Goal: Information Seeking & Learning: Find specific fact

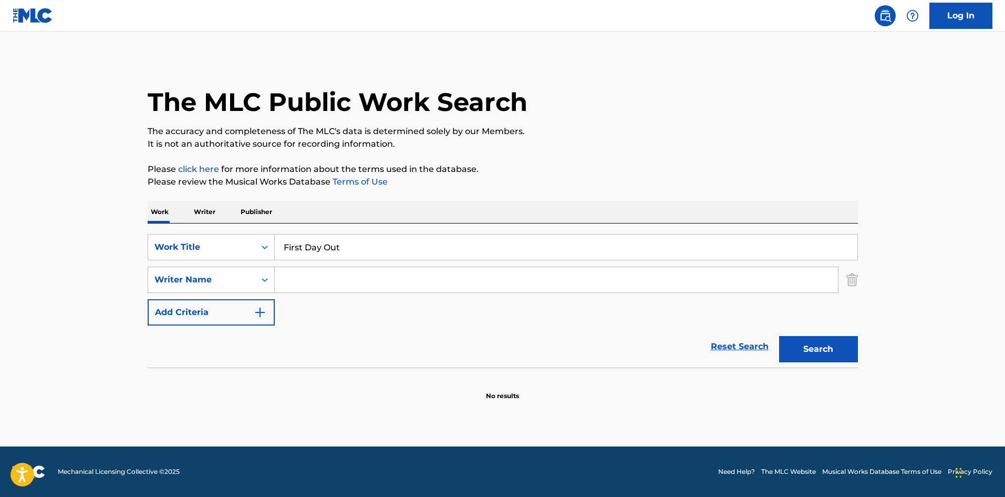
click at [331, 282] on input "Search Form" at bounding box center [556, 279] width 563 height 25
paste input "DAVIS"
click at [822, 351] on button "Search" at bounding box center [818, 349] width 79 height 26
click at [361, 276] on input "DAVIS" at bounding box center [556, 279] width 563 height 25
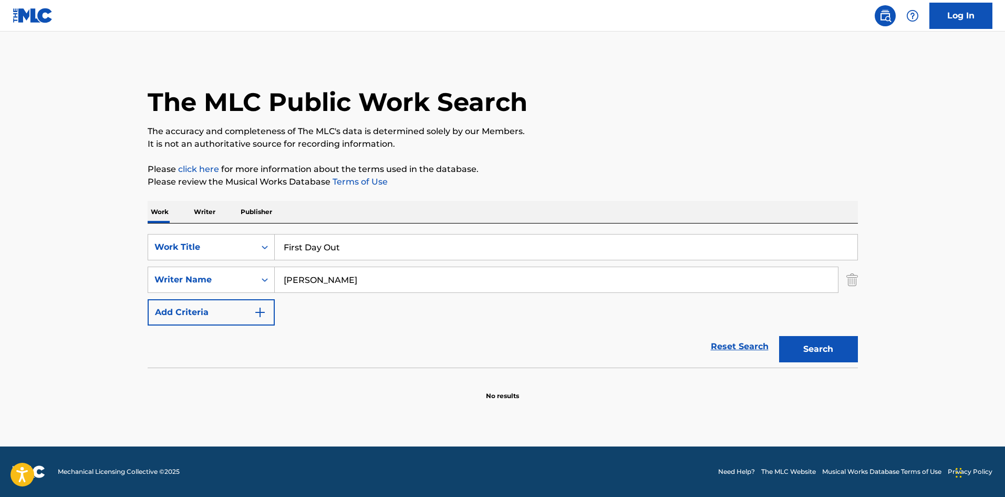
paste input "TERRELL"
type input "TERRELL"
click at [822, 351] on button "Search" at bounding box center [818, 349] width 79 height 26
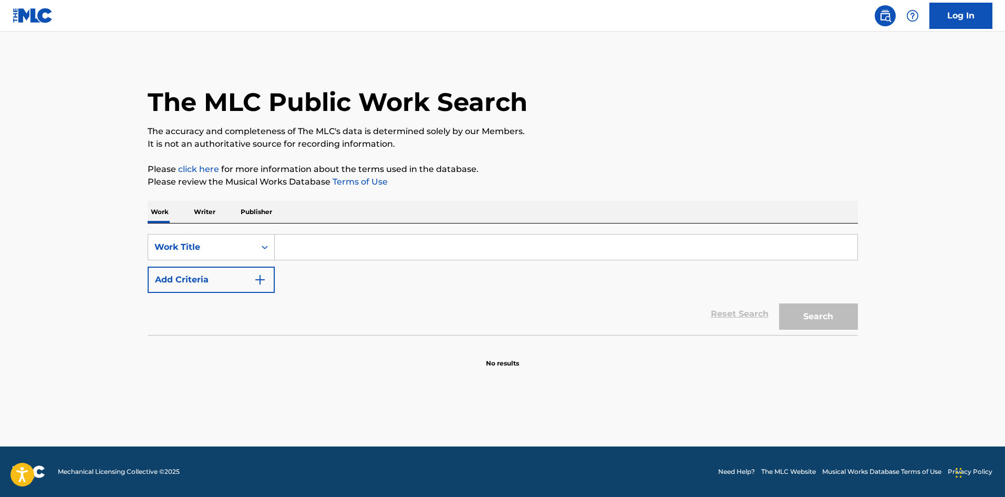
click at [313, 248] on input "Search Form" at bounding box center [566, 246] width 583 height 25
paste input "First Day Out"
click at [816, 309] on button "Search" at bounding box center [818, 316] width 79 height 26
click at [305, 251] on input "First Day Out" at bounding box center [566, 246] width 583 height 25
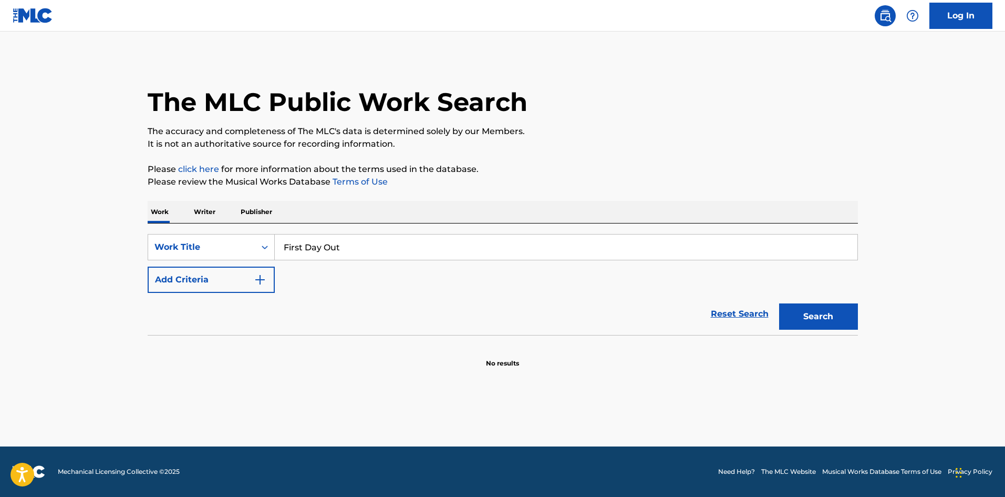
click at [305, 251] on input "First Day Out" at bounding box center [566, 246] width 583 height 25
paste input "Paars In The Mars"
type input "Paars In The Mars"
click at [836, 324] on button "Search" at bounding box center [818, 316] width 79 height 26
click at [834, 324] on button "Search" at bounding box center [818, 316] width 79 height 26
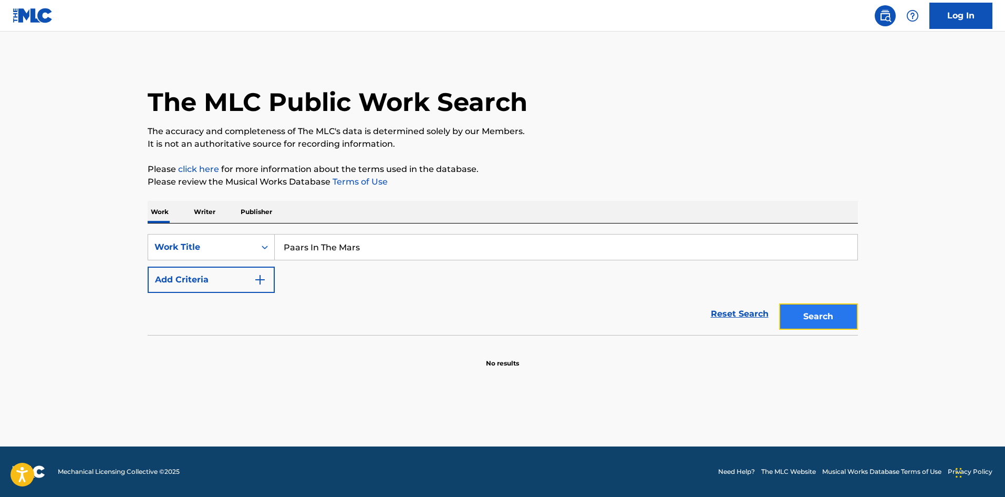
click at [797, 322] on button "Search" at bounding box center [818, 316] width 79 height 26
click at [818, 312] on button "Search" at bounding box center [818, 316] width 79 height 26
click at [306, 232] on div "SearchWithCriteria8c72781e-12d8-4705-97e9-5c90e46ba7c7 Work Title Old Friend Ad…" at bounding box center [503, 278] width 711 height 111
click at [309, 250] on input "Old Friend" at bounding box center [566, 246] width 583 height 25
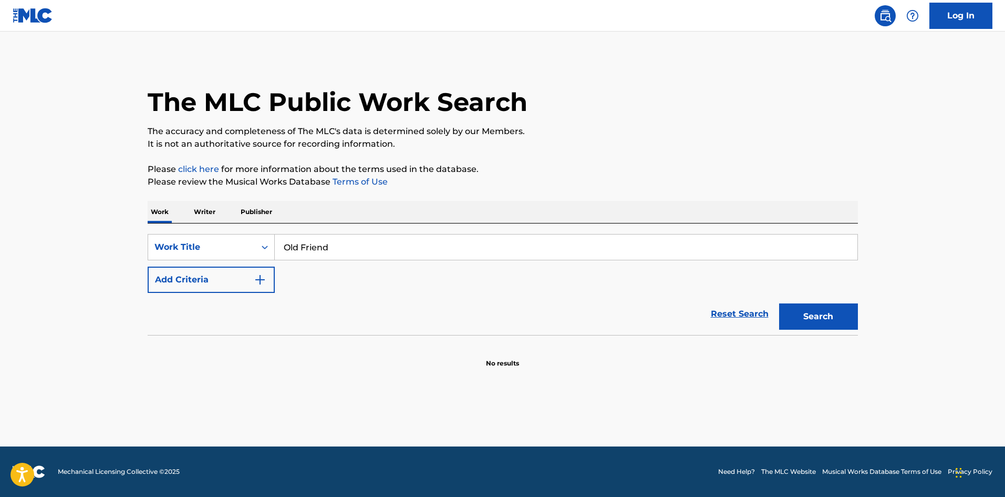
click at [309, 250] on input "Old Friend" at bounding box center [566, 246] width 583 height 25
paste input "Crush Em"
click at [841, 321] on button "Search" at bounding box center [818, 316] width 79 height 26
click at [383, 247] on input "Crush Em" at bounding box center [566, 246] width 583 height 25
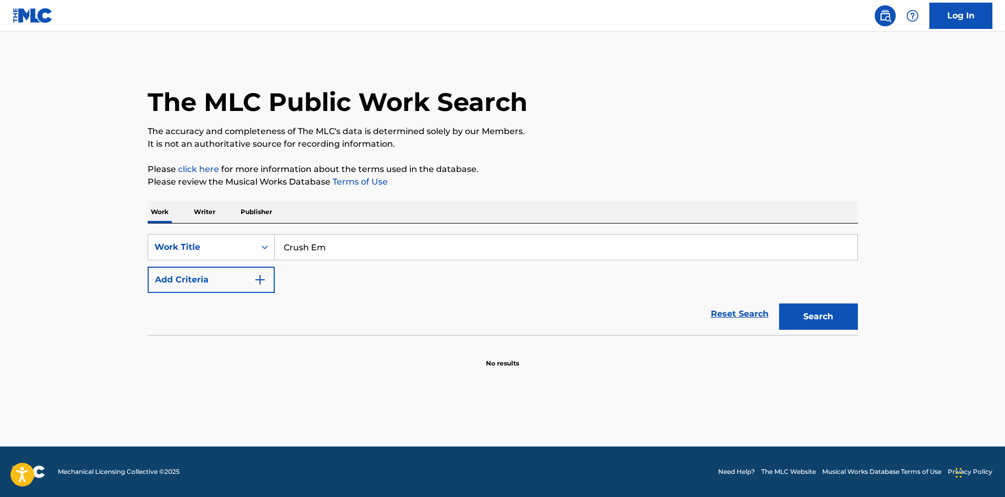
click at [383, 247] on input "Crush Em" at bounding box center [566, 246] width 583 height 25
paste input "Purple Rain"
click at [835, 322] on button "Search" at bounding box center [818, 316] width 79 height 26
click at [826, 307] on button "Search" at bounding box center [818, 316] width 79 height 26
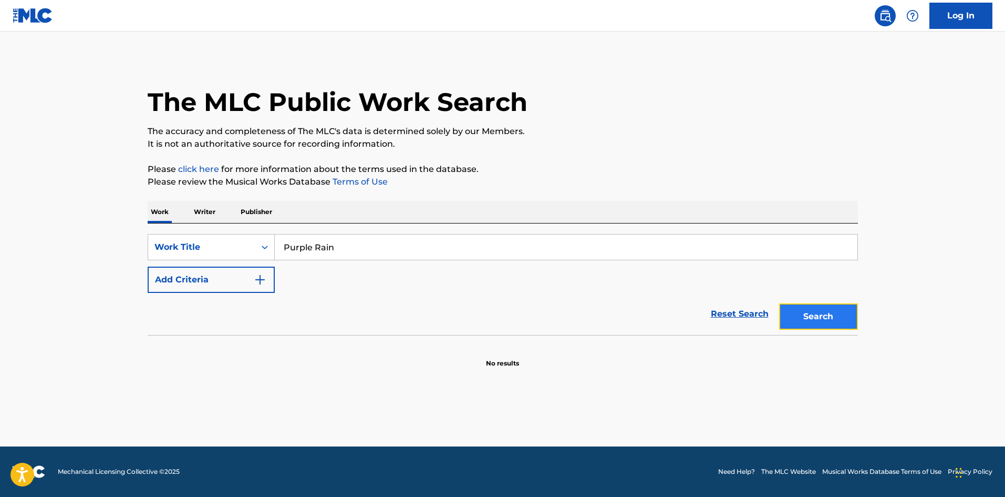
click at [819, 326] on button "Search" at bounding box center [818, 316] width 79 height 26
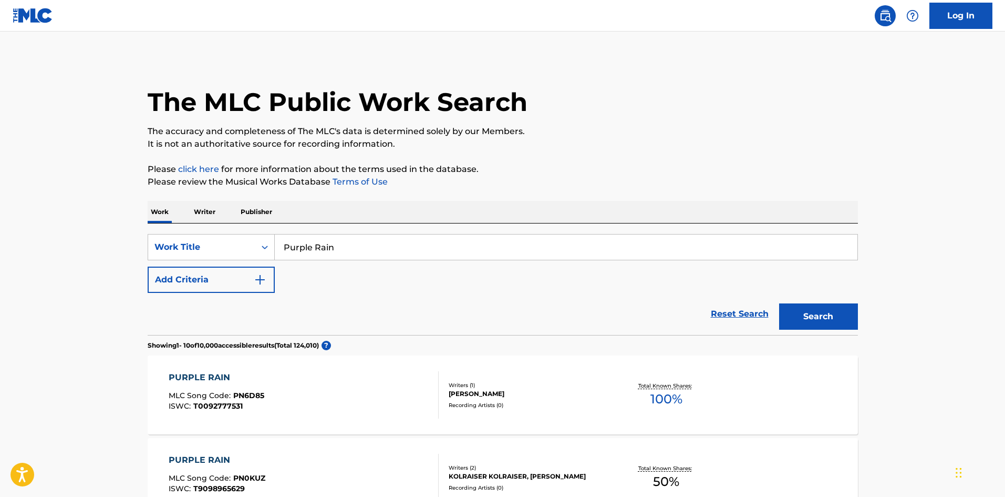
click at [362, 236] on input "Purple Rain" at bounding box center [566, 246] width 583 height 25
paste input "How I'm Com"
type input "How I'm Comin"
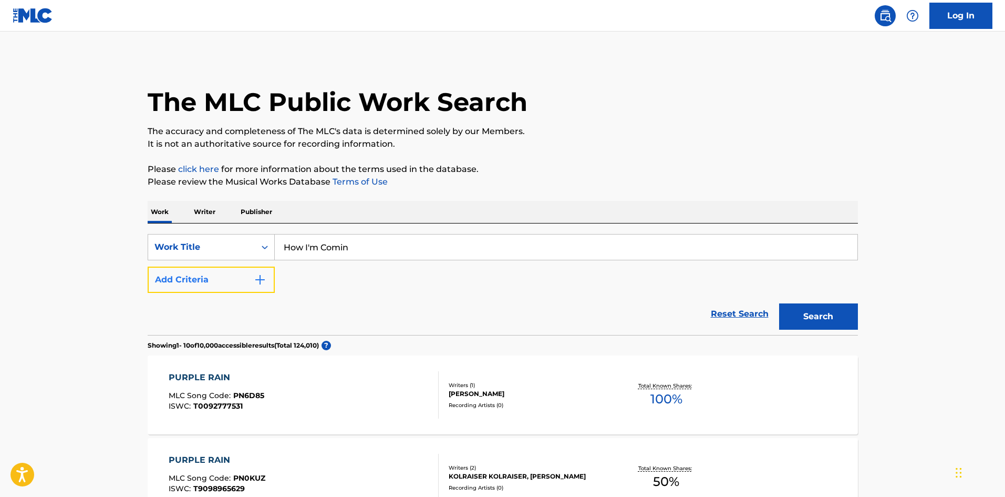
click at [200, 270] on button "Add Criteria" at bounding box center [211, 279] width 127 height 26
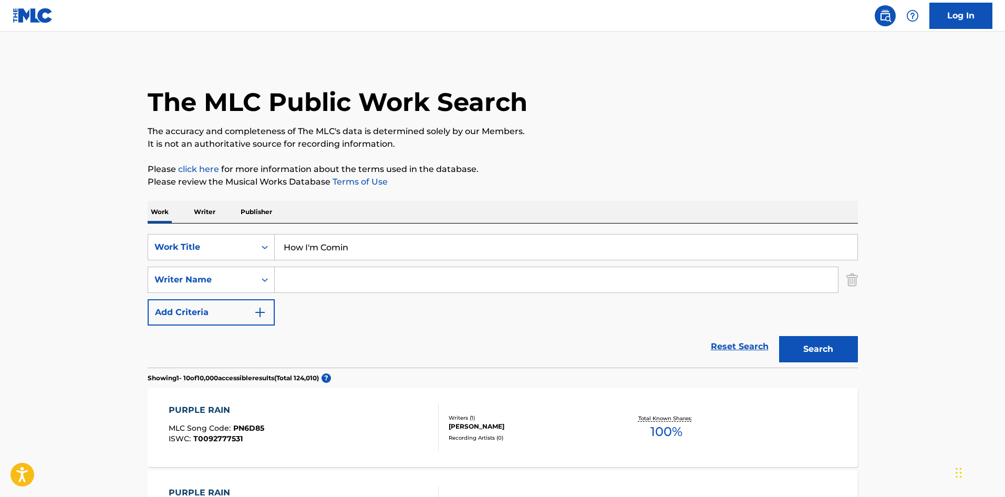
click at [366, 275] on input "Search Form" at bounding box center [556, 279] width 563 height 25
paste input "[PERSON_NAME]"
type input "[PERSON_NAME]"
click at [827, 341] on button "Search" at bounding box center [818, 349] width 79 height 26
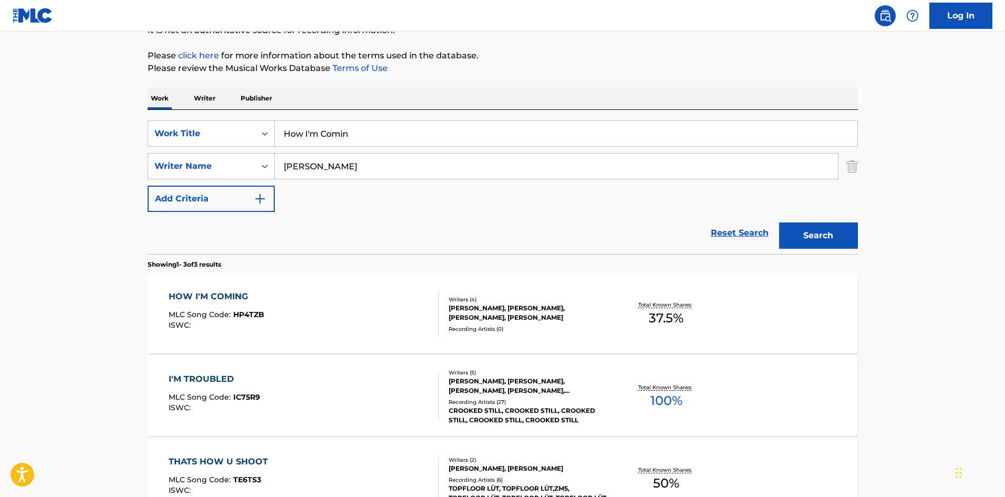
scroll to position [158, 0]
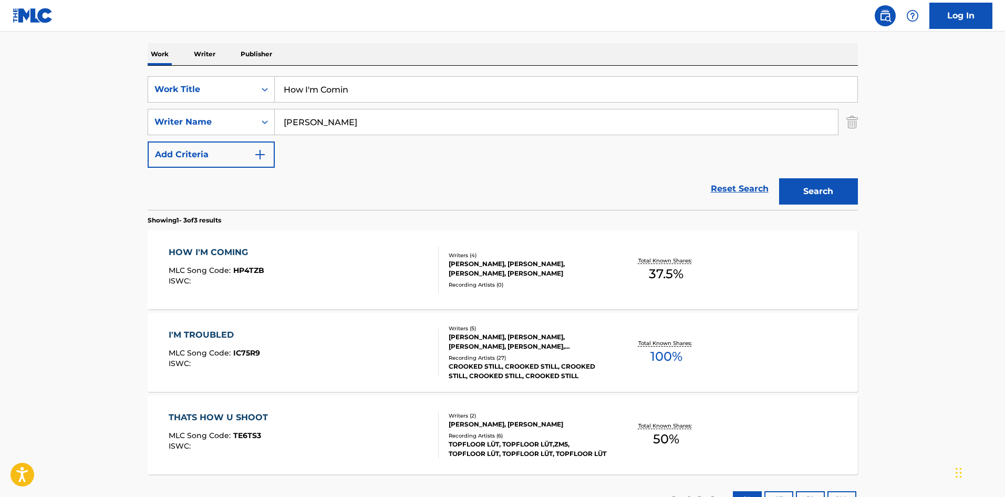
click at [304, 264] on div "HOW I'M COMING MLC Song Code : HP4TZB ISWC :" at bounding box center [304, 269] width 270 height 47
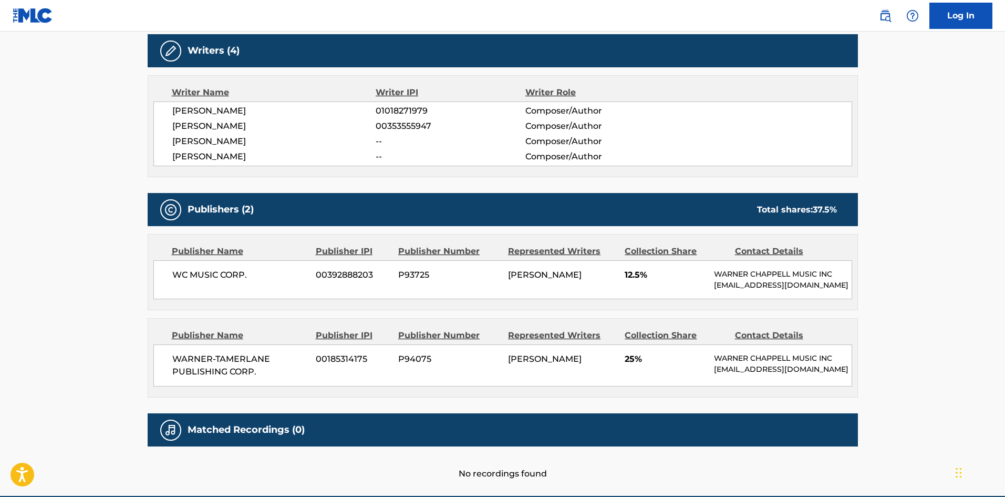
scroll to position [404, 0]
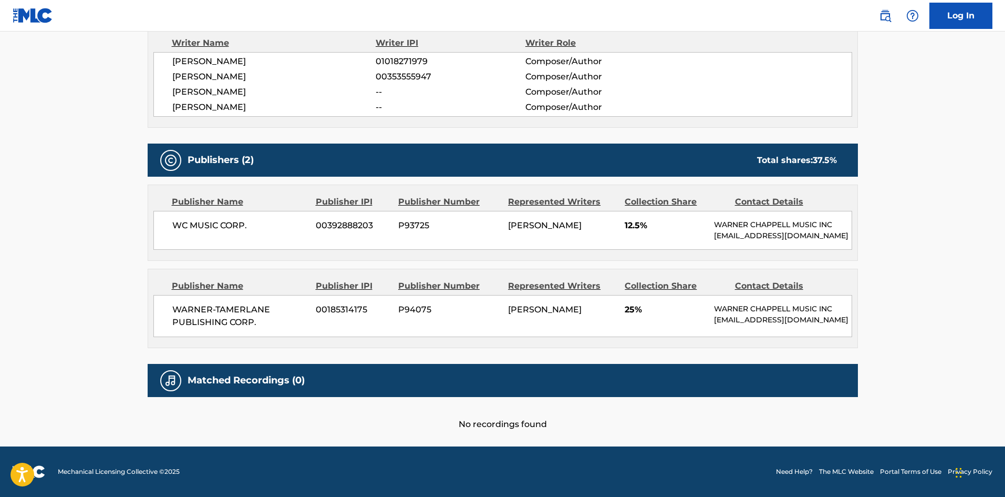
scroll to position [158, 0]
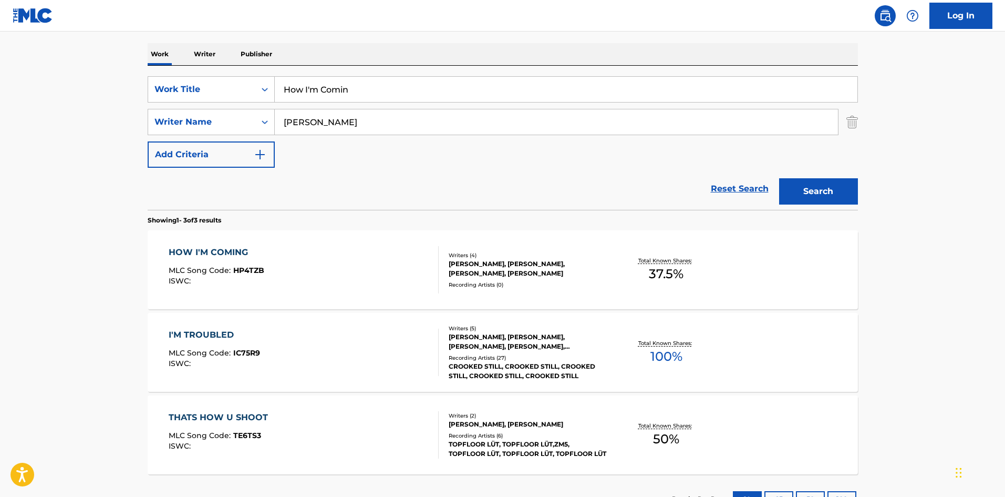
click at [358, 97] on input "How I'm Comin" at bounding box center [566, 89] width 583 height 25
paste input "Paars In The Mars"
type input "Paars In The Mars"
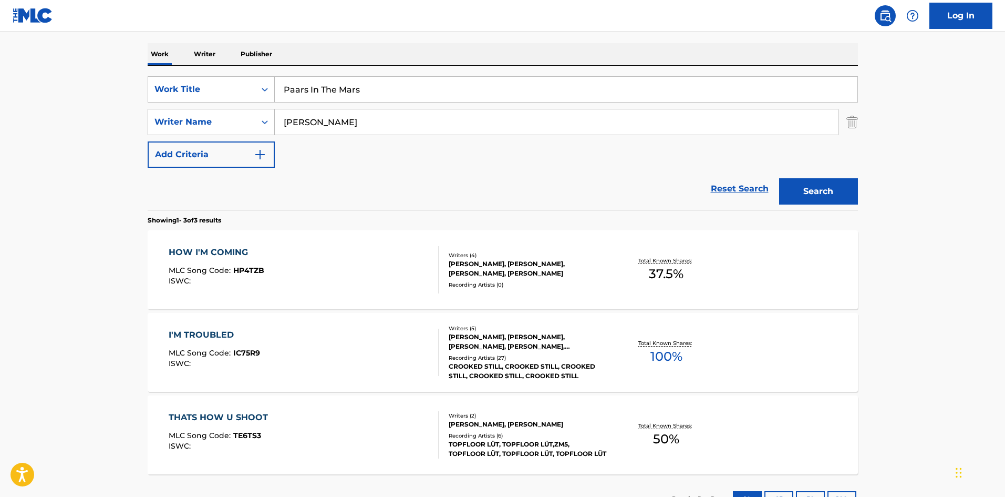
click at [331, 137] on div "SearchWithCriteria8c72781e-12d8-4705-97e9-5c90e46ba7c7 Work Title Paars In The …" at bounding box center [503, 121] width 711 height 91
click at [332, 136] on div "SearchWithCriteria8c72781e-12d8-4705-97e9-5c90e46ba7c7 Work Title Paars In The …" at bounding box center [503, 121] width 711 height 91
click at [341, 126] on input "[PERSON_NAME]" at bounding box center [556, 121] width 563 height 25
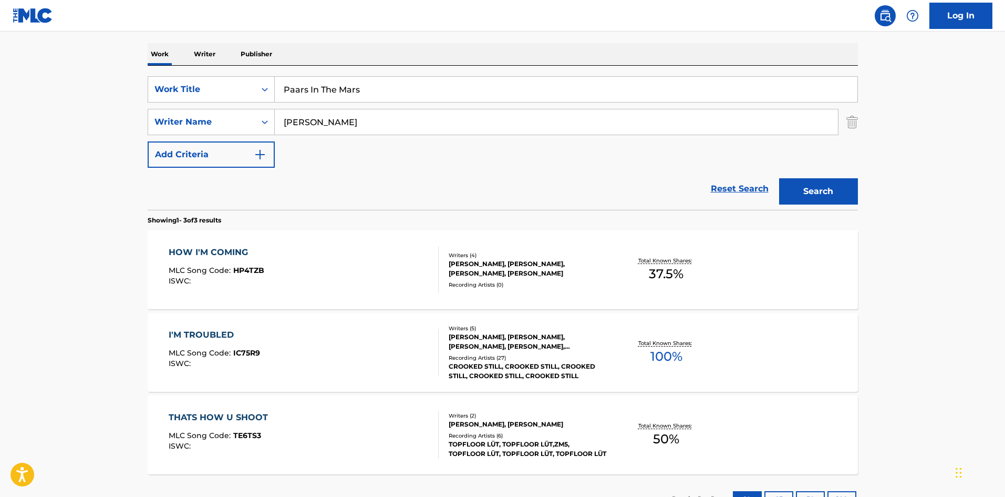
click at [341, 126] on input "[PERSON_NAME]" at bounding box center [556, 121] width 563 height 25
click at [779, 178] on button "Search" at bounding box center [818, 191] width 79 height 26
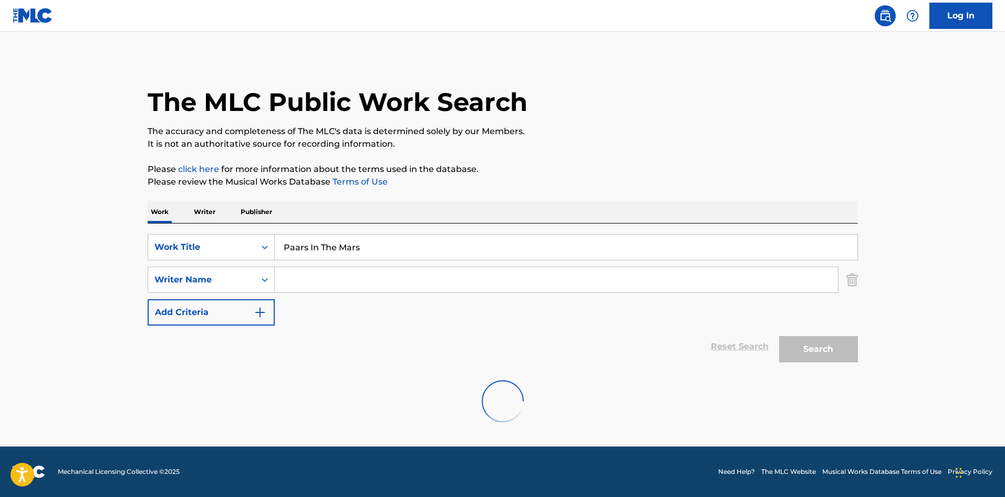
scroll to position [0, 0]
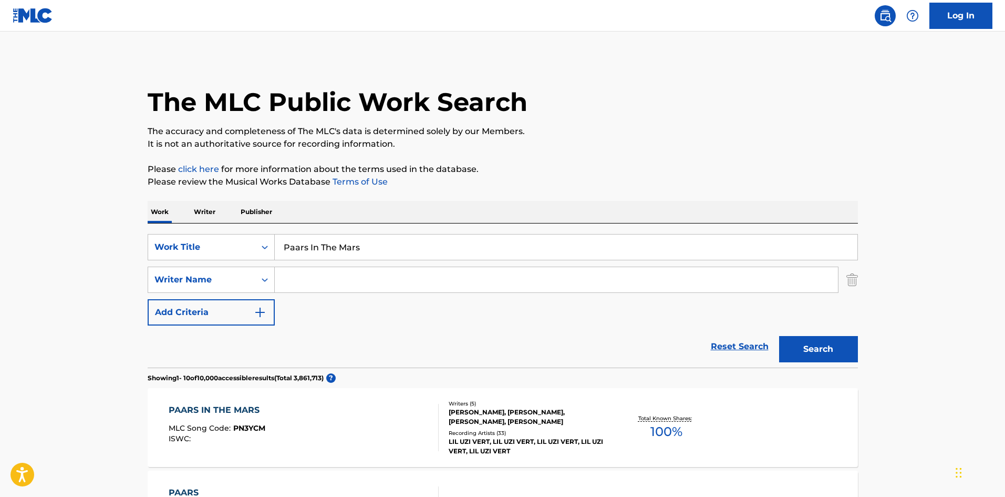
click at [376, 429] on div "PAARS IN THE MARS MLC Song Code : PN3YCM ISWC :" at bounding box center [304, 427] width 270 height 47
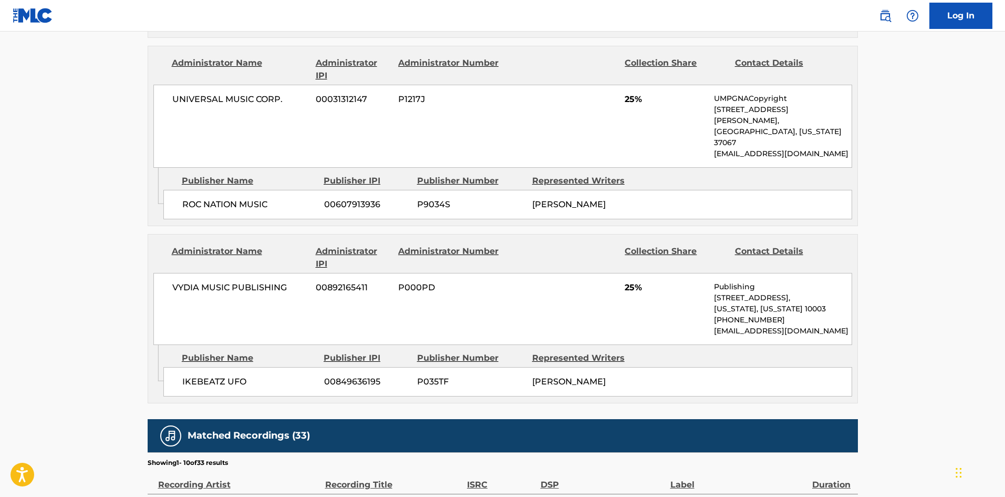
scroll to position [893, 0]
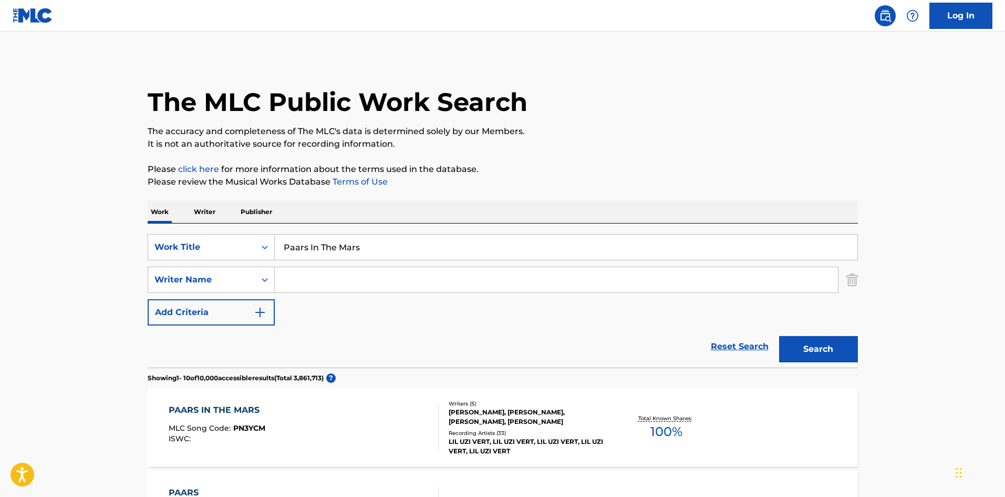
click at [335, 240] on input "Paars In The Mars" at bounding box center [566, 246] width 583 height 25
paste input "Walked Down (Feat. Lil Yachty)"
drag, startPoint x: 347, startPoint y: 251, endPoint x: 666, endPoint y: 245, distance: 319.1
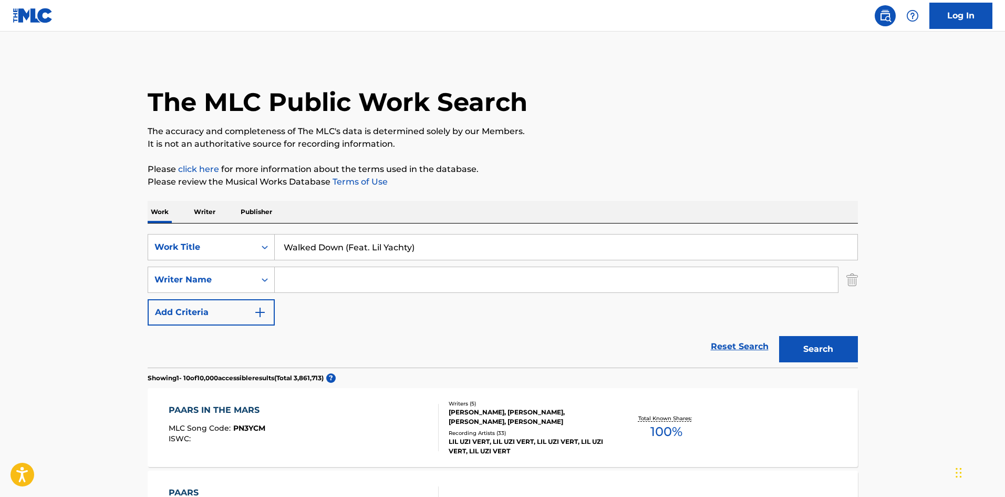
click at [666, 245] on input "Walked Down (Feat. Lil Yachty)" at bounding box center [566, 246] width 583 height 25
type input "Walked Down"
click at [358, 282] on input "Search Form" at bounding box center [556, 279] width 563 height 25
paste input "[PERSON_NAME]"
drag, startPoint x: 379, startPoint y: 282, endPoint x: 250, endPoint y: 277, distance: 128.8
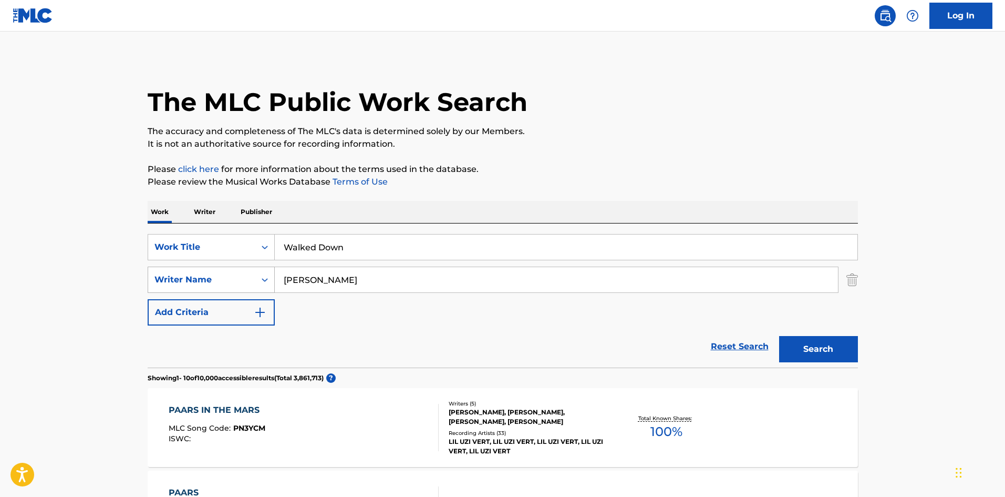
click at [250, 277] on div "SearchWithCriteria6206d580-7801-4b8e-b844-0df278578396 Writer Name [PERSON_NAME]" at bounding box center [503, 279] width 711 height 26
click at [403, 278] on input "WALLAC" at bounding box center [556, 279] width 563 height 25
type input "[PERSON_NAME]"
click at [810, 338] on button "Search" at bounding box center [818, 349] width 79 height 26
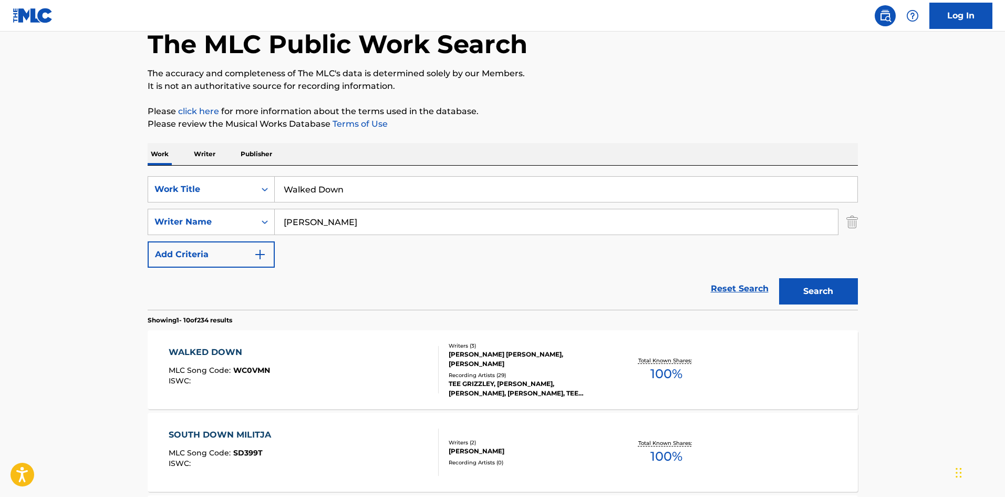
scroll to position [210, 0]
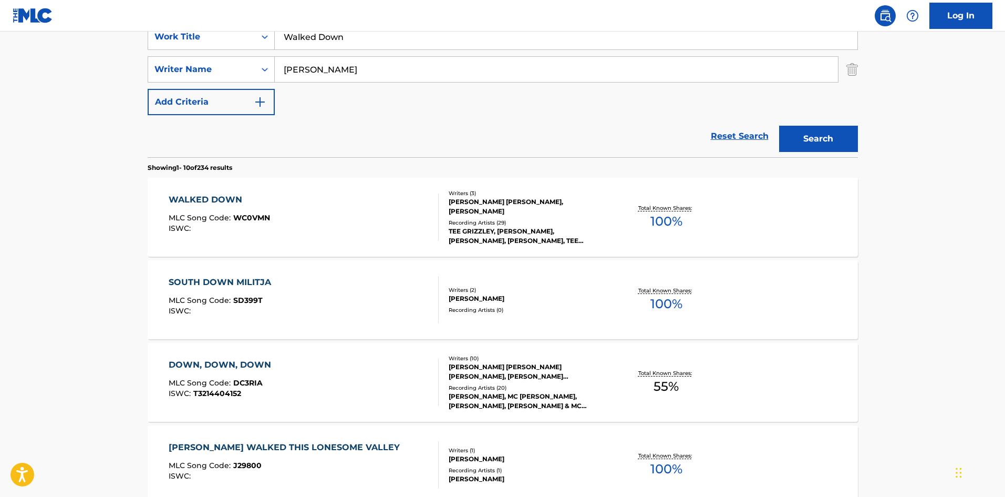
click at [299, 232] on div "WALKED DOWN MLC Song Code : WC0VMN ISWC :" at bounding box center [304, 216] width 270 height 47
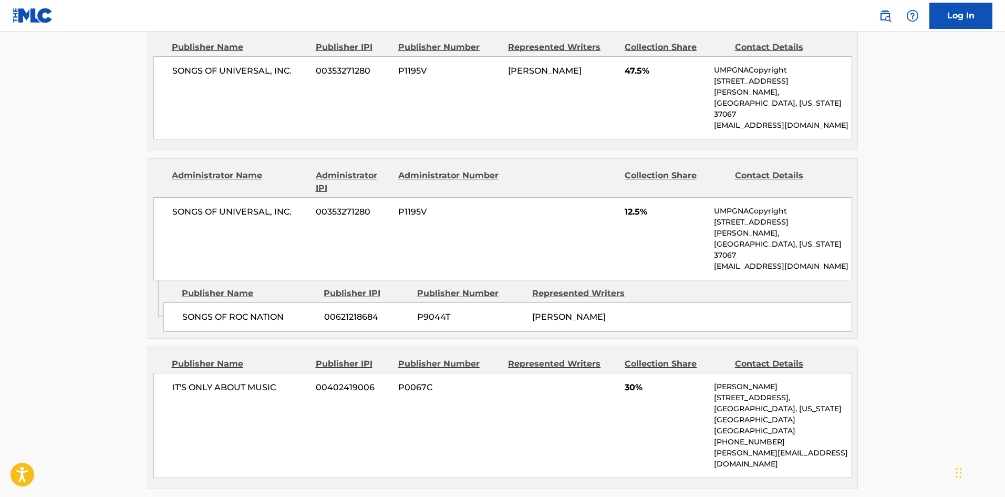
scroll to position [473, 0]
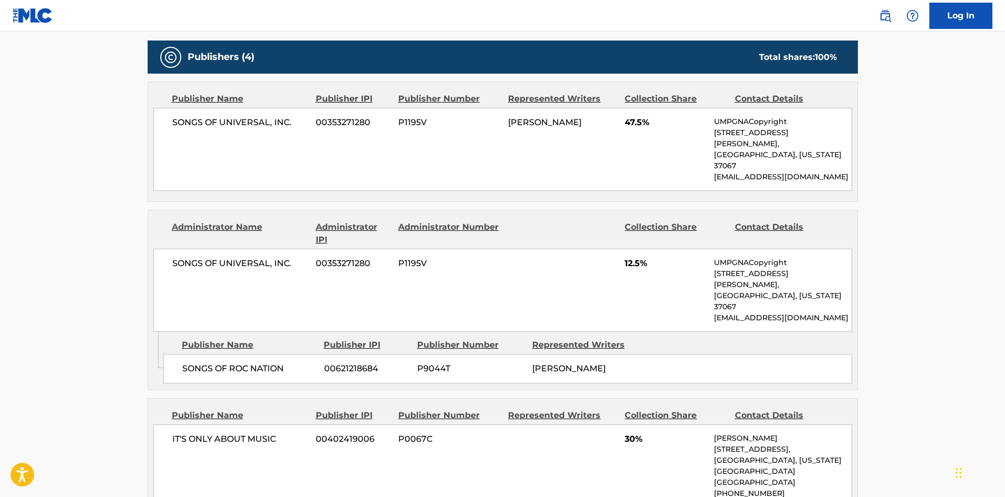
click at [172, 127] on span "SONGS OF UNIVERSAL, INC." at bounding box center [240, 122] width 136 height 13
drag, startPoint x: 172, startPoint y: 127, endPoint x: 294, endPoint y: 122, distance: 122.5
click at [294, 122] on span "SONGS OF UNIVERSAL, INC." at bounding box center [240, 122] width 136 height 13
copy div "SONGS OF UNIVERSAL, INC."
click at [181, 354] on div "SONGS OF ROC NATION 00621218684 P9044T [PERSON_NAME]" at bounding box center [507, 368] width 689 height 29
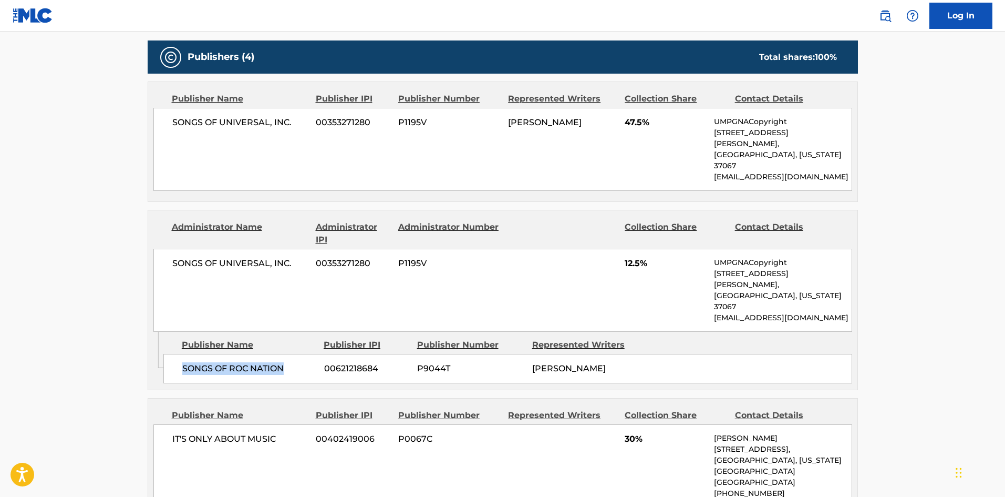
drag, startPoint x: 181, startPoint y: 321, endPoint x: 269, endPoint y: 317, distance: 87.8
click at [269, 354] on div "SONGS OF ROC NATION 00621218684 P9044T [PERSON_NAME]" at bounding box center [507, 368] width 689 height 29
copy span "SONGS OF ROC NATION"
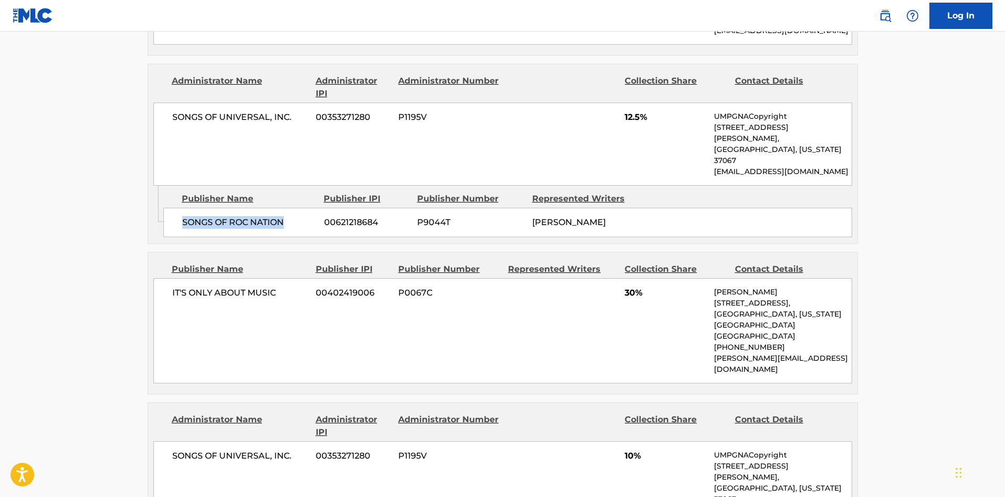
scroll to position [631, 0]
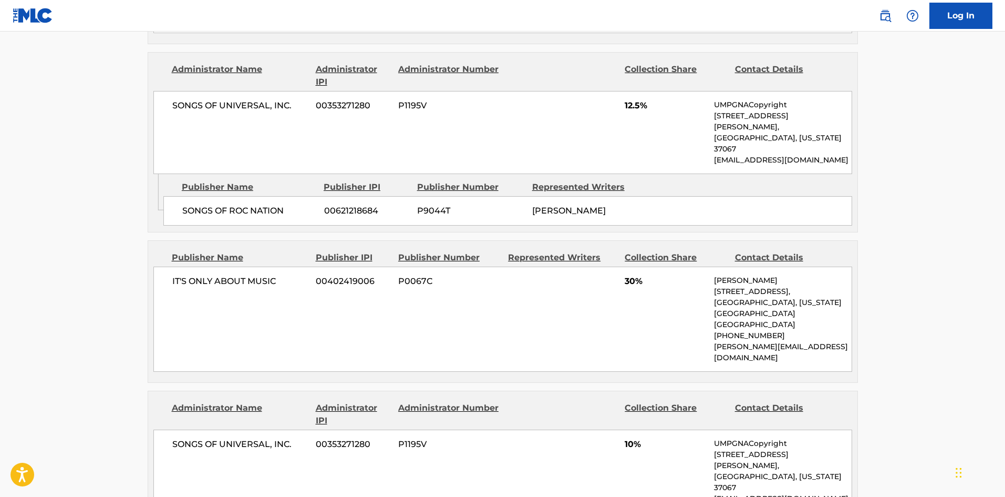
click at [170, 266] on div "IT'S ONLY ABOUT MUSIC 00402419006 P0067C 30% [PERSON_NAME] [STREET_ADDRESS][US_…" at bounding box center [502, 318] width 699 height 105
drag, startPoint x: 170, startPoint y: 239, endPoint x: 267, endPoint y: 238, distance: 97.2
click at [267, 266] on div "IT'S ONLY ABOUT MUSIC 00402419006 P0067C 30% [PERSON_NAME] [STREET_ADDRESS][US_…" at bounding box center [502, 318] width 699 height 105
copy span "IT'S ONLY ABOUT MUSIC"
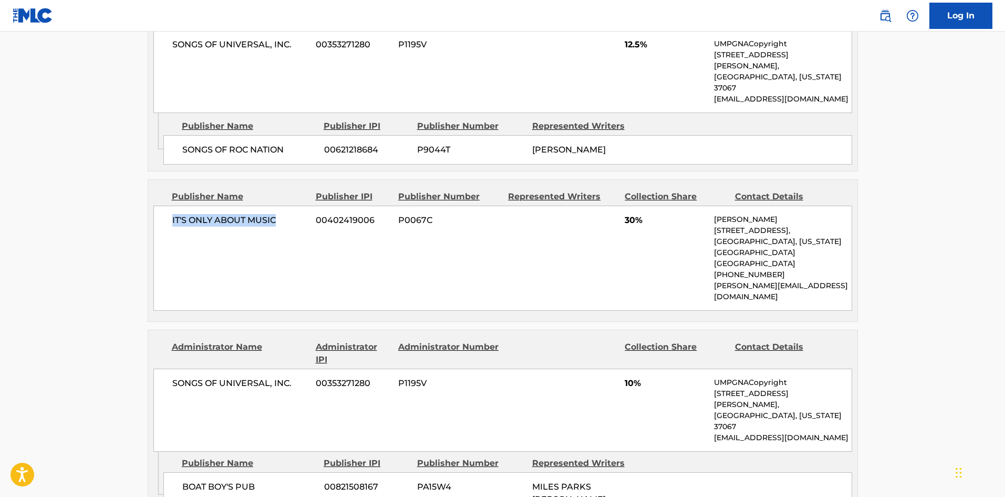
scroll to position [788, 0]
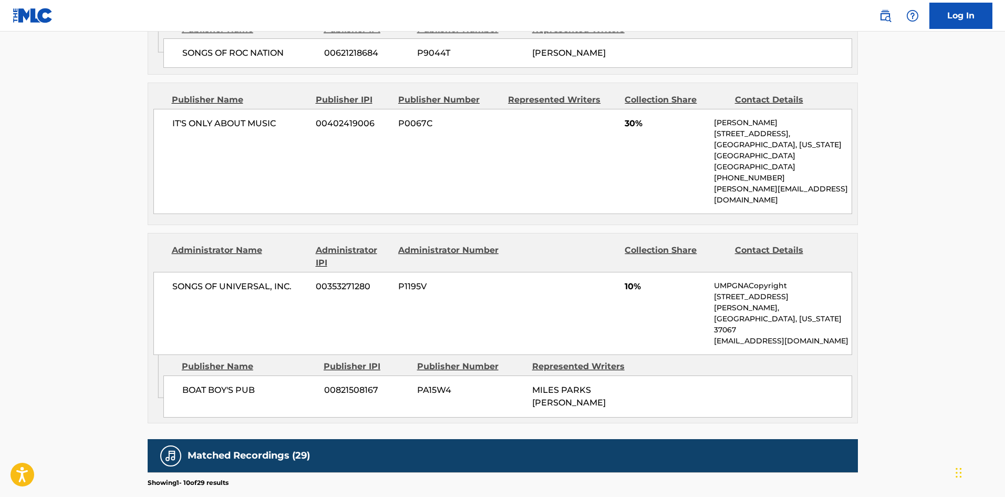
click at [178, 375] on div "BOAT BOY'S PUB 00821508167 PA15W4 MILES PARKS [PERSON_NAME]" at bounding box center [507, 396] width 689 height 42
drag, startPoint x: 178, startPoint y: 295, endPoint x: 259, endPoint y: 301, distance: 81.1
click at [259, 375] on div "BOAT BOY'S PUB 00821508167 PA15W4 MILES PARKS [PERSON_NAME]" at bounding box center [507, 396] width 689 height 42
copy div "BOAT BOY'S PUB"
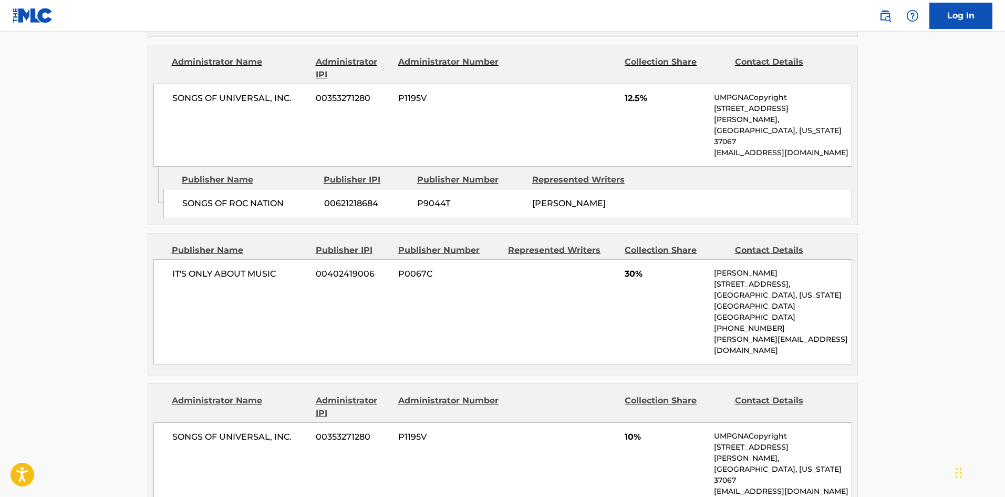
scroll to position [736, 0]
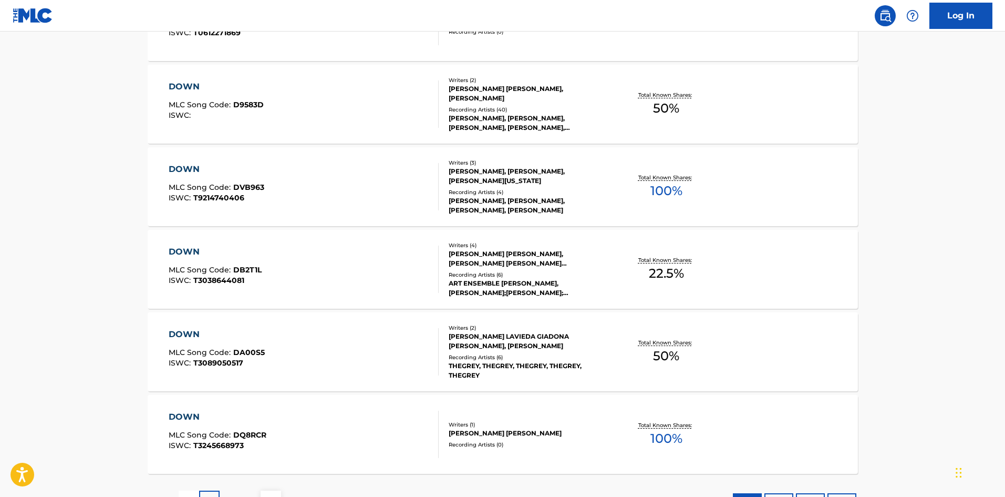
scroll to position [210, 0]
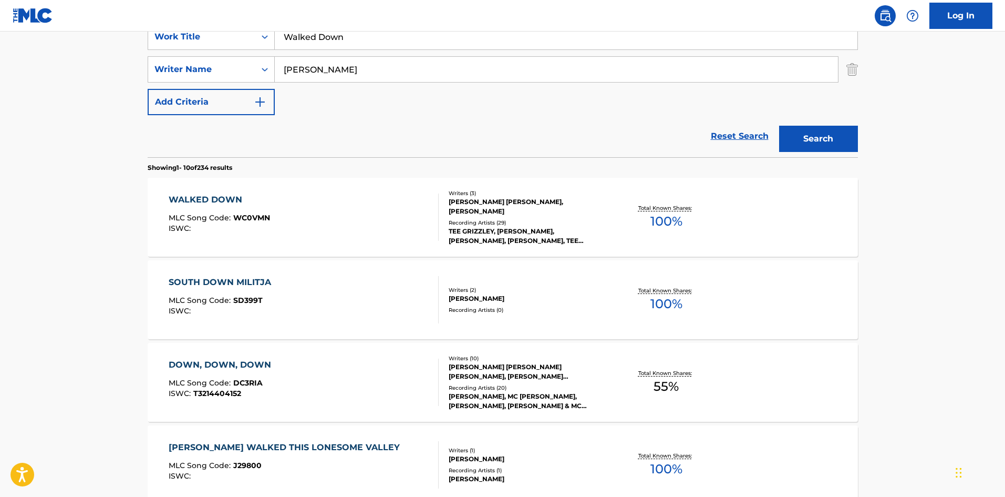
click at [332, 46] on input "Walked Down" at bounding box center [566, 36] width 583 height 25
paste input "She Say She Love Me"
type input "She Say She Love Me"
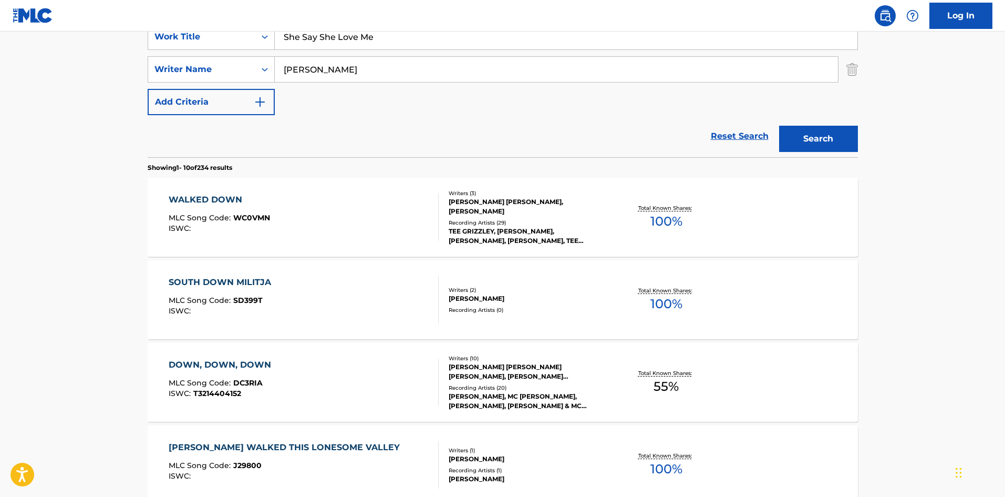
click at [328, 71] on input "[PERSON_NAME]" at bounding box center [556, 69] width 563 height 25
click at [779, 126] on button "Search" at bounding box center [818, 139] width 79 height 26
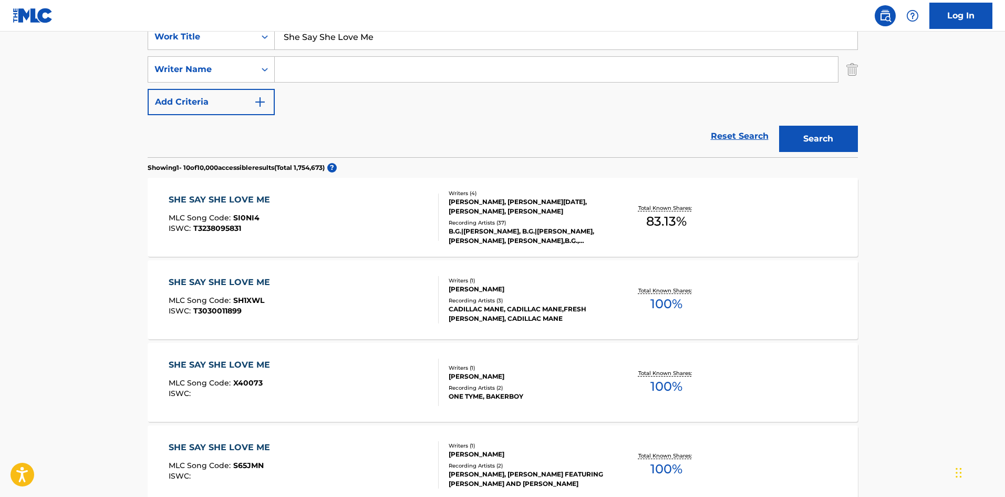
click at [263, 229] on div "ISWC : T3238095831" at bounding box center [222, 228] width 107 height 8
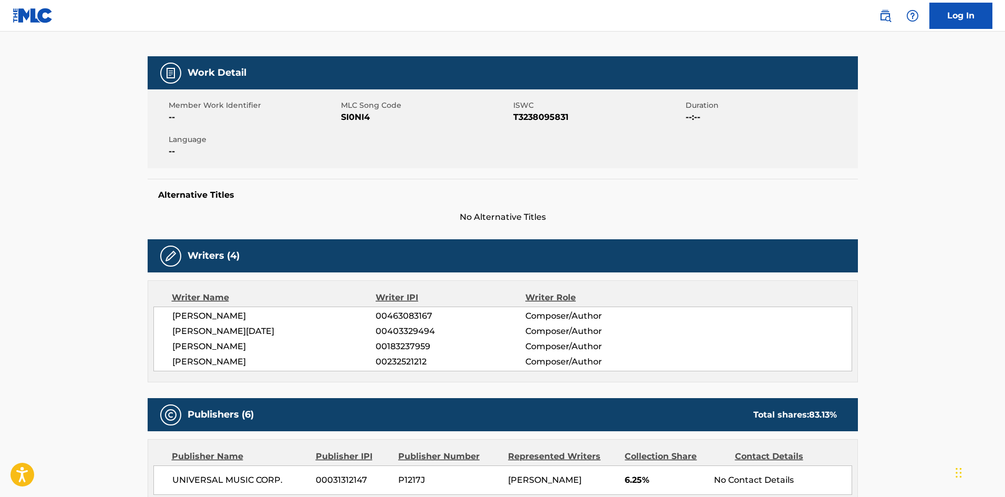
scroll to position [315, 0]
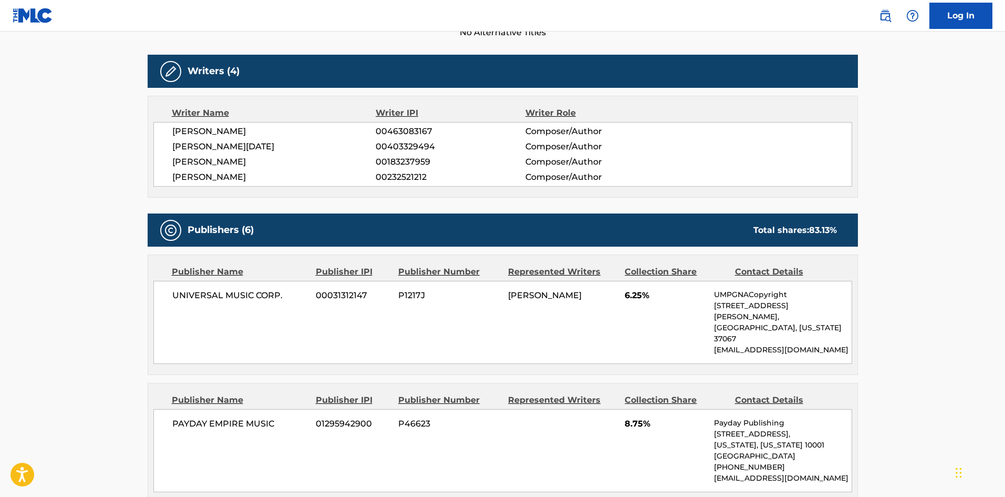
click at [187, 297] on span "UNIVERSAL MUSIC CORP." at bounding box center [240, 295] width 136 height 13
drag, startPoint x: 187, startPoint y: 297, endPoint x: 287, endPoint y: 289, distance: 101.3
click at [287, 289] on span "UNIVERSAL MUSIC CORP." at bounding box center [240, 295] width 136 height 13
copy div "UNIVERSAL MUSIC CORP."
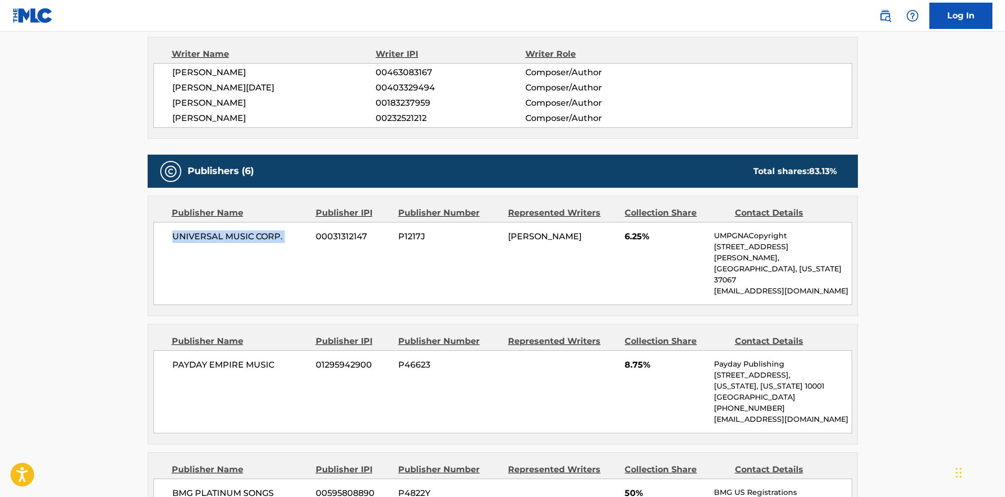
scroll to position [473, 0]
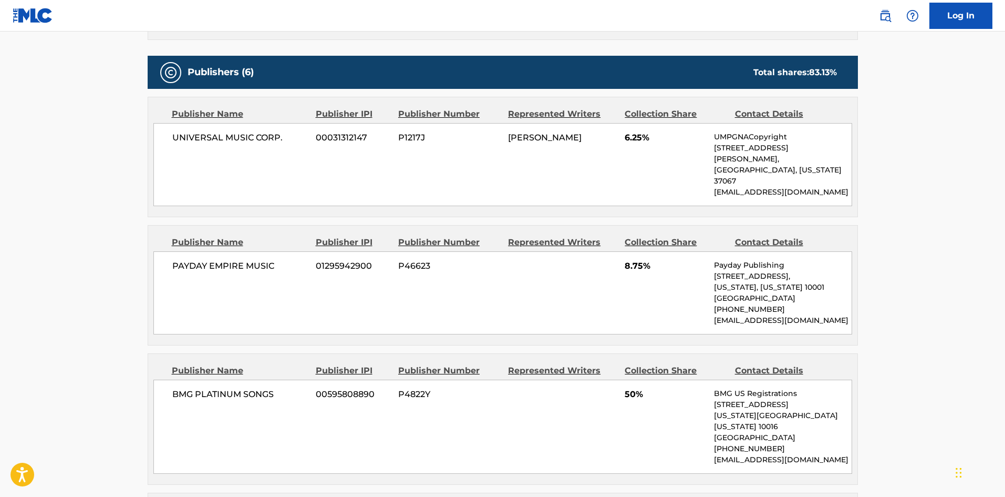
click at [174, 260] on span "PAYDAY EMPIRE MUSIC" at bounding box center [240, 266] width 136 height 13
drag, startPoint x: 174, startPoint y: 246, endPoint x: 305, endPoint y: 245, distance: 130.9
click at [305, 260] on span "PAYDAY EMPIRE MUSIC" at bounding box center [240, 266] width 136 height 13
copy div "PAYDAY EMPIRE MUSIC"
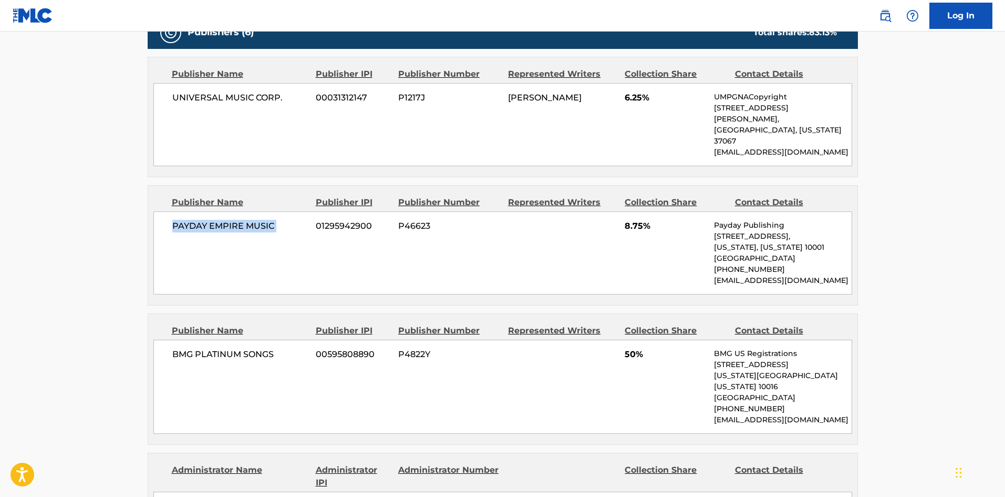
scroll to position [631, 0]
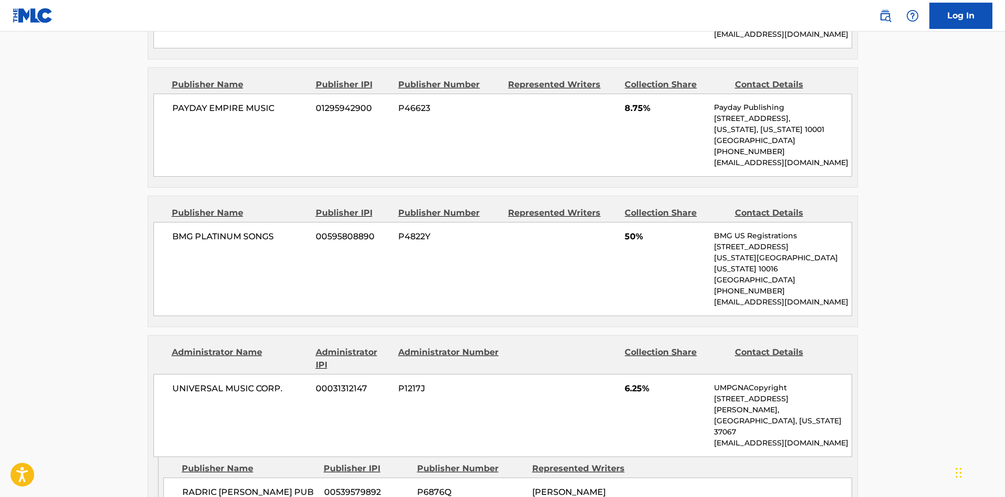
click at [180, 230] on span "BMG PLATINUM SONGS" at bounding box center [240, 236] width 136 height 13
drag, startPoint x: 180, startPoint y: 219, endPoint x: 0, endPoint y: 27, distance: 262.9
click at [254, 230] on span "BMG PLATINUM SONGS" at bounding box center [240, 236] width 136 height 13
copy span "BMG PLATINUM SONGS"
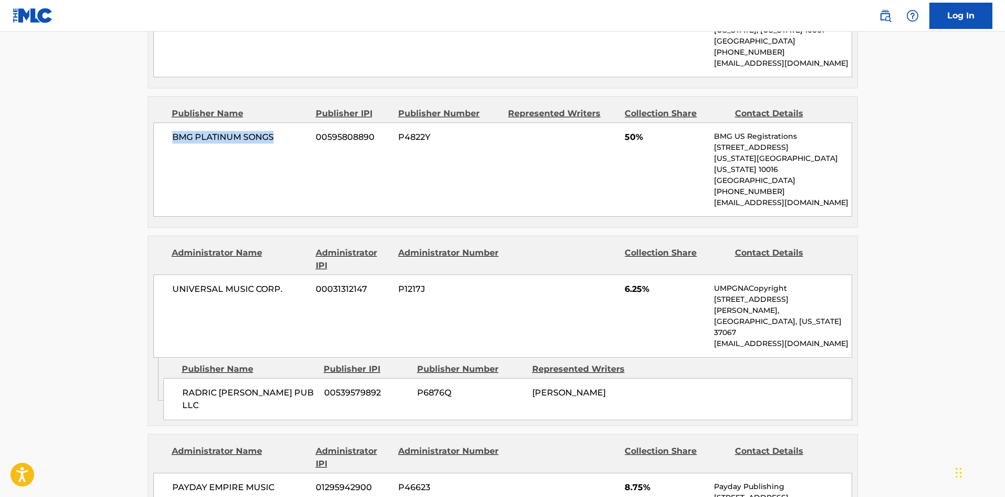
scroll to position [736, 0]
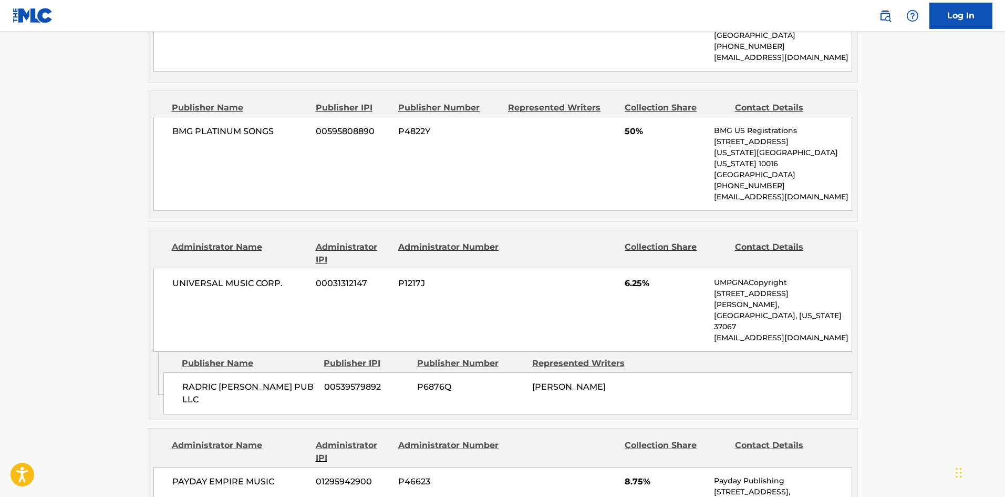
click at [192, 372] on div "RADRIC [PERSON_NAME] PUB LLC 00539579892 P6876Q [PERSON_NAME]" at bounding box center [507, 393] width 689 height 42
drag, startPoint x: 192, startPoint y: 323, endPoint x: 274, endPoint y: 328, distance: 82.2
click at [274, 372] on div "RADRIC [PERSON_NAME] PUB LLC 00539579892 P6876Q [PERSON_NAME]" at bounding box center [507, 393] width 689 height 42
copy span "RADRIC [PERSON_NAME] PUB LLC"
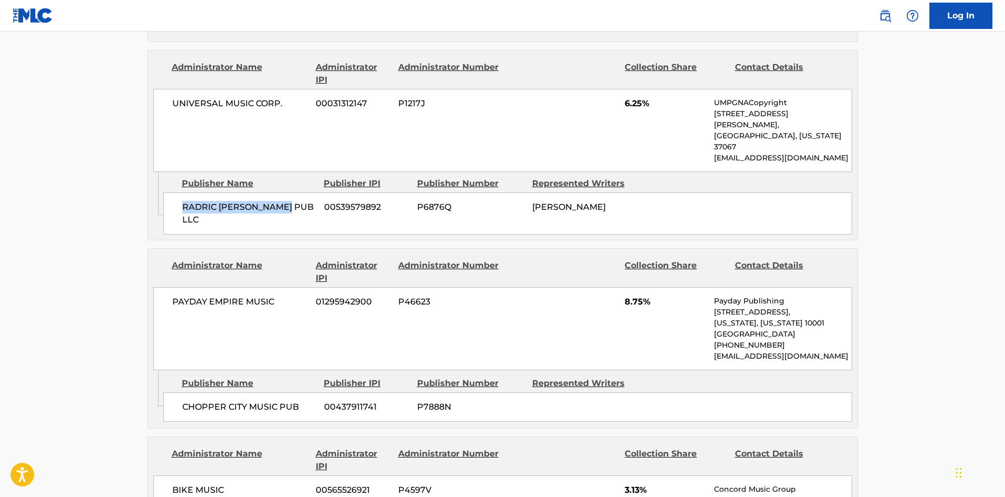
scroll to position [946, 0]
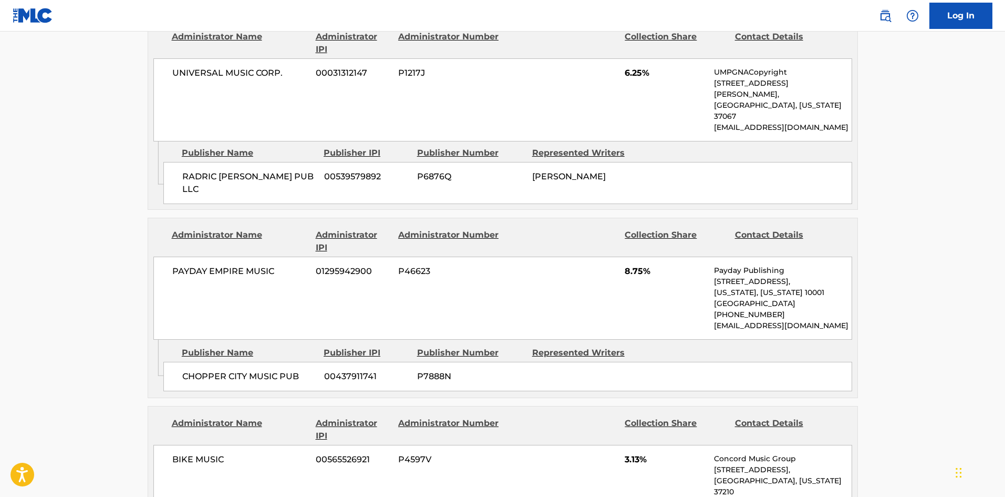
click at [186, 370] on span "CHOPPER CITY MUSIC PUB" at bounding box center [249, 376] width 134 height 13
drag, startPoint x: 186, startPoint y: 315, endPoint x: 297, endPoint y: 312, distance: 110.9
click at [297, 370] on span "CHOPPER CITY MUSIC PUB" at bounding box center [249, 376] width 134 height 13
copy div "CHOPPER CITY MUSIC PUB"
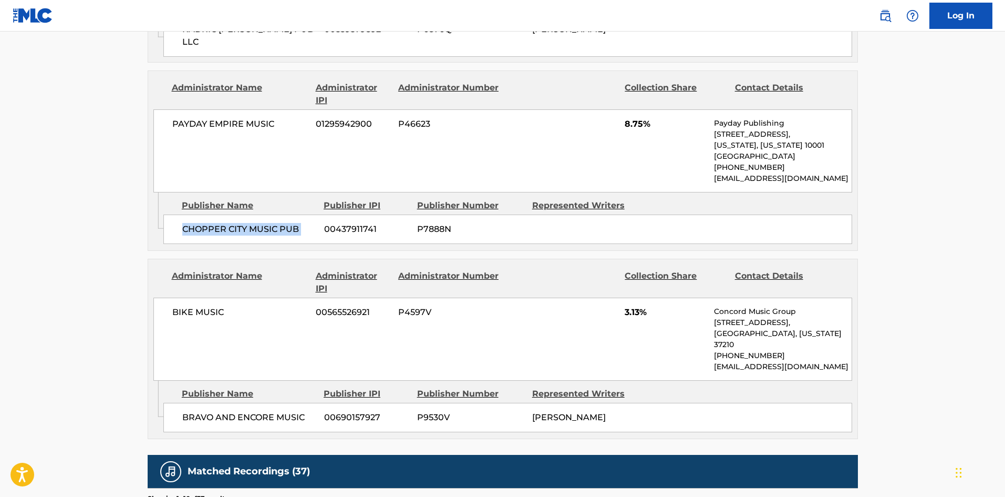
scroll to position [1156, 0]
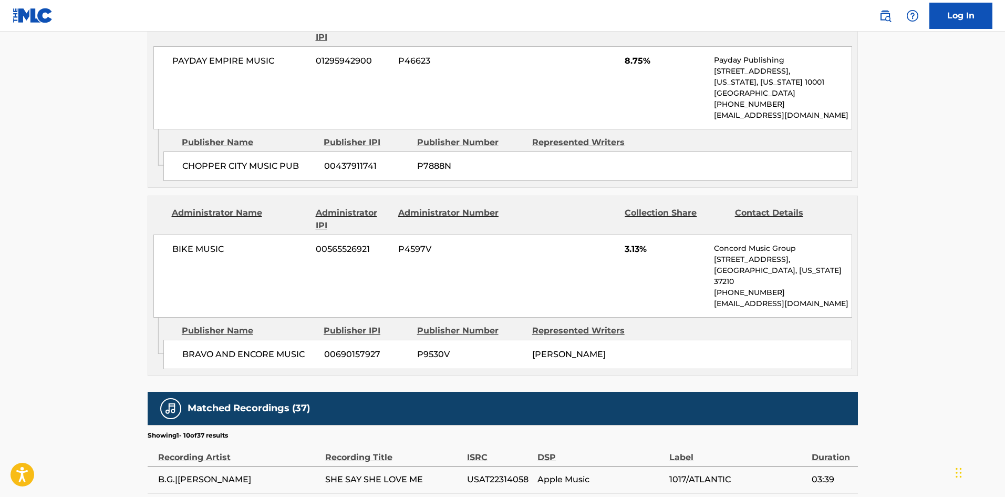
click at [179, 339] on div "BRAVO AND [MEDICAL_DATA] MUSIC 00690157927 P9530V [PERSON_NAME]" at bounding box center [507, 353] width 689 height 29
drag, startPoint x: 179, startPoint y: 266, endPoint x: 315, endPoint y: 279, distance: 136.6
click at [315, 339] on div "BRAVO AND [MEDICAL_DATA] MUSIC 00690157927 P9530V [PERSON_NAME]" at bounding box center [507, 353] width 689 height 29
copy div "BRAVO AND ENCORE MUSIC"
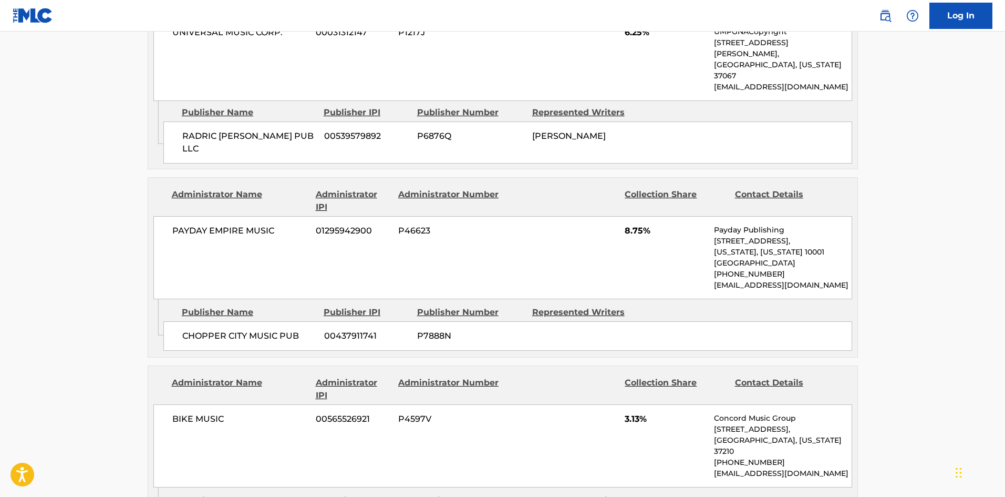
scroll to position [1027, 0]
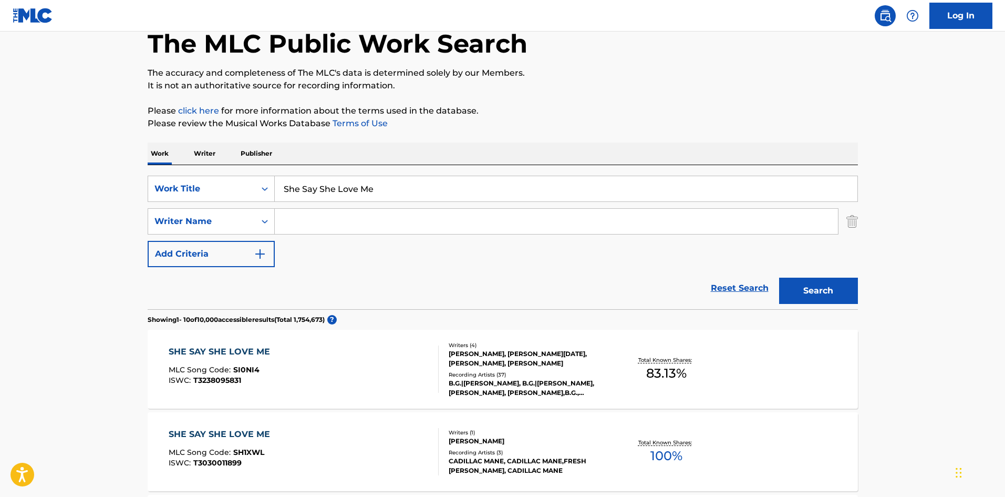
scroll to position [53, 0]
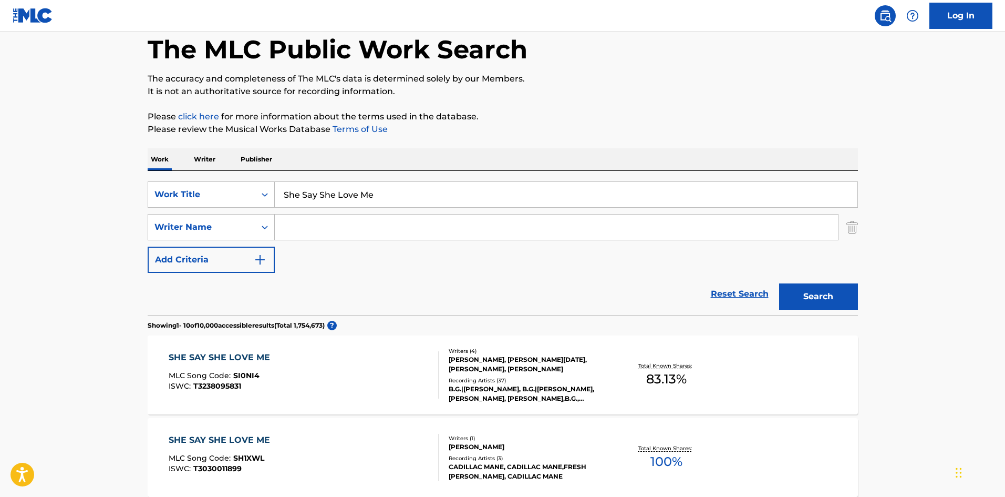
click at [377, 189] on input "She Say She Love Me" at bounding box center [566, 194] width 583 height 25
paste input "ACCENT"
type input "ACCENT"
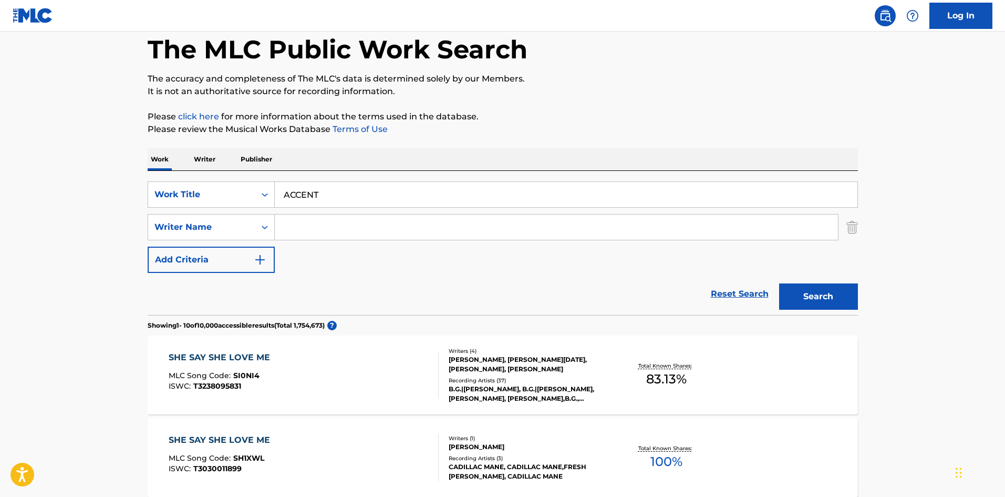
click at [312, 228] on input "Search Form" at bounding box center [556, 226] width 563 height 25
paste input "BANKS"
type input "BANKS"
click at [821, 282] on div "Search" at bounding box center [816, 294] width 84 height 42
click at [821, 303] on button "Search" at bounding box center [818, 296] width 79 height 26
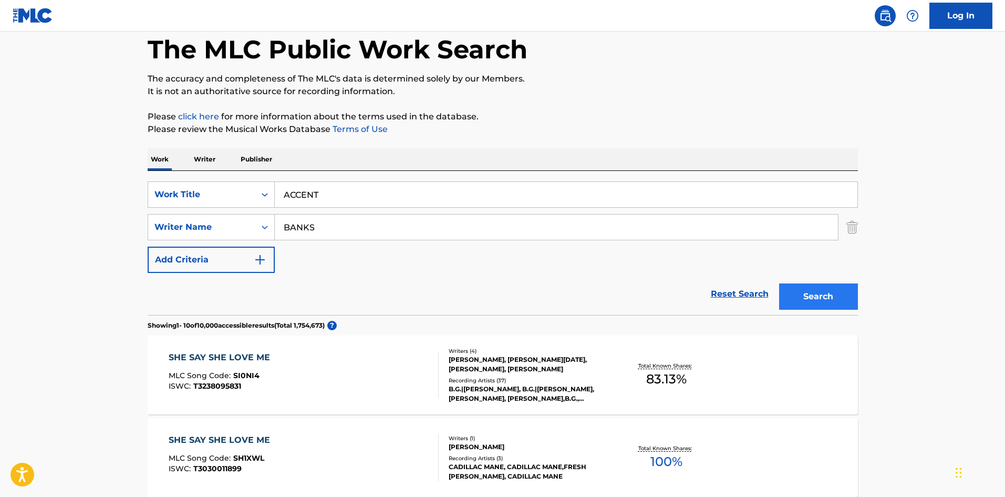
scroll to position [0, 0]
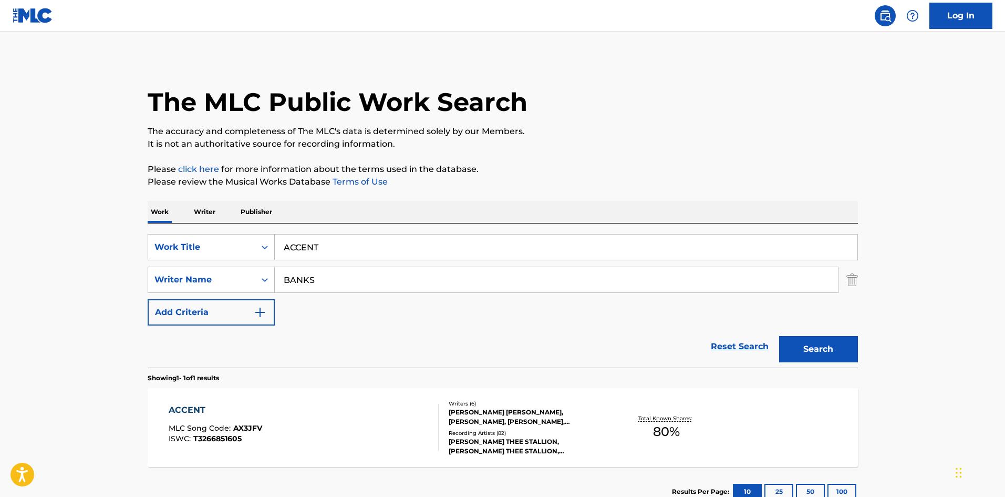
click at [373, 437] on div "ACCENT MLC Song Code : AX3JFV ISWC : T3266851605" at bounding box center [304, 427] width 270 height 47
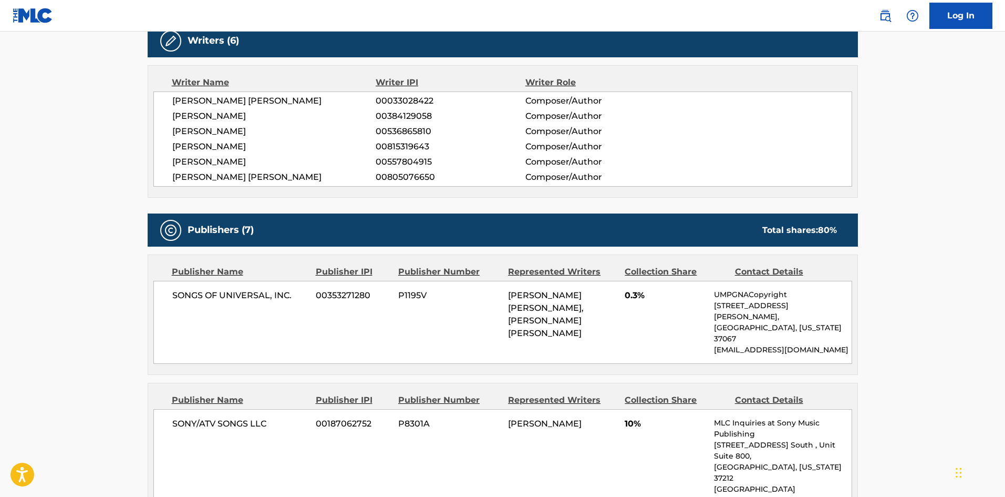
scroll to position [526, 0]
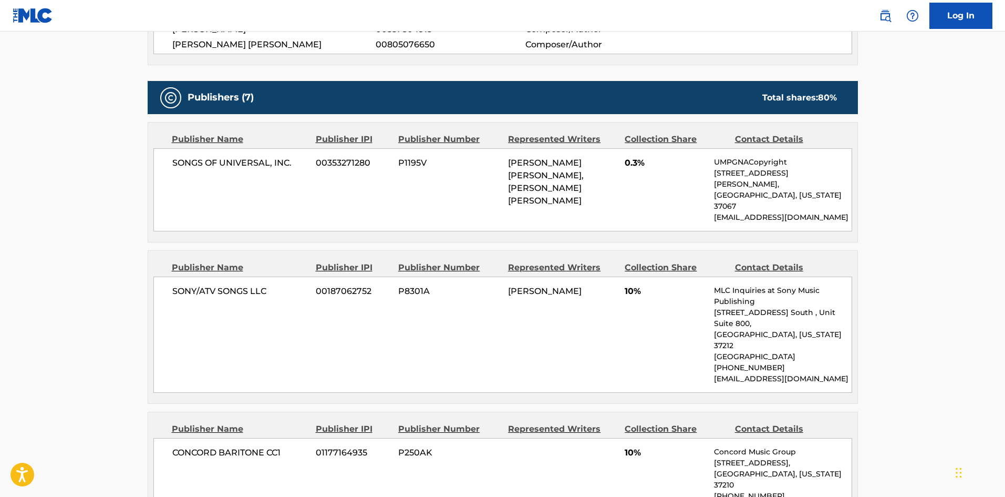
click at [163, 153] on div "SONGS OF UNIVERSAL, INC. 00353271280 P1195V [PERSON_NAME] [PERSON_NAME], [PERSO…" at bounding box center [502, 189] width 699 height 83
drag, startPoint x: 163, startPoint y: 153, endPoint x: 274, endPoint y: 149, distance: 110.4
click at [280, 152] on div "SONGS OF UNIVERSAL, INC. 00353271280 P1195V [PERSON_NAME] [PERSON_NAME], [PERSO…" at bounding box center [502, 189] width 699 height 83
click at [178, 276] on div "SONY/ATV SONGS LLC 00187062752 P8301A [PERSON_NAME] 10% MLC Inquiries at Sony M…" at bounding box center [502, 334] width 699 height 116
drag, startPoint x: 178, startPoint y: 262, endPoint x: 255, endPoint y: 262, distance: 77.3
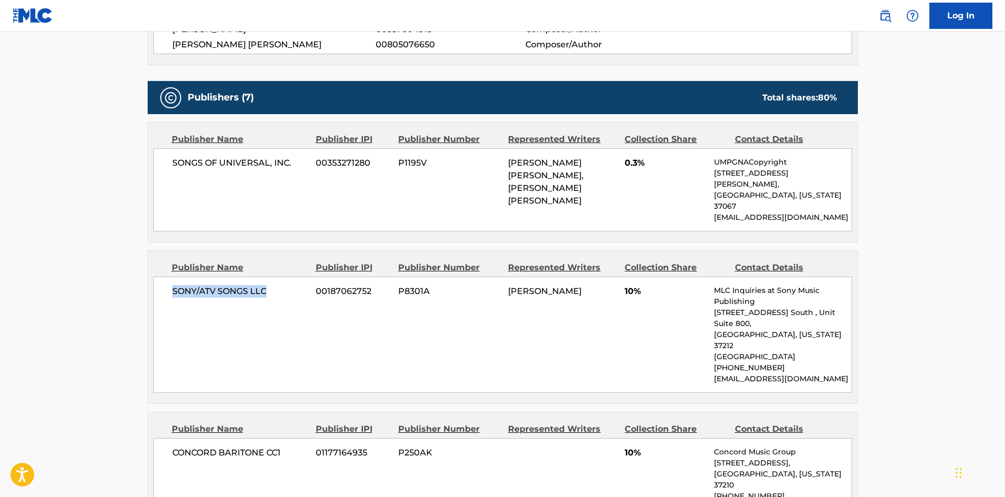
click at [255, 276] on div "SONY/ATV SONGS LLC 00187062752 P8301A [PERSON_NAME] 10% MLC Inquiries at Sony M…" at bounding box center [502, 334] width 699 height 116
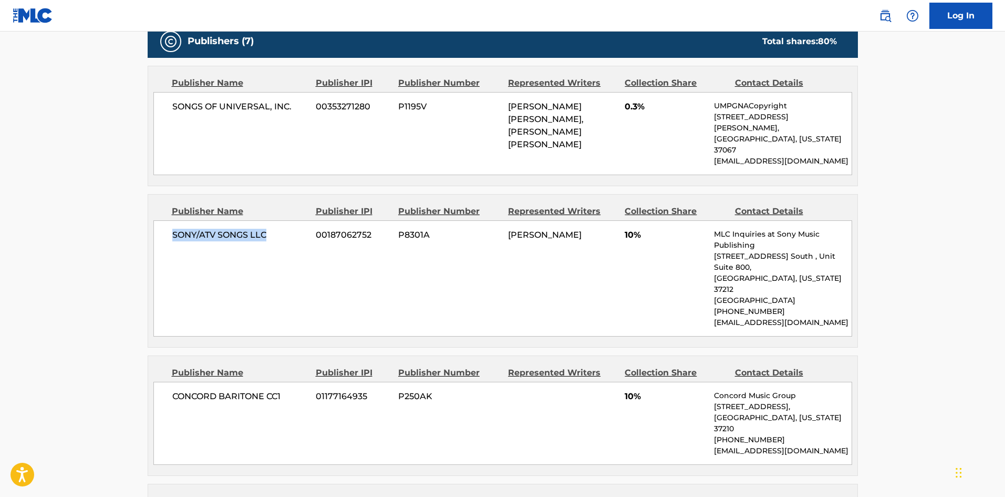
scroll to position [683, 0]
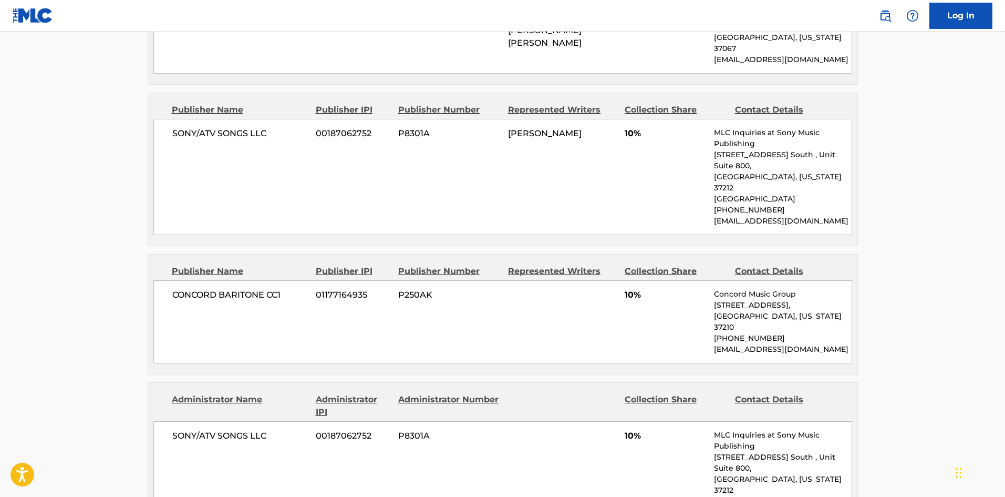
click at [187, 280] on div "CONCORD BARITONE CC1 01177164935 P250AK 10% Concord Music Group [STREET_ADDRESS…" at bounding box center [502, 321] width 699 height 83
drag, startPoint x: 187, startPoint y: 243, endPoint x: 283, endPoint y: 251, distance: 96.0
click at [283, 280] on div "CONCORD BARITONE CC1 01177164935 P250AK 10% Concord Music Group [STREET_ADDRESS…" at bounding box center [502, 321] width 699 height 83
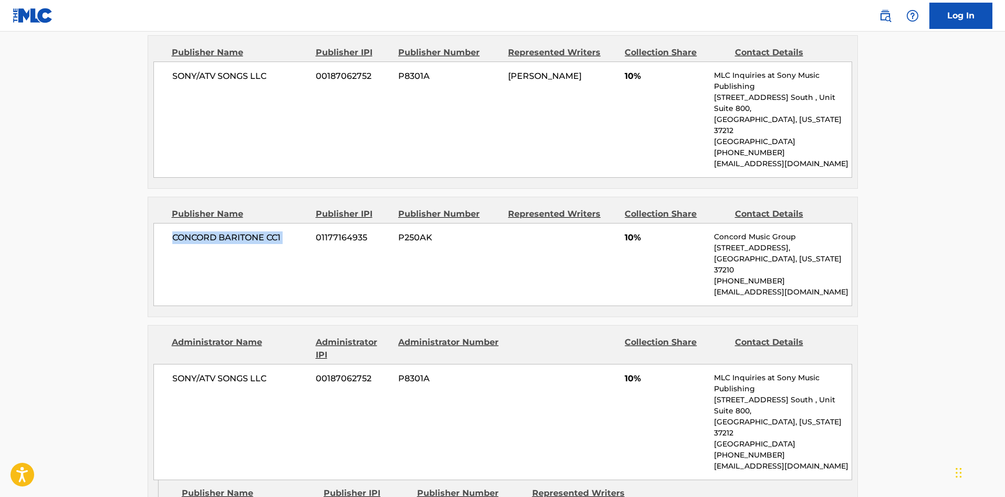
scroll to position [841, 0]
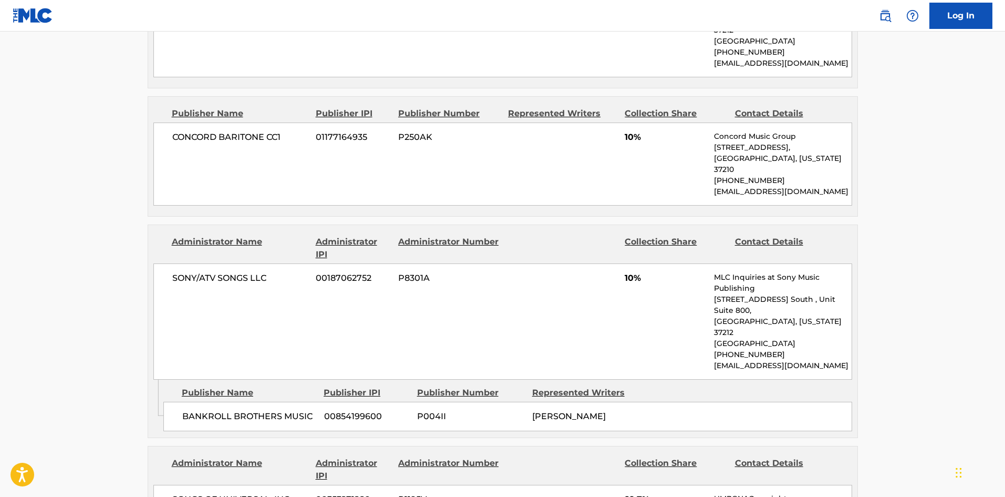
click at [191, 402] on div "BANKROLL BROTHERS MUSIC 00854199600 P004II [PERSON_NAME]" at bounding box center [507, 416] width 689 height 29
drag, startPoint x: 191, startPoint y: 352, endPoint x: 292, endPoint y: 340, distance: 101.6
click at [292, 402] on div "BANKROLL BROTHERS MUSIC 00854199600 P004II [PERSON_NAME]" at bounding box center [507, 416] width 689 height 29
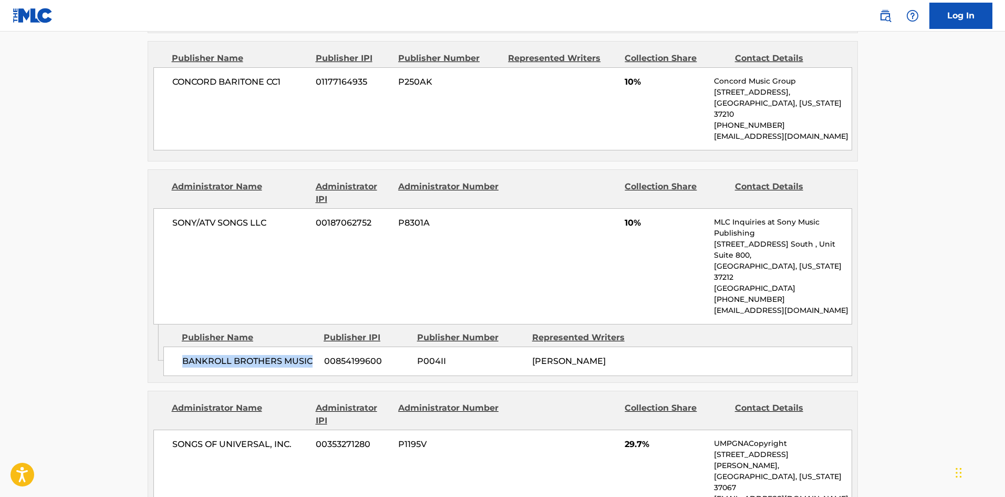
scroll to position [999, 0]
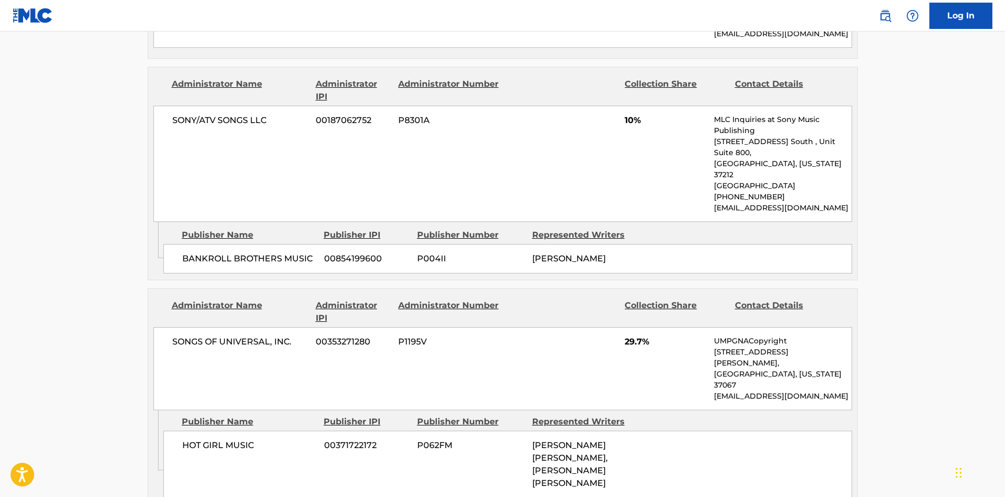
click at [189, 439] on span "HOT GIRL MUSIC" at bounding box center [249, 445] width 134 height 13
drag, startPoint x: 189, startPoint y: 349, endPoint x: 255, endPoint y: 347, distance: 66.8
click at [255, 439] on span "HOT GIRL MUSIC" at bounding box center [249, 445] width 134 height 13
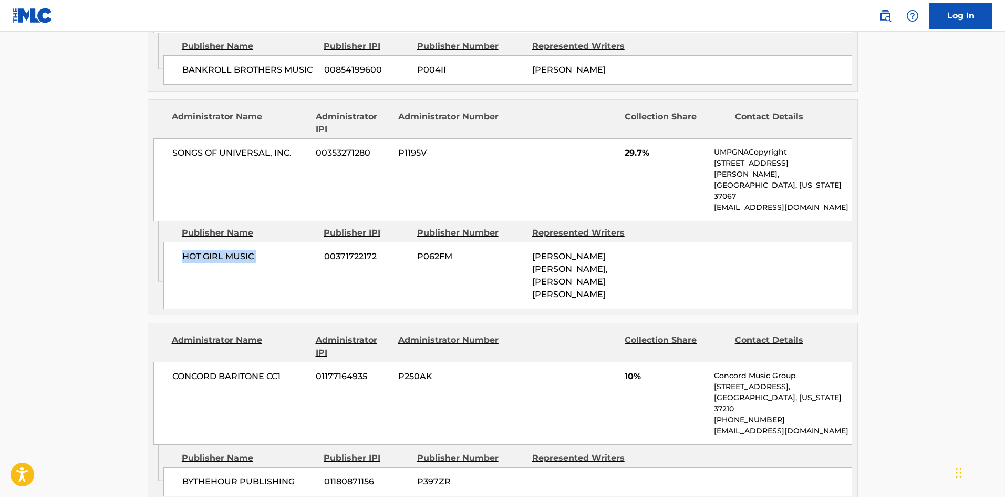
scroll to position [1209, 0]
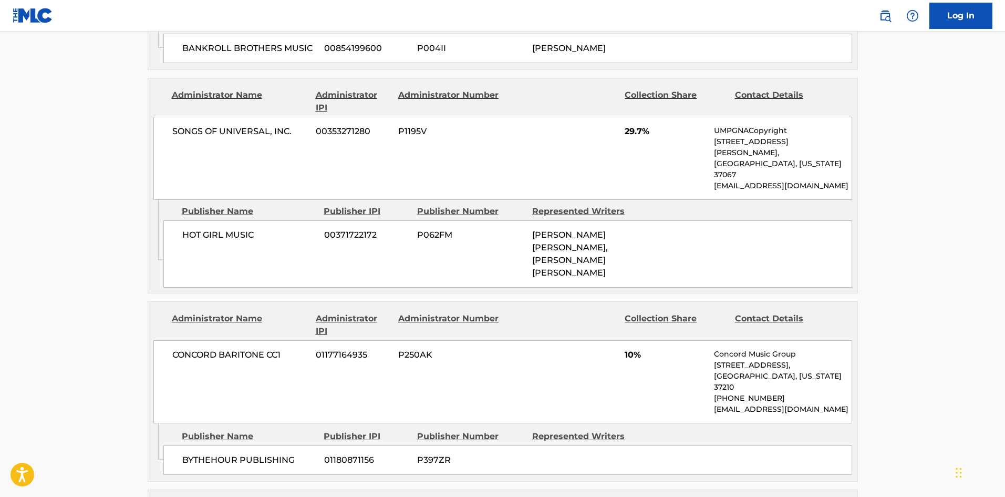
click at [183, 445] on div "BYTHEHOUR PUBLISHING 01180871156 P397ZR" at bounding box center [507, 459] width 689 height 29
drag, startPoint x: 183, startPoint y: 315, endPoint x: 274, endPoint y: 314, distance: 90.4
click at [274, 445] on div "BYTHEHOUR PUBLISHING 01180871156 P397ZR" at bounding box center [507, 459] width 689 height 29
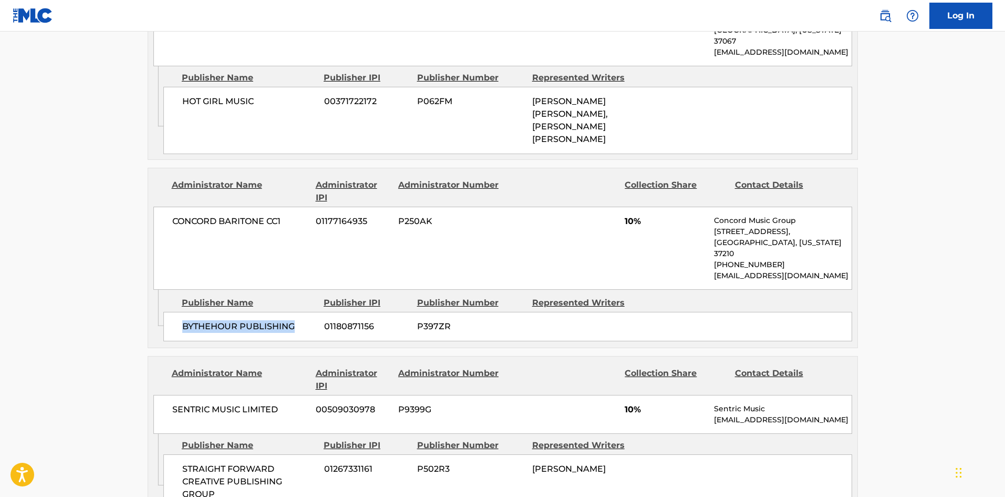
scroll to position [1366, 0]
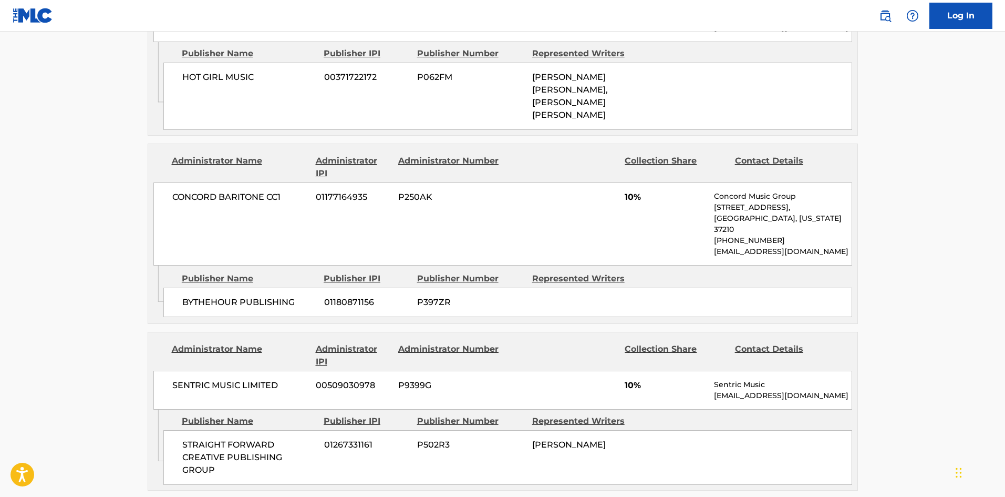
click at [181, 409] on div "Publisher Name Publisher IPI Publisher Number Represented Writers STRAIGHT FORW…" at bounding box center [510, 446] width 694 height 75
drag, startPoint x: 181, startPoint y: 293, endPoint x: 242, endPoint y: 336, distance: 73.9
click at [242, 409] on div "Publisher Name Publisher IPI Publisher Number Represented Writers STRAIGHT FORW…" at bounding box center [510, 446] width 694 height 75
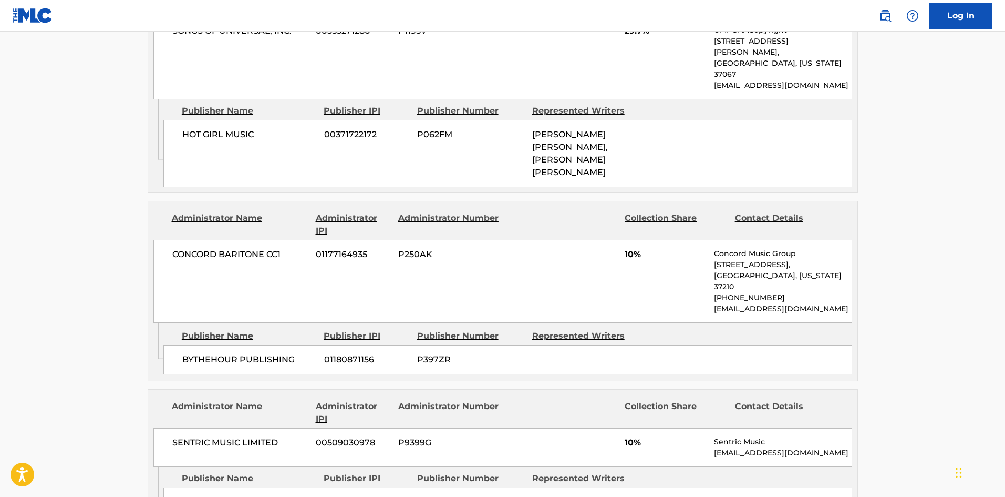
scroll to position [1368, 0]
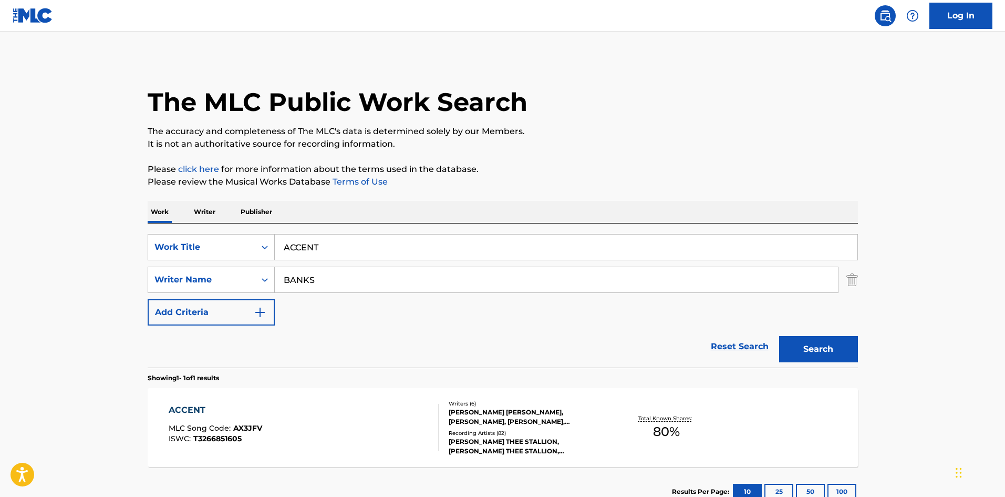
click at [406, 259] on input "ACCENT" at bounding box center [566, 246] width 583 height 25
paste input "Purple Rain"
type input "Purple Rain"
click at [349, 275] on input "BANKS" at bounding box center [556, 279] width 563 height 25
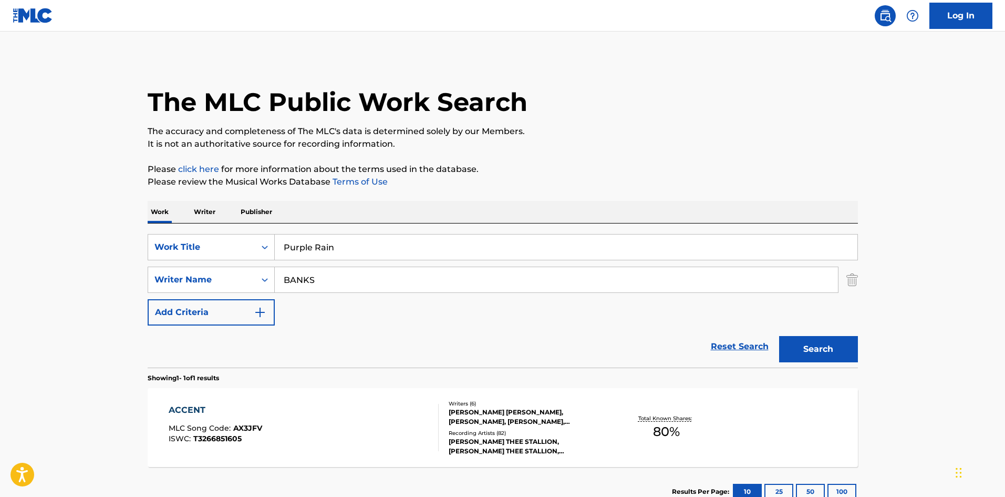
click at [349, 275] on input "BANKS" at bounding box center [556, 279] width 563 height 25
paste input "[PERSON_NAME]"
type input "[PERSON_NAME]"
click at [809, 347] on button "Search" at bounding box center [818, 349] width 79 height 26
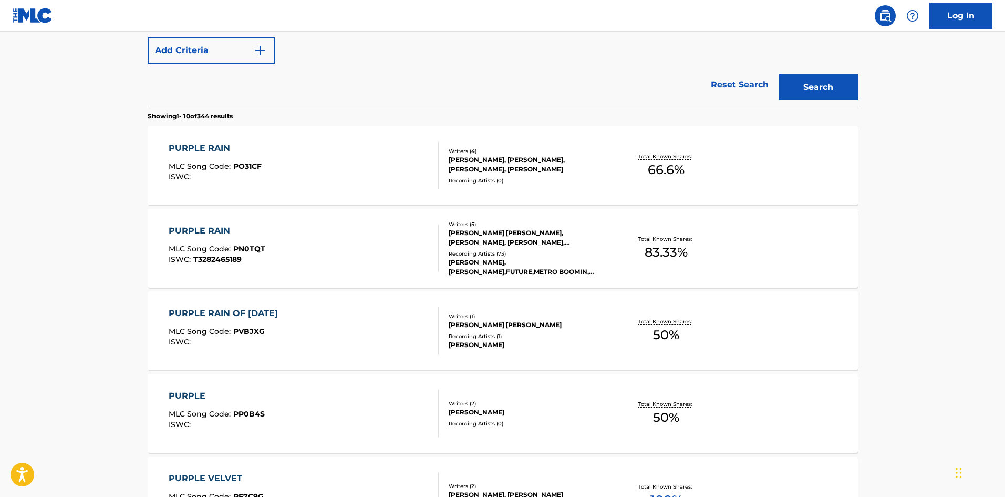
scroll to position [263, 0]
click at [353, 258] on div "PURPLE RAIN MLC Song Code : PN0TQT ISWC : T3282465189" at bounding box center [304, 246] width 270 height 47
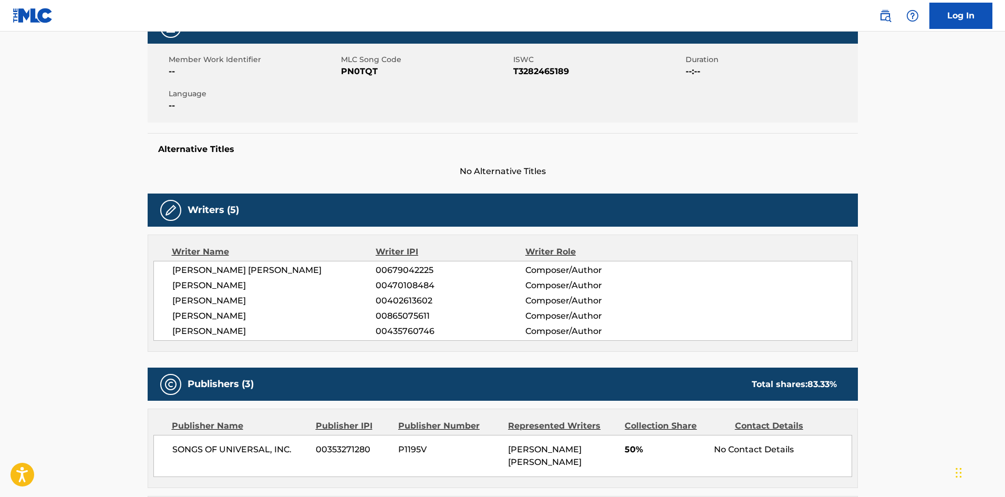
scroll to position [315, 0]
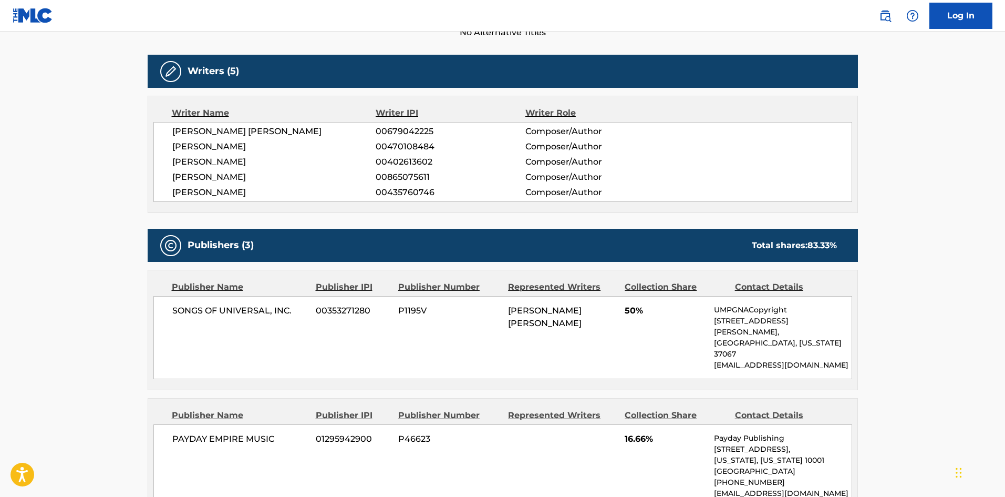
click at [195, 320] on div "SONGS OF UNIVERSAL, INC. 00353271280 P1195V [PERSON_NAME] [PERSON_NAME] 50% UMP…" at bounding box center [502, 337] width 699 height 83
drag, startPoint x: 195, startPoint y: 320, endPoint x: 280, endPoint y: 313, distance: 84.8
click at [280, 313] on div "SONGS OF UNIVERSAL, INC. 00353271280 P1195V [PERSON_NAME] [PERSON_NAME] 50% UMP…" at bounding box center [502, 337] width 699 height 83
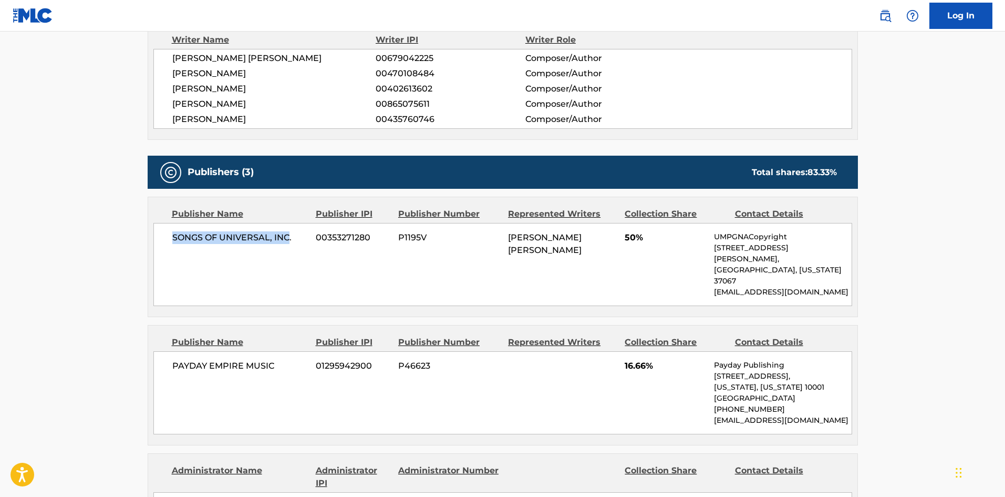
scroll to position [526, 0]
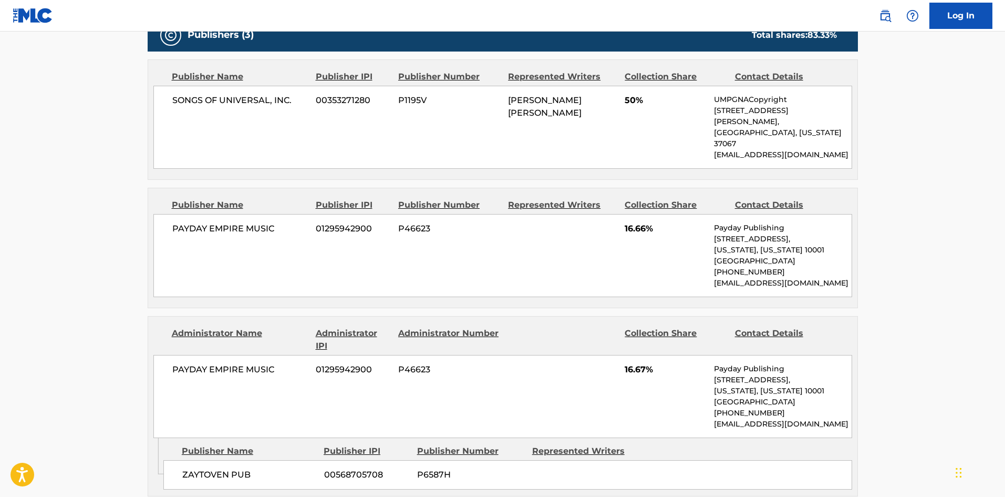
click at [183, 214] on div "PAYDAY EMPIRE MUSIC 01295942900 P46623 16.66% Payday Publishing [STREET_ADDRESS…" at bounding box center [502, 255] width 699 height 83
drag, startPoint x: 183, startPoint y: 214, endPoint x: 264, endPoint y: 203, distance: 81.8
click at [264, 214] on div "PAYDAY EMPIRE MUSIC 01295942900 P46623 16.66% Payday Publishing [STREET_ADDRESS…" at bounding box center [502, 255] width 699 height 83
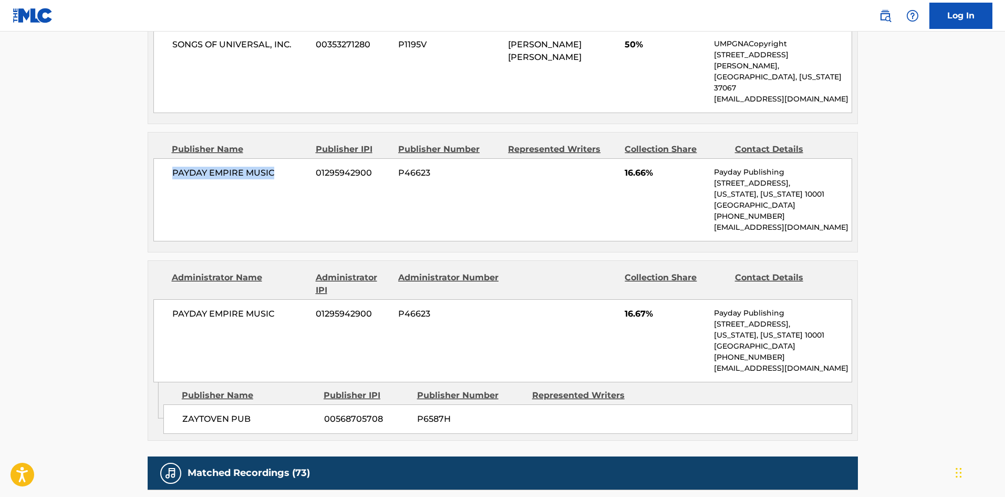
scroll to position [683, 0]
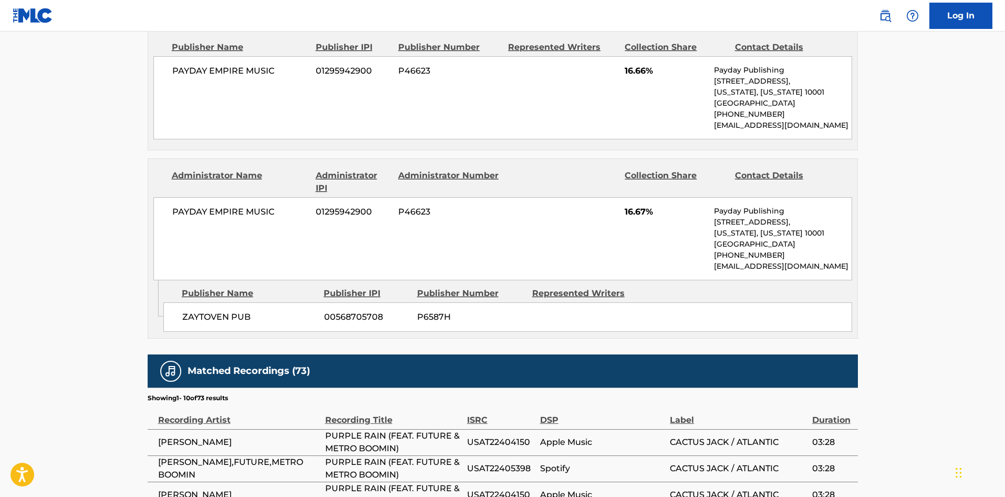
click at [194, 280] on div "Publisher Name Publisher IPI Publisher Number Represented Writers ZAYTOVEN PUB …" at bounding box center [510, 306] width 694 height 53
drag, startPoint x: 194, startPoint y: 279, endPoint x: 214, endPoint y: 291, distance: 23.6
click at [218, 290] on div "Publisher Name Publisher IPI Publisher Number Represented Writers ZAYTOVEN PUB …" at bounding box center [510, 306] width 694 height 53
click at [195, 311] on span "ZAYTOVEN PUB" at bounding box center [249, 317] width 134 height 13
drag, startPoint x: 195, startPoint y: 299, endPoint x: 217, endPoint y: 289, distance: 24.2
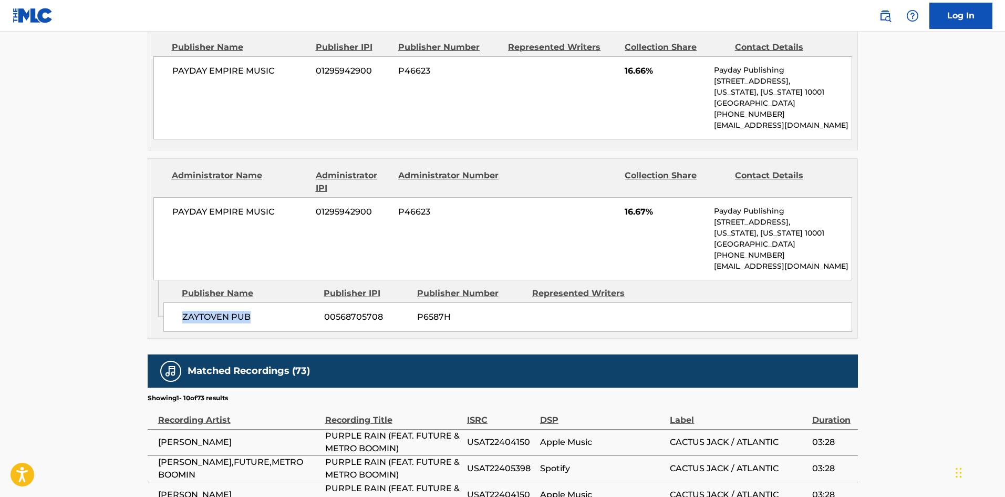
click at [234, 311] on span "ZAYTOVEN PUB" at bounding box center [249, 317] width 134 height 13
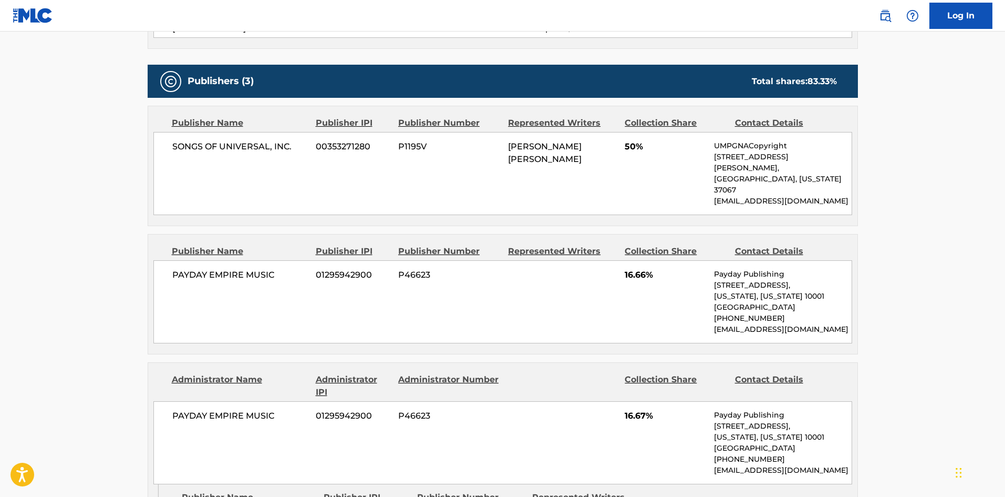
scroll to position [631, 0]
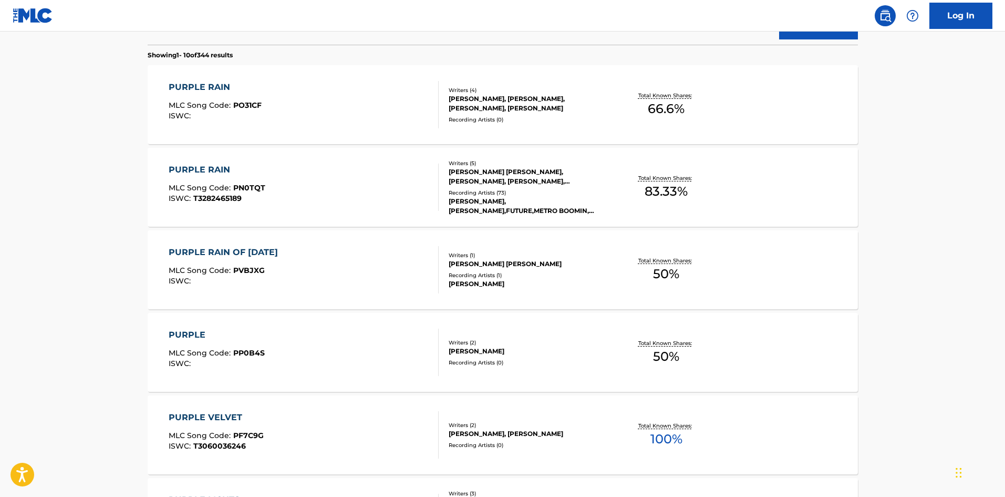
scroll to position [165, 0]
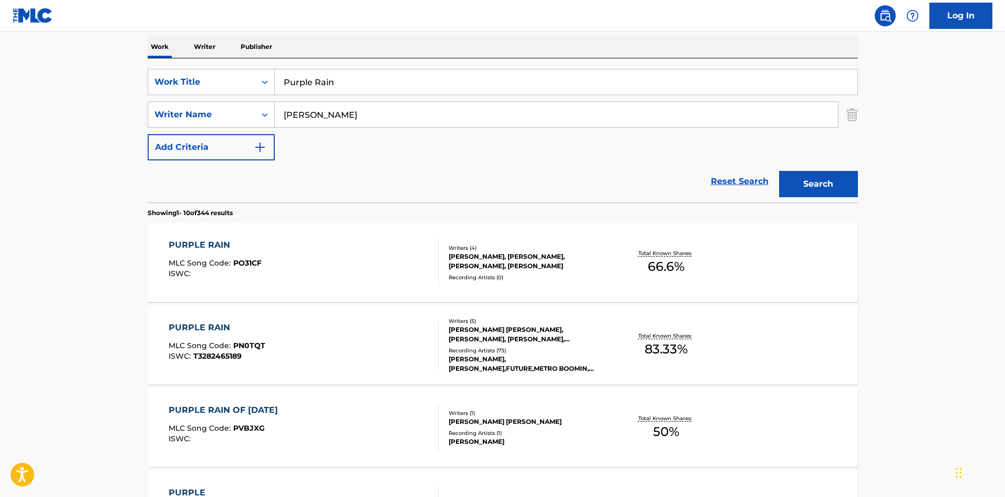
click at [345, 80] on input "Purple Rain" at bounding box center [566, 81] width 583 height 25
paste input "Accent"
type input "Accent"
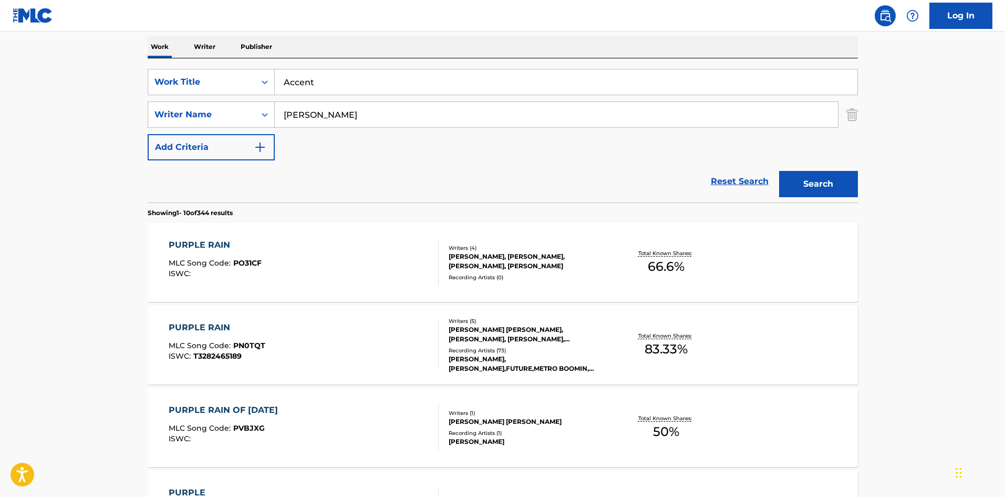
click at [375, 120] on input "[PERSON_NAME]" at bounding box center [556, 114] width 563 height 25
paste input "[PERSON_NAME]"
drag, startPoint x: 328, startPoint y: 117, endPoint x: 220, endPoint y: 96, distance: 110.9
click at [220, 96] on div "SearchWithCriteria8c72781e-12d8-4705-97e9-5c90e46ba7c7 Work Title Accent Search…" at bounding box center [503, 114] width 711 height 91
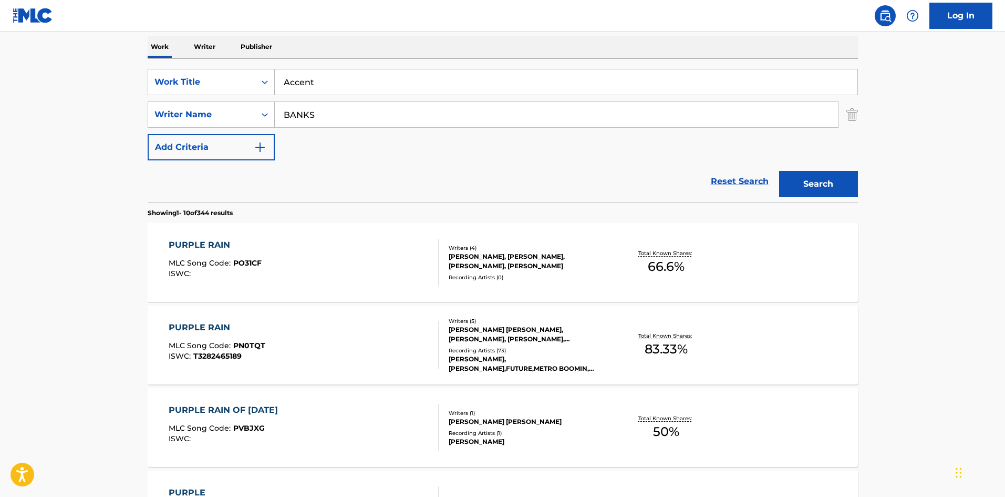
type input "BANKS"
click at [779, 171] on button "Search" at bounding box center [818, 184] width 79 height 26
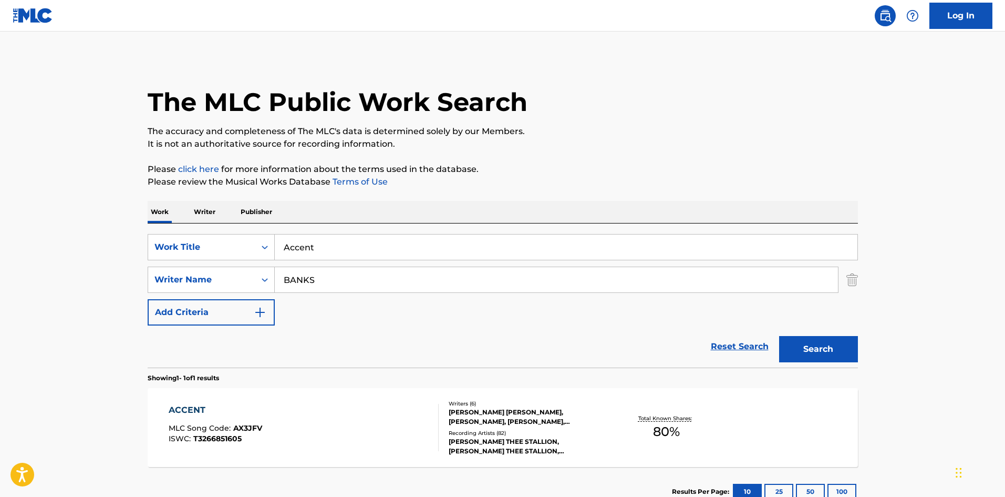
click at [332, 433] on div "ACCENT MLC Song Code : AX3JFV ISWC : T3266851605" at bounding box center [304, 427] width 270 height 47
click at [339, 236] on input "Accent" at bounding box center [566, 246] width 583 height 25
paste input "Dear God"
type input "Dear God"
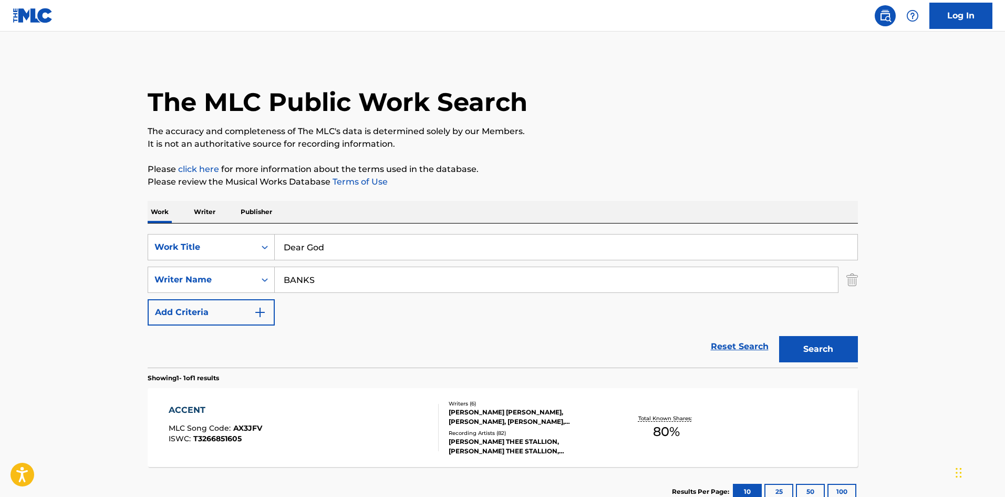
click at [367, 273] on input "BANKS" at bounding box center [556, 279] width 563 height 25
paste input "[PERSON_NAME]"
drag, startPoint x: 334, startPoint y: 276, endPoint x: 178, endPoint y: 276, distance: 156.1
click at [178, 276] on div "SearchWithCriteria6206d580-7801-4b8e-b844-0df278578396 Writer Name [PERSON_NAME]" at bounding box center [503, 279] width 711 height 26
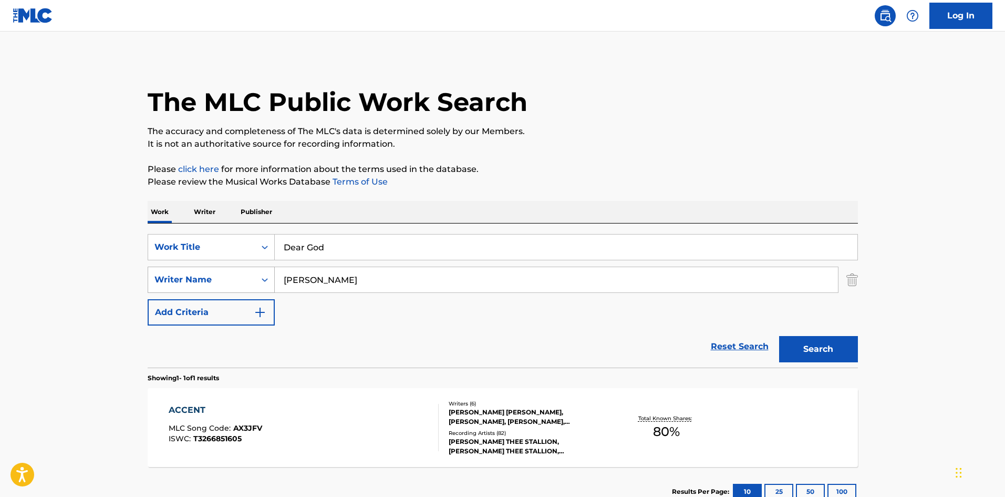
type input "[PERSON_NAME]"
click at [779, 336] on button "Search" at bounding box center [818, 349] width 79 height 26
click at [337, 427] on div "DEAR GOD MLC Song Code : DA7QL5 ISWC : T3099514617" at bounding box center [304, 427] width 270 height 47
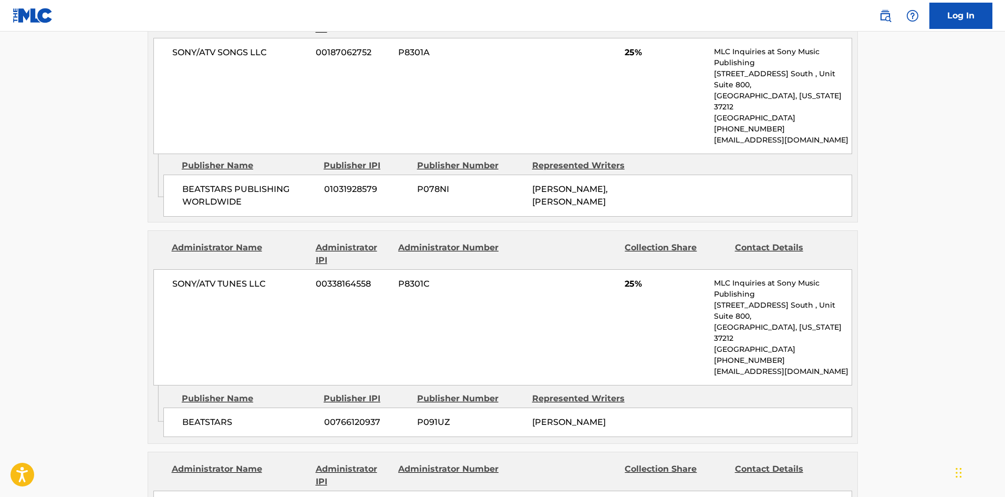
scroll to position [526, 0]
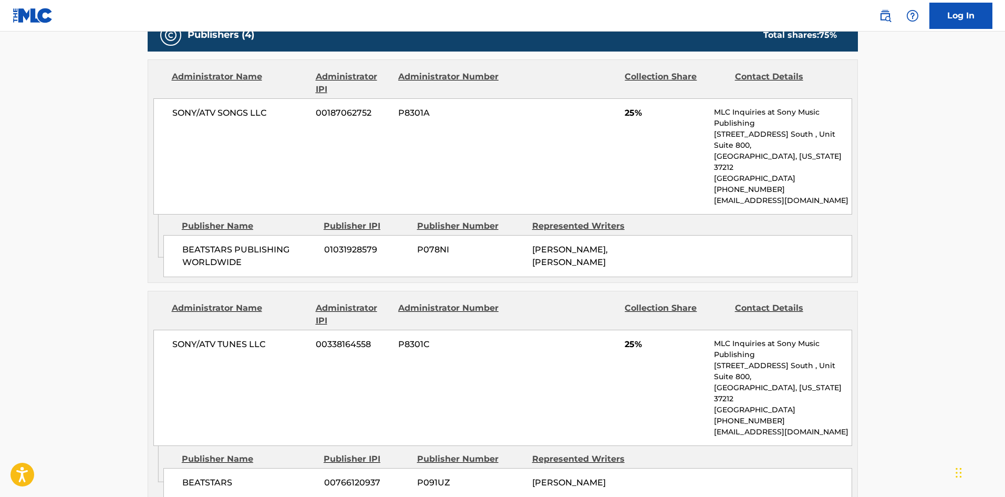
click at [189, 243] on span "BEATSTARS PUBLISHING WORLDWIDE" at bounding box center [249, 255] width 134 height 25
drag, startPoint x: 189, startPoint y: 224, endPoint x: 284, endPoint y: 241, distance: 96.0
click at [284, 243] on span "BEATSTARS PUBLISHING WORLDWIDE" at bounding box center [249, 255] width 134 height 25
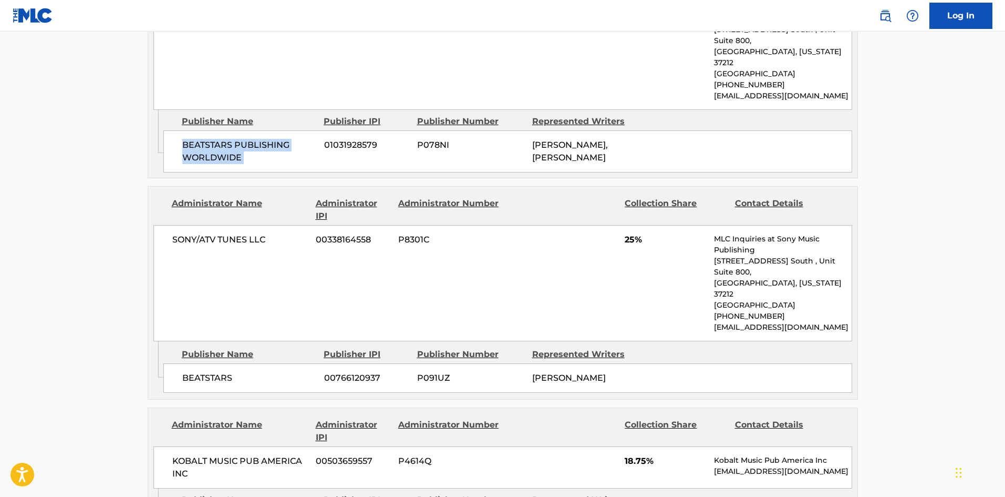
scroll to position [631, 0]
click at [202, 363] on div "BEATSTARS 00766120937 P091UZ [PERSON_NAME]" at bounding box center [507, 377] width 689 height 29
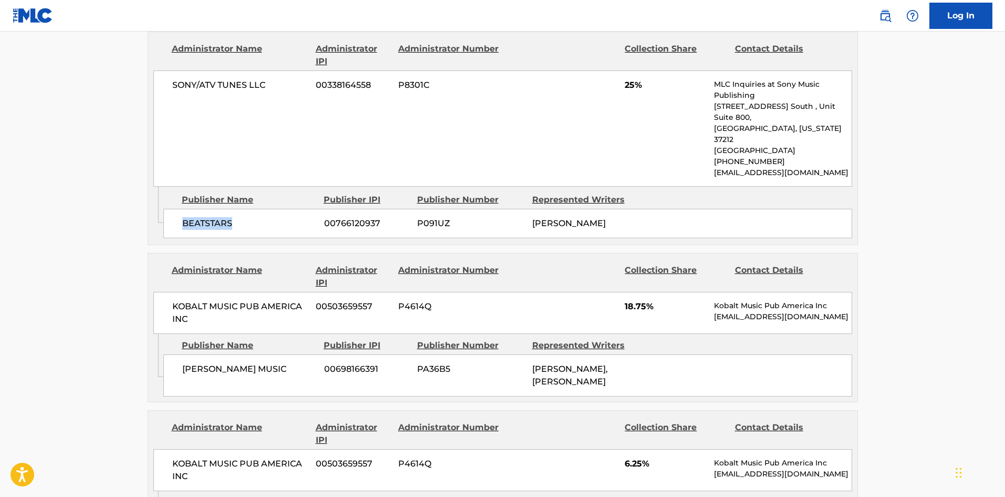
scroll to position [788, 0]
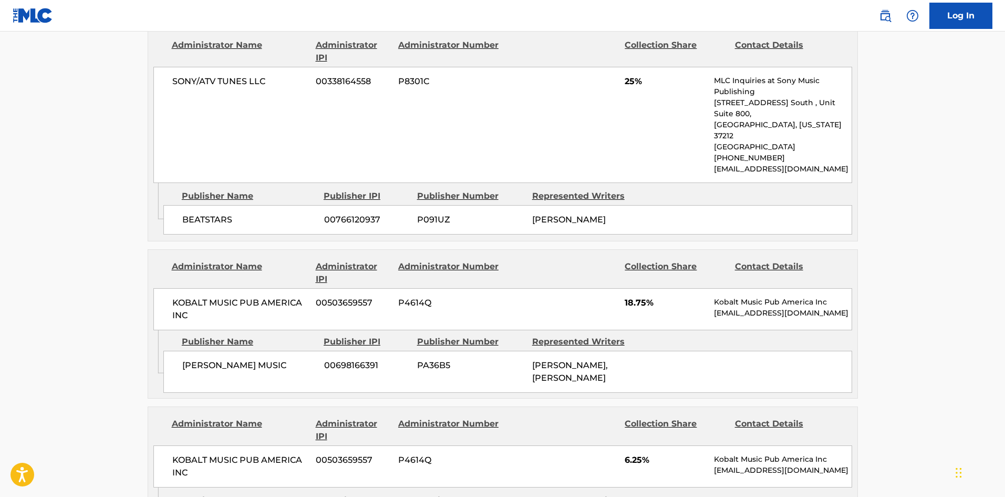
click at [200, 359] on span "[PERSON_NAME] MUSIC" at bounding box center [249, 365] width 134 height 13
click at [199, 359] on span "[PERSON_NAME] MUSIC" at bounding box center [249, 365] width 134 height 13
drag, startPoint x: 199, startPoint y: 318, endPoint x: 259, endPoint y: 316, distance: 59.9
click at [259, 359] on span "[PERSON_NAME] MUSIC" at bounding box center [249, 365] width 134 height 13
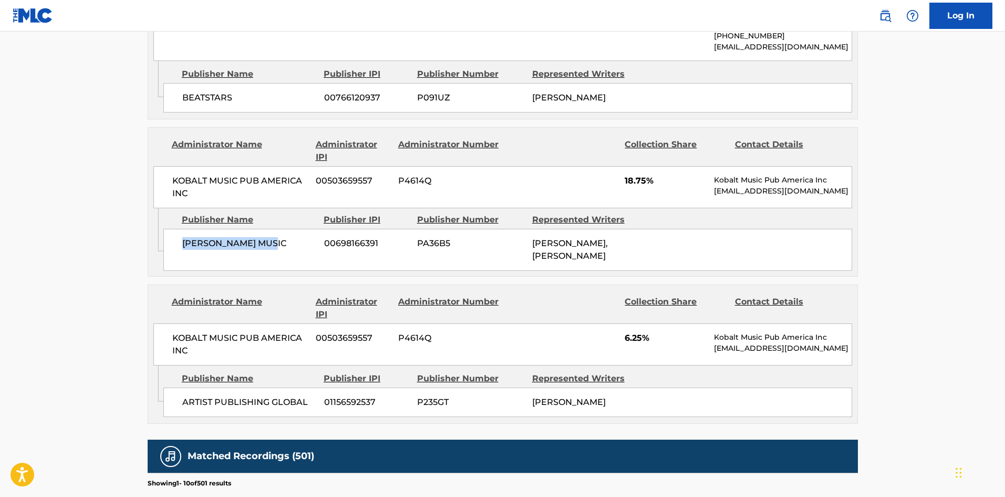
scroll to position [946, 0]
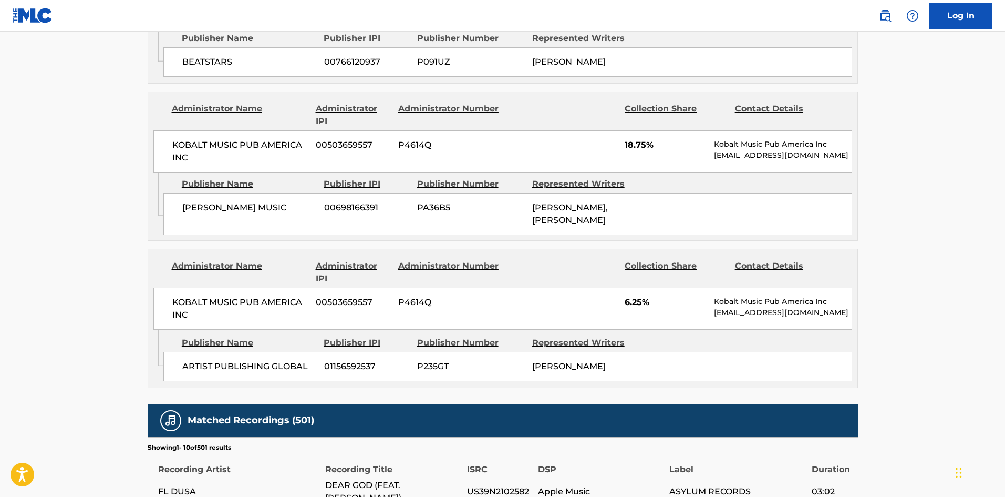
click at [186, 360] on span "ARTIST PUBLISHING GLOBAL" at bounding box center [249, 366] width 134 height 13
drag, startPoint x: 186, startPoint y: 325, endPoint x: 286, endPoint y: 325, distance: 99.9
click at [286, 360] on span "ARTIST PUBLISHING GLOBAL" at bounding box center [249, 366] width 134 height 13
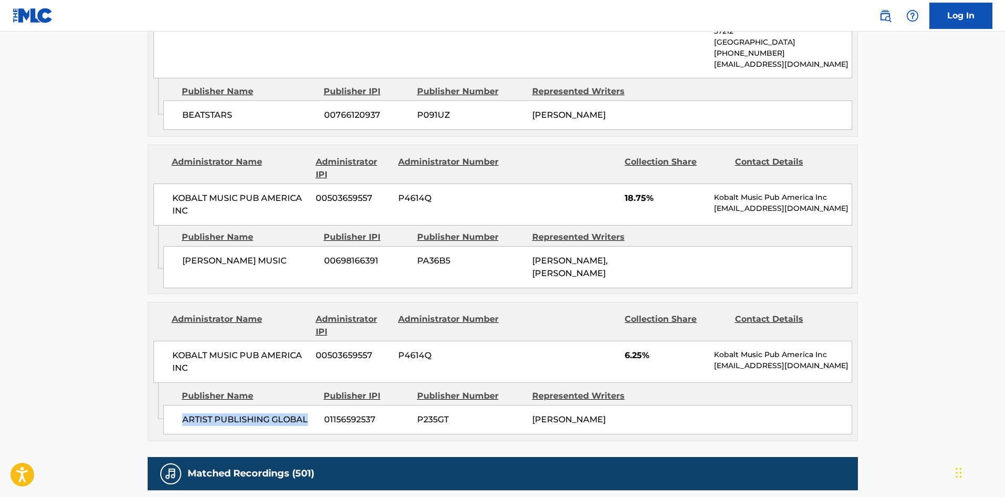
scroll to position [893, 0]
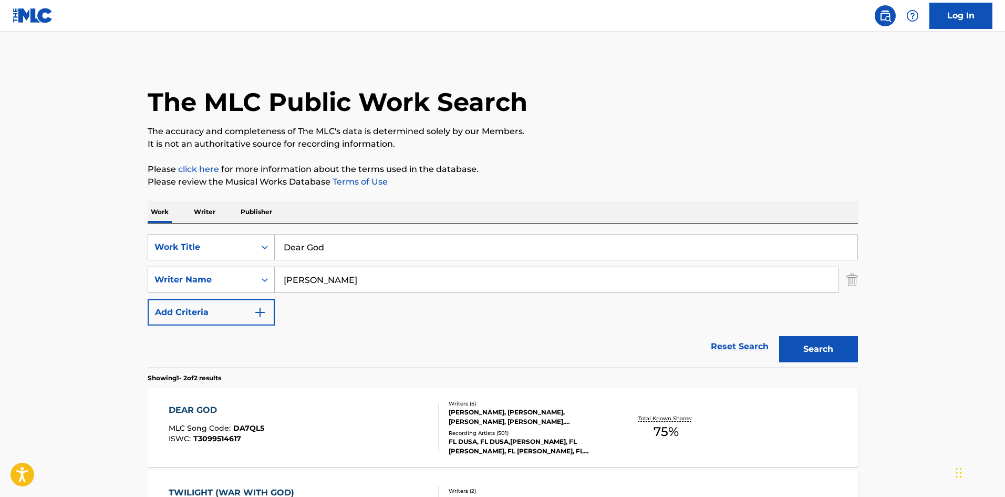
click at [365, 248] on input "Dear God" at bounding box center [566, 246] width 583 height 25
paste input "SPACE HIGH"
type input "SPACE HIGH"
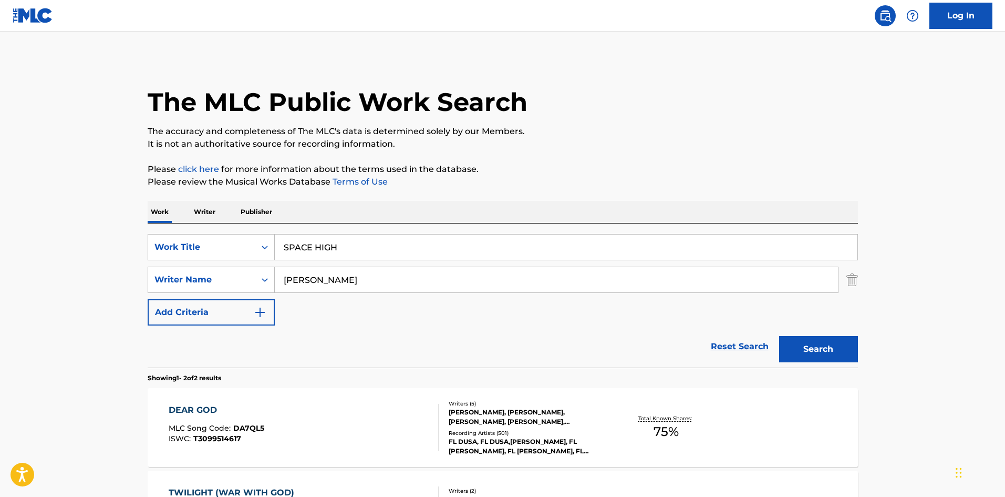
click at [320, 296] on div "SearchWithCriteria8c72781e-12d8-4705-97e9-5c90e46ba7c7 Work Title SPACE HIGH Se…" at bounding box center [503, 279] width 711 height 91
click at [327, 275] on input "[PERSON_NAME]" at bounding box center [556, 279] width 563 height 25
click at [334, 276] on input "V" at bounding box center [556, 279] width 563 height 25
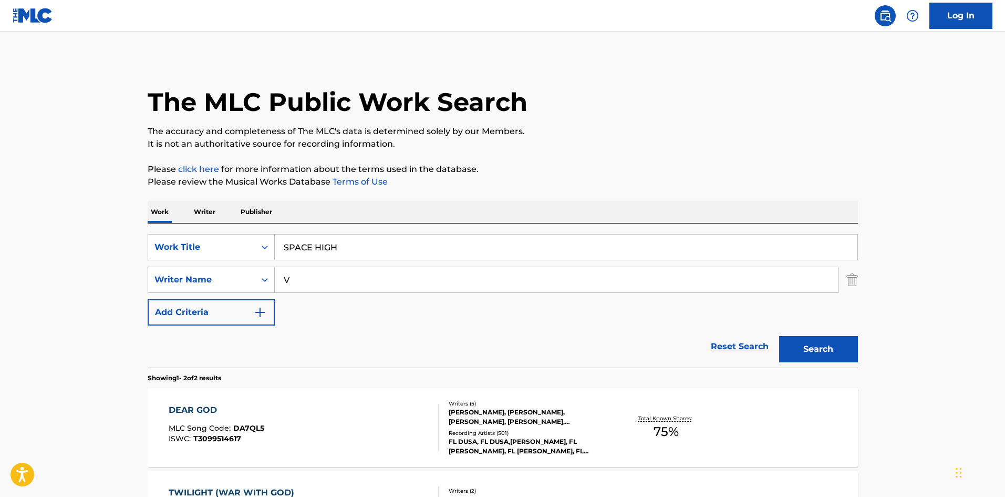
paste input "[PERSON_NAME]"
drag, startPoint x: 347, startPoint y: 278, endPoint x: 149, endPoint y: 283, distance: 197.7
click at [149, 283] on div "SearchWithCriteria6206d580-7801-4b8e-b844-0df278578396 Writer Name [PERSON_NAME]" at bounding box center [503, 279] width 711 height 26
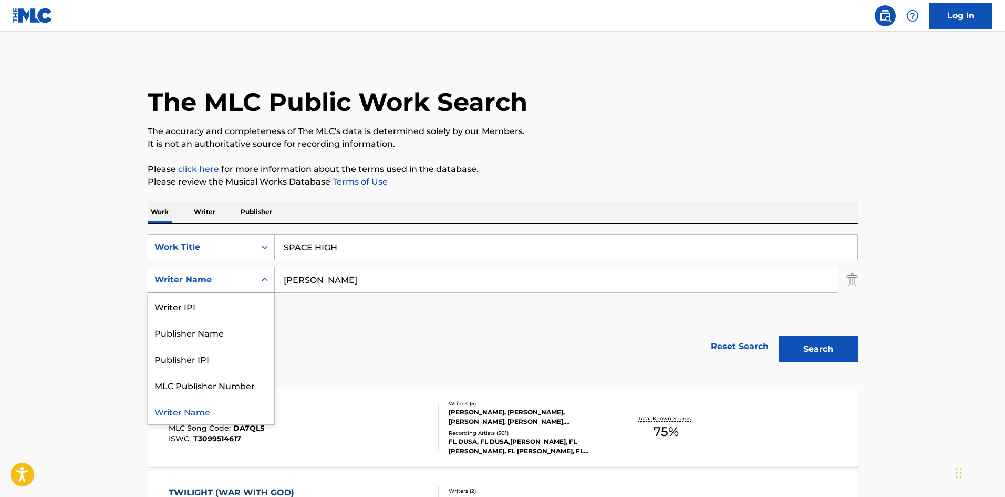
click at [271, 280] on div "Search Form" at bounding box center [264, 279] width 19 height 19
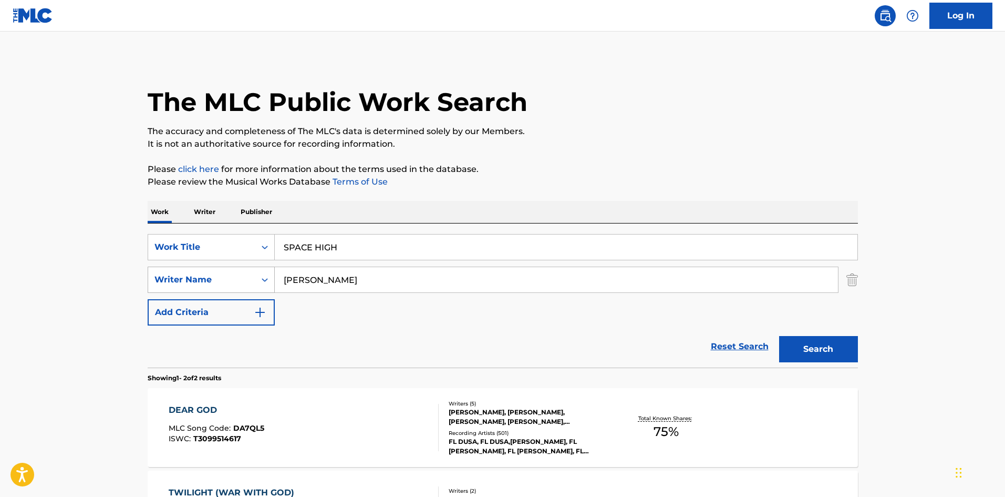
drag, startPoint x: 344, startPoint y: 279, endPoint x: 187, endPoint y: 288, distance: 156.9
click at [187, 288] on div "SearchWithCriteria6206d580-7801-4b8e-b844-0df278578396 Writer Name [PERSON_NAME]" at bounding box center [503, 279] width 711 height 26
click at [779, 336] on button "Search" at bounding box center [818, 349] width 79 height 26
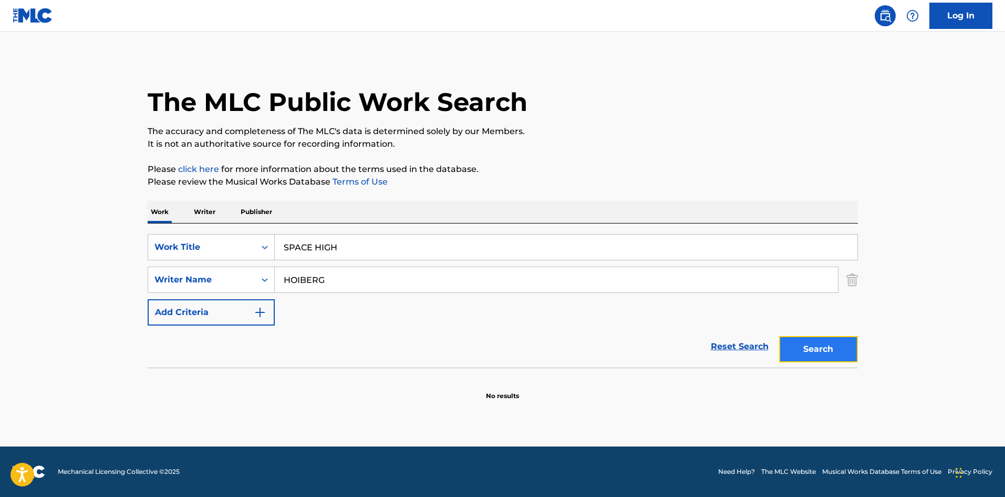
click at [813, 344] on button "Search" at bounding box center [818, 349] width 79 height 26
click at [393, 290] on input "HOIBERG" at bounding box center [556, 279] width 563 height 25
paste input "[PERSON_NAME]"
type input "[PERSON_NAME]"
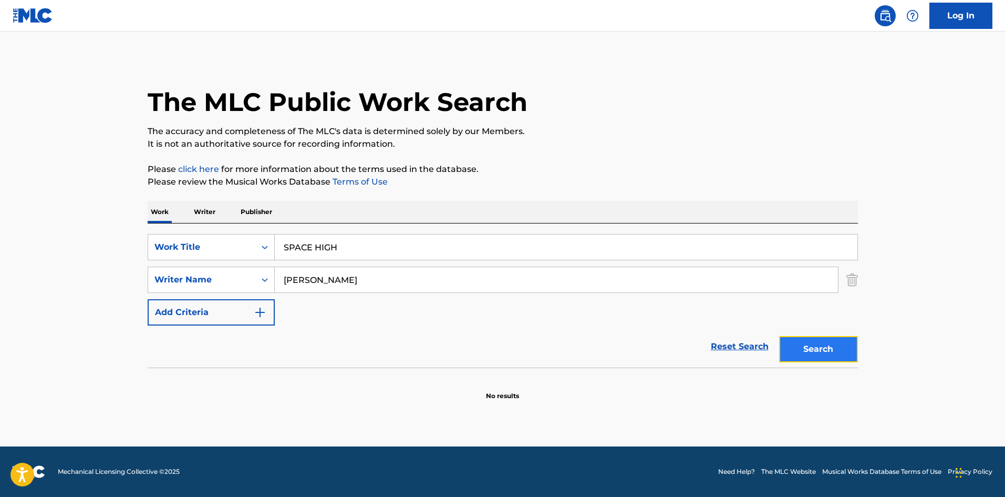
click at [795, 348] on button "Search" at bounding box center [818, 349] width 79 height 26
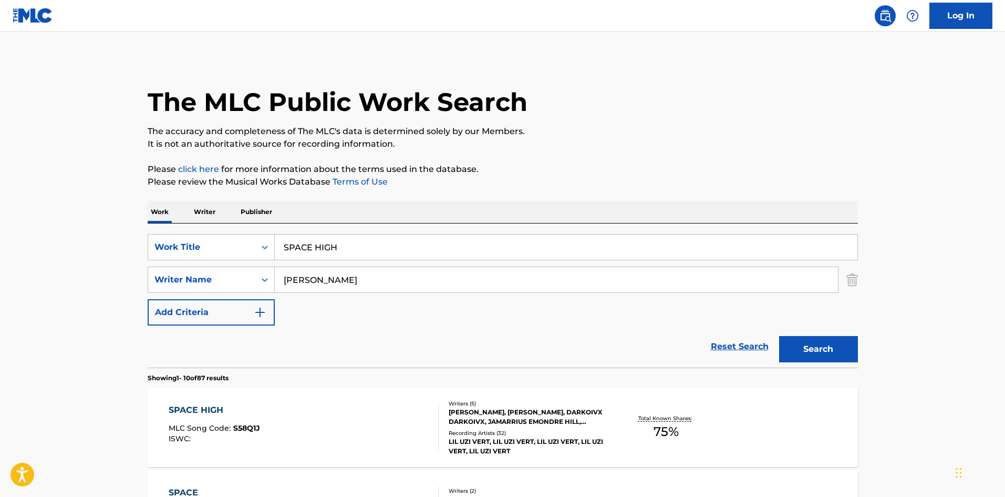
click at [220, 426] on span "MLC Song Code :" at bounding box center [201, 427] width 65 height 9
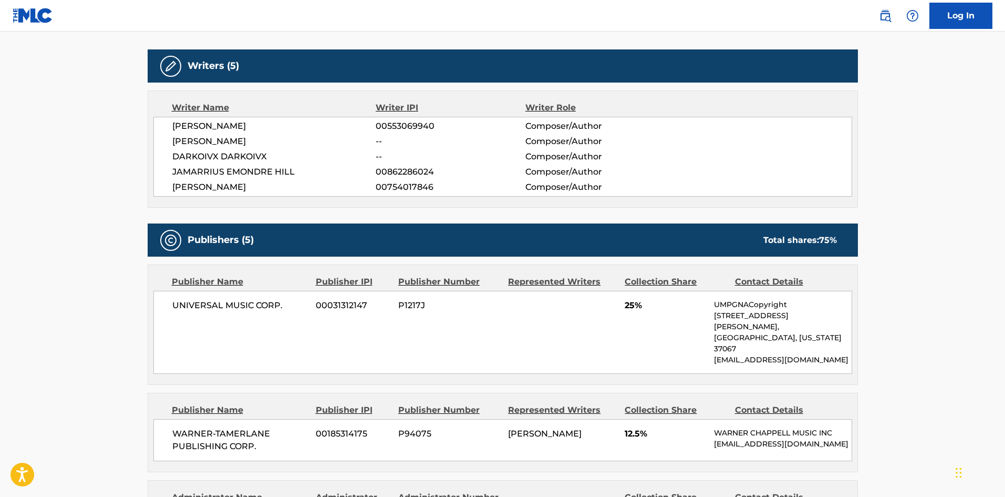
scroll to position [526, 0]
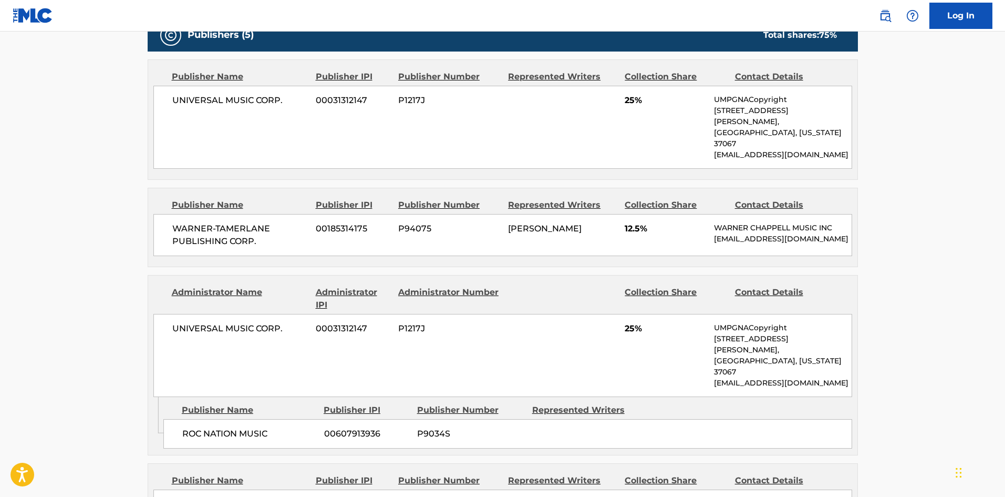
click at [167, 110] on div "UNIVERSAL MUSIC CORP. 00031312147 P1217J 25% UMPGNACopyright [STREET_ADDRESS][P…" at bounding box center [502, 127] width 699 height 83
drag, startPoint x: 167, startPoint y: 110, endPoint x: 292, endPoint y: 115, distance: 125.7
click at [292, 115] on div "UNIVERSAL MUSIC CORP. 00031312147 P1217J 25% UMPGNACopyright [STREET_ADDRESS][P…" at bounding box center [502, 127] width 699 height 83
click at [174, 222] on span "WARNER-TAMERLANE PUBLISHING CORP." at bounding box center [240, 234] width 136 height 25
drag, startPoint x: 174, startPoint y: 214, endPoint x: 161, endPoint y: 203, distance: 17.2
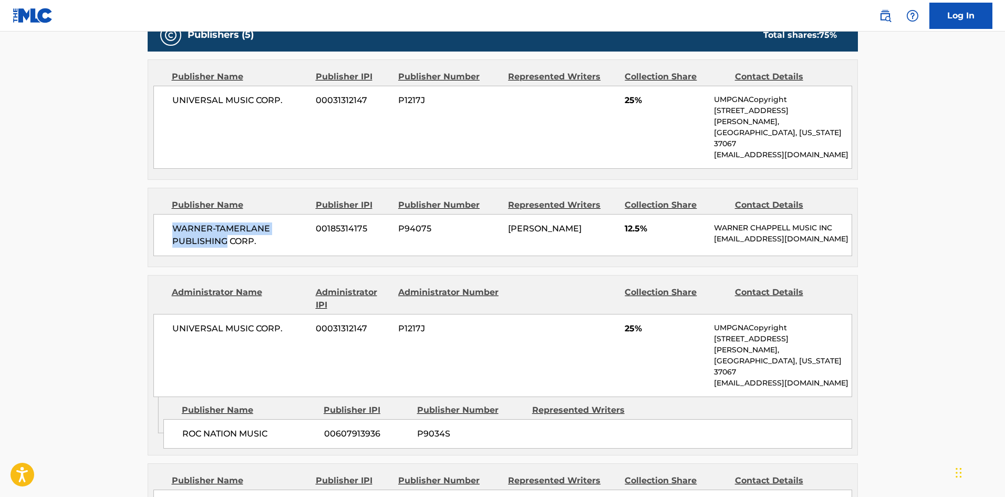
click at [161, 214] on div "WARNER-[PERSON_NAME] PUBLISHING CORP. 00185314175 P94075 [PERSON_NAME] 12.5% [P…" at bounding box center [502, 235] width 699 height 42
click at [171, 214] on div "WARNER-[PERSON_NAME] PUBLISHING CORP. 00185314175 P94075 [PERSON_NAME] 12.5% [P…" at bounding box center [502, 235] width 699 height 42
drag, startPoint x: 171, startPoint y: 201, endPoint x: 264, endPoint y: 218, distance: 94.5
click at [264, 218] on div "WARNER-[PERSON_NAME] PUBLISHING CORP. 00185314175 P94075 [PERSON_NAME] 12.5% [P…" at bounding box center [502, 235] width 699 height 42
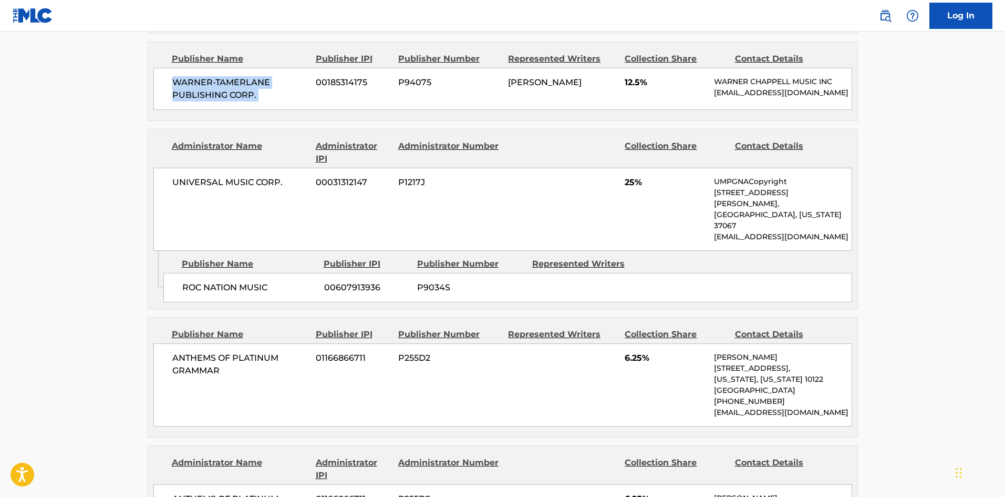
scroll to position [683, 0]
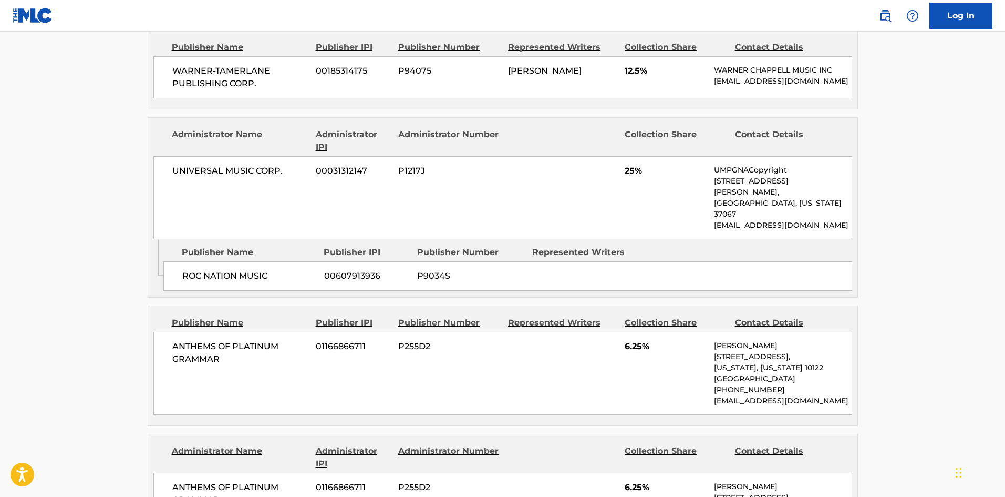
click at [180, 261] on div "ROC NATION MUSIC 00607913936 P9034S" at bounding box center [507, 275] width 689 height 29
drag, startPoint x: 180, startPoint y: 247, endPoint x: 295, endPoint y: 243, distance: 115.2
click at [295, 261] on div "ROC NATION MUSIC 00607913936 P9034S" at bounding box center [507, 275] width 689 height 29
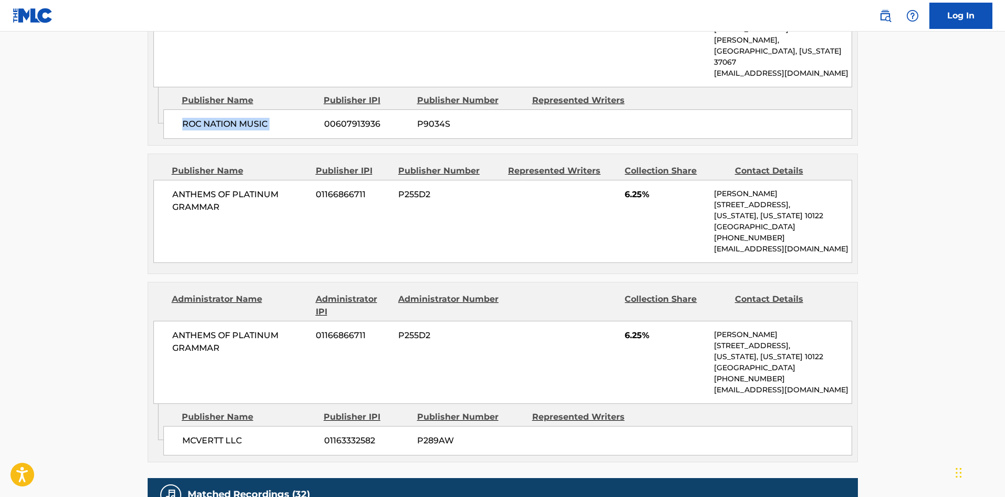
scroll to position [841, 0]
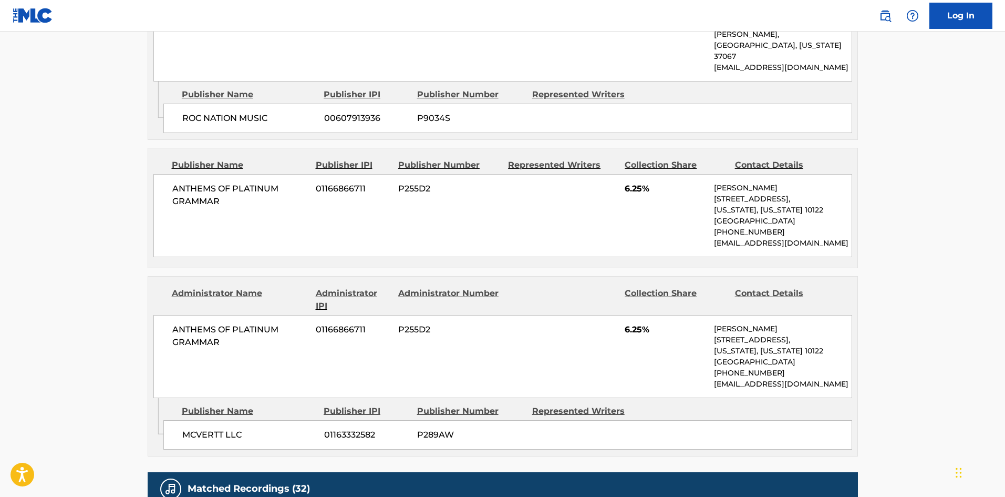
click at [177, 182] on span "ANTHEMS OF PLATINUM GRAMMAR" at bounding box center [240, 194] width 136 height 25
drag, startPoint x: 177, startPoint y: 148, endPoint x: 228, endPoint y: 174, distance: 57.6
click at [228, 174] on div "ANTHEMS OF PLATINUM GRAMMAR 01166866711 P255D2 6.25% [PERSON_NAME] [STREET_ADDR…" at bounding box center [502, 215] width 699 height 83
click at [186, 428] on span "MCVERTT LLC" at bounding box center [249, 434] width 134 height 13
drag, startPoint x: 186, startPoint y: 396, endPoint x: 242, endPoint y: 394, distance: 56.8
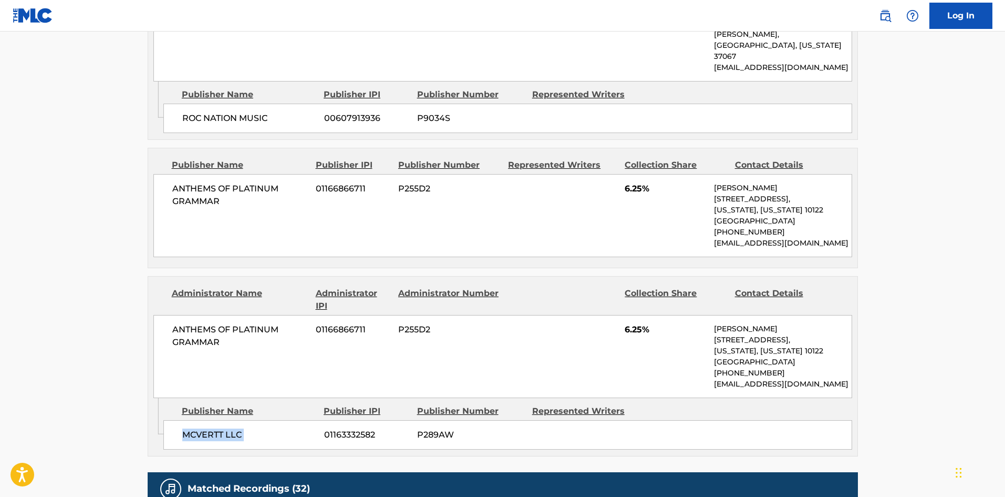
click at [242, 428] on span "MCVERTT LLC" at bounding box center [249, 434] width 134 height 13
click at [169, 174] on div "ANTHEMS OF PLATINUM GRAMMAR 01166866711 P255D2 6.25% [PERSON_NAME] [STREET_ADDR…" at bounding box center [502, 215] width 699 height 83
drag, startPoint x: 169, startPoint y: 155, endPoint x: 208, endPoint y: 168, distance: 41.2
click at [208, 174] on div "ANTHEMS OF PLATINUM GRAMMAR 01166866711 P255D2 6.25% [PERSON_NAME] [STREET_ADDR…" at bounding box center [502, 215] width 699 height 83
click at [177, 420] on div "MCVERTT LLC 01163332582 P289AW" at bounding box center [507, 434] width 689 height 29
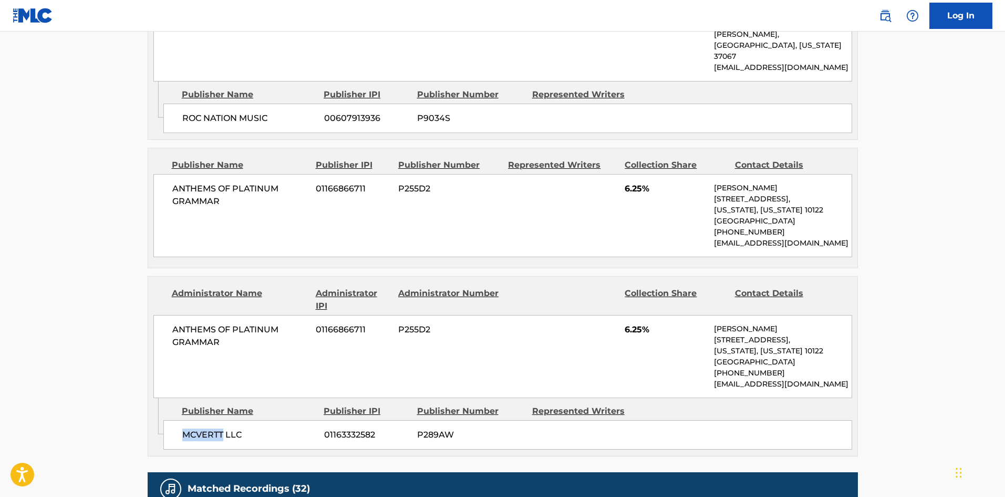
drag, startPoint x: 177, startPoint y: 403, endPoint x: 208, endPoint y: 404, distance: 31.5
click at [208, 420] on div "MCVERTT LLC 01163332582 P289AW" at bounding box center [507, 434] width 689 height 29
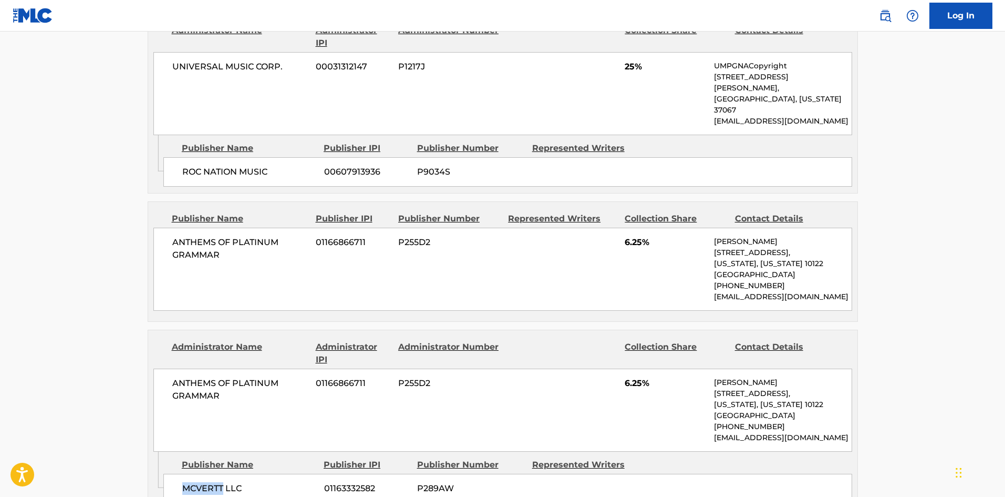
scroll to position [788, 0]
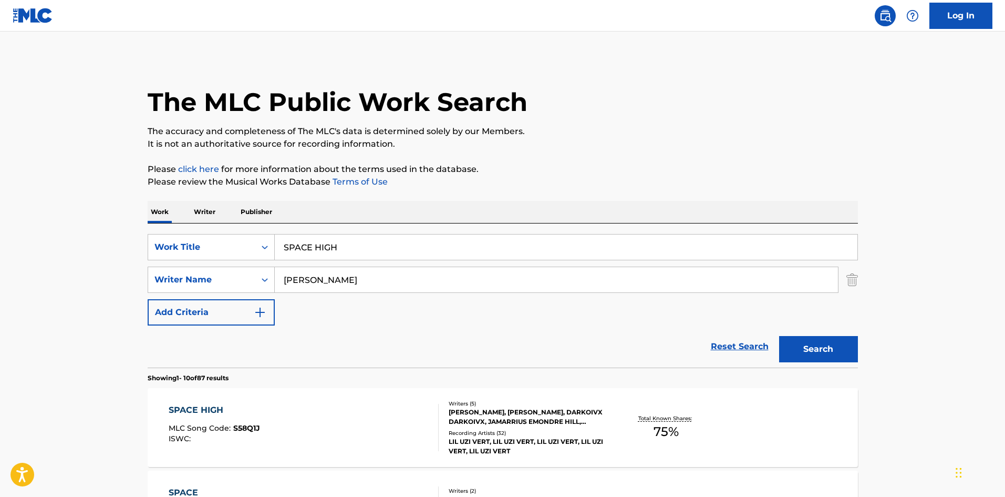
click at [304, 249] on input "SPACE HIGH" at bounding box center [566, 246] width 583 height 25
paste input "DEAR GOD"
type input "DEAR GOD"
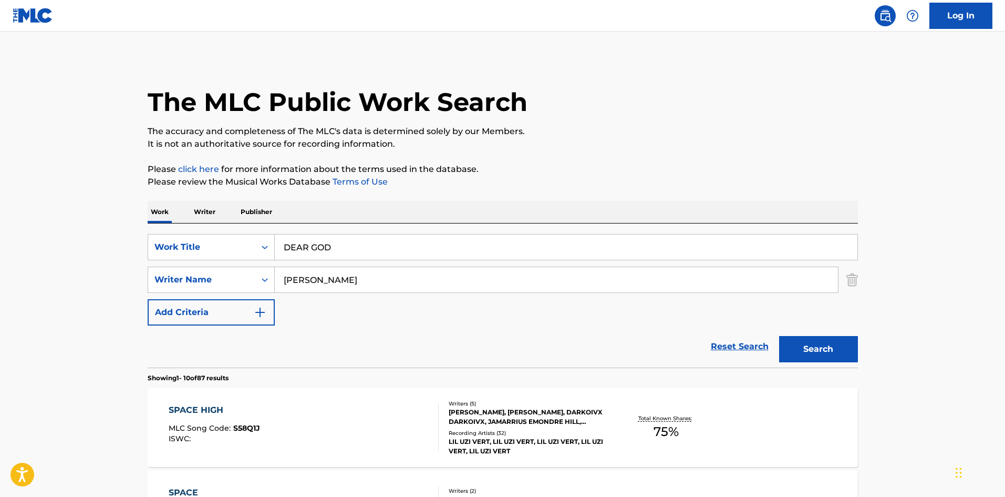
click at [382, 286] on input "[PERSON_NAME]" at bounding box center [556, 279] width 563 height 25
paste input "[PERSON_NAME]"
drag, startPoint x: 334, startPoint y: 278, endPoint x: 146, endPoint y: 282, distance: 187.7
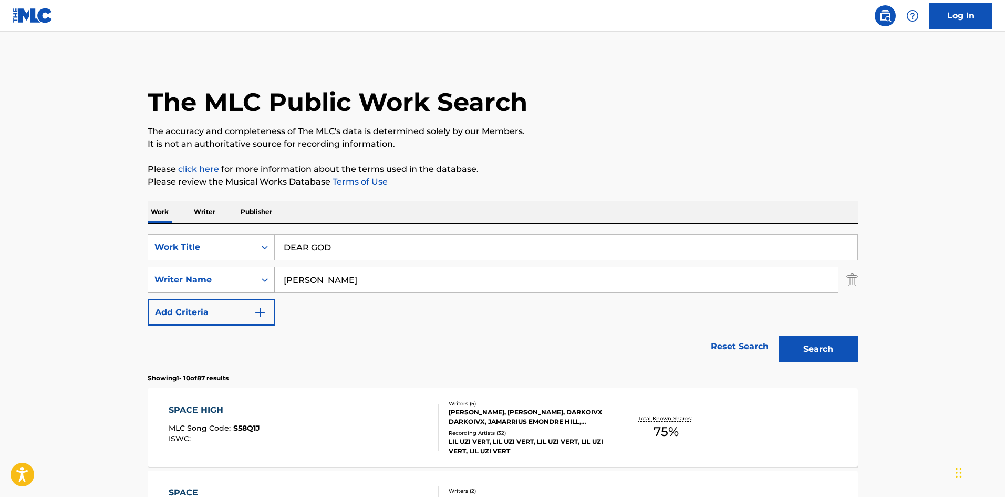
type input "[PERSON_NAME]"
click at [779, 336] on button "Search" at bounding box center [818, 349] width 79 height 26
click at [254, 410] on div "DEAR GOD" at bounding box center [217, 410] width 96 height 13
click at [310, 258] on input "DEAR GOD" at bounding box center [566, 246] width 583 height 25
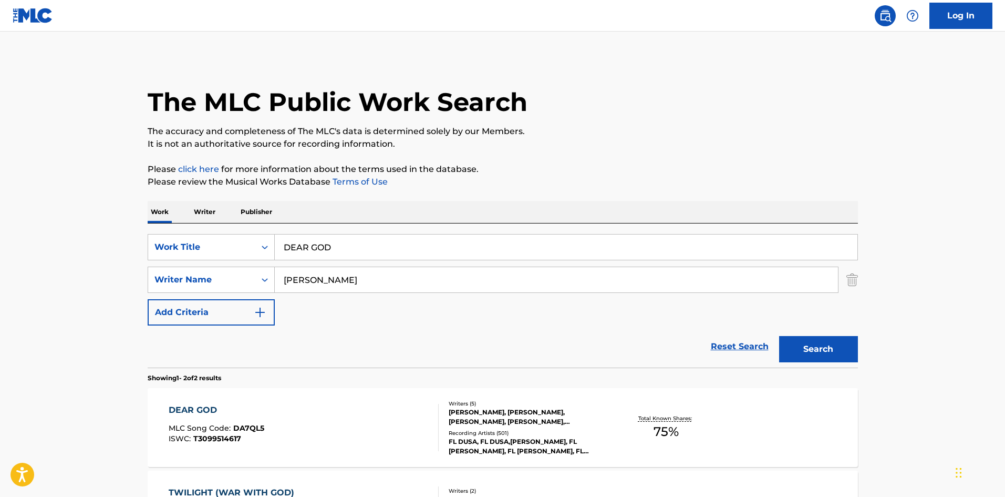
click at [310, 258] on input "DEAR GOD" at bounding box center [566, 246] width 583 height 25
paste input "Open The Door (Feat. Veeze)"
drag, startPoint x: 347, startPoint y: 250, endPoint x: 726, endPoint y: 252, distance: 379.4
click at [726, 252] on input "Open The Door (Feat. Veeze)" at bounding box center [566, 246] width 583 height 25
type input "Open The Door"
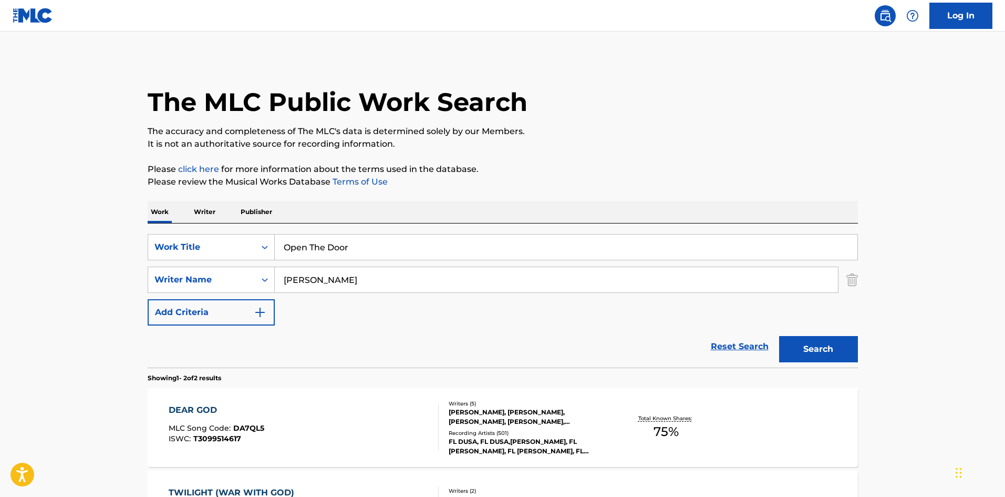
click at [286, 282] on input "[PERSON_NAME]" at bounding box center [556, 279] width 563 height 25
paste input "ORE & VEEZE [PERSON_NAME]"
drag, startPoint x: 388, startPoint y: 277, endPoint x: 93, endPoint y: 252, distance: 296.4
click at [93, 252] on main "The MLC Public Work Search The accuracy and completeness of The MLC's data is d…" at bounding box center [502, 318] width 1005 height 572
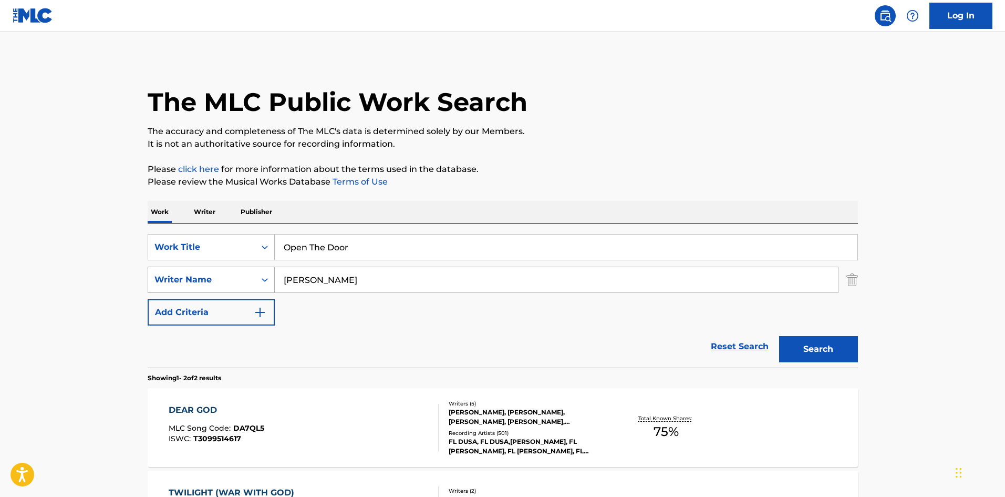
drag, startPoint x: 287, startPoint y: 279, endPoint x: 226, endPoint y: 282, distance: 61.6
click at [226, 282] on div "SearchWithCriteria6206d580-7801-4b8e-b844-0df278578396 Writer Name [PERSON_NAME]" at bounding box center [503, 279] width 711 height 26
type input "[PERSON_NAME]"
click at [779, 336] on button "Search" at bounding box center [818, 349] width 79 height 26
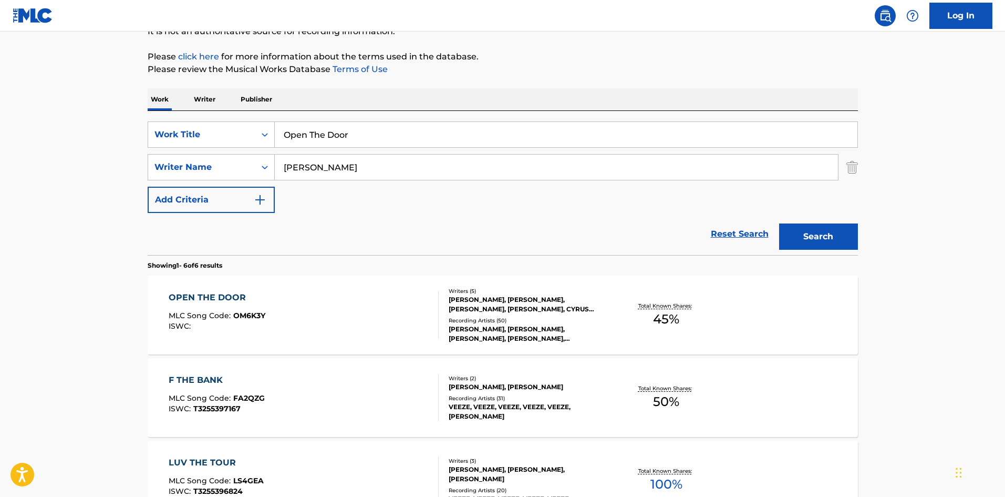
scroll to position [158, 0]
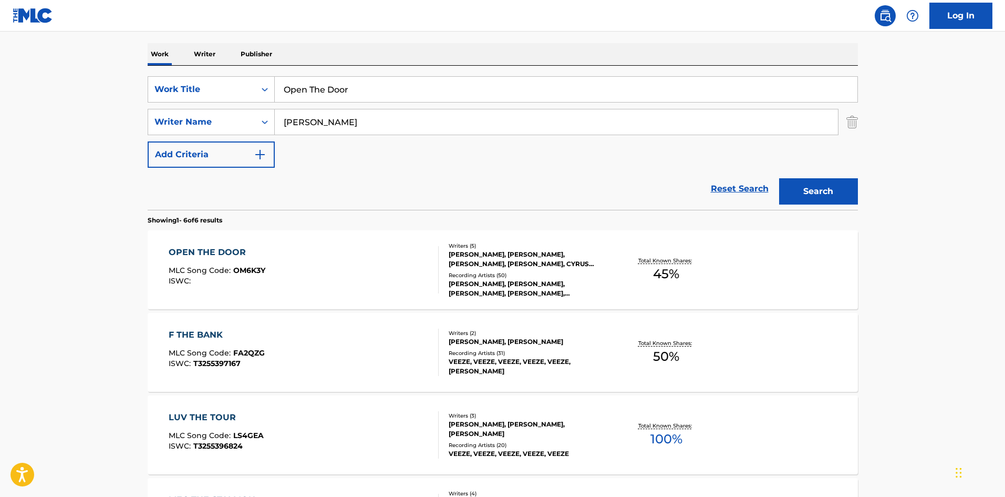
click at [250, 290] on div "OPEN THE DOOR MLC Song Code : OM6K3Y ISWC :" at bounding box center [217, 269] width 97 height 47
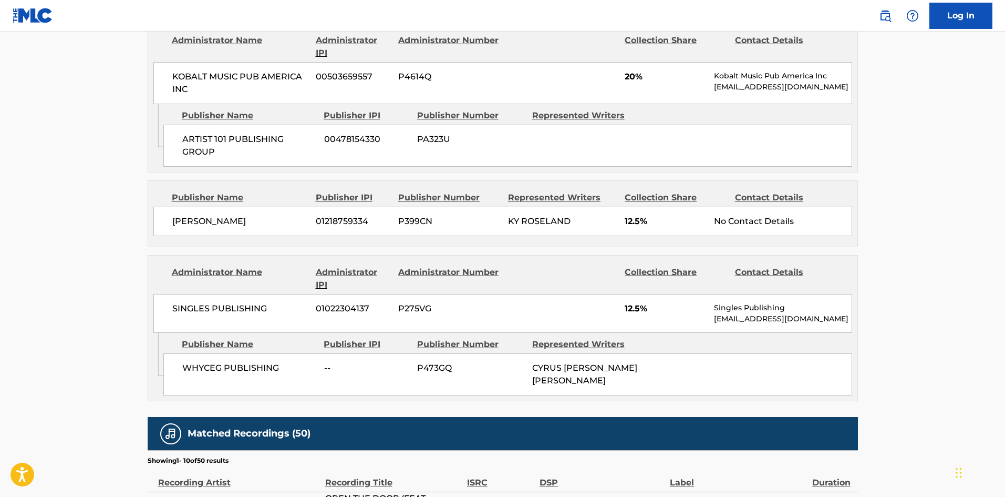
scroll to position [683, 0]
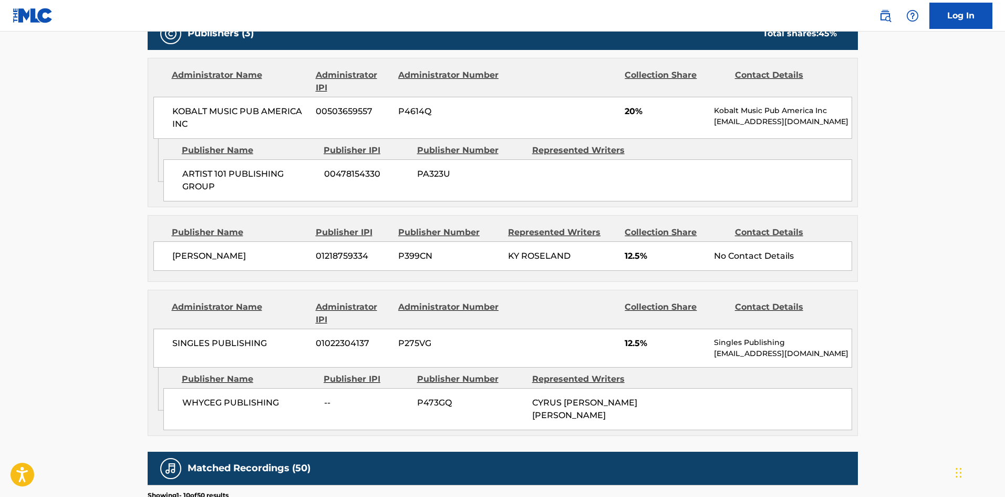
click at [186, 407] on span "WHYCEG PUBLISHING" at bounding box center [249, 402] width 134 height 13
drag, startPoint x: 186, startPoint y: 407, endPoint x: 248, endPoint y: 407, distance: 62.0
click at [248, 407] on span "WHYCEG PUBLISHING" at bounding box center [249, 402] width 134 height 13
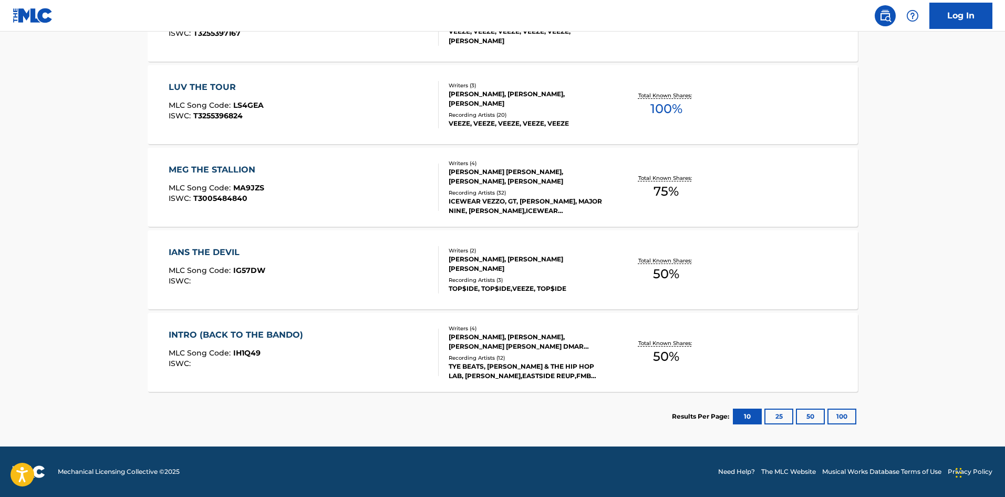
scroll to position [158, 0]
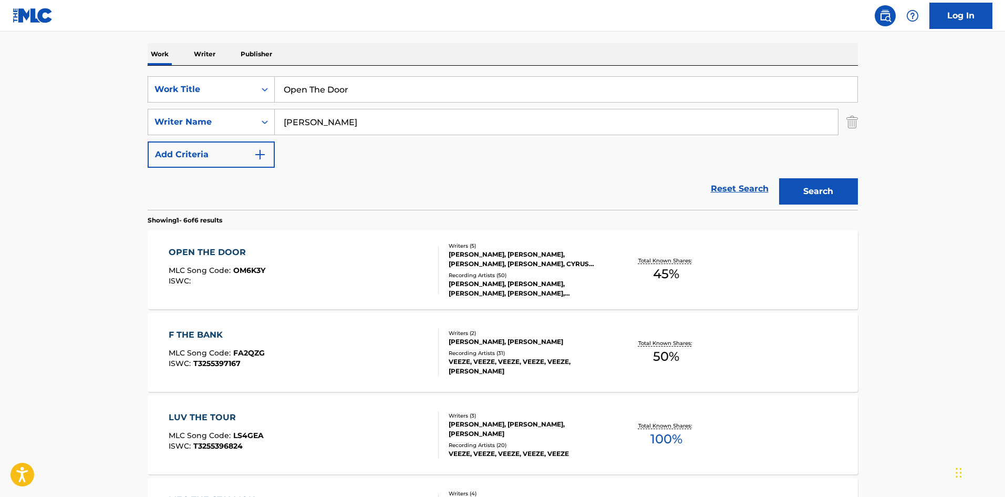
click at [339, 92] on input "Open The Door" at bounding box center [566, 89] width 583 height 25
paste input "Yak's Praye"
type input "Yak's Prayer"
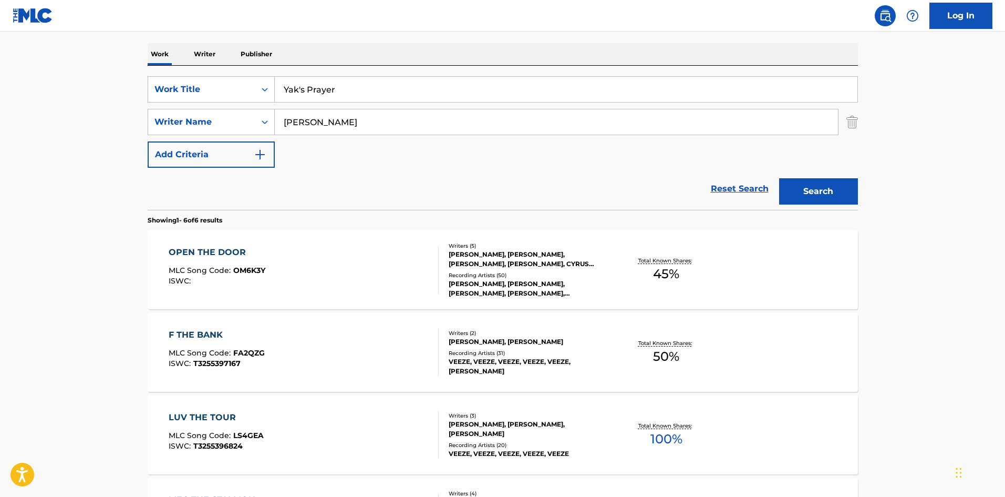
click at [437, 118] on input "[PERSON_NAME]" at bounding box center [556, 121] width 563 height 25
paste input "Kapri"
type input "Kapri"
click at [809, 190] on button "Search" at bounding box center [818, 191] width 79 height 26
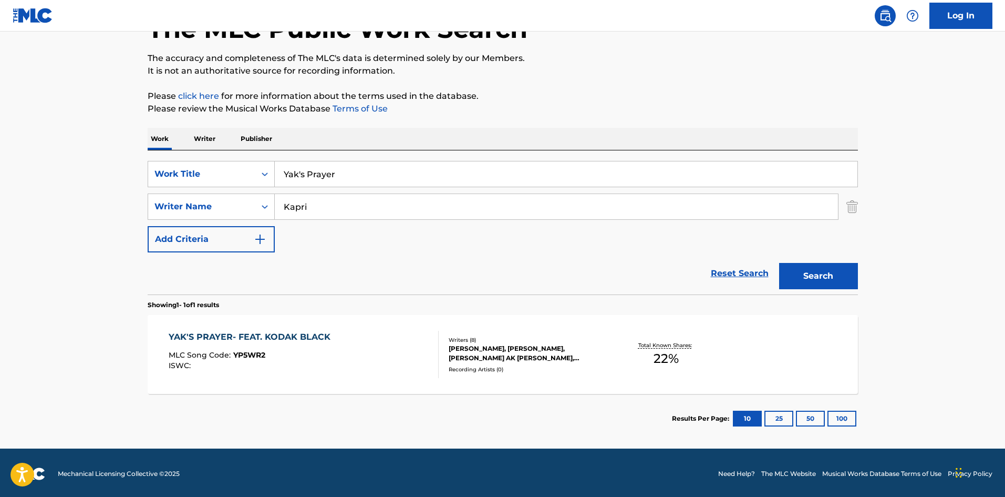
scroll to position [75, 0]
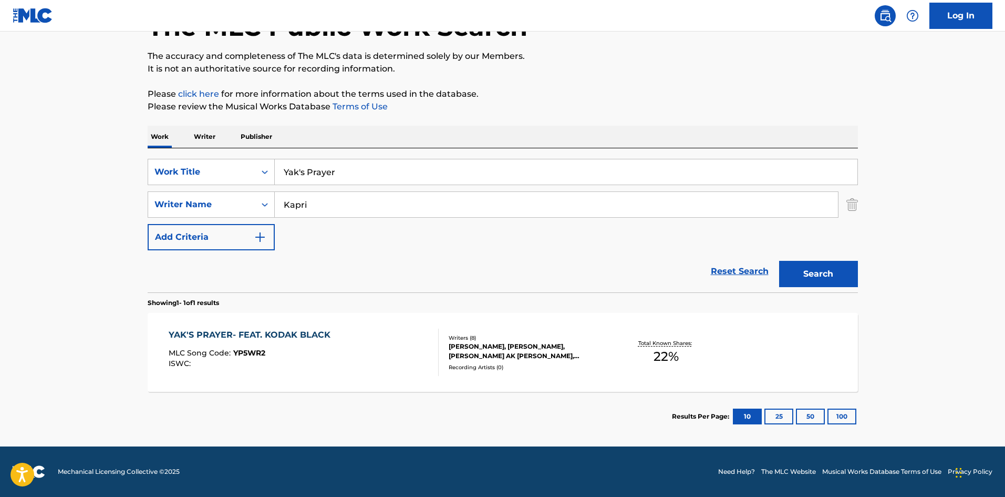
click at [319, 358] on div "MLC Song Code : YP5WR2" at bounding box center [252, 354] width 167 height 11
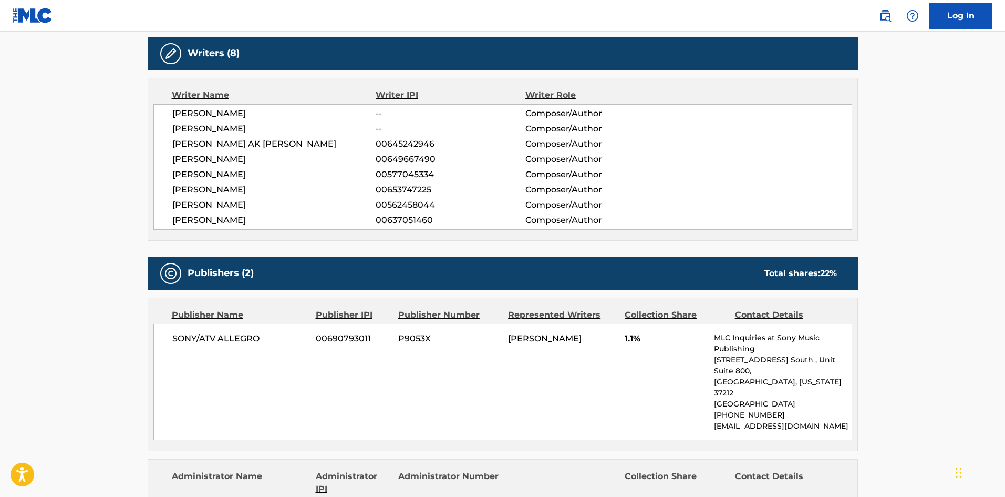
scroll to position [473, 0]
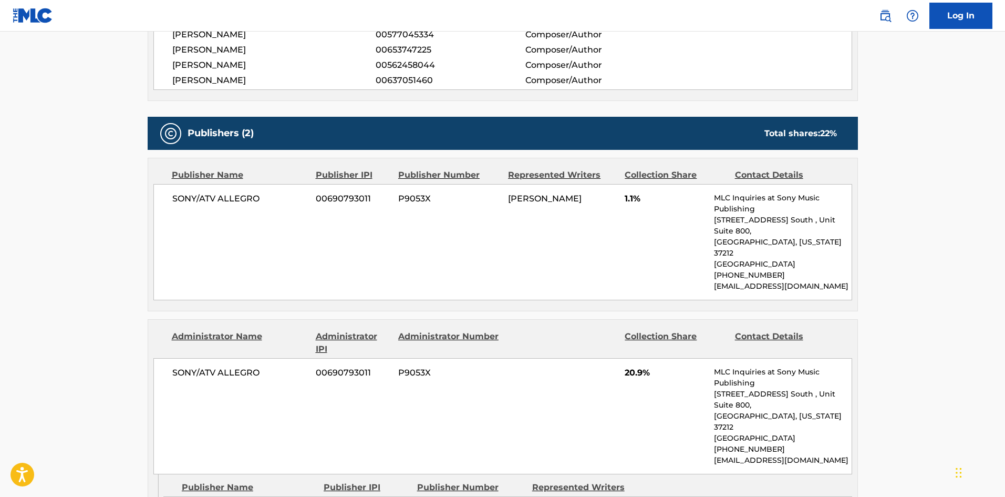
click at [179, 192] on span "SONY/ATV ALLEGRO" at bounding box center [240, 198] width 136 height 13
drag, startPoint x: 179, startPoint y: 192, endPoint x: 263, endPoint y: 191, distance: 84.1
click at [263, 191] on div "SONY/ATV ALLEGRO 00690793011 P9053X DIJON [PERSON_NAME] 1.1% MLC Inquiries at S…" at bounding box center [502, 242] width 699 height 116
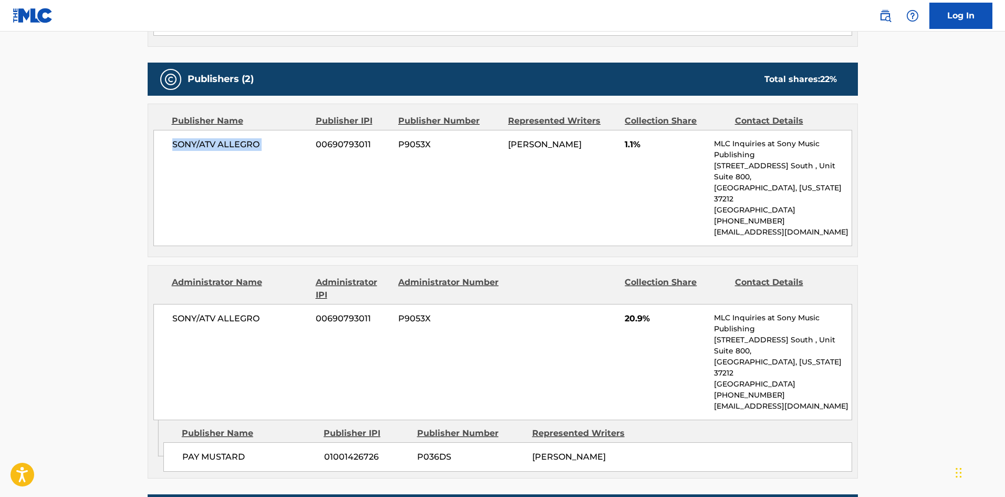
scroll to position [613, 0]
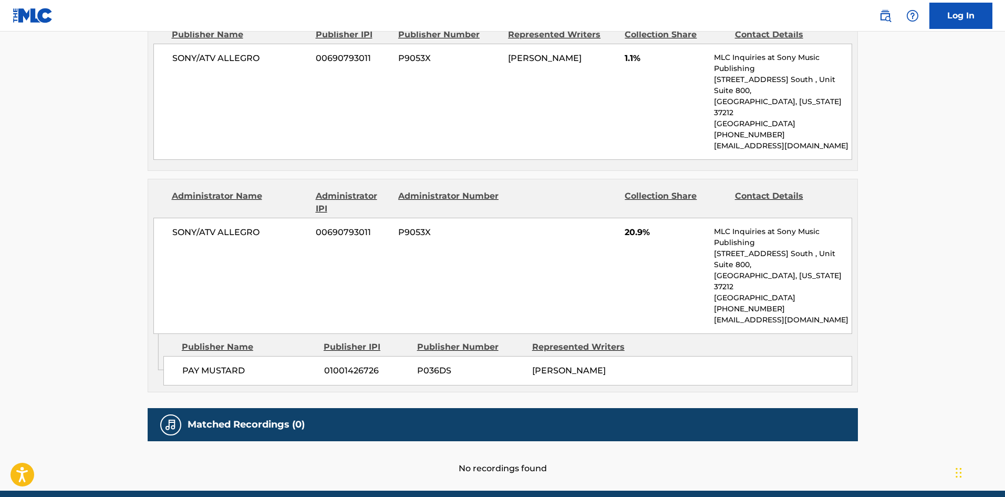
click at [187, 364] on span "PAY MUSTARD" at bounding box center [249, 370] width 134 height 13
drag, startPoint x: 187, startPoint y: 324, endPoint x: 241, endPoint y: 325, distance: 53.6
click at [241, 364] on span "PAY MUSTARD" at bounding box center [249, 370] width 134 height 13
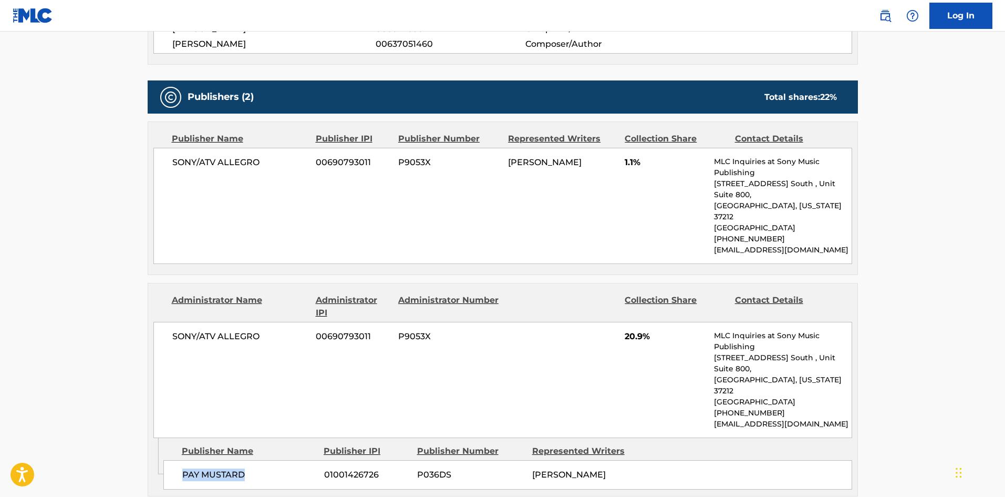
scroll to position [508, 0]
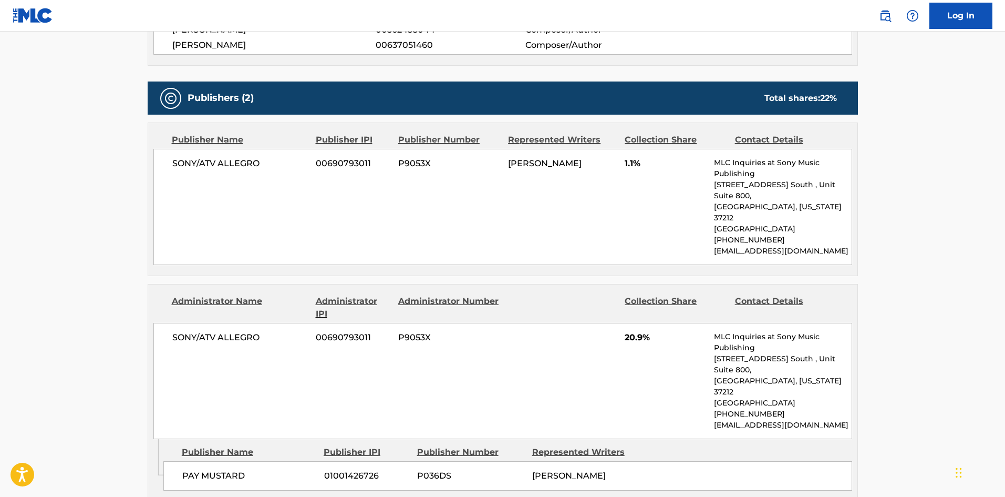
scroll to position [75, 0]
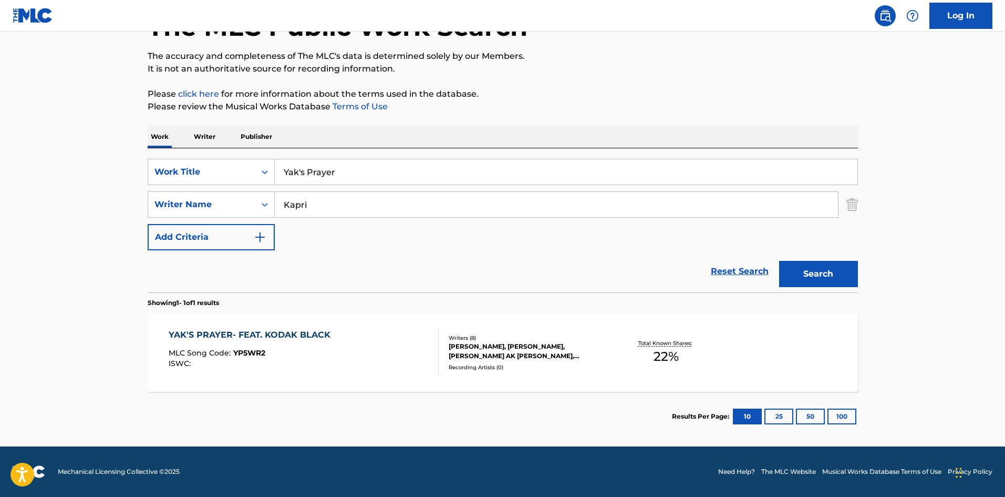
click at [356, 179] on input "Yak's Prayer" at bounding box center [566, 171] width 583 height 25
paste input "Rental Cars (Radarada)"
type input "Rental Cars (Radarada)"
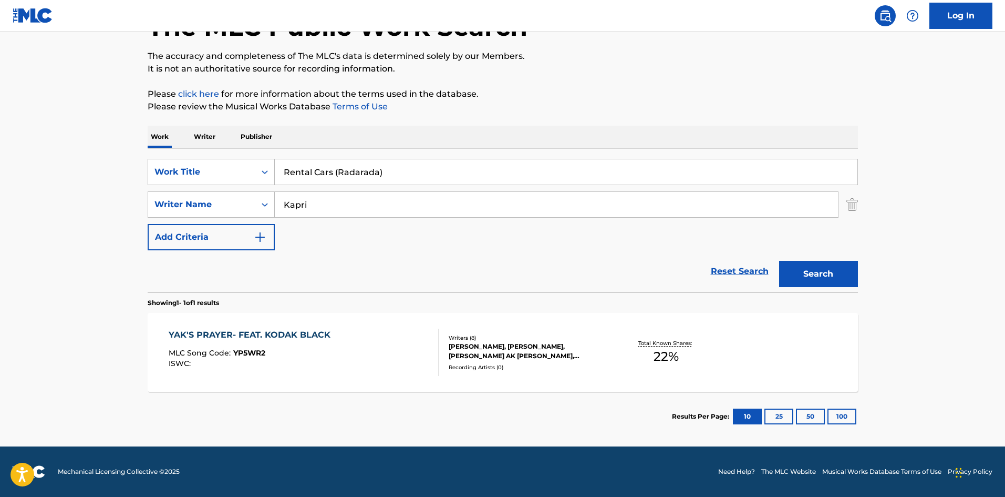
click at [346, 197] on input "Kapri" at bounding box center [556, 204] width 563 height 25
click at [779, 261] on button "Search" at bounding box center [818, 274] width 79 height 26
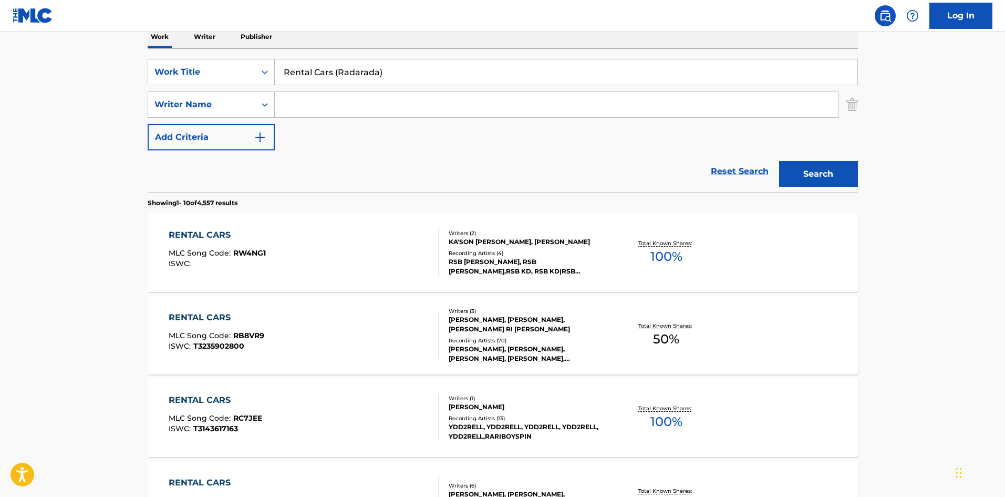
scroll to position [158, 0]
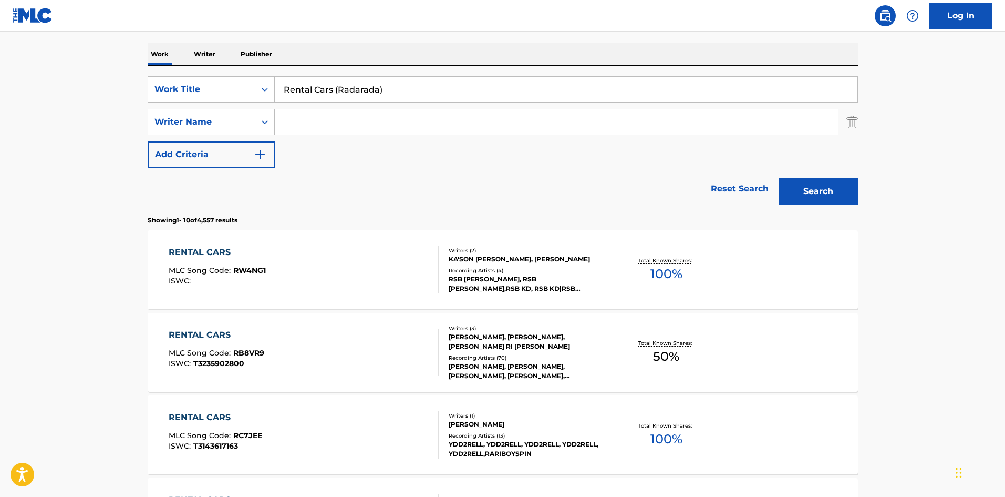
click at [340, 280] on div "RENTAL CARS MLC Song Code : RW4NG1 ISWC :" at bounding box center [304, 269] width 270 height 47
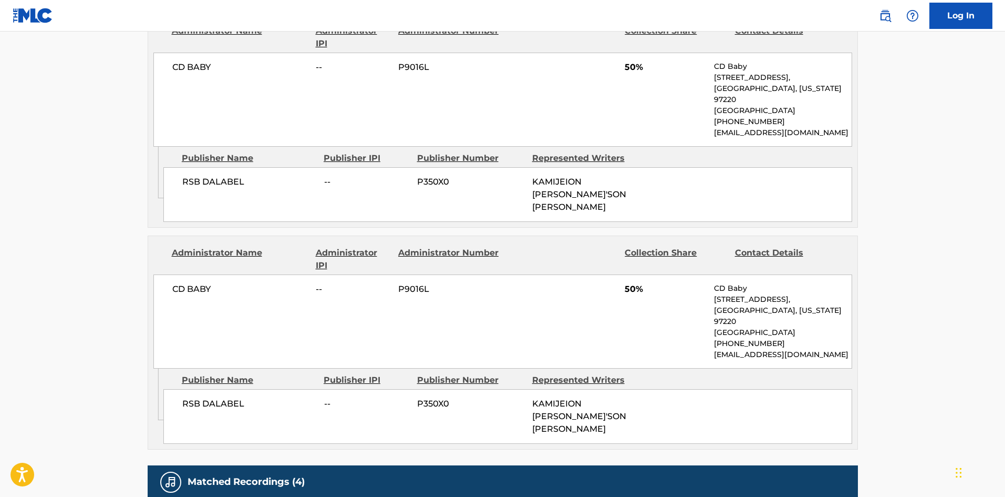
scroll to position [715, 0]
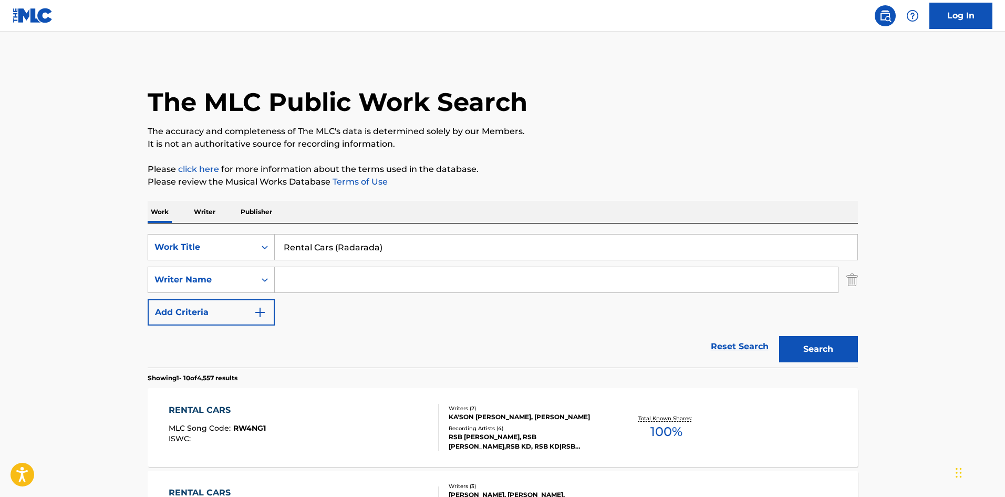
click at [400, 245] on input "Rental Cars (Radarada)" at bounding box center [566, 246] width 583 height 25
paste input "Godfather"
type input "Godfather"
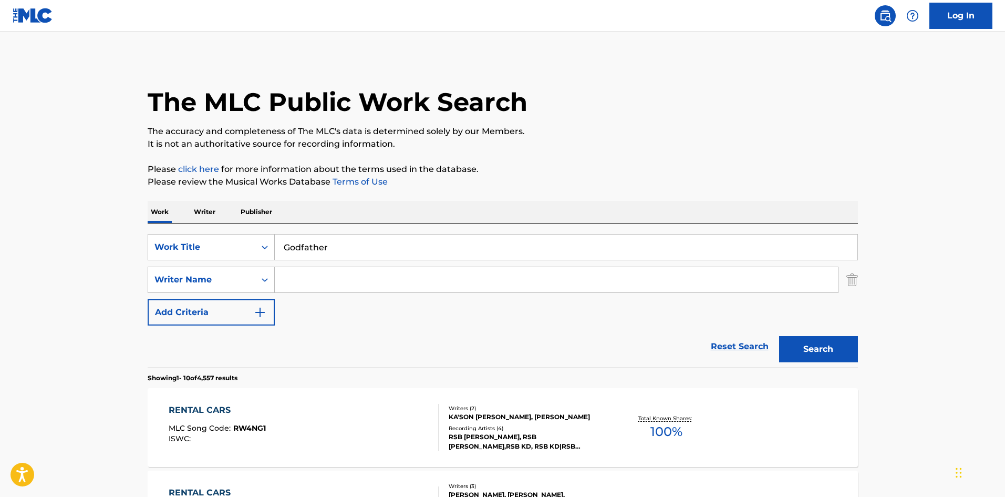
click at [407, 276] on input "Search Form" at bounding box center [556, 279] width 563 height 25
paste input "[PERSON_NAME]"
type input "[PERSON_NAME]"
click at [805, 348] on button "Search" at bounding box center [818, 349] width 79 height 26
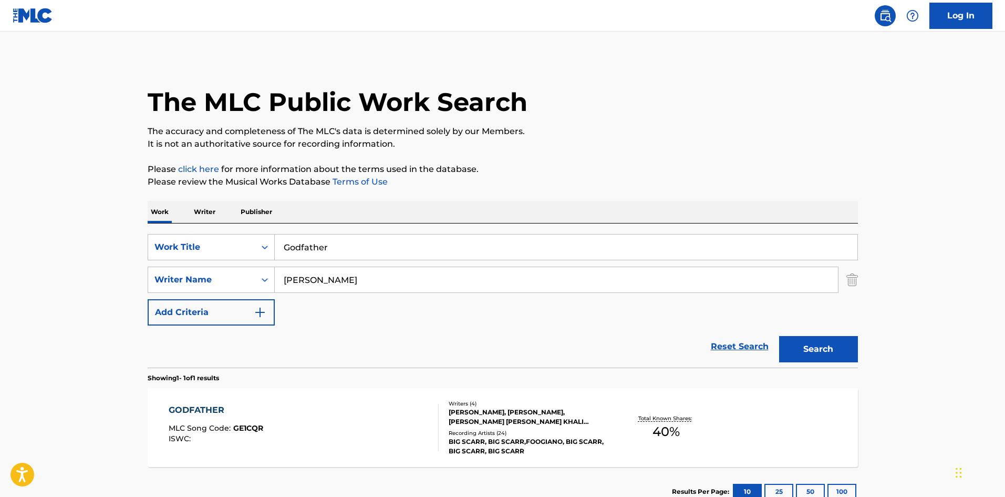
click at [261, 416] on div "GODFATHER MLC Song Code : GE1CQR ISWC :" at bounding box center [216, 427] width 95 height 47
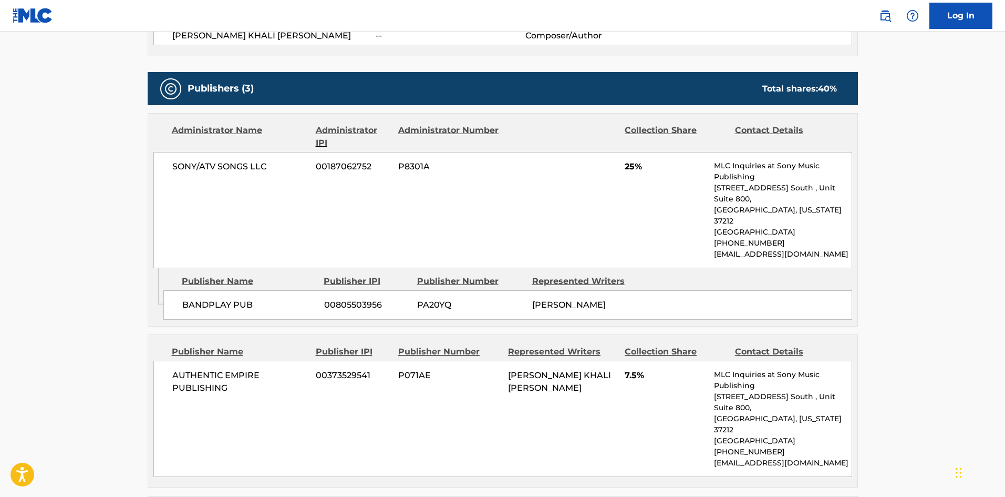
scroll to position [368, 0]
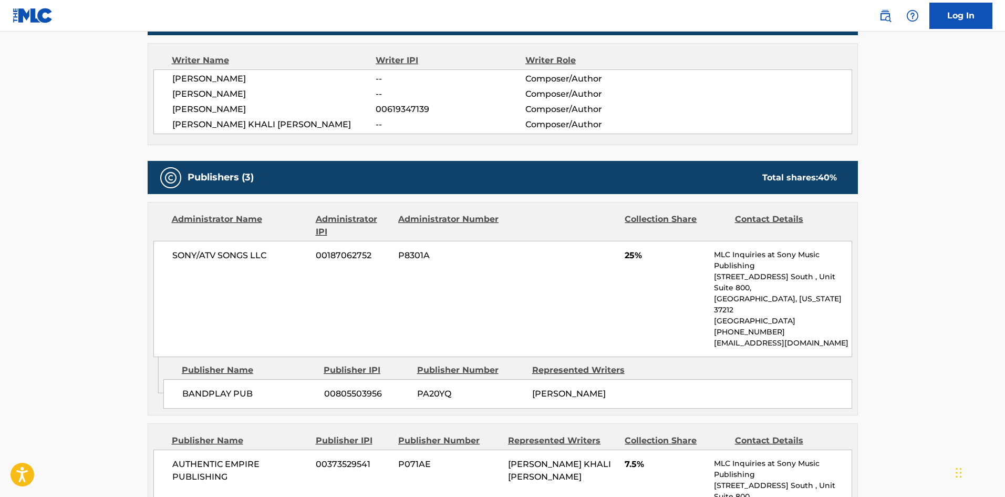
click at [191, 387] on span "BANDPLAY PUB" at bounding box center [249, 393] width 134 height 13
drag, startPoint x: 191, startPoint y: 368, endPoint x: 235, endPoint y: 367, distance: 44.7
click at [235, 387] on span "BANDPLAY PUB" at bounding box center [249, 393] width 134 height 13
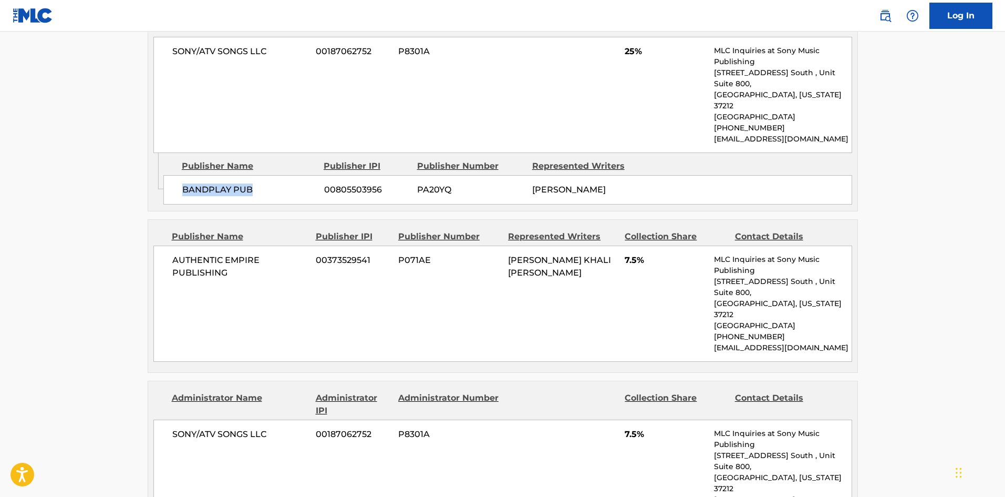
scroll to position [578, 0]
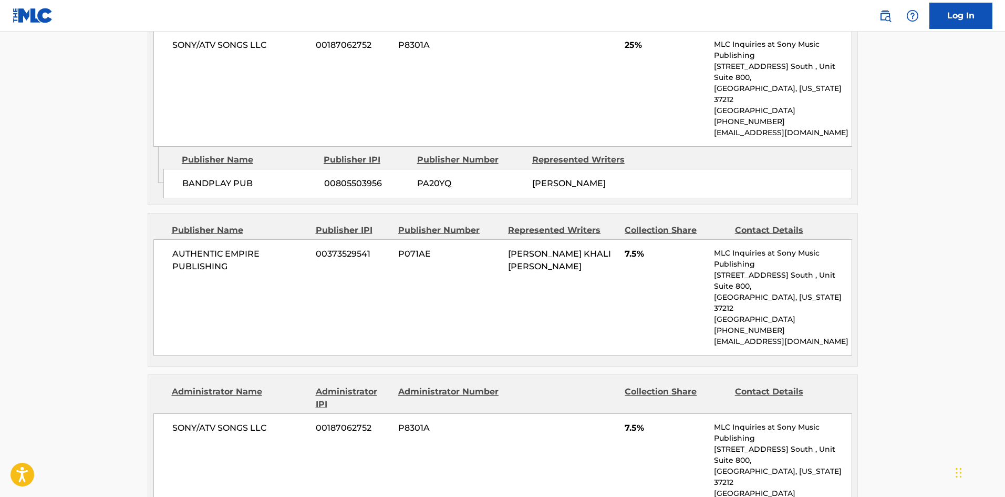
click at [180, 248] on span "AUTHENTIC EMPIRE PUBLISHING" at bounding box center [240, 260] width 136 height 25
drag, startPoint x: 180, startPoint y: 240, endPoint x: 208, endPoint y: 252, distance: 30.2
click at [208, 252] on span "AUTHENTIC EMPIRE PUBLISHING" at bounding box center [240, 260] width 136 height 25
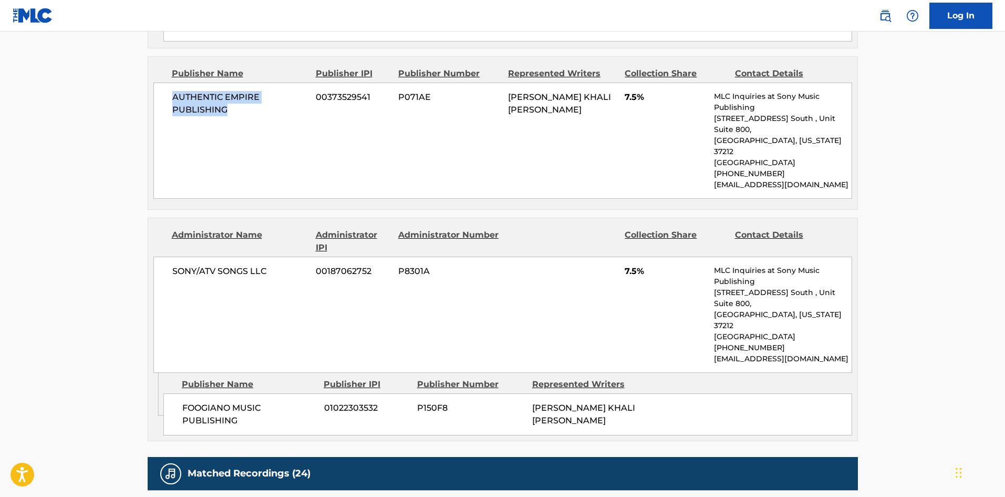
scroll to position [736, 0]
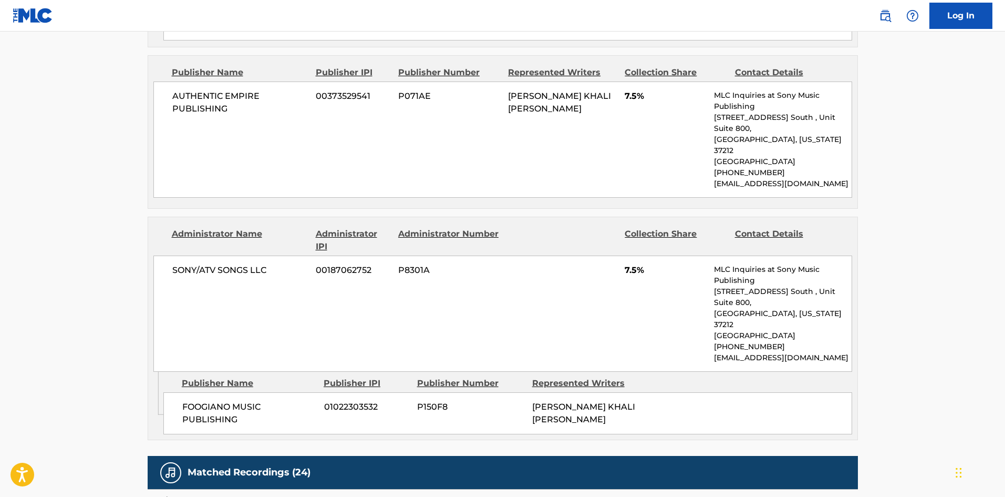
click at [184, 400] on span "FOOGIANO MUSIC PUBLISHING" at bounding box center [249, 412] width 134 height 25
drag, startPoint x: 184, startPoint y: 352, endPoint x: 0, endPoint y: 41, distance: 361.7
click at [225, 400] on span "FOOGIANO MUSIC PUBLISHING" at bounding box center [249, 412] width 134 height 25
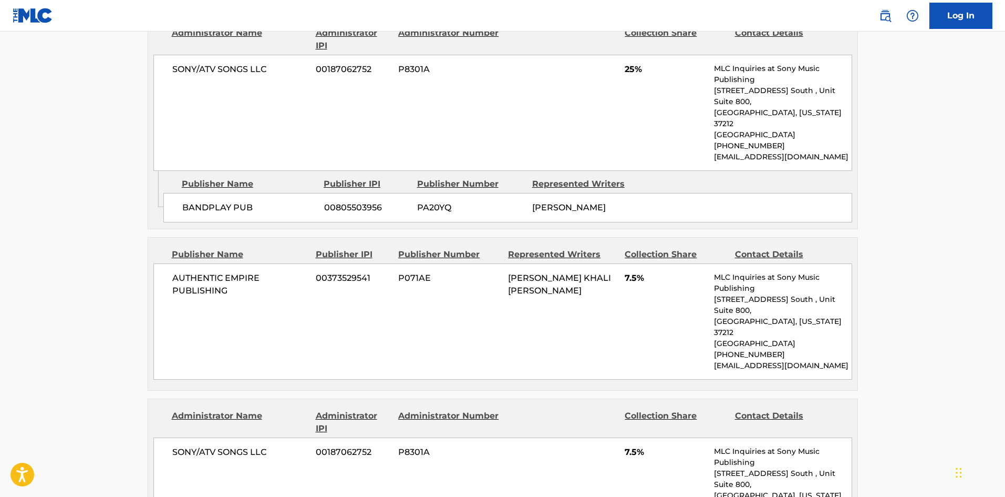
scroll to position [683, 0]
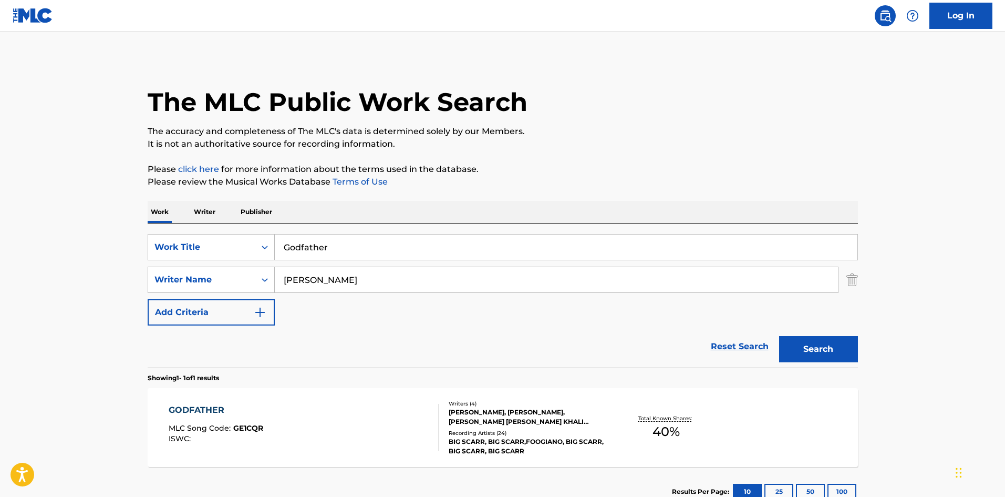
click at [293, 244] on input "Godfather" at bounding box center [566, 246] width 583 height 25
paste input "Endless Fashion"
type input "Endless Fashion"
click at [361, 276] on input "[PERSON_NAME]" at bounding box center [556, 279] width 563 height 25
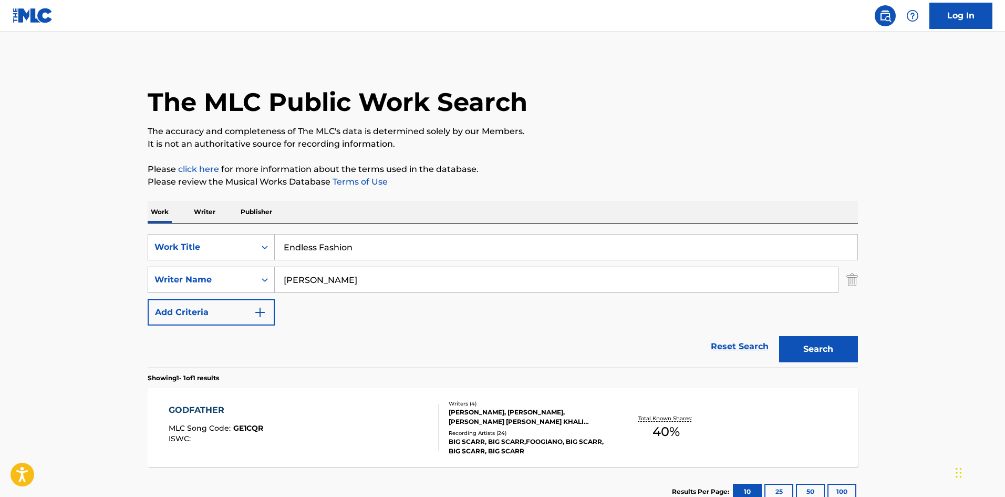
click at [361, 276] on input "[PERSON_NAME]" at bounding box center [556, 279] width 563 height 25
paste input "Wood"
type input "[PERSON_NAME]"
click at [785, 339] on button "Search" at bounding box center [818, 349] width 79 height 26
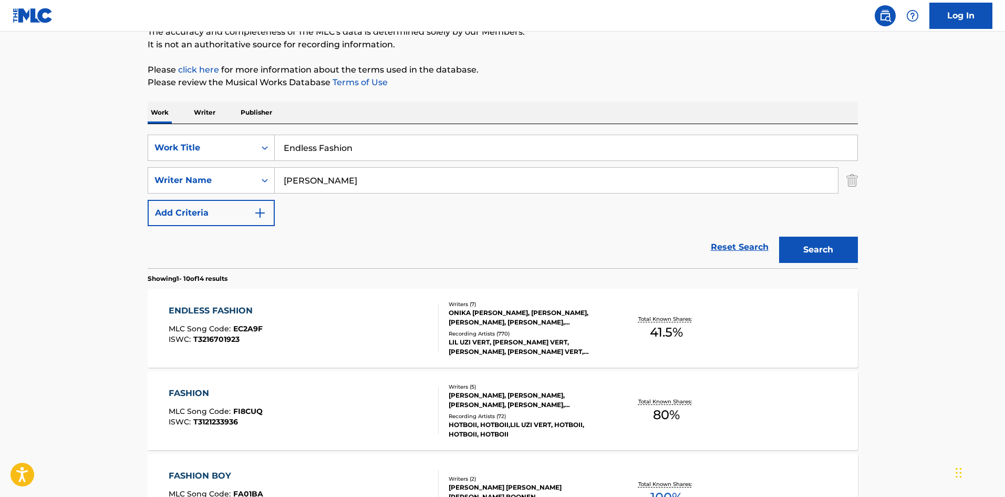
scroll to position [105, 0]
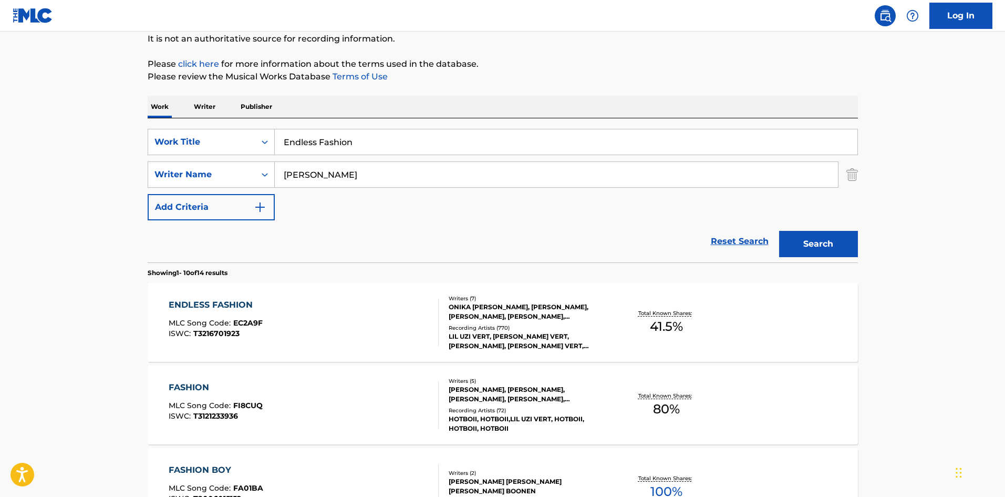
click at [387, 326] on div "ENDLESS FASHION MLC Song Code : EC2A9F ISWC : T3216701923" at bounding box center [304, 322] width 270 height 47
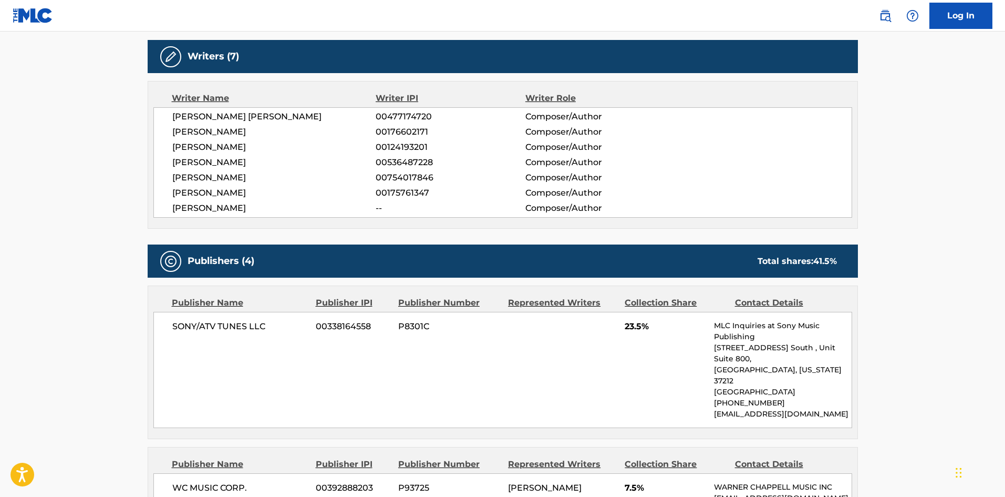
scroll to position [631, 0]
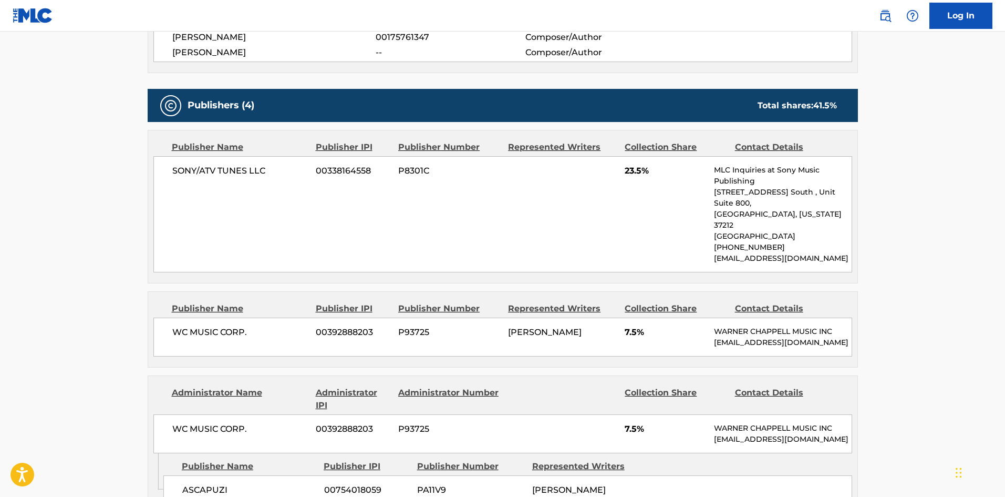
click at [188, 172] on span "SONY/ATV TUNES LLC" at bounding box center [240, 170] width 136 height 13
drag, startPoint x: 188, startPoint y: 172, endPoint x: 276, endPoint y: 166, distance: 88.5
click at [276, 166] on span "SONY/ATV TUNES LLC" at bounding box center [240, 170] width 136 height 13
click at [180, 317] on div "WC MUSIC CORP. 00392888203 P93725 [PERSON_NAME] 7.5% [PERSON_NAME] MUSIC INC [E…" at bounding box center [502, 336] width 699 height 39
drag, startPoint x: 180, startPoint y: 303, endPoint x: 238, endPoint y: 303, distance: 58.3
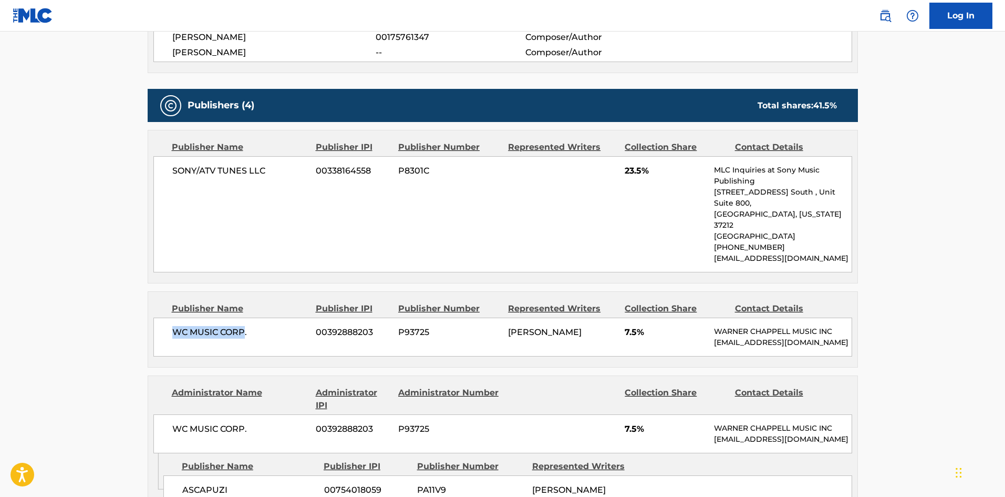
click at [238, 317] on div "WC MUSIC CORP. 00392888203 P93725 [PERSON_NAME] 7.5% [PERSON_NAME] MUSIC INC [E…" at bounding box center [502, 336] width 699 height 39
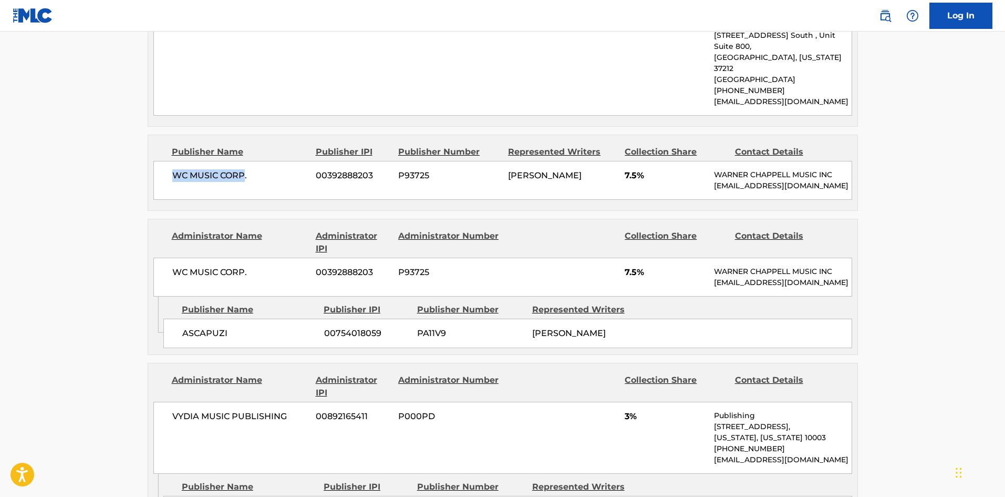
scroll to position [788, 0]
click at [189, 331] on span "ASCAPUZI" at bounding box center [249, 332] width 134 height 13
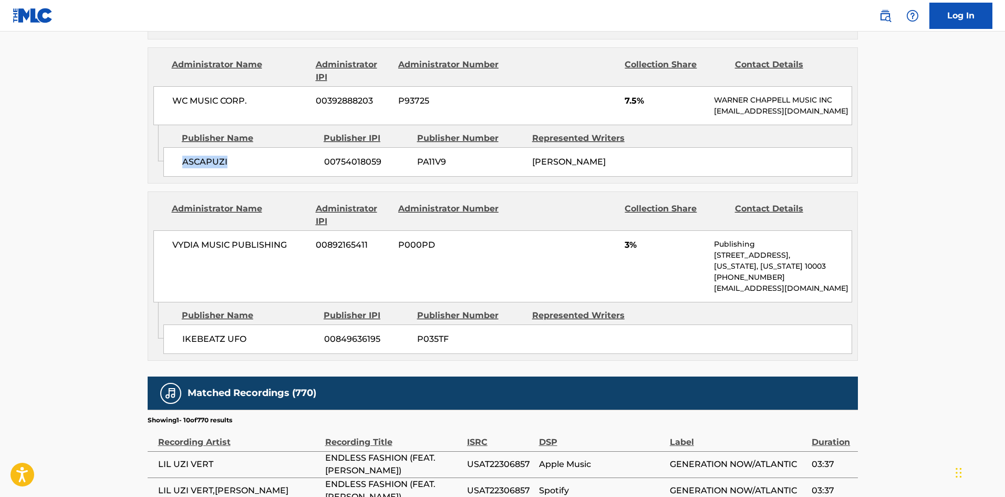
scroll to position [999, 0]
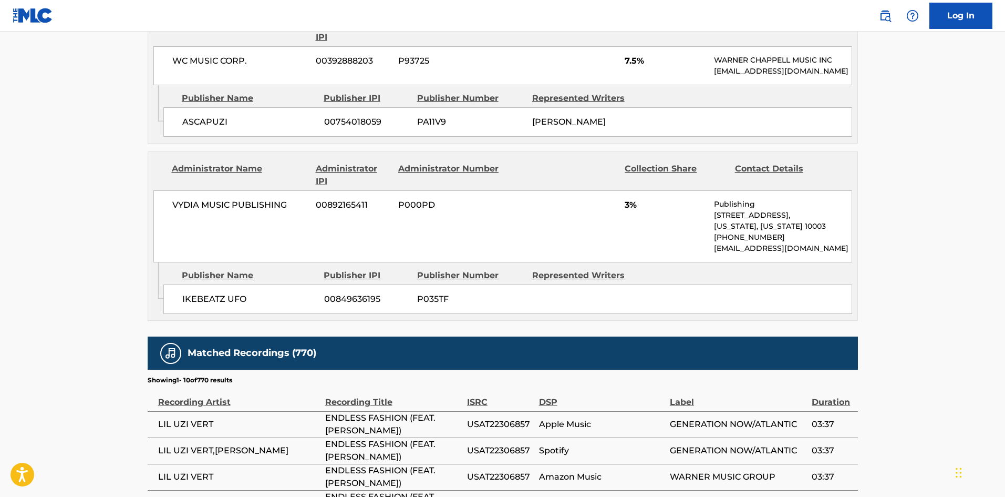
click at [188, 294] on span "IKEBEATZ UFO" at bounding box center [249, 299] width 134 height 13
drag, startPoint x: 188, startPoint y: 294, endPoint x: 246, endPoint y: 301, distance: 58.7
click at [246, 301] on span "IKEBEATZ UFO" at bounding box center [249, 299] width 134 height 13
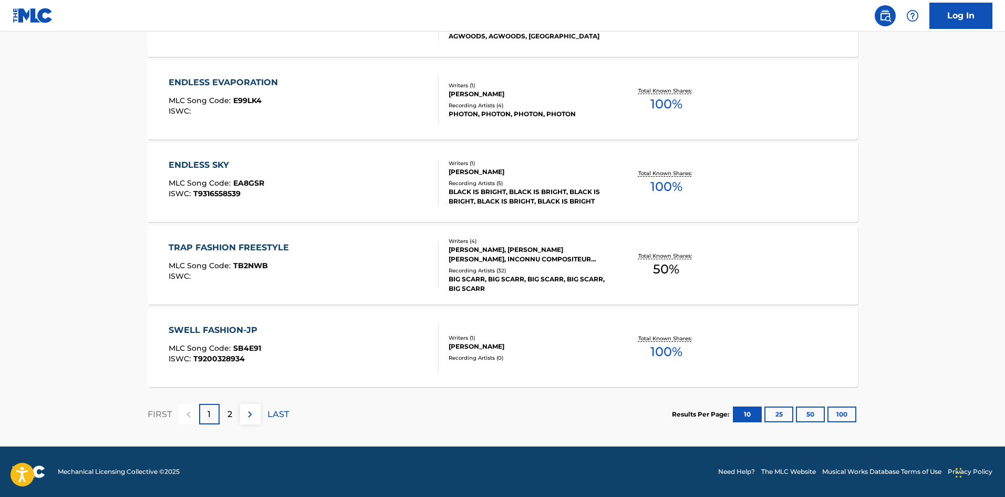
scroll to position [105, 0]
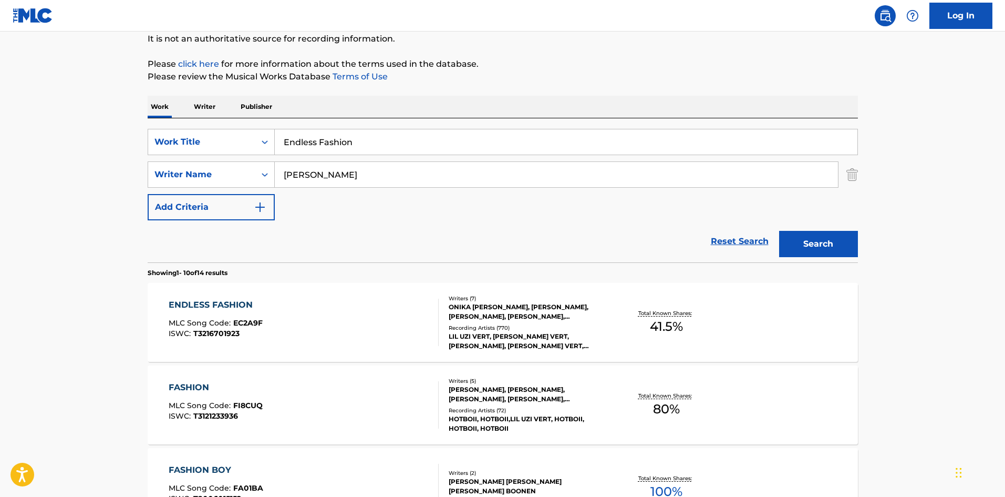
click at [264, 339] on div "ENDLESS FASHION MLC Song Code : EC2A9F ISWC : T3216701923" at bounding box center [304, 322] width 270 height 47
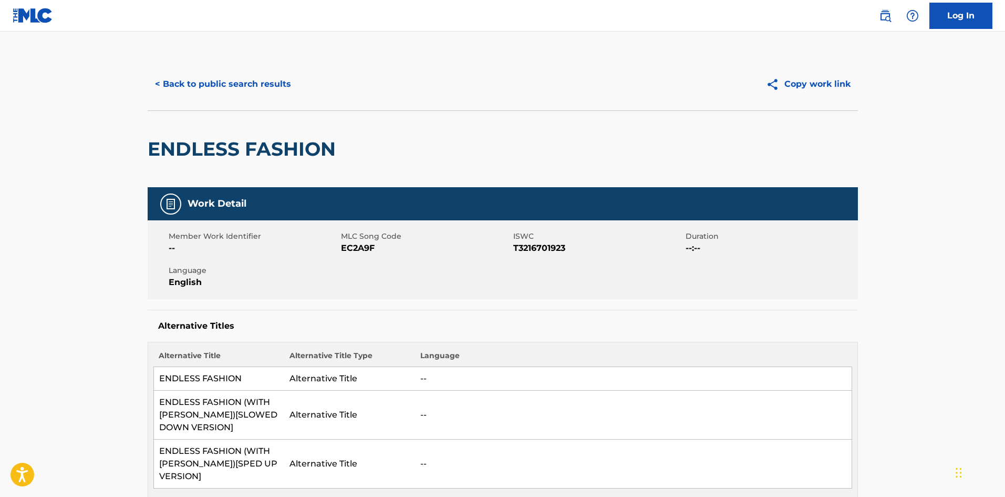
scroll to position [105, 0]
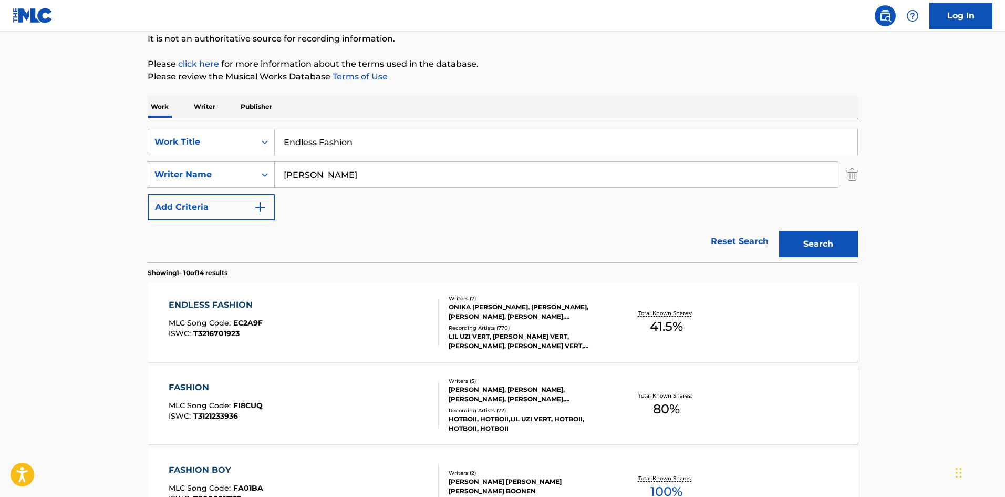
click at [386, 140] on input "Endless Fashion" at bounding box center [566, 141] width 583 height 25
paste input "Not An Opt"
type input "Not An Option"
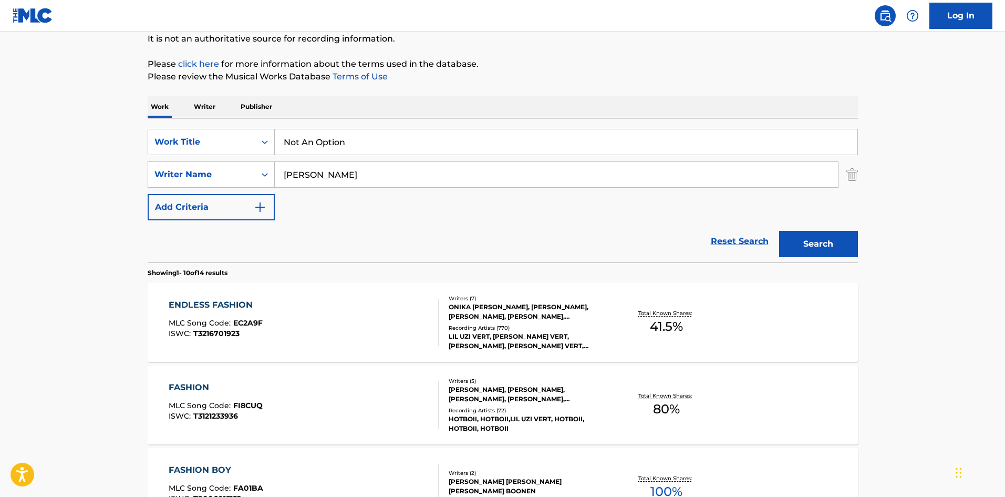
click at [549, 168] on input "[PERSON_NAME]" at bounding box center [556, 174] width 563 height 25
click at [825, 230] on div "Search" at bounding box center [816, 241] width 84 height 42
click at [827, 234] on button "Search" at bounding box center [818, 244] width 79 height 26
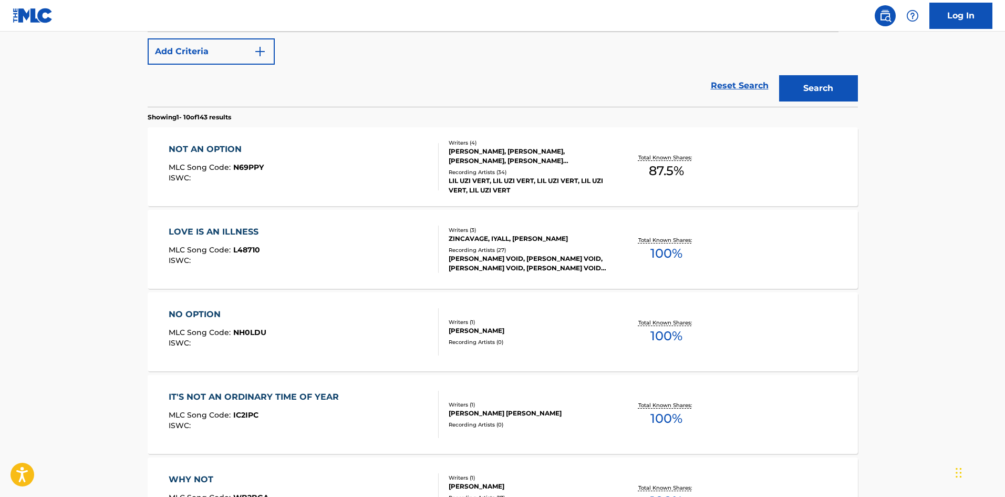
scroll to position [263, 0]
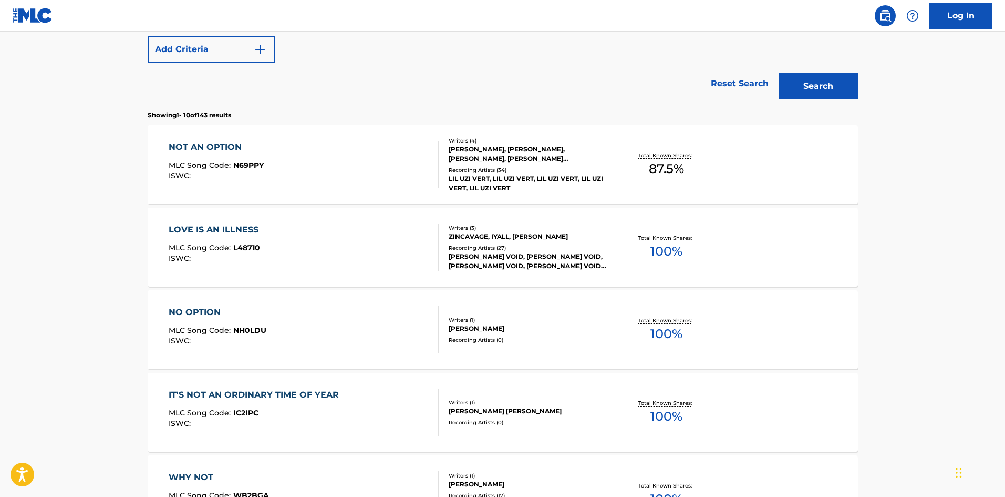
click at [242, 160] on div "NOT AN OPTION MLC Song Code : N69PPY ISWC :" at bounding box center [216, 164] width 95 height 47
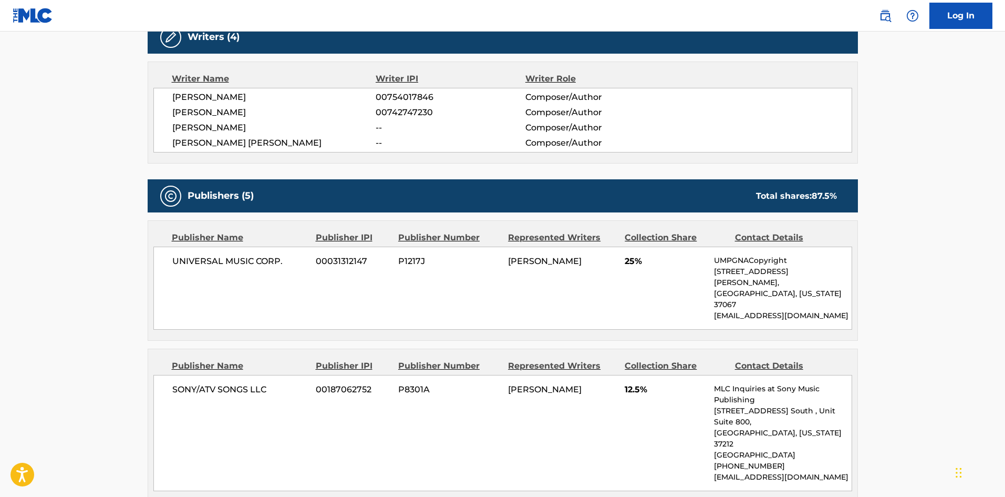
scroll to position [368, 0]
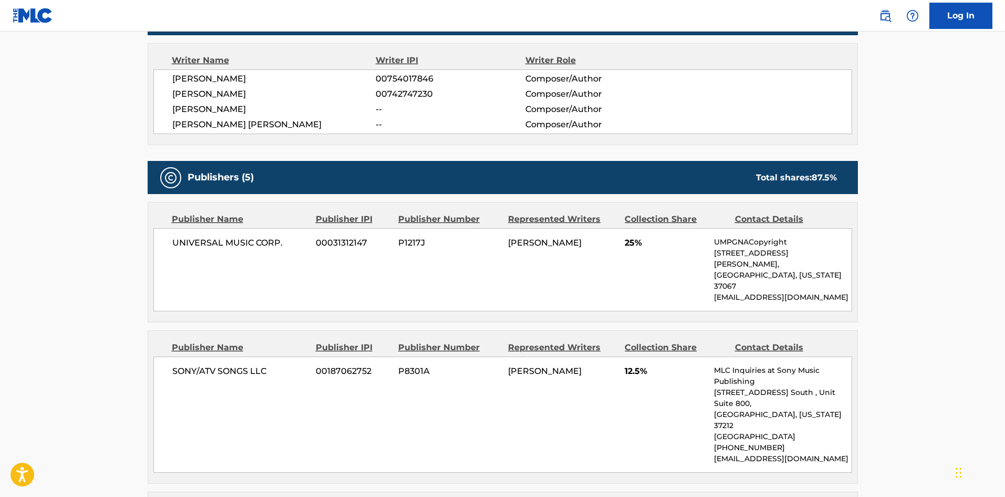
click at [184, 245] on span "UNIVERSAL MUSIC CORP." at bounding box center [240, 242] width 136 height 13
drag, startPoint x: 184, startPoint y: 245, endPoint x: 283, endPoint y: 242, distance: 98.3
click at [283, 242] on span "UNIVERSAL MUSIC CORP." at bounding box center [240, 242] width 136 height 13
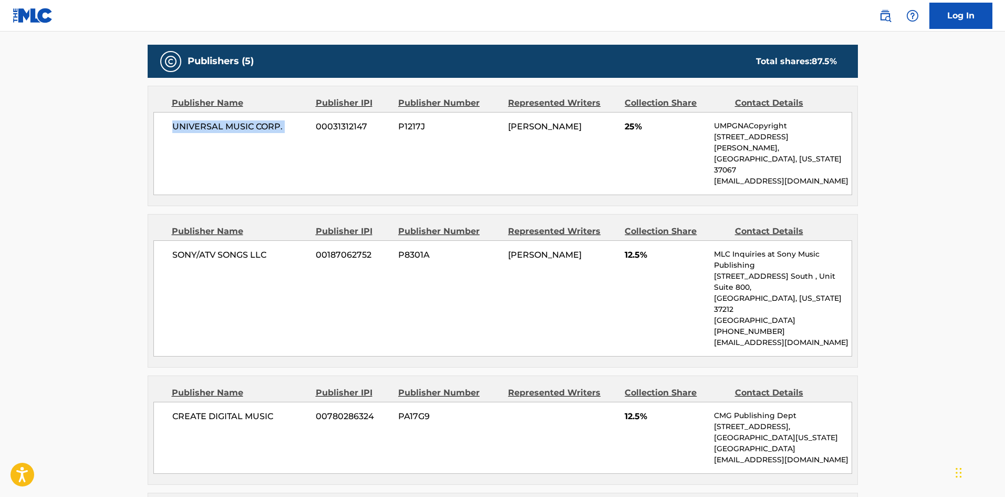
scroll to position [526, 0]
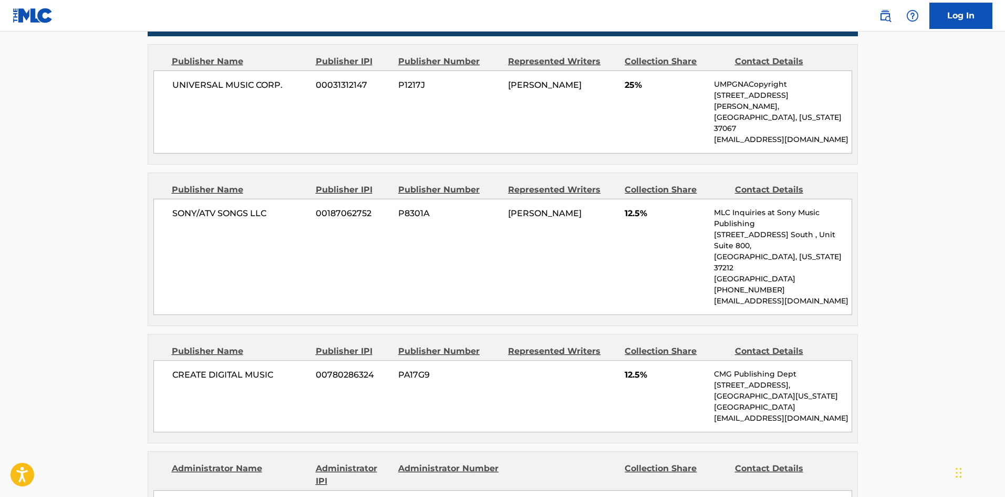
click at [183, 207] on span "SONY/ATV SONGS LLC" at bounding box center [240, 213] width 136 height 13
drag, startPoint x: 183, startPoint y: 187, endPoint x: 252, endPoint y: 194, distance: 68.7
click at [252, 207] on span "SONY/ATV SONGS LLC" at bounding box center [240, 213] width 136 height 13
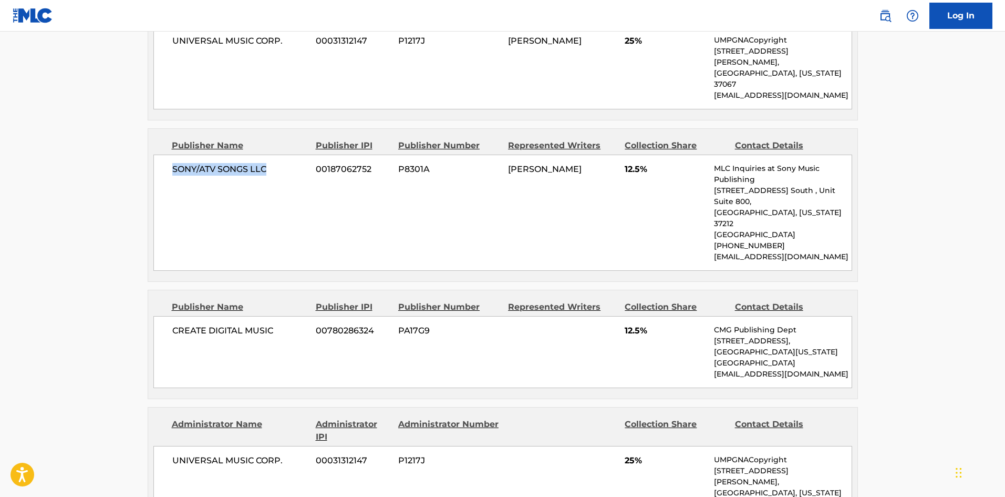
scroll to position [683, 0]
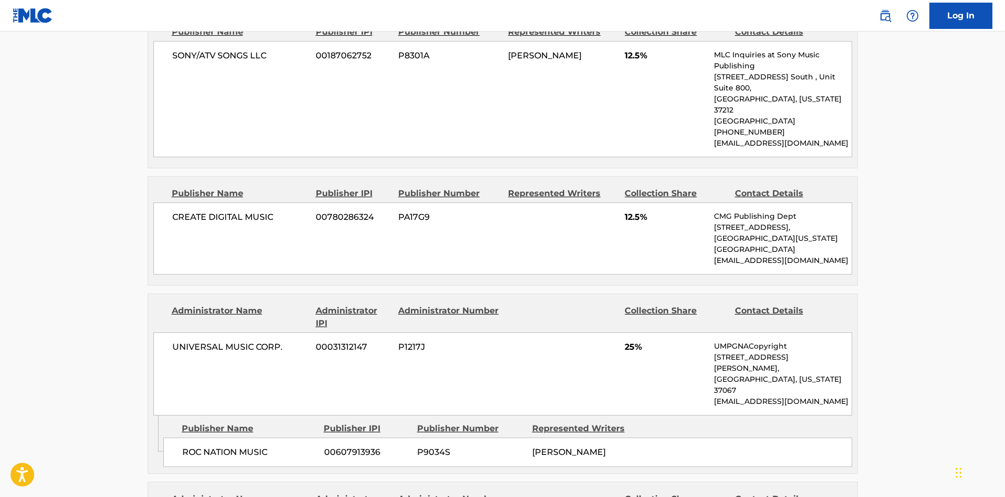
click at [195, 211] on span "CREATE DIGITAL MUSIC" at bounding box center [240, 217] width 136 height 13
drag, startPoint x: 195, startPoint y: 175, endPoint x: 251, endPoint y: 174, distance: 55.2
click at [251, 211] on span "CREATE DIGITAL MUSIC" at bounding box center [240, 217] width 136 height 13
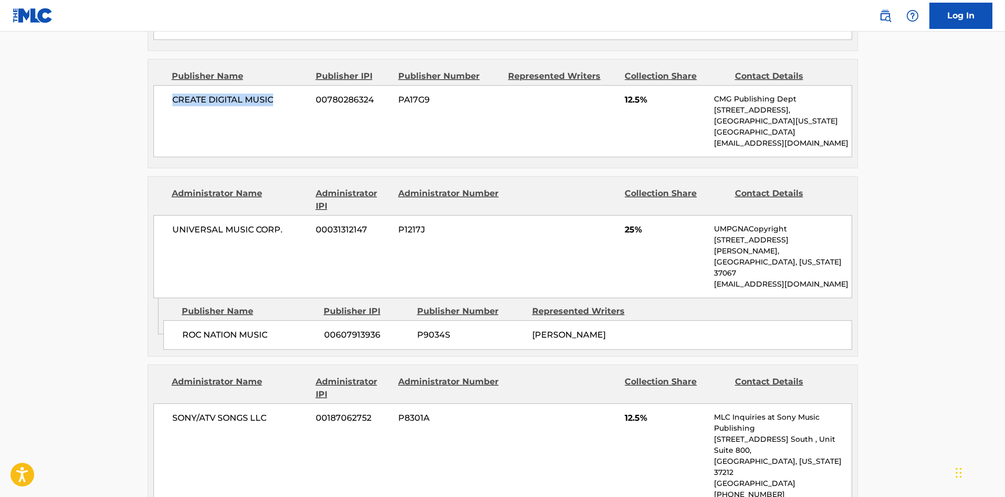
scroll to position [841, 0]
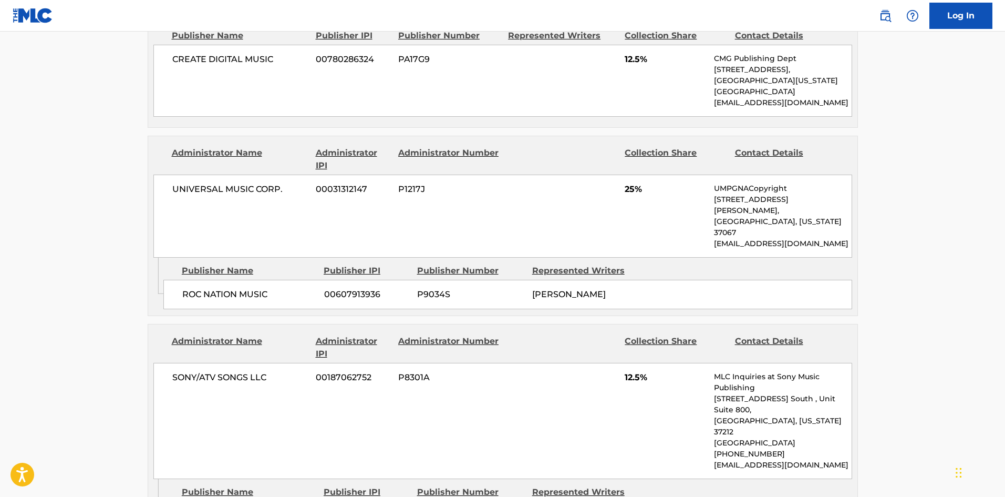
click at [184, 288] on span "ROC NATION MUSIC" at bounding box center [249, 294] width 134 height 13
drag, startPoint x: 184, startPoint y: 229, endPoint x: 261, endPoint y: 228, distance: 76.7
click at [261, 288] on span "ROC NATION MUSIC" at bounding box center [249, 294] width 134 height 13
drag, startPoint x: 192, startPoint y: 421, endPoint x: 290, endPoint y: 421, distance: 97.7
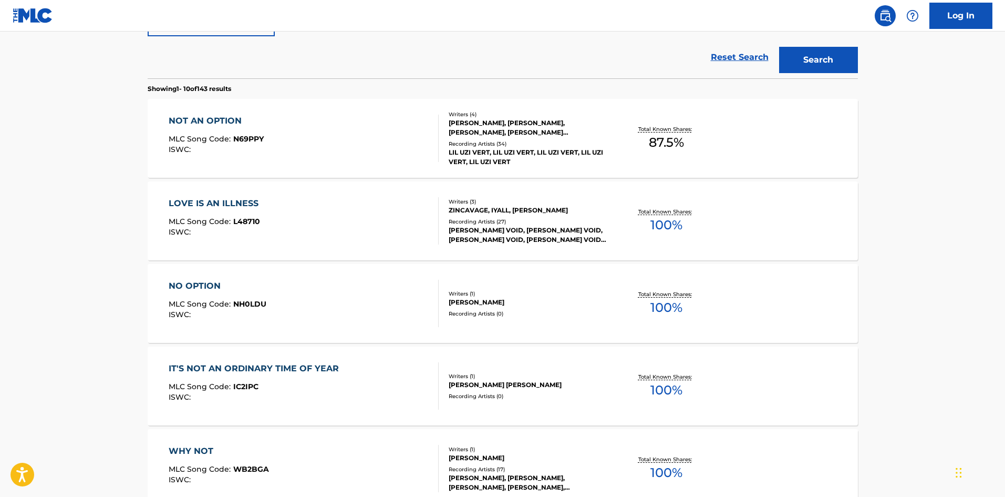
scroll to position [270, 0]
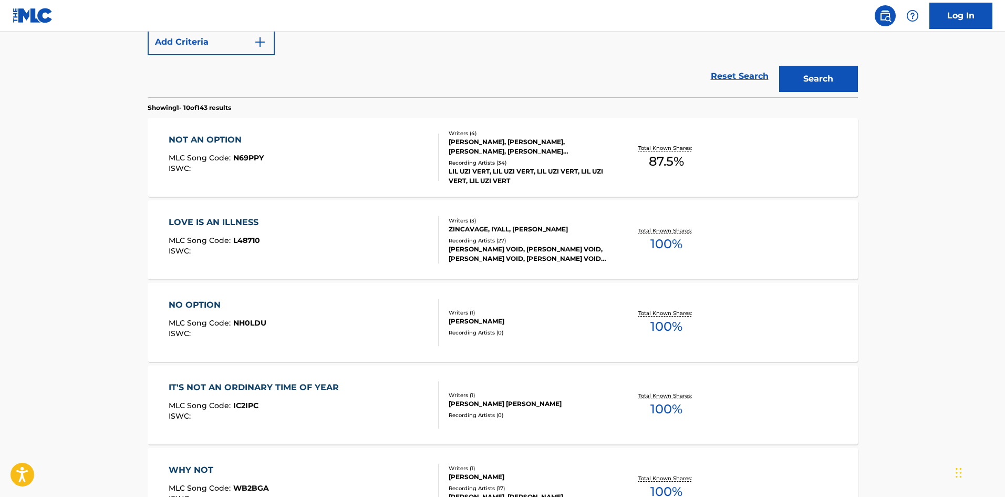
click at [277, 168] on div "NOT AN OPTION MLC Song Code : N69PPY ISWC :" at bounding box center [304, 156] width 270 height 47
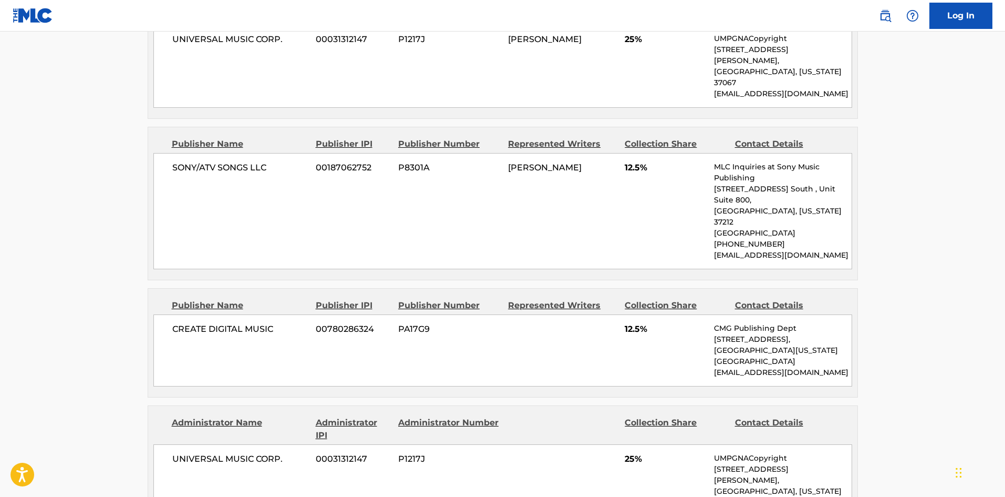
scroll to position [578, 0]
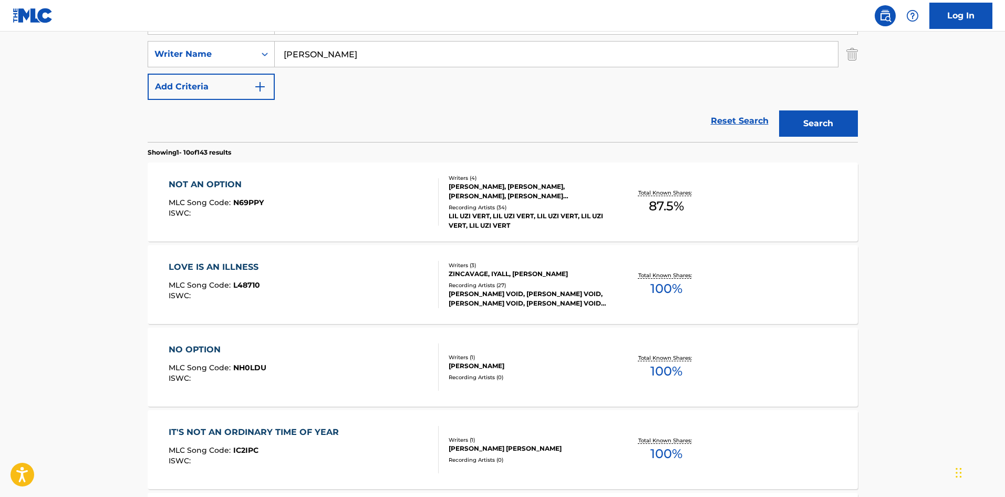
scroll to position [120, 0]
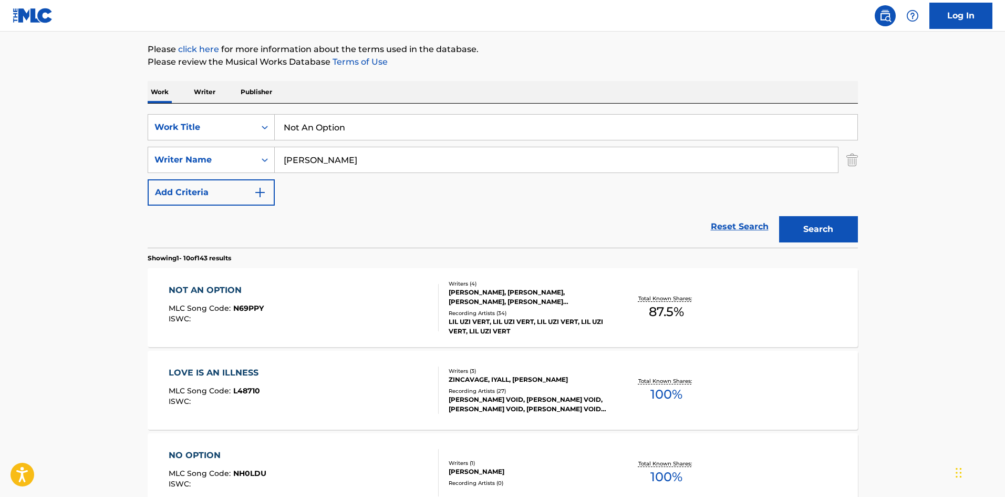
click at [317, 132] on input "Not An Option" at bounding box center [566, 127] width 583 height 25
paste input "Favorite Rapper"
click at [832, 234] on button "Search" at bounding box center [818, 229] width 79 height 26
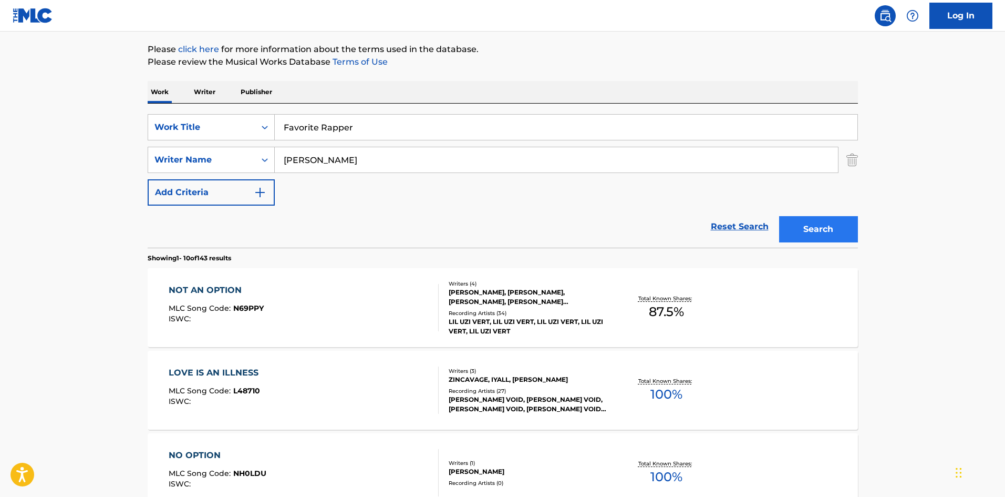
scroll to position [0, 0]
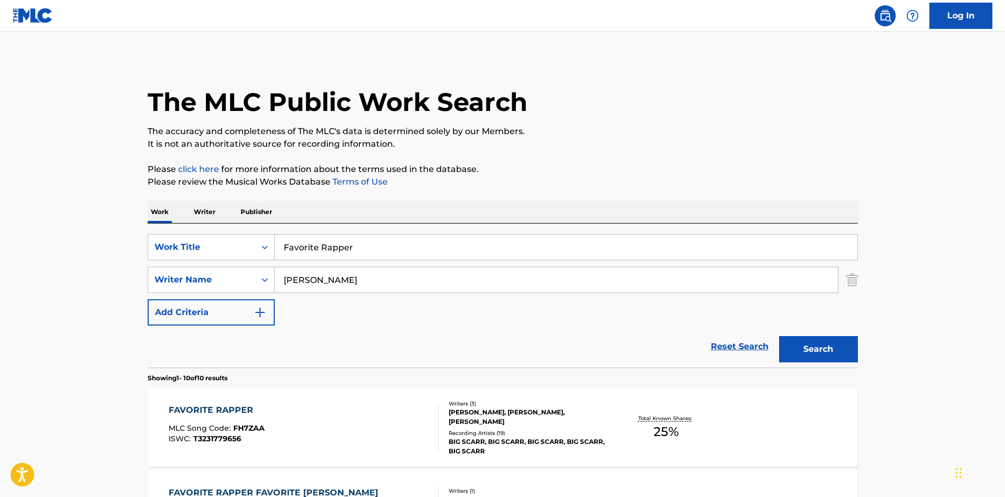
click at [364, 241] on input "Favorite Rapper" at bounding box center [566, 246] width 583 height 25
paste input "Mama, I’m Sorry"
type input "Mama, I’m Sorry"
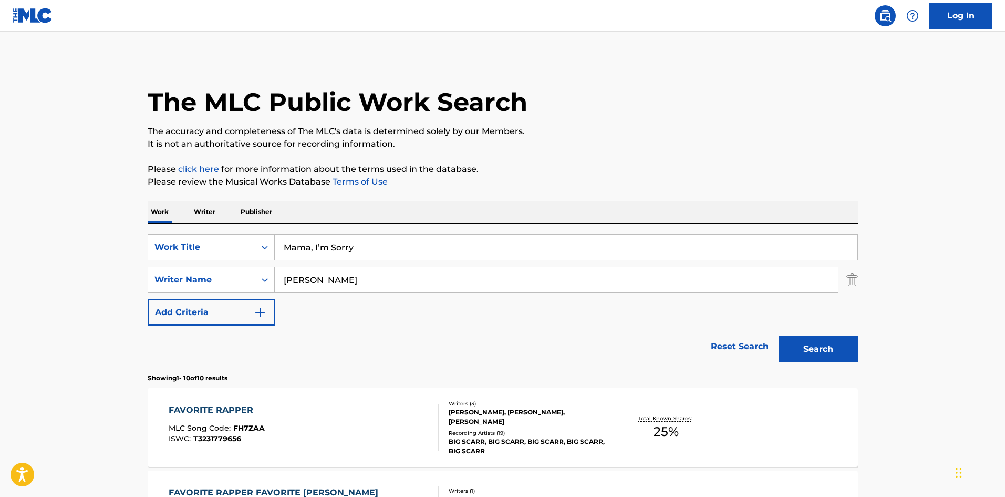
click at [410, 291] on input "[PERSON_NAME]" at bounding box center [556, 279] width 563 height 25
paste input "[PERSON_NAME]"
type input "[PERSON_NAME]"
click at [811, 348] on button "Search" at bounding box center [818, 349] width 79 height 26
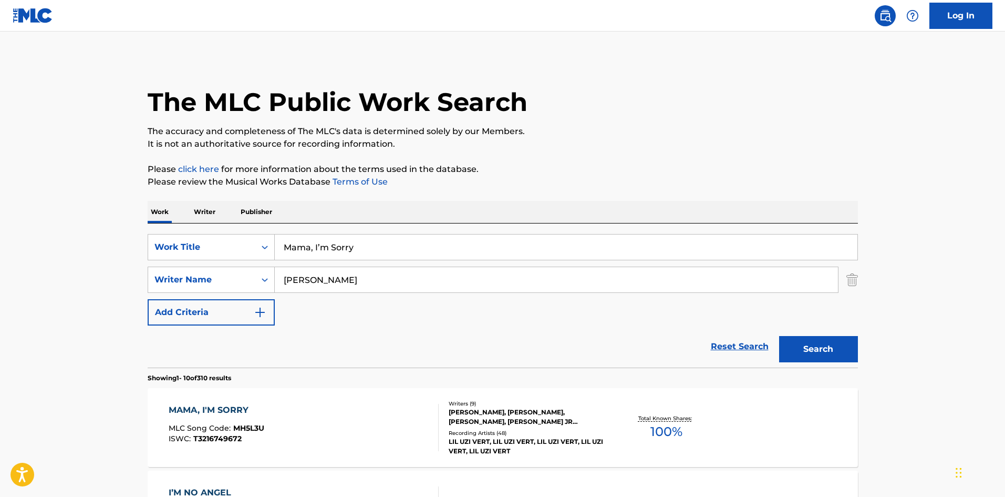
click at [308, 382] on section "Showing 1 - 10 of 310 results" at bounding box center [503, 374] width 711 height 15
click at [332, 423] on div "MAMA, I'M SORRY MLC Song Code : MH5L3U ISWC : T3216749672" at bounding box center [304, 427] width 270 height 47
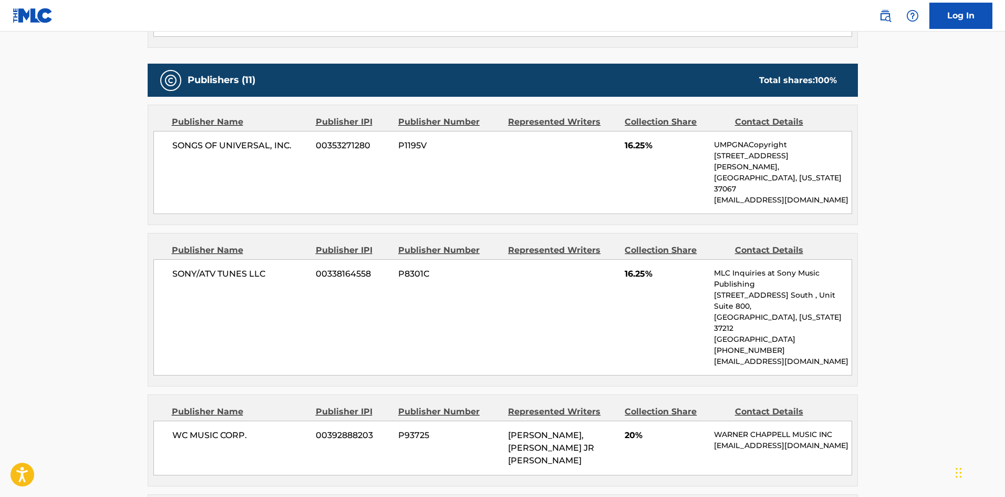
scroll to position [578, 0]
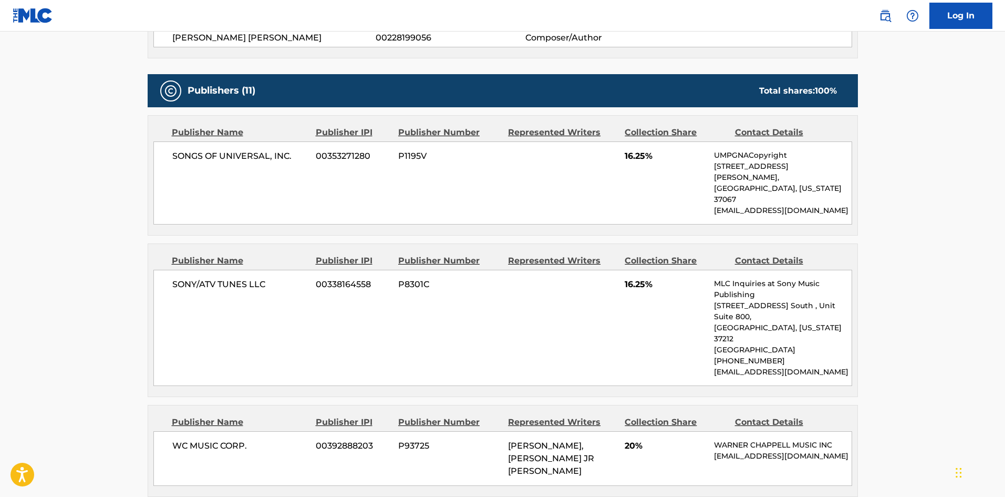
click at [173, 155] on span "SONGS OF UNIVERSAL, INC." at bounding box center [240, 156] width 136 height 13
drag, startPoint x: 173, startPoint y: 155, endPoint x: 294, endPoint y: 157, distance: 121.4
click at [294, 157] on span "SONGS OF UNIVERSAL, INC." at bounding box center [240, 156] width 136 height 13
click at [194, 270] on div "SONY/ATV TUNES LLC 00338164558 P8301C 16.25% MLC Inquiries at Sony Music Publis…" at bounding box center [502, 328] width 699 height 116
drag, startPoint x: 194, startPoint y: 255, endPoint x: 110, endPoint y: 232, distance: 87.3
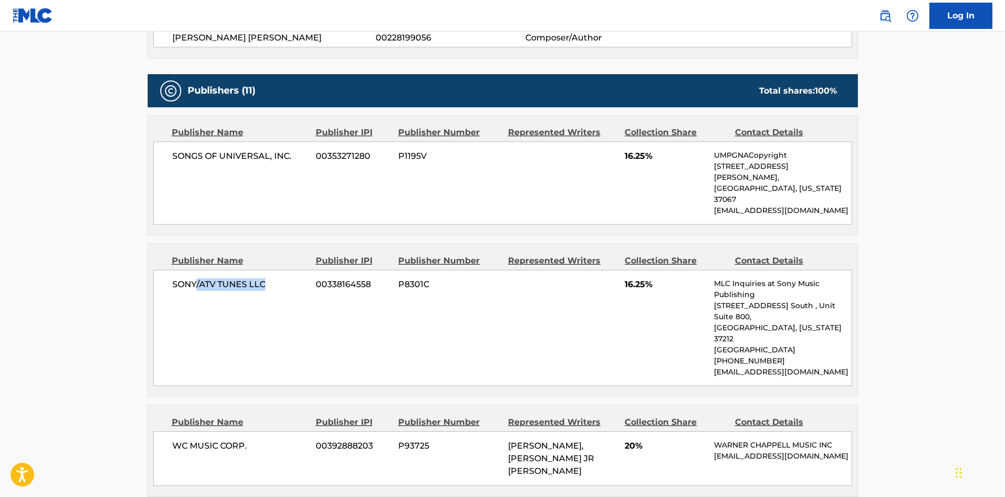
click at [253, 270] on div "SONY/ATV TUNES LLC 00338164558 P8301C 16.25% MLC Inquiries at Sony Music Publis…" at bounding box center [502, 328] width 699 height 116
click at [173, 270] on div "SONY/ATV TUNES LLC 00338164558 P8301C 16.25% MLC Inquiries at Sony Music Publis…" at bounding box center [502, 328] width 699 height 116
drag, startPoint x: 173, startPoint y: 255, endPoint x: 254, endPoint y: 259, distance: 81.0
click at [254, 270] on div "SONY/ATV TUNES LLC 00338164558 P8301C 16.25% MLC Inquiries at Sony Music Publis…" at bounding box center [502, 328] width 699 height 116
click at [172, 439] on span "WC MUSIC CORP." at bounding box center [240, 445] width 136 height 13
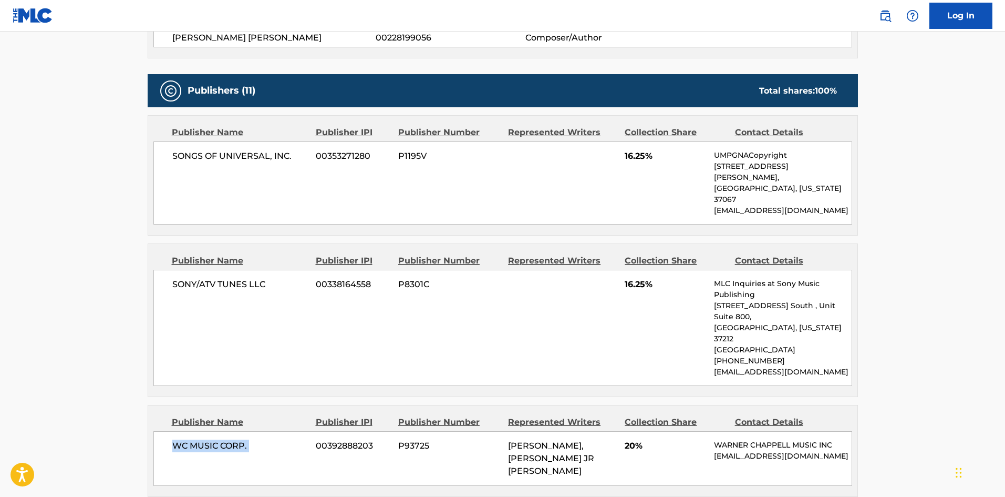
drag, startPoint x: 215, startPoint y: 405, endPoint x: 293, endPoint y: 405, distance: 77.3
click at [293, 439] on span "WC MUSIC CORP." at bounding box center [240, 445] width 136 height 13
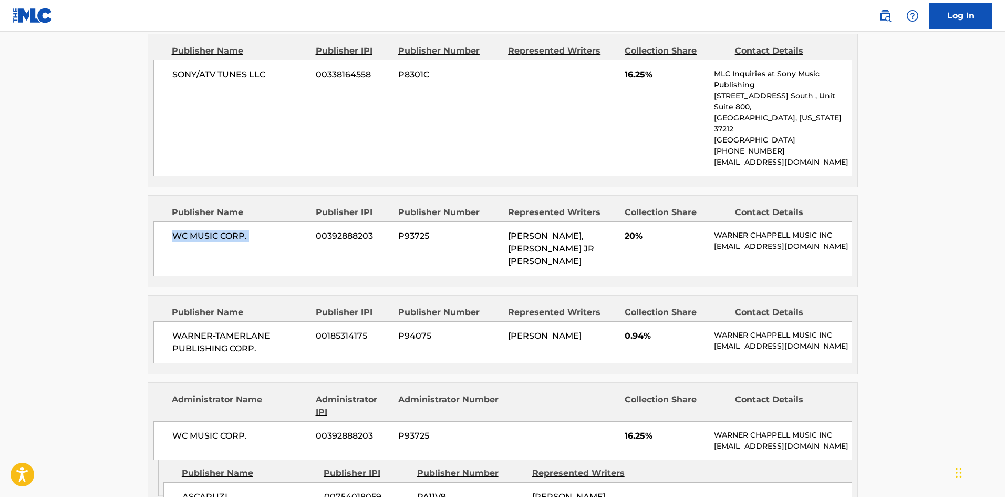
scroll to position [788, 0]
click at [184, 329] on span "WARNER-TAMERLANE PUBLISHING CORP." at bounding box center [240, 341] width 136 height 25
drag, startPoint x: 184, startPoint y: 280, endPoint x: 266, endPoint y: 295, distance: 83.4
click at [266, 329] on span "WARNER-TAMERLANE PUBLISHING CORP." at bounding box center [240, 341] width 136 height 25
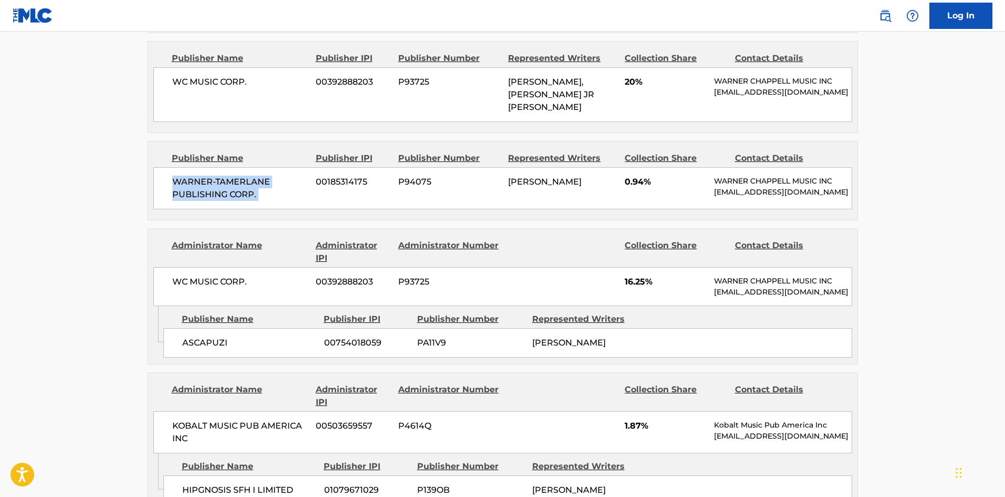
scroll to position [946, 0]
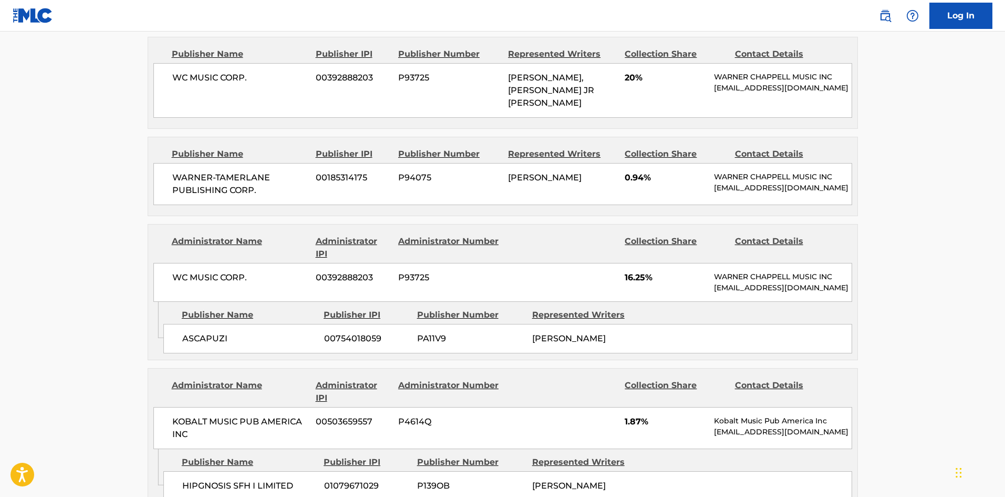
click at [194, 332] on span "ASCAPUZI" at bounding box center [249, 338] width 134 height 13
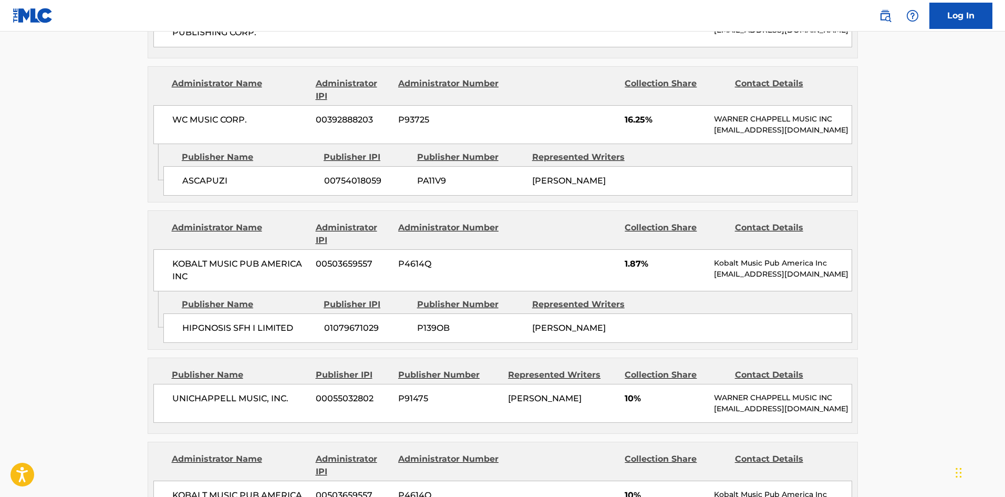
click at [192, 291] on div "Publisher Name Publisher IPI Publisher Number Represented Writers HIPGNOSIS SFH…" at bounding box center [510, 317] width 694 height 53
click at [191, 313] on div "HIPGNOSIS SFH I LIMITED 01079671029 P139OB [PERSON_NAME]" at bounding box center [507, 327] width 689 height 29
drag, startPoint x: 191, startPoint y: 291, endPoint x: 305, endPoint y: 301, distance: 114.5
click at [305, 313] on div "HIPGNOSIS SFH I LIMITED 01079671029 P139OB [PERSON_NAME]" at bounding box center [507, 327] width 689 height 29
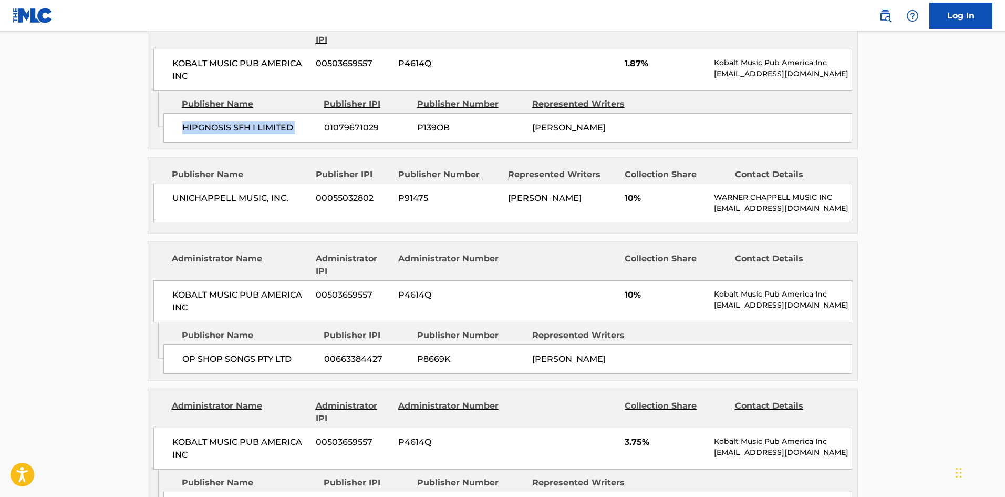
scroll to position [1314, 0]
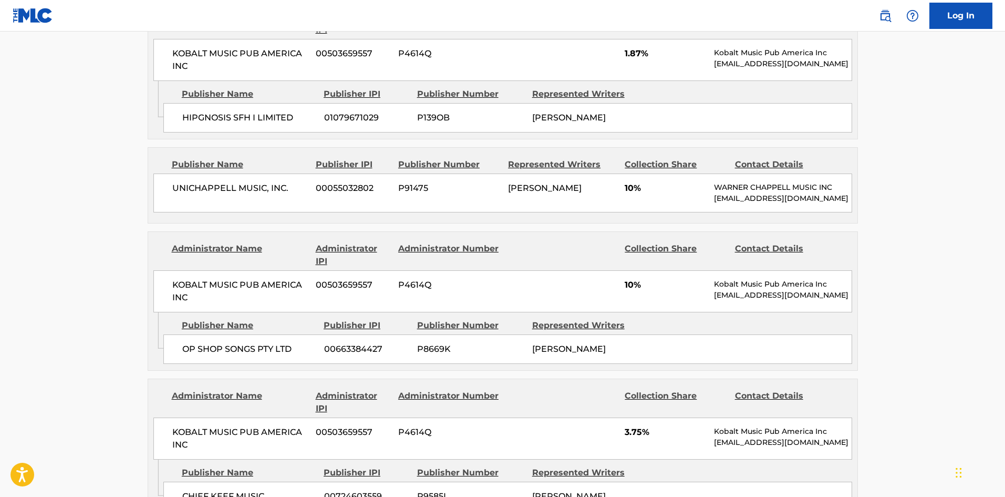
click at [172, 173] on div "UNICHAPPELL MUSIC, INC. 00055032802 P91475 [PERSON_NAME] 10% [PERSON_NAME] MUSI…" at bounding box center [502, 192] width 699 height 39
click at [171, 173] on div "UNICHAPPELL MUSIC, INC. 00055032802 P91475 [PERSON_NAME] 10% [PERSON_NAME] MUSI…" at bounding box center [502, 192] width 699 height 39
drag, startPoint x: 171, startPoint y: 150, endPoint x: 281, endPoint y: 158, distance: 109.6
click at [281, 173] on div "UNICHAPPELL MUSIC, INC. 00055032802 P91475 [PERSON_NAME] 10% [PERSON_NAME] MUSI…" at bounding box center [502, 192] width 699 height 39
click at [186, 343] on span "OP SHOP SONGS PTY LTD" at bounding box center [249, 349] width 134 height 13
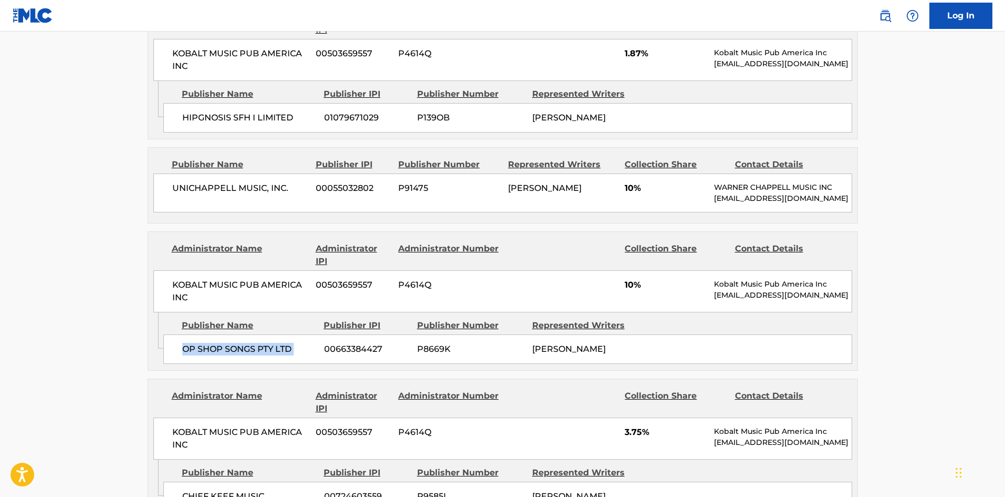
drag, startPoint x: 186, startPoint y: 324, endPoint x: 306, endPoint y: 324, distance: 120.3
click at [306, 343] on span "OP SHOP SONGS PTY LTD" at bounding box center [249, 349] width 134 height 13
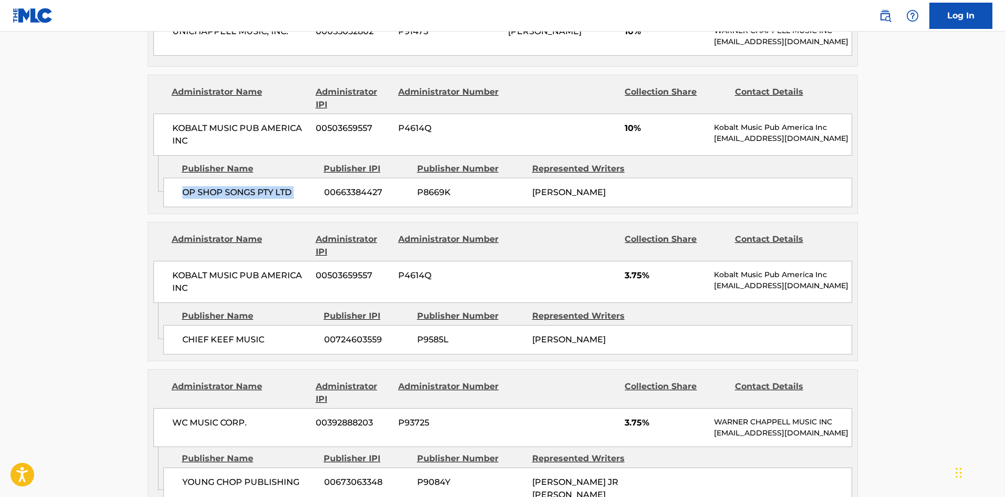
scroll to position [1472, 0]
click at [168, 324] on div "CHIEF KEEF MUSIC 00724603559 P9585L [PERSON_NAME]" at bounding box center [507, 338] width 689 height 29
drag, startPoint x: 168, startPoint y: 316, endPoint x: 235, endPoint y: 316, distance: 67.8
click at [235, 324] on div "CHIEF KEEF MUSIC 00724603559 P9585L [PERSON_NAME]" at bounding box center [507, 338] width 689 height 29
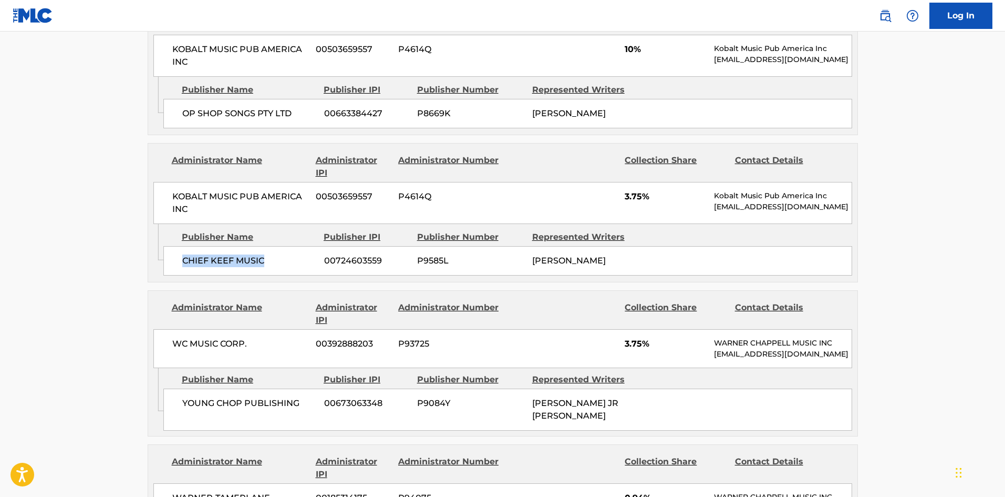
scroll to position [1682, 0]
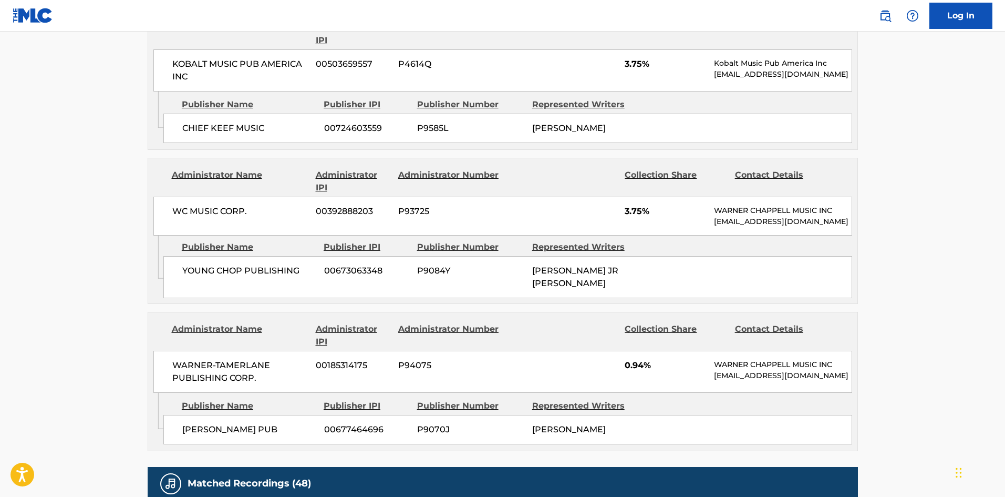
click at [188, 256] on div "YOUNG CHOP PUBLISHING 00673063348 P9084Y [PERSON_NAME] JR [PERSON_NAME]" at bounding box center [507, 277] width 689 height 42
drag, startPoint x: 188, startPoint y: 254, endPoint x: 294, endPoint y: 255, distance: 106.2
click at [294, 256] on div "YOUNG CHOP PUBLISHING 00673063348 P9084Y [PERSON_NAME] JR [PERSON_NAME]" at bounding box center [507, 277] width 689 height 42
click at [183, 426] on span "[PERSON_NAME] PUB" at bounding box center [249, 429] width 134 height 13
drag, startPoint x: 183, startPoint y: 426, endPoint x: 259, endPoint y: 422, distance: 75.2
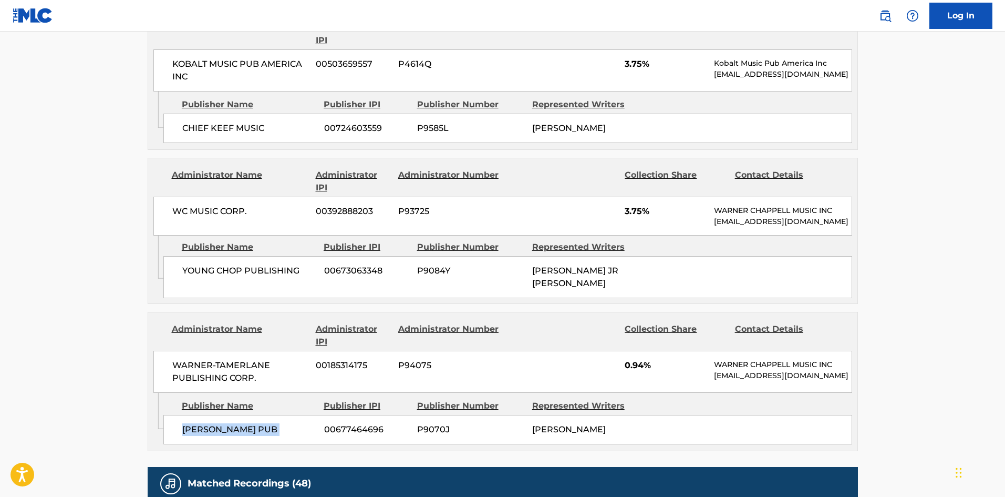
click at [259, 423] on span "[PERSON_NAME] PUB" at bounding box center [249, 429] width 134 height 13
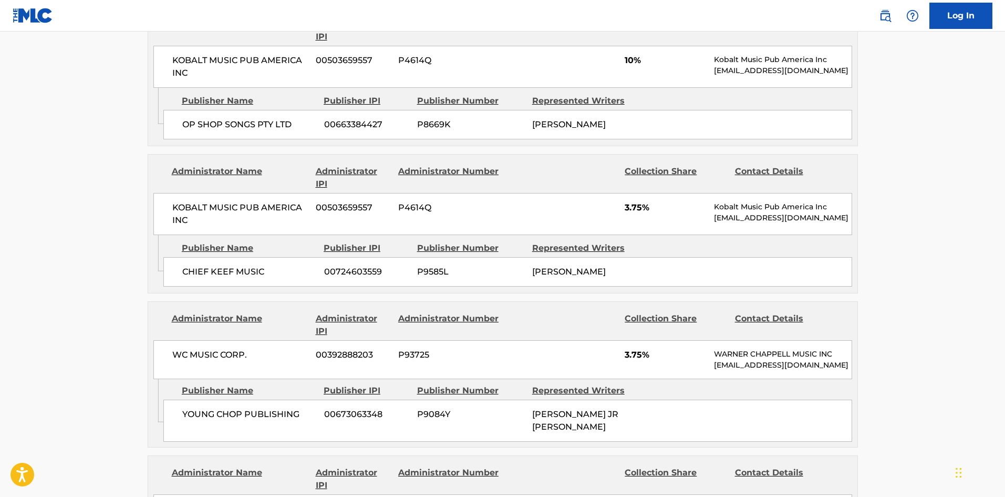
scroll to position [1532, 0]
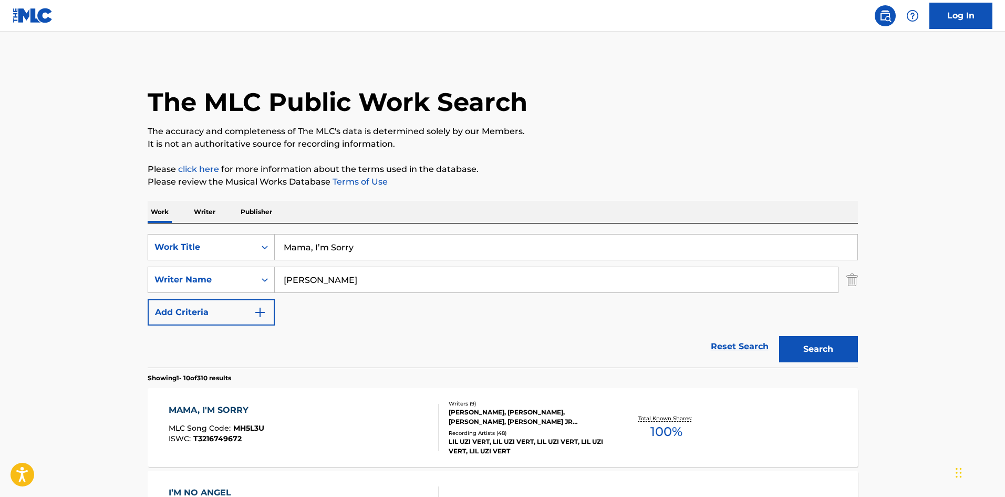
click at [352, 256] on input "Mama, I’m Sorry" at bounding box center [566, 246] width 583 height 25
paste input "ust Be Me"
type input "Must Be Me"
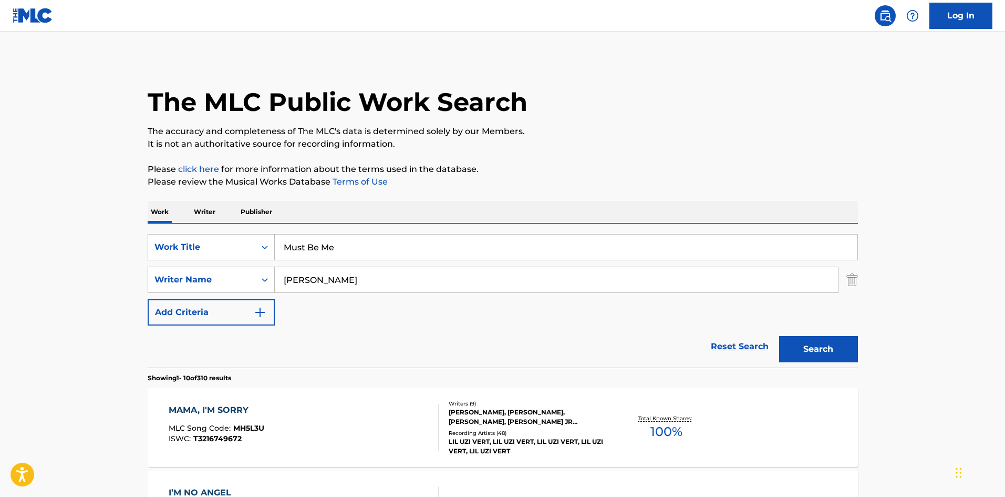
click at [347, 285] on input "[PERSON_NAME]" at bounding box center [556, 279] width 563 height 25
click at [779, 336] on button "Search" at bounding box center [818, 349] width 79 height 26
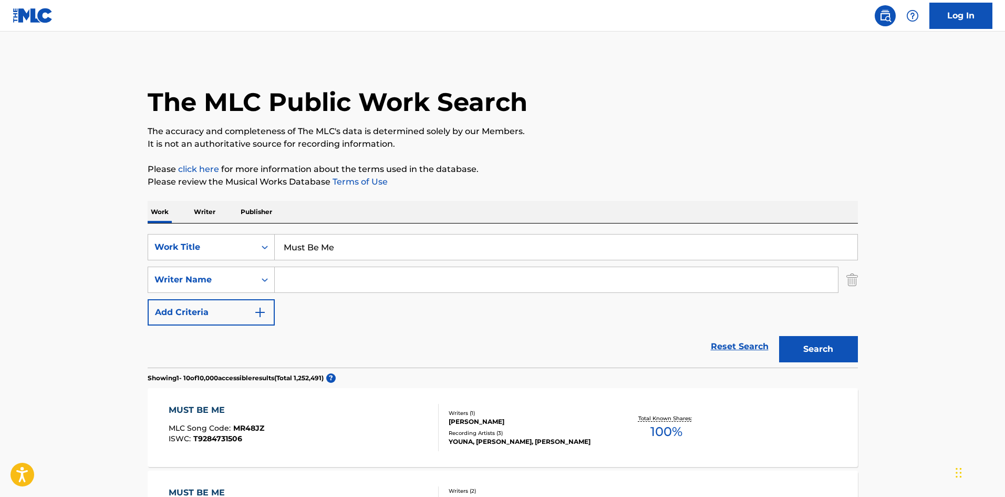
click at [396, 245] on input "Must Be Me" at bounding box center [566, 246] width 583 height 25
paste input "Glizock & Wizop"
type input "Glizock & Wizop"
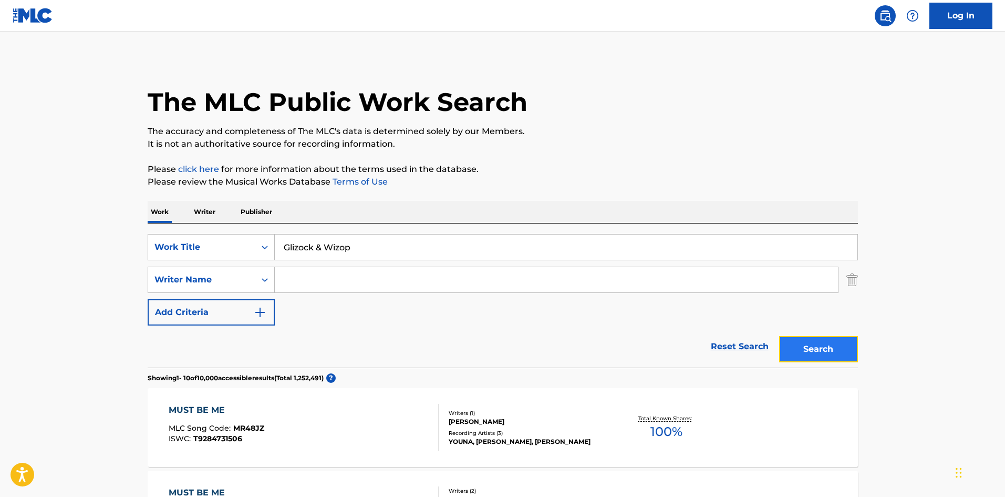
click at [826, 354] on button "Search" at bounding box center [818, 349] width 79 height 26
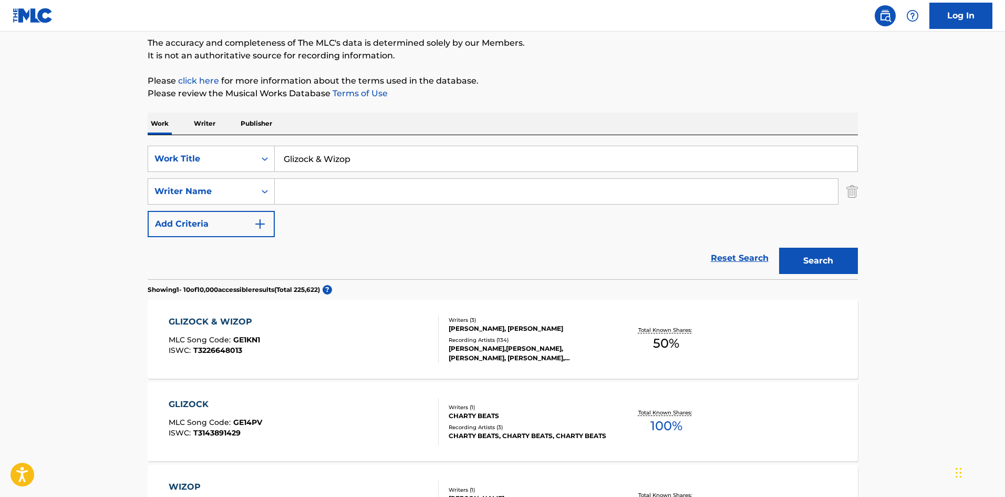
scroll to position [158, 0]
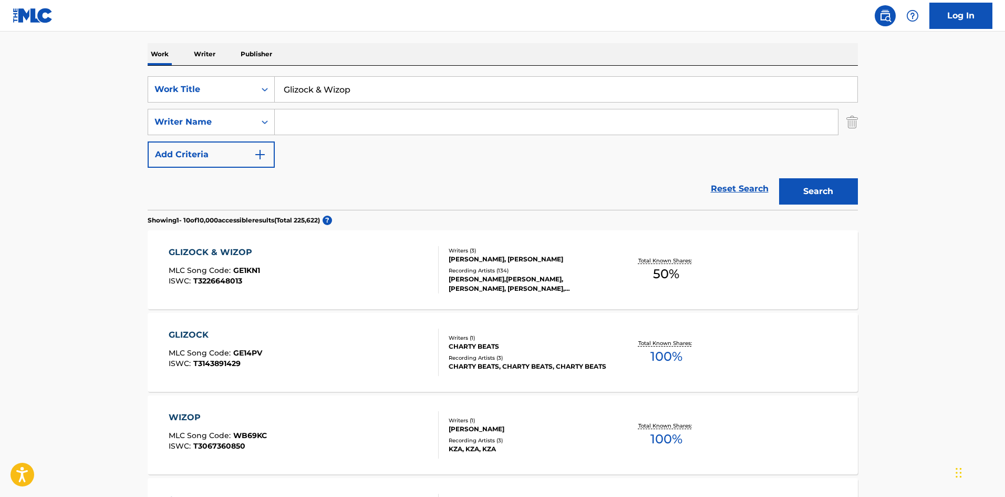
click at [316, 279] on div "GLIZOCK & WIZOP MLC Song Code : GE1KN1 ISWC : T3226648013" at bounding box center [304, 269] width 270 height 47
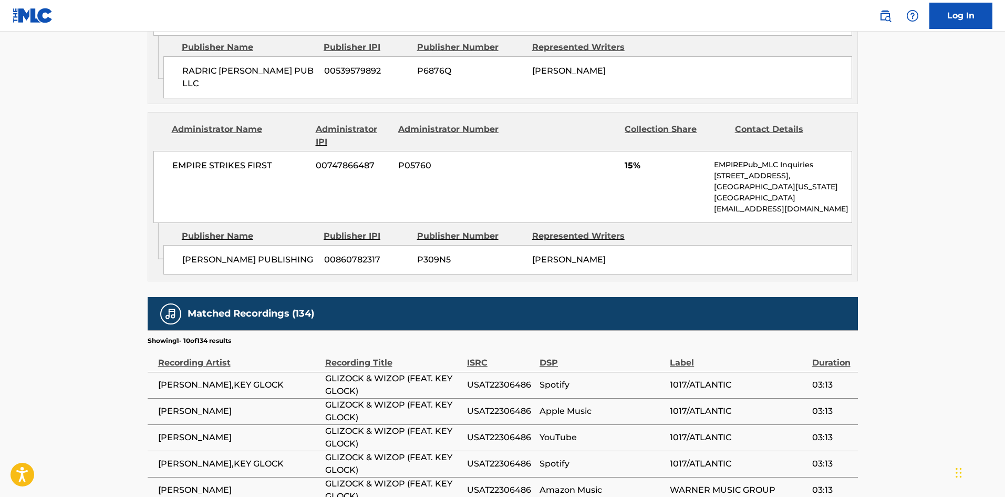
scroll to position [828, 0]
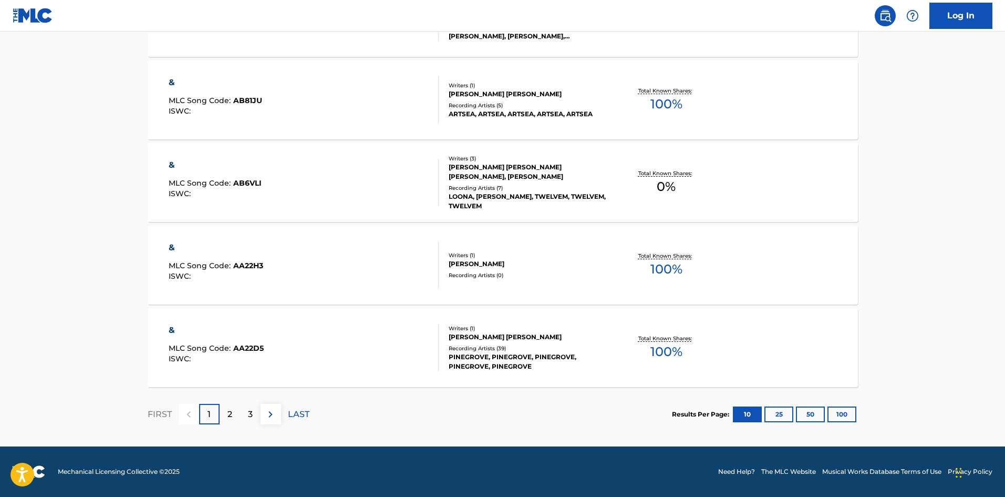
scroll to position [158, 0]
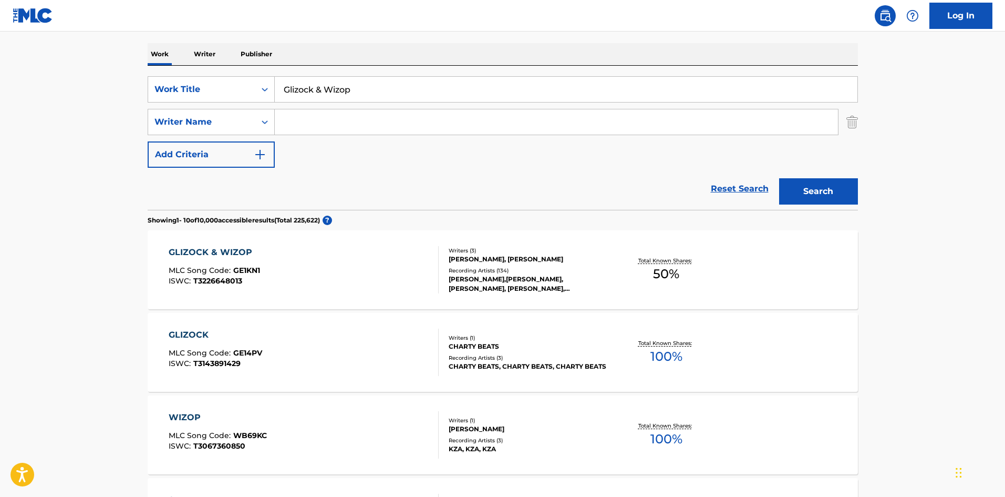
click at [270, 273] on div "GLIZOCK & WIZOP MLC Song Code : GE1KN1 ISWC : T3226648013" at bounding box center [304, 269] width 270 height 47
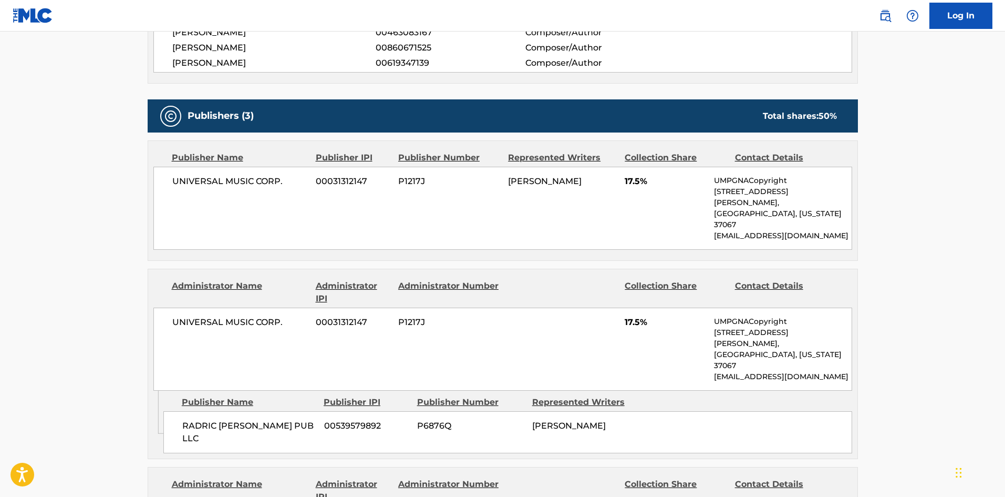
scroll to position [420, 0]
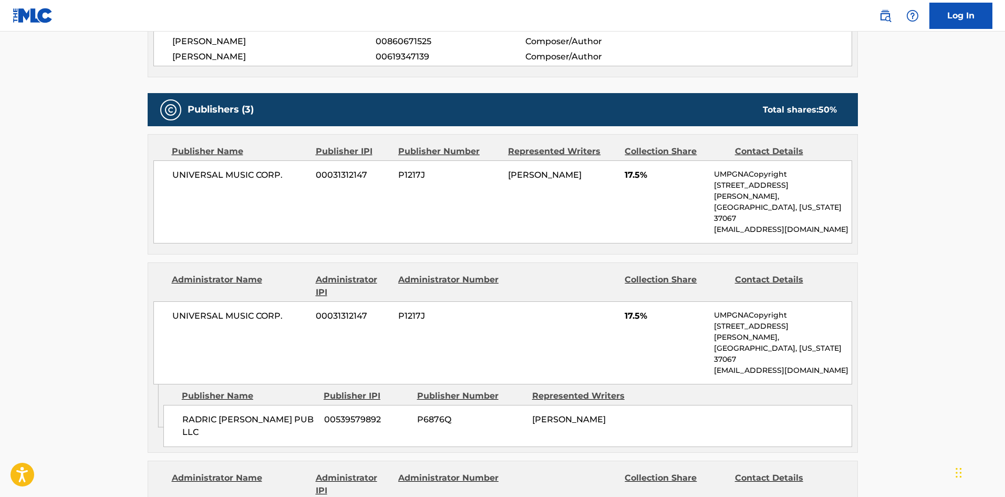
click at [176, 171] on span "UNIVERSAL MUSIC CORP." at bounding box center [240, 175] width 136 height 13
drag, startPoint x: 176, startPoint y: 171, endPoint x: 287, endPoint y: 171, distance: 111.4
click at [287, 171] on span "UNIVERSAL MUSIC CORP." at bounding box center [240, 175] width 136 height 13
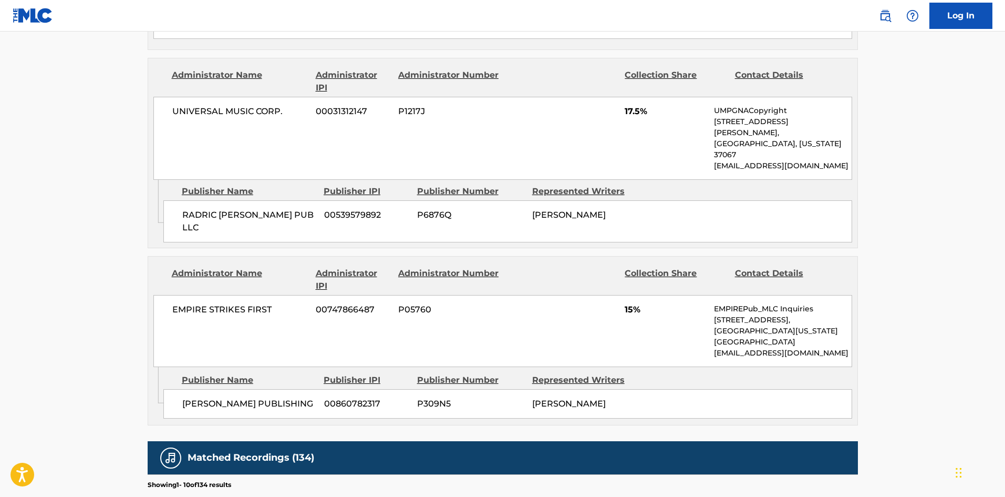
scroll to position [631, 0]
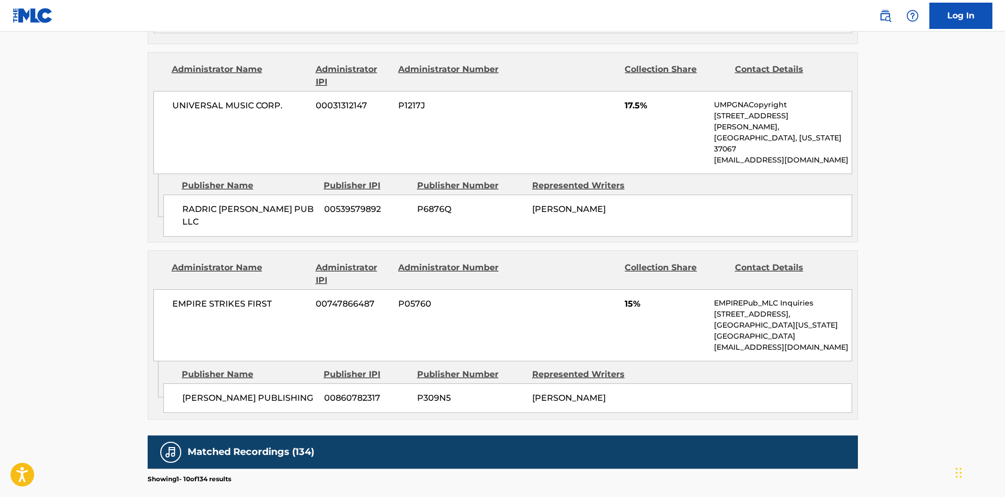
click at [191, 203] on span "RADRIC [PERSON_NAME] PUB LLC" at bounding box center [249, 215] width 134 height 25
drag, startPoint x: 191, startPoint y: 163, endPoint x: 266, endPoint y: 160, distance: 74.7
click at [266, 203] on span "RADRIC [PERSON_NAME] PUB LLC" at bounding box center [249, 215] width 134 height 25
click at [207, 194] on div "RADRIC [PERSON_NAME] PUB LLC 00539579892 P6876Q [PERSON_NAME]" at bounding box center [507, 215] width 689 height 42
drag, startPoint x: 207, startPoint y: 159, endPoint x: 272, endPoint y: 164, distance: 65.4
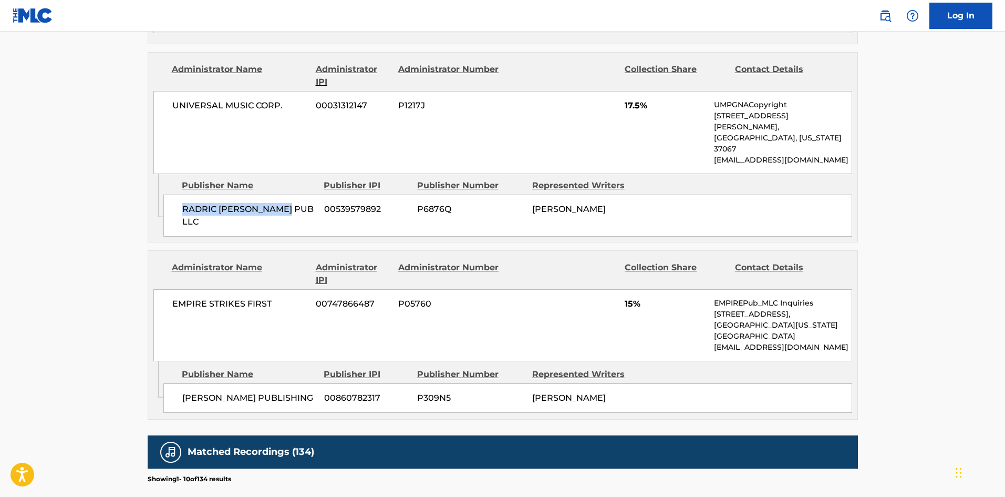
click at [272, 194] on div "RADRIC [PERSON_NAME] PUB LLC 00539579892 P6876Q [PERSON_NAME]" at bounding box center [507, 215] width 689 height 42
click at [186, 392] on span "[PERSON_NAME] PUBLISHING" at bounding box center [249, 398] width 134 height 13
drag, startPoint x: 186, startPoint y: 339, endPoint x: 282, endPoint y: 361, distance: 98.6
click at [282, 392] on span "[PERSON_NAME] PUBLISHING" at bounding box center [249, 398] width 134 height 13
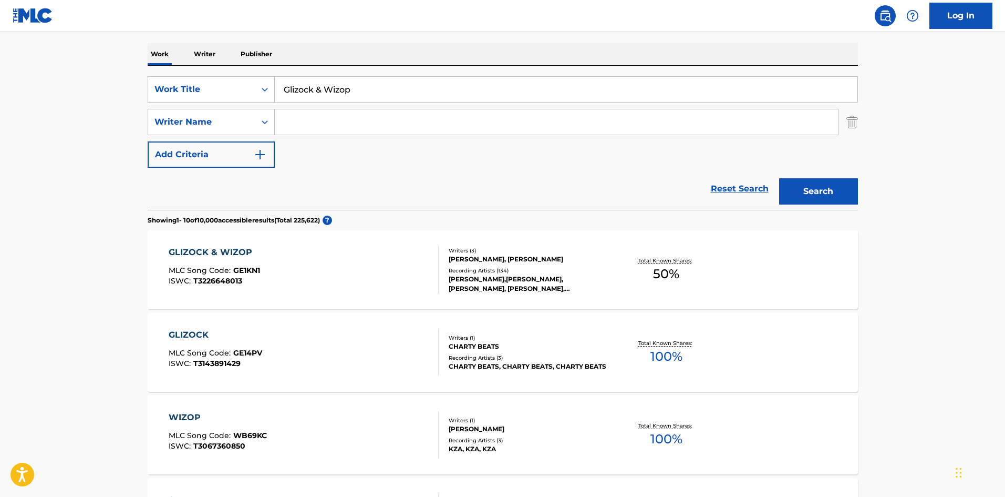
click at [439, 87] on input "Glizock & Wizop" at bounding box center [566, 89] width 583 height 25
paste input "Days Come And Go"
type input "Days Come And Go"
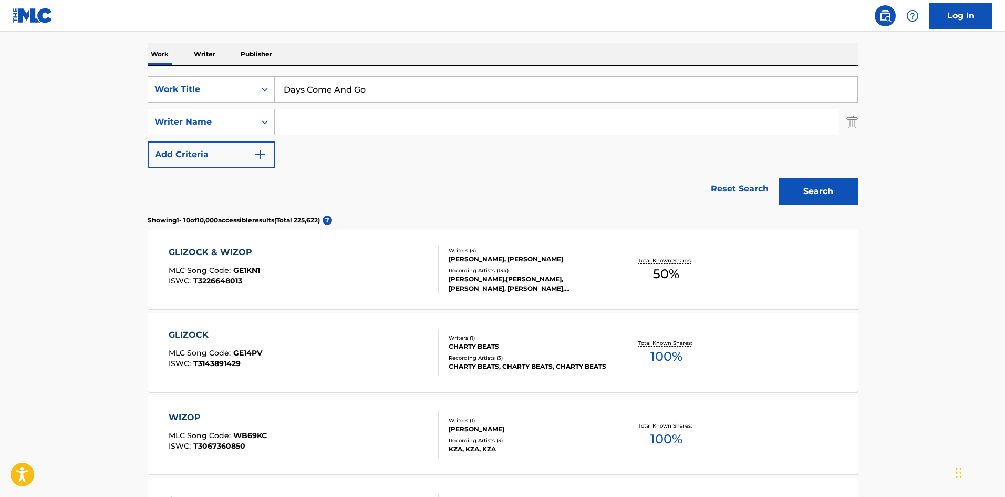
click at [388, 126] on input "Search Form" at bounding box center [556, 121] width 563 height 25
paste input "[PERSON_NAME]"
type input "[PERSON_NAME]"
click at [795, 183] on button "Search" at bounding box center [818, 191] width 79 height 26
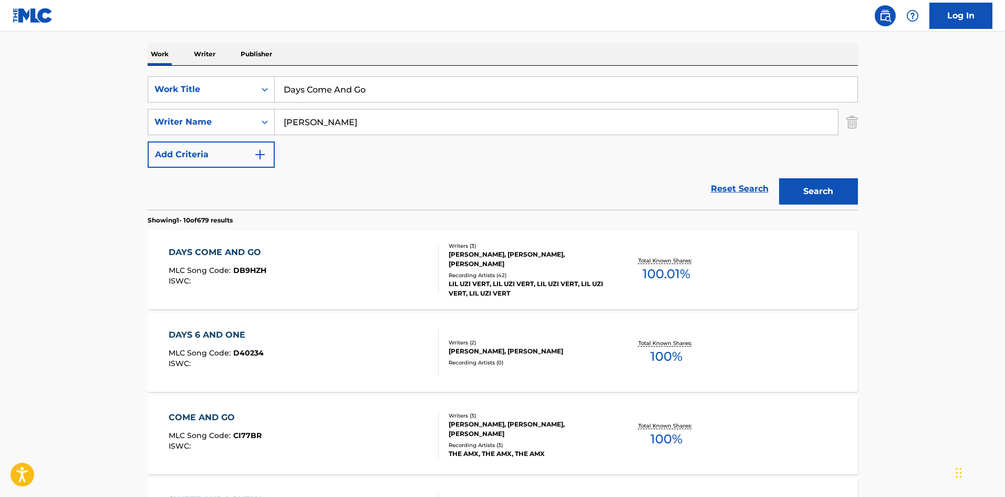
click at [315, 259] on div "DAYS COME AND GO MLC Song Code : DB9HZH ISWC :" at bounding box center [304, 269] width 270 height 47
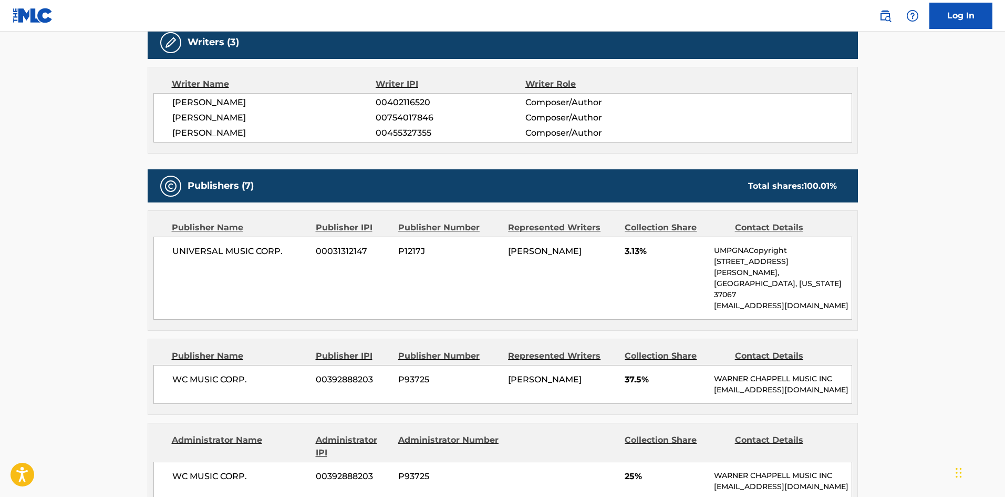
scroll to position [368, 0]
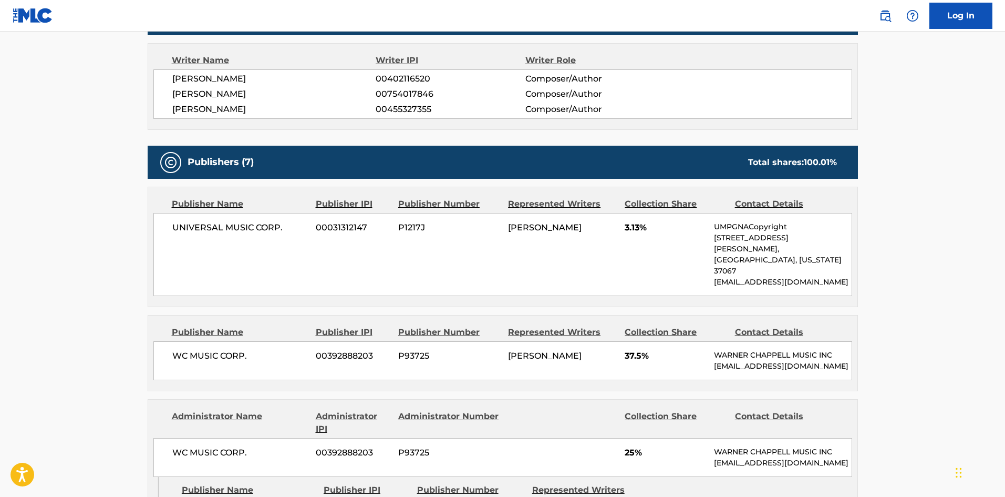
click at [174, 221] on div "UNIVERSAL MUSIC CORP. 00031312147 P1217J [PERSON_NAME] 3.13% UMPGNACopyright [S…" at bounding box center [502, 254] width 699 height 83
drag, startPoint x: 174, startPoint y: 221, endPoint x: 282, endPoint y: 221, distance: 107.7
click at [282, 221] on div "UNIVERSAL MUSIC CORP. 00031312147 P1217J [PERSON_NAME] 3.13% UMPGNACopyright [S…" at bounding box center [502, 254] width 699 height 83
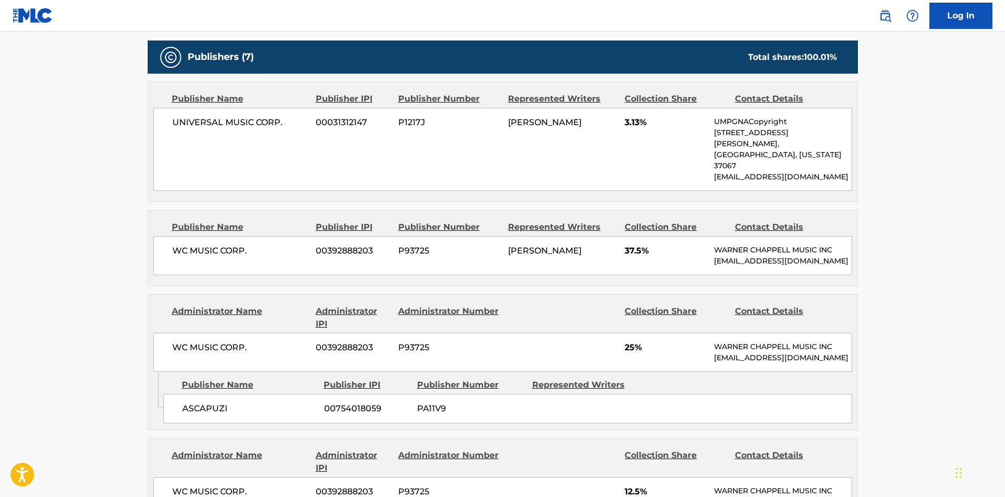
click at [171, 236] on div "WC MUSIC CORP. 00392888203 P93725 [PERSON_NAME] 37.5% [PERSON_NAME] MUSIC INC […" at bounding box center [502, 255] width 699 height 39
drag, startPoint x: 171, startPoint y: 222, endPoint x: 273, endPoint y: 241, distance: 103.6
click at [273, 241] on div "WC MUSIC CORP. 00392888203 P93725 [PERSON_NAME] 37.5% [PERSON_NAME] MUSIC INC […" at bounding box center [502, 255] width 699 height 39
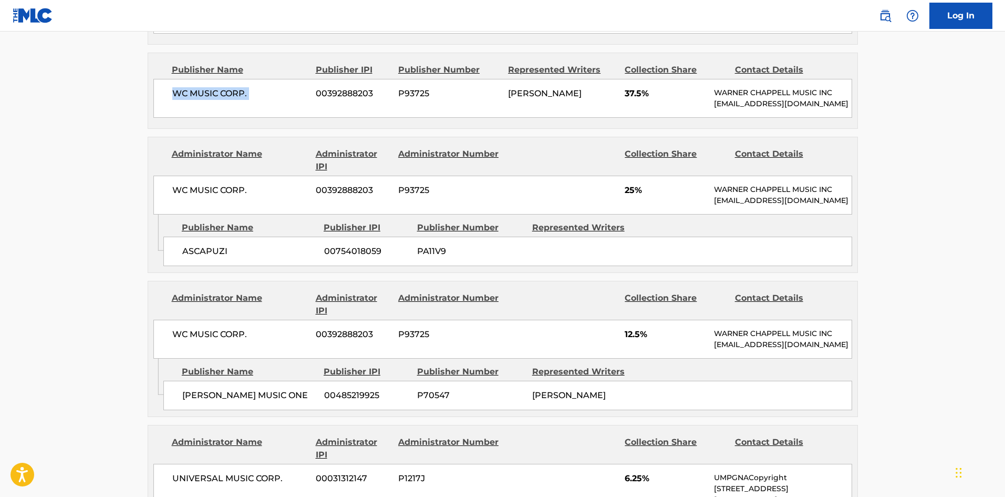
scroll to position [631, 0]
click at [200, 248] on span "ASCAPUZI" at bounding box center [249, 250] width 134 height 13
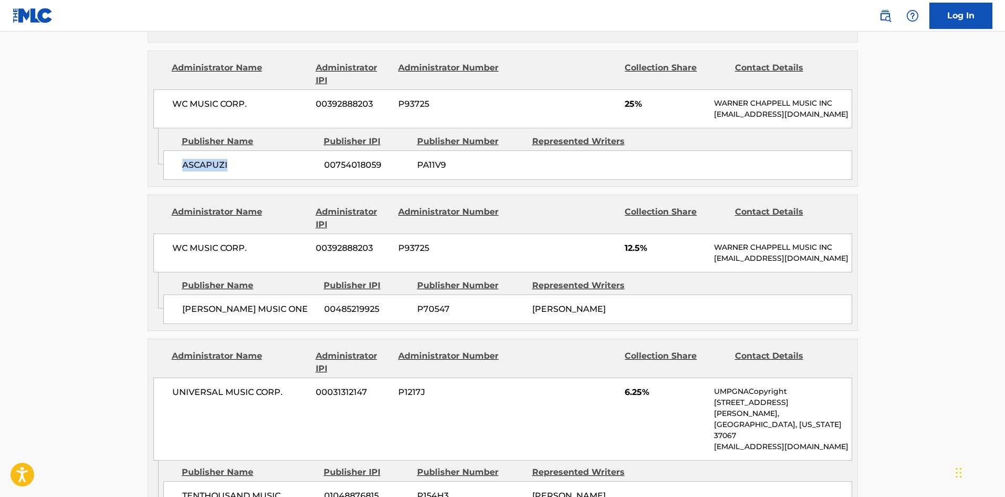
scroll to position [788, 0]
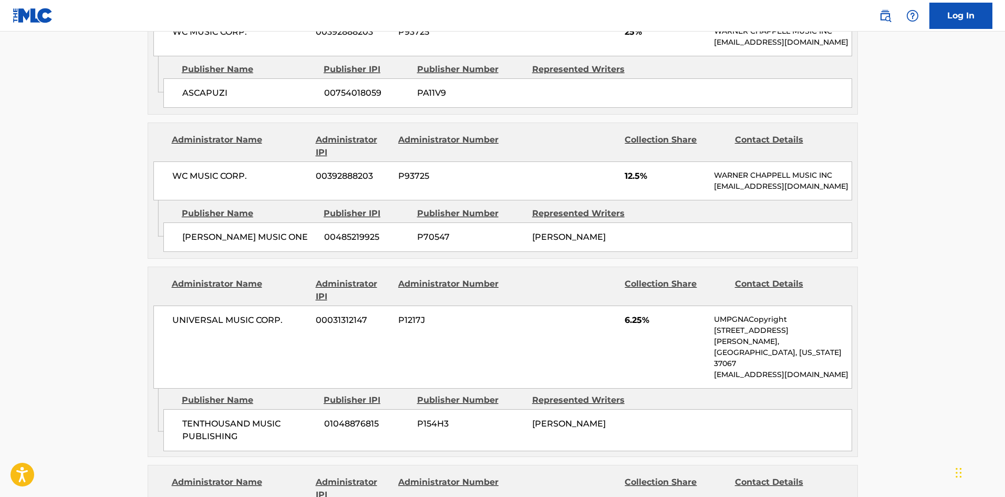
click at [176, 252] on div "[PERSON_NAME] MUSIC ONE 00485219925 P70547 [PERSON_NAME]" at bounding box center [507, 236] width 689 height 29
drag, startPoint x: 176, startPoint y: 253, endPoint x: 269, endPoint y: 253, distance: 93.5
click at [269, 252] on div "[PERSON_NAME] MUSIC ONE 00485219925 P70547 [PERSON_NAME]" at bounding box center [507, 236] width 689 height 29
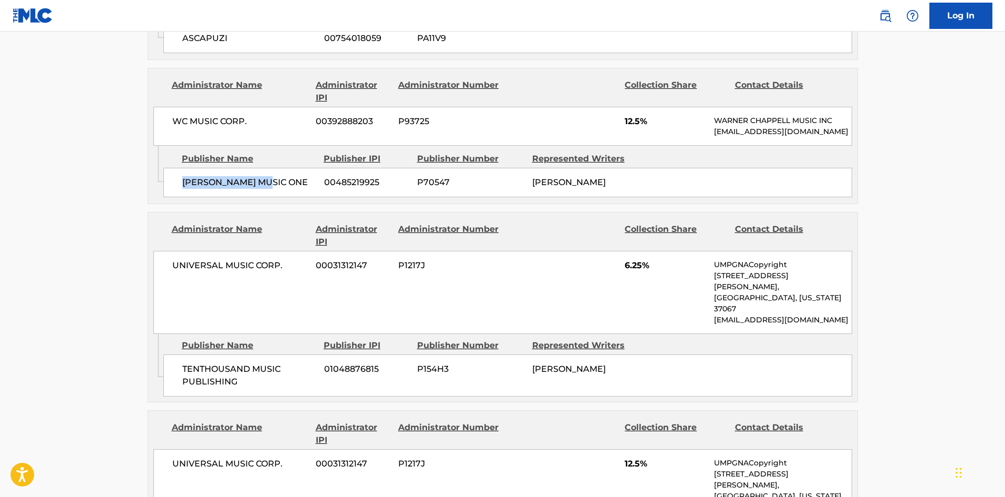
scroll to position [946, 0]
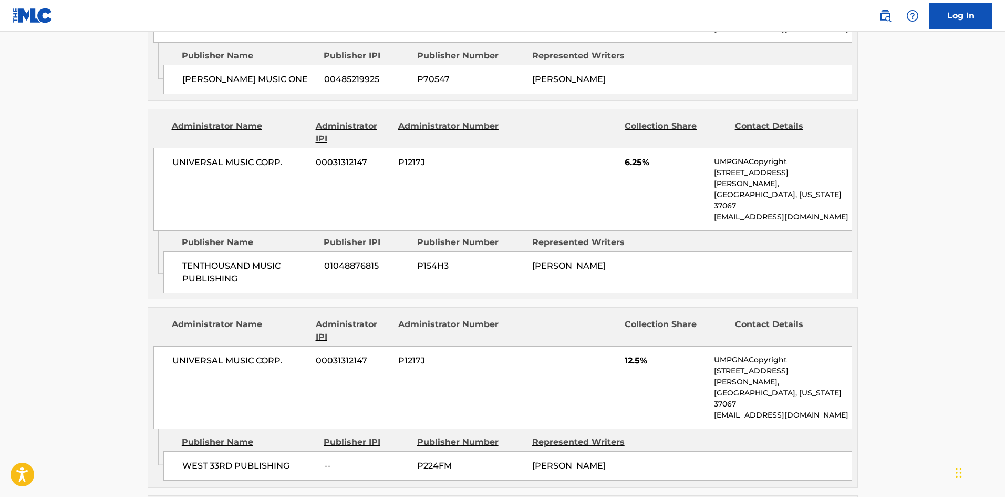
click at [189, 260] on span "TENTHOUSAND MUSIC PUBLISHING" at bounding box center [249, 272] width 134 height 25
drag, startPoint x: 189, startPoint y: 251, endPoint x: 254, endPoint y: 266, distance: 67.0
click at [254, 266] on span "TENTHOUSAND MUSIC PUBLISHING" at bounding box center [249, 272] width 134 height 25
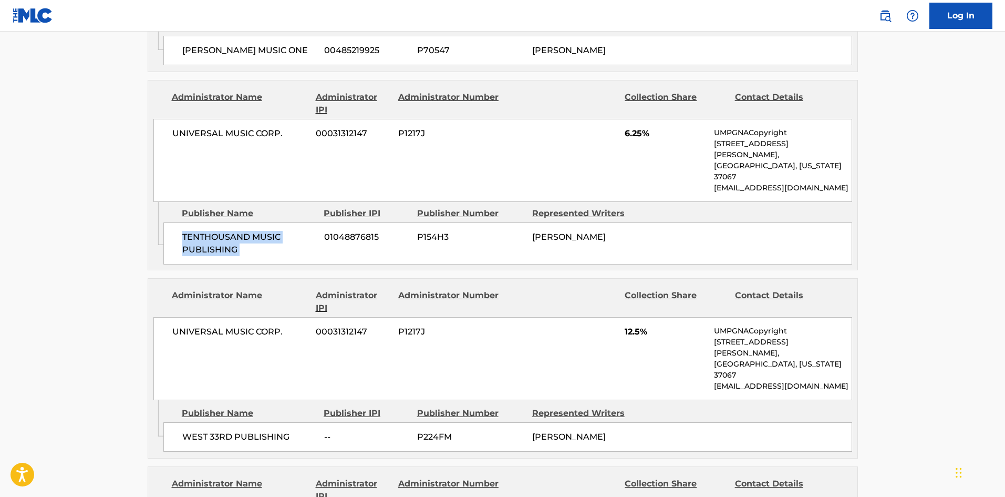
scroll to position [1051, 0]
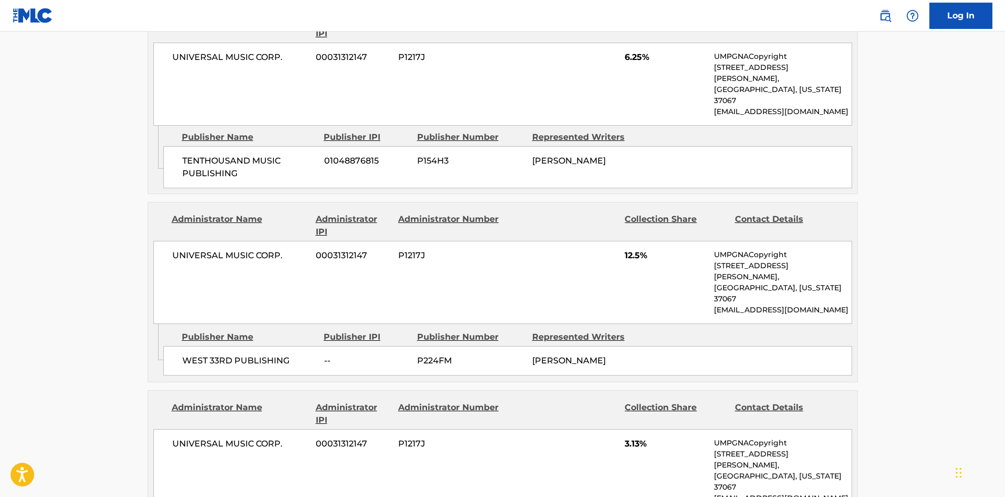
click at [195, 346] on div "WEST 33RD PUBLISHING -- P224FM [PERSON_NAME]" at bounding box center [507, 360] width 689 height 29
drag, startPoint x: 195, startPoint y: 319, endPoint x: 287, endPoint y: 320, distance: 92.0
click at [287, 346] on div "WEST 33RD PUBLISHING -- P224FM [PERSON_NAME]" at bounding box center [507, 360] width 689 height 29
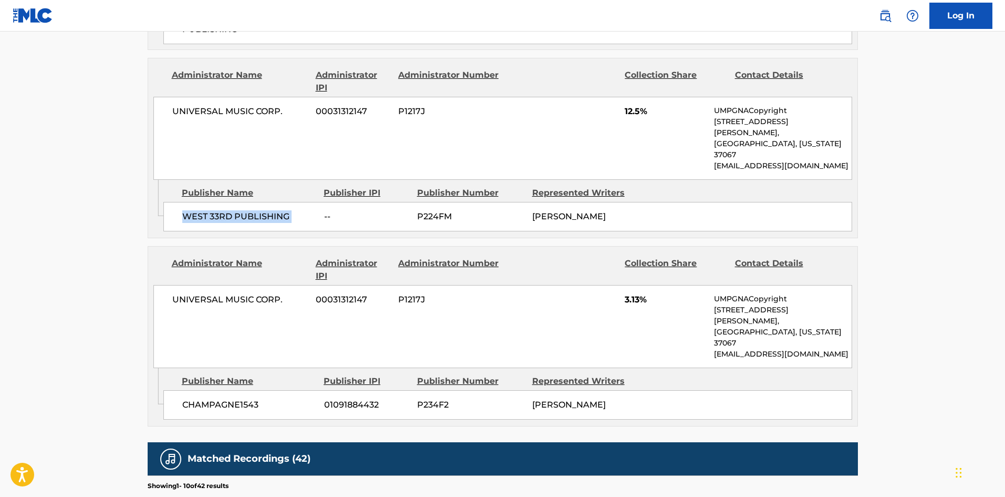
scroll to position [1209, 0]
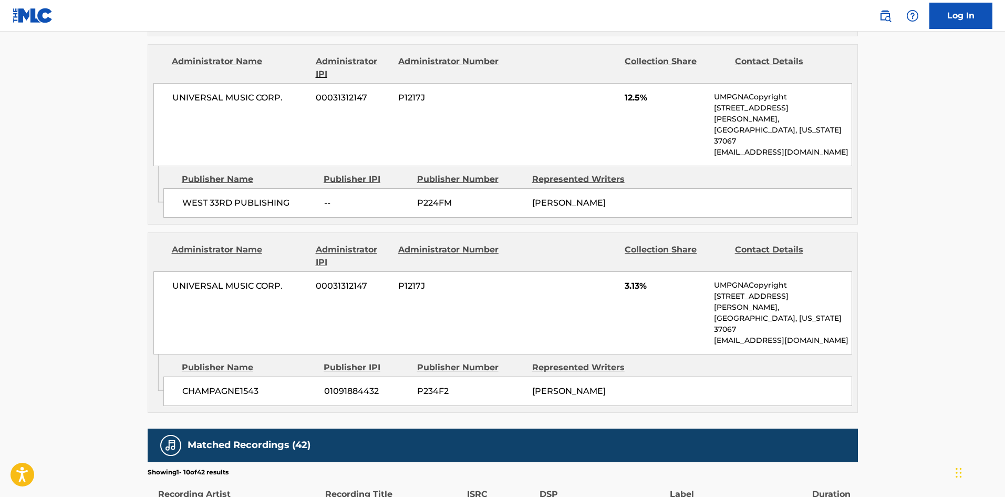
click at [193, 385] on span "CHAMPAGNE1543" at bounding box center [249, 391] width 134 height 13
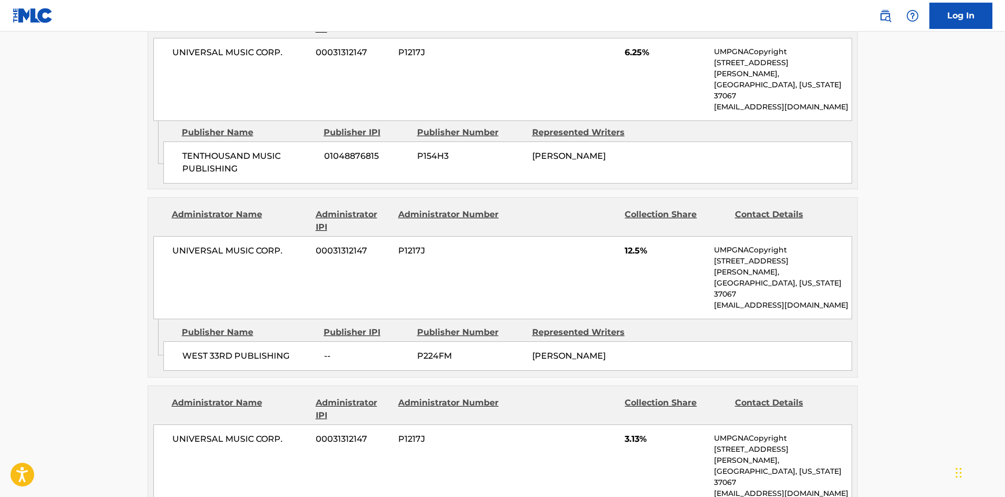
scroll to position [1172, 0]
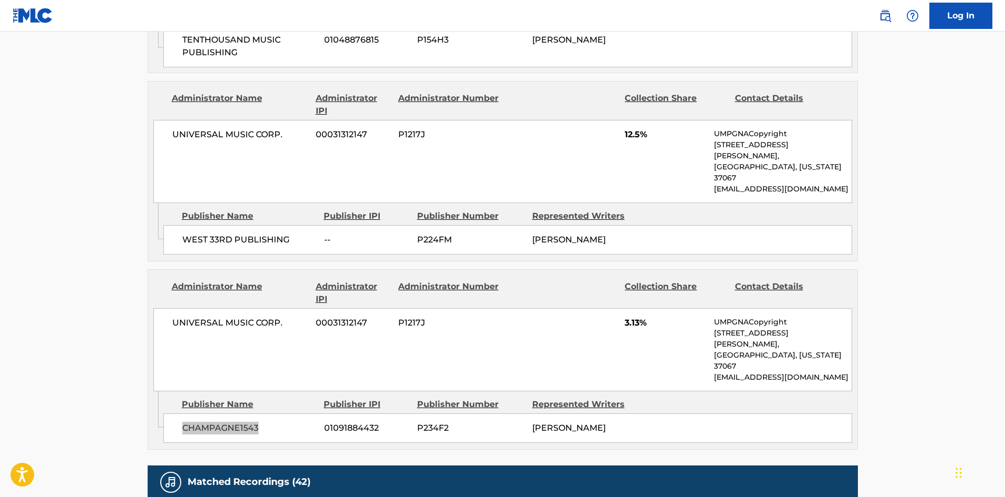
scroll to position [158, 0]
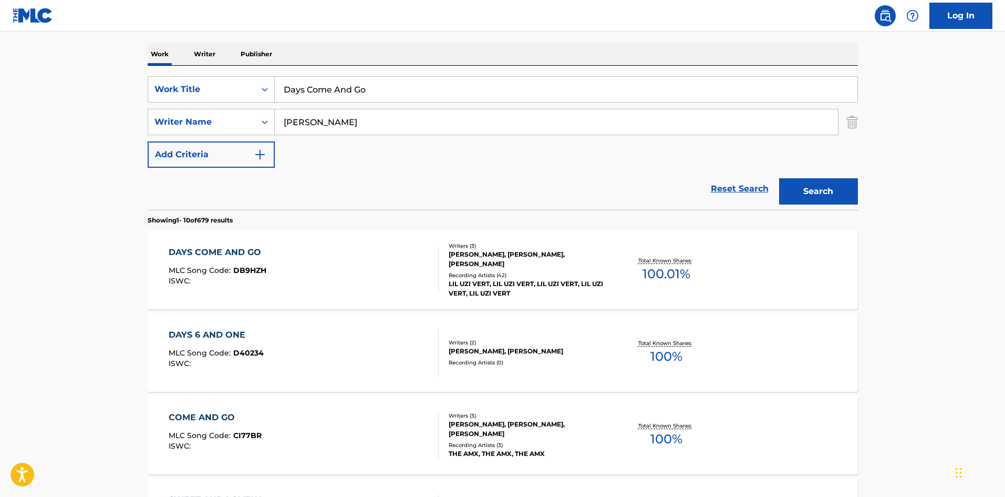
click at [387, 97] on input "Days Come And Go" at bounding box center [566, 89] width 583 height 25
paste input "[PERSON_NAME] And Doodo"
type input "[PERSON_NAME] And Doodoo"
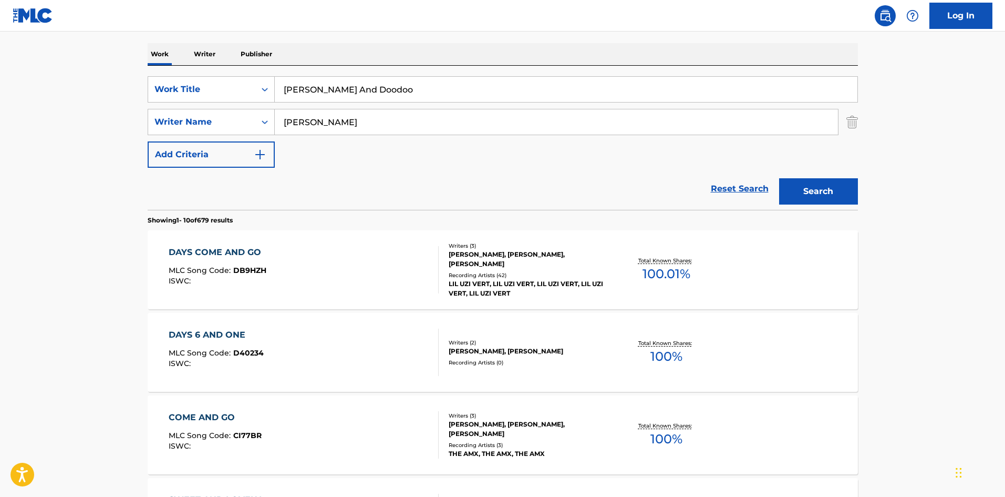
click at [422, 121] on input "[PERSON_NAME]" at bounding box center [556, 121] width 563 height 25
paste input "Hunter"
type input "Hunter"
click at [812, 187] on button "Search" at bounding box center [818, 191] width 79 height 26
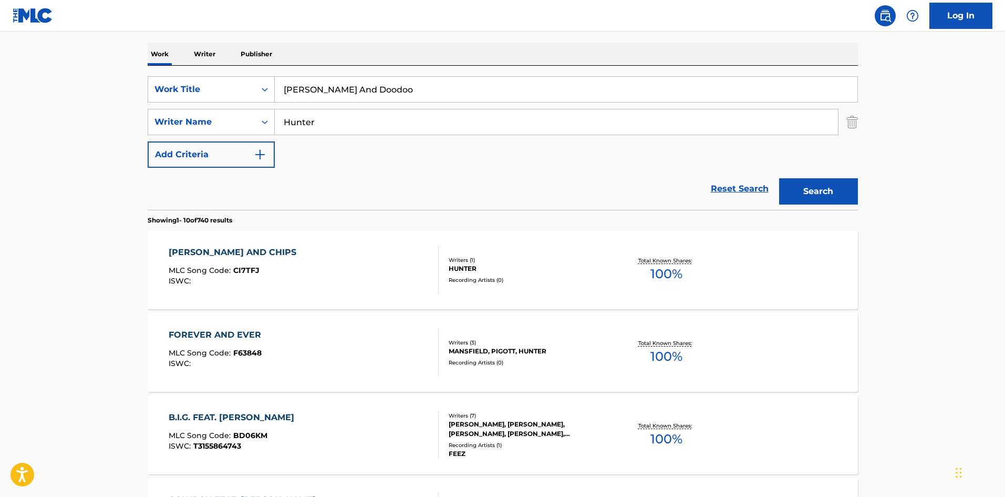
click at [359, 122] on input "Hunter" at bounding box center [556, 121] width 563 height 25
click at [779, 178] on button "Search" at bounding box center [818, 191] width 79 height 26
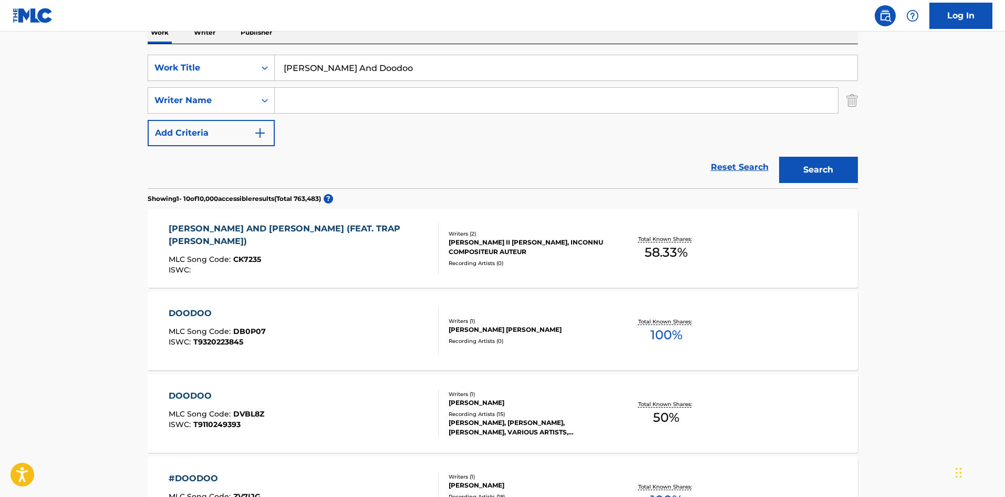
scroll to position [210, 0]
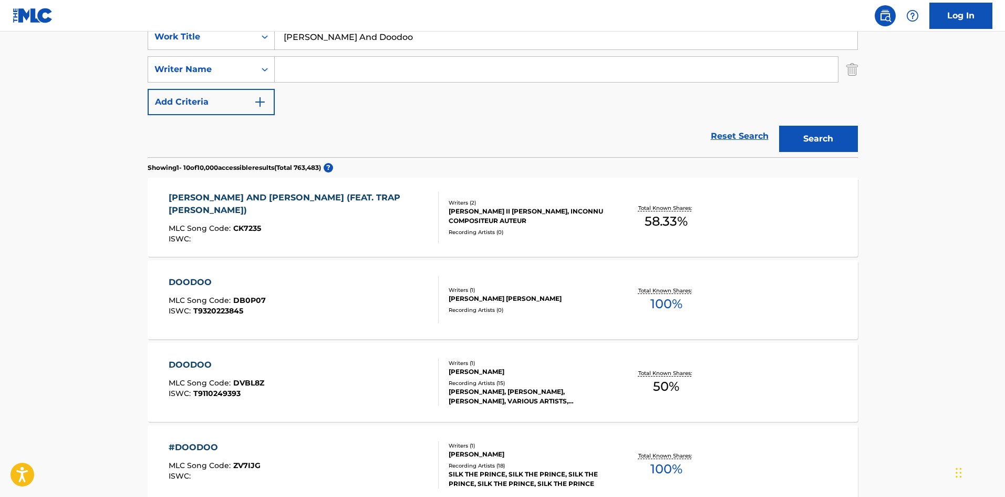
click at [320, 235] on div "ISWC :" at bounding box center [299, 239] width 261 height 8
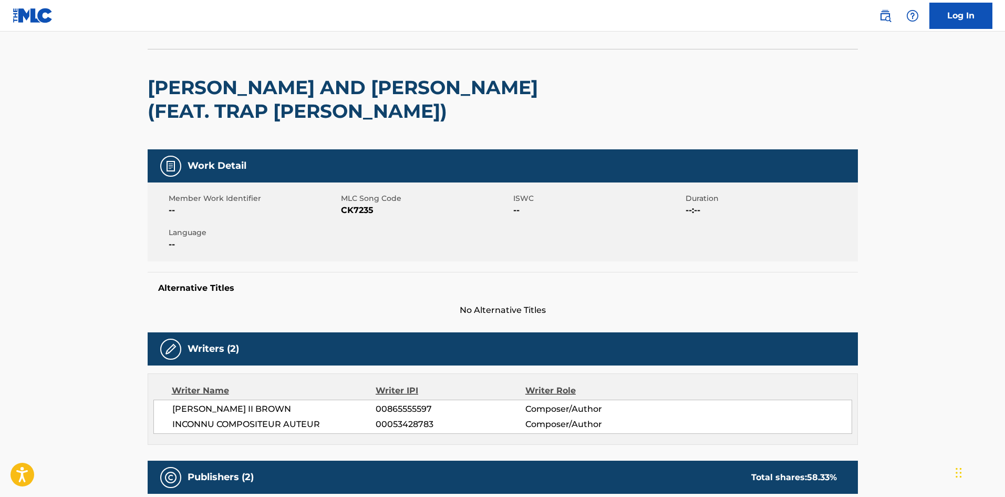
scroll to position [60, 0]
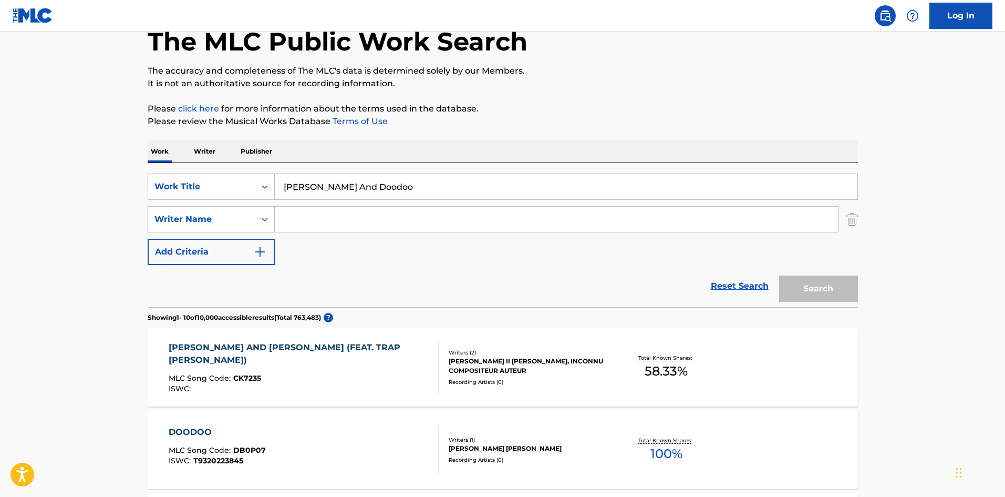
scroll to position [210, 0]
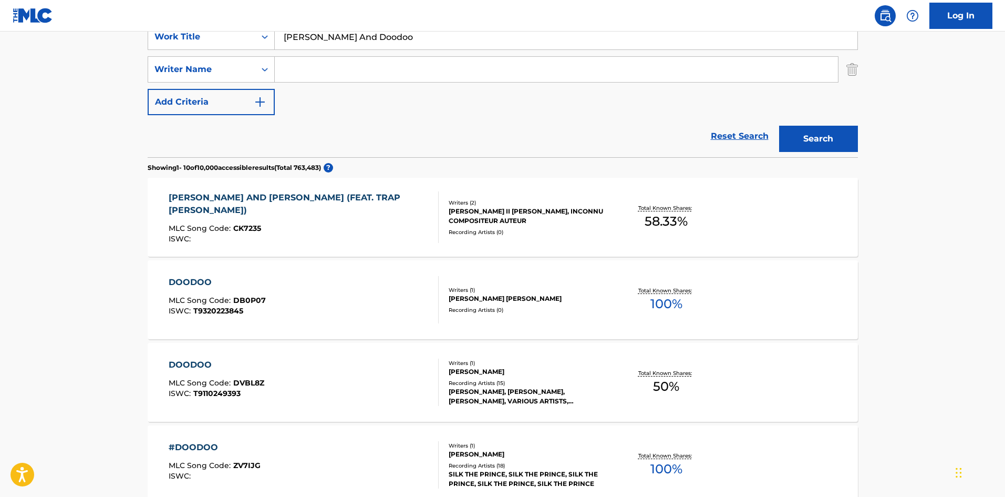
click at [353, 29] on nav "Log In" at bounding box center [502, 16] width 1005 height 32
click at [352, 42] on input "[PERSON_NAME] And Doodoo" at bounding box center [566, 36] width 583 height 25
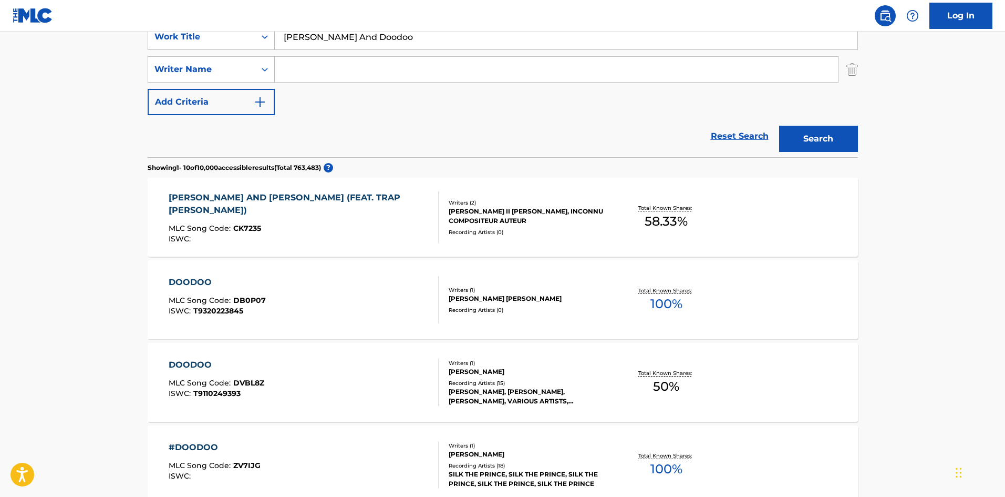
click at [352, 42] on input "[PERSON_NAME] And Doodoo" at bounding box center [566, 36] width 583 height 25
paste input "Died And Came Back"
type input "Died And Came Back"
click at [387, 74] on input "Search Form" at bounding box center [556, 69] width 563 height 25
paste input "Veal"
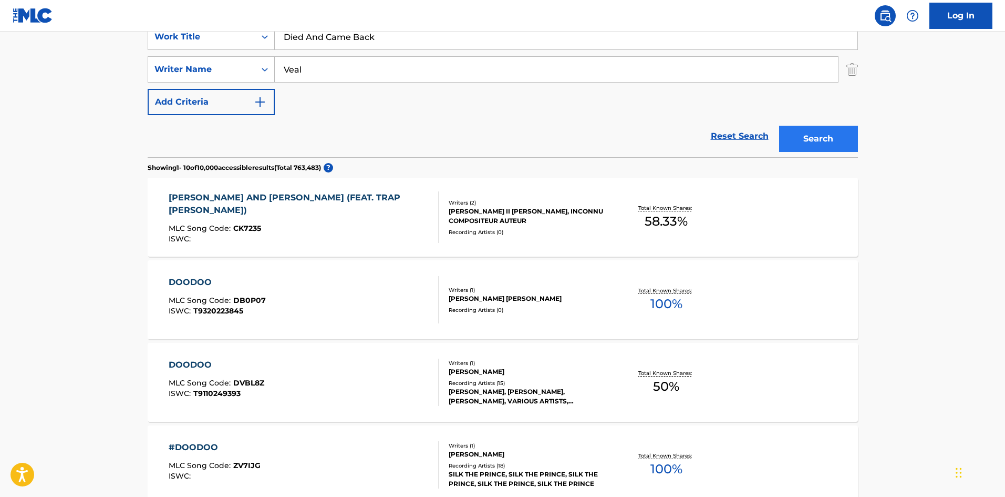
type input "Veal"
click at [852, 133] on button "Search" at bounding box center [818, 139] width 79 height 26
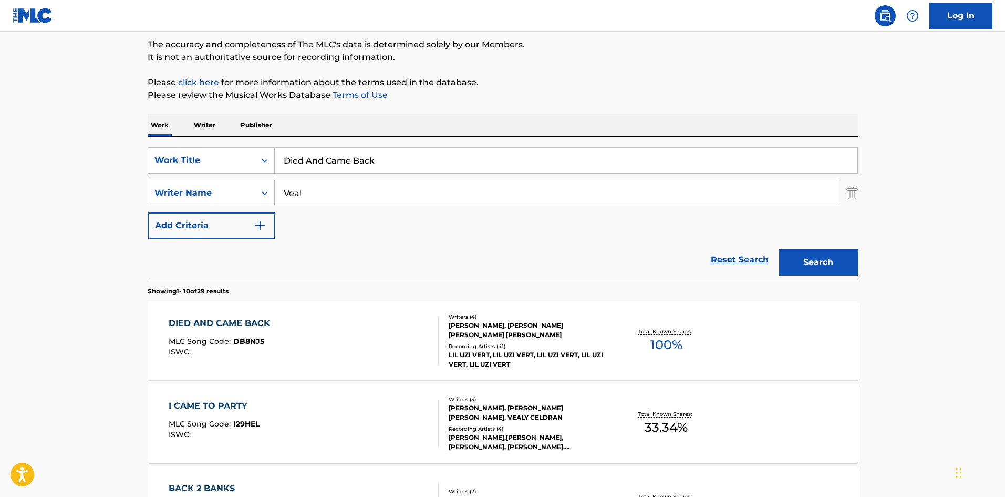
scroll to position [158, 0]
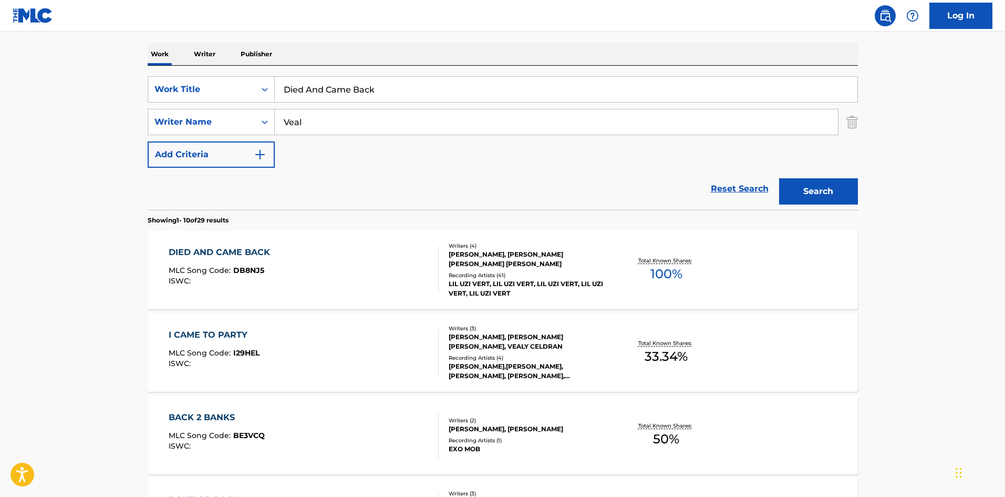
click at [326, 290] on div "DIED AND CAME BACK MLC Song Code : DB8NJ5 ISWC :" at bounding box center [304, 269] width 270 height 47
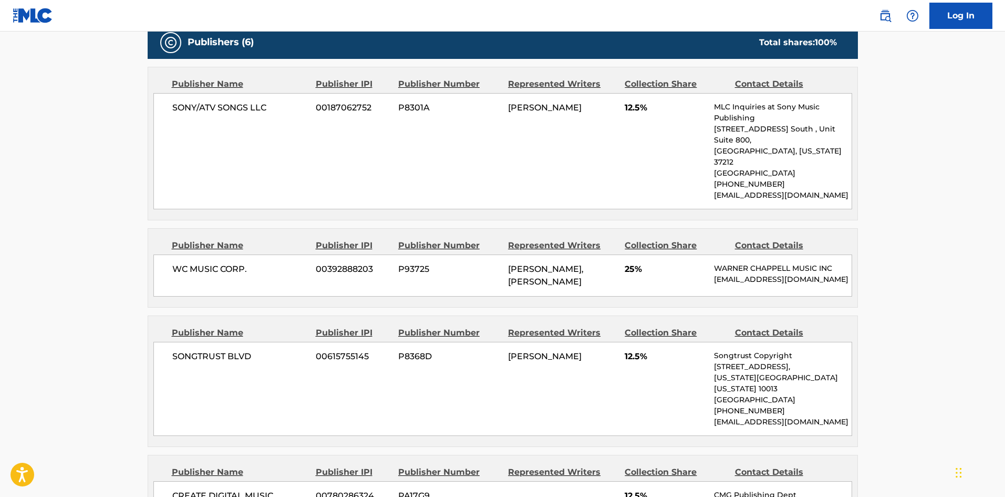
scroll to position [473, 0]
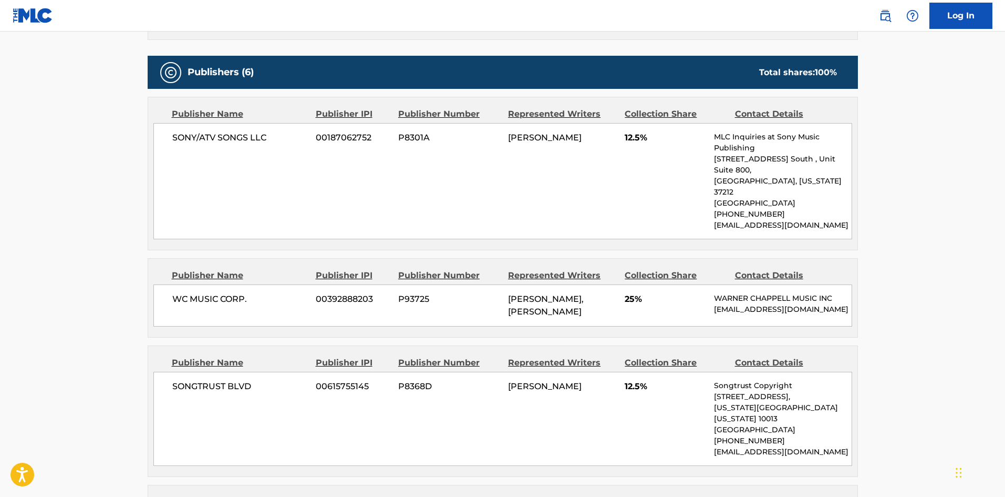
click at [177, 125] on div "SONY/ATV SONGS LLC 00187062752 P8301A [PERSON_NAME] 12.5% MLC Inquiries at Sony…" at bounding box center [502, 181] width 699 height 116
drag, startPoint x: 177, startPoint y: 125, endPoint x: 256, endPoint y: 127, distance: 78.9
click at [256, 127] on div "SONY/ATV SONGS LLC 00187062752 P8301A [PERSON_NAME] 12.5% MLC Inquiries at Sony…" at bounding box center [502, 181] width 699 height 116
click at [181, 284] on div "WC MUSIC CORP. 00392888203 P93725 [PERSON_NAME], [PERSON_NAME] 25% [PERSON_NAME…" at bounding box center [502, 305] width 699 height 42
drag, startPoint x: 181, startPoint y: 284, endPoint x: 251, endPoint y: 270, distance: 70.7
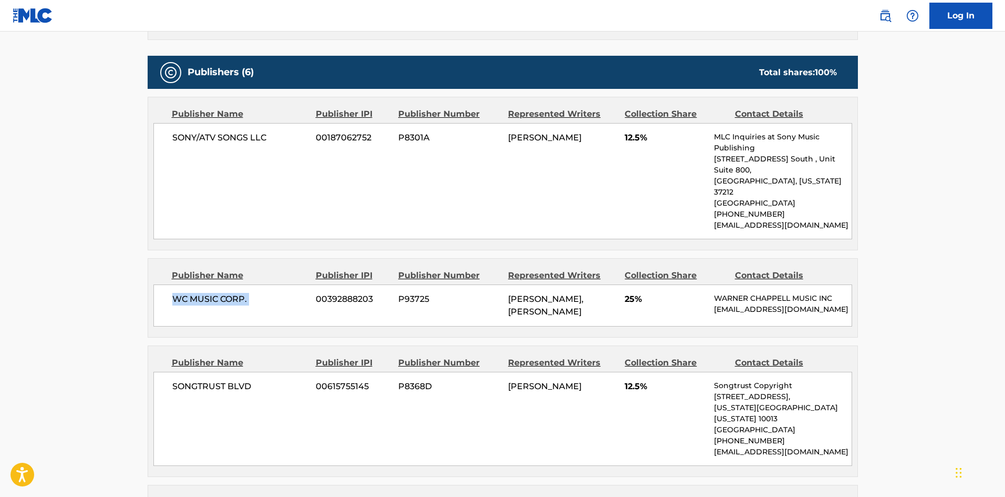
click at [251, 284] on div "WC MUSIC CORP. 00392888203 P93725 [PERSON_NAME], [PERSON_NAME] 25% [PERSON_NAME…" at bounding box center [502, 305] width 699 height 42
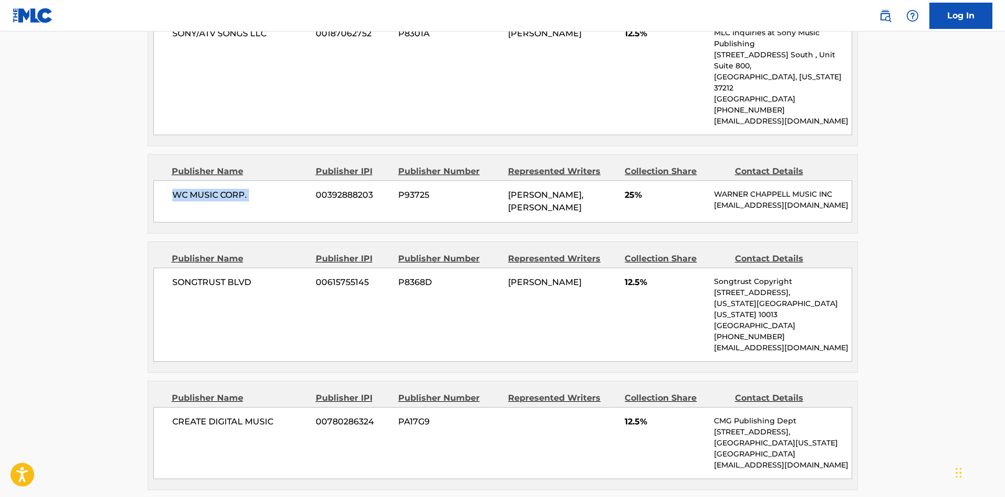
scroll to position [578, 0]
click at [176, 266] on div "SONGTRUST BLVD 00615755145 P8368D [PERSON_NAME] 12.5% Songtrust Copyright [STRE…" at bounding box center [502, 313] width 699 height 94
drag, startPoint x: 176, startPoint y: 255, endPoint x: 261, endPoint y: 255, distance: 85.1
click at [261, 266] on div "SONGTRUST BLVD 00615755145 P8368D [PERSON_NAME] 12.5% Songtrust Copyright [STRE…" at bounding box center [502, 313] width 699 height 94
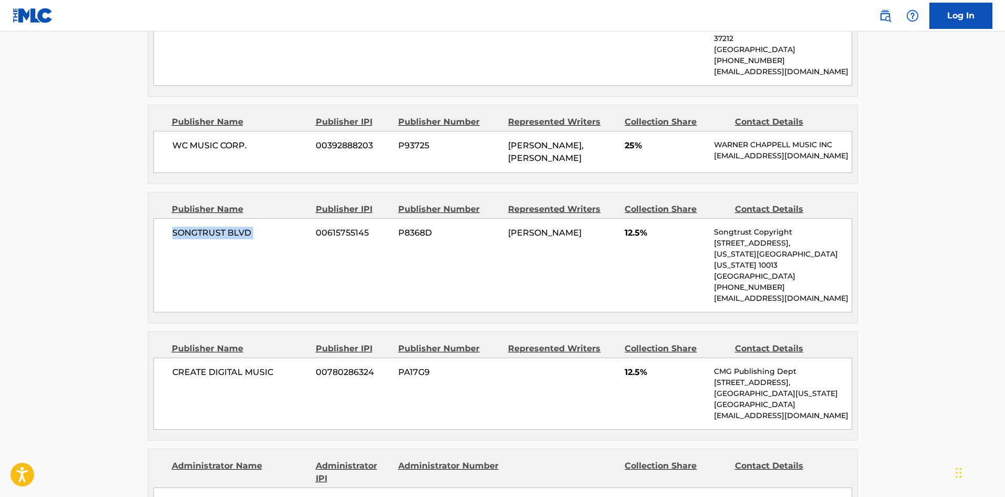
scroll to position [736, 0]
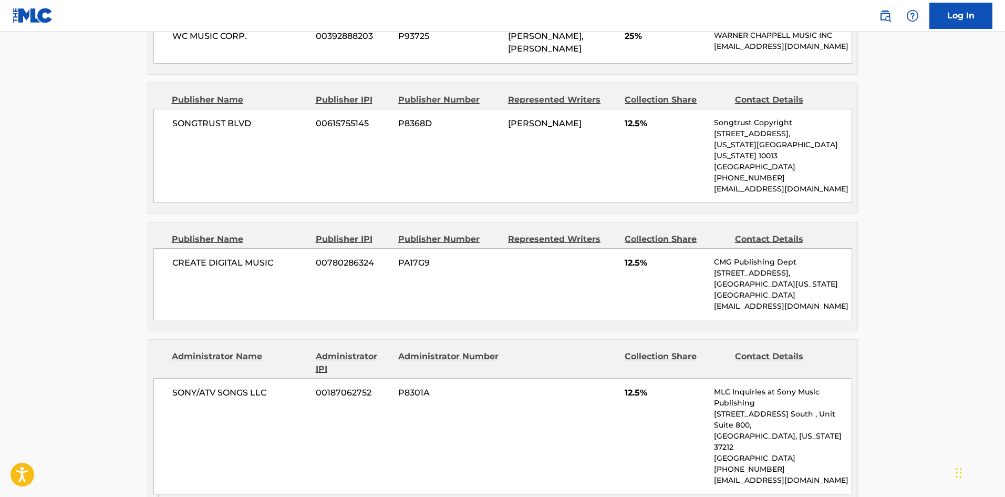
click at [178, 248] on div "CREATE DIGITAL MUSIC 00780286324 PA17G9 12.5% CMG Publishing Dept [STREET_ADDRE…" at bounding box center [502, 284] width 699 height 72
drag, startPoint x: 178, startPoint y: 228, endPoint x: 264, endPoint y: 231, distance: 86.2
click at [264, 248] on div "CREATE DIGITAL MUSIC 00780286324 PA17G9 12.5% CMG Publishing Dept [STREET_ADDRE…" at bounding box center [502, 284] width 699 height 72
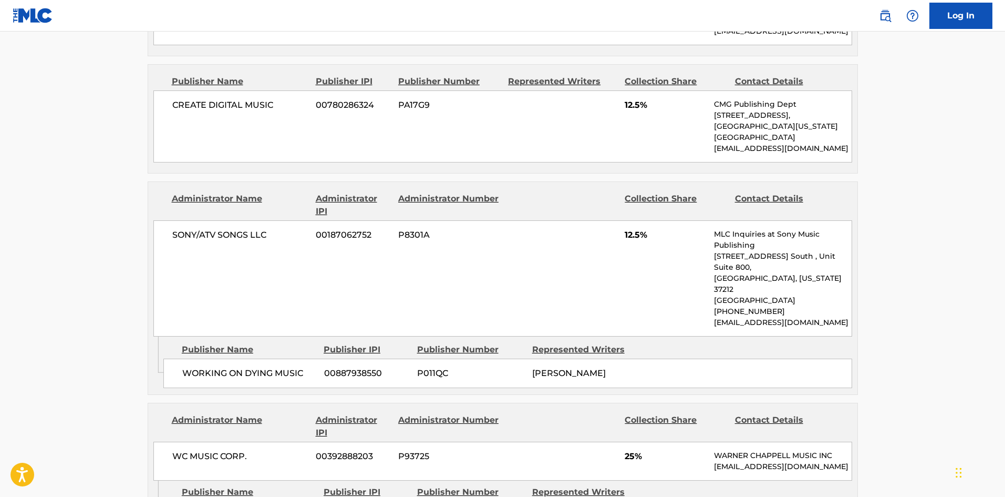
click at [188, 367] on span "WORKING ON DYING MUSIC" at bounding box center [249, 373] width 134 height 13
drag, startPoint x: 188, startPoint y: 329, endPoint x: 291, endPoint y: 315, distance: 103.9
click at [291, 358] on div "WORKING ON DYING MUSIC 00887938550 P011QC [PERSON_NAME]" at bounding box center [507, 372] width 689 height 29
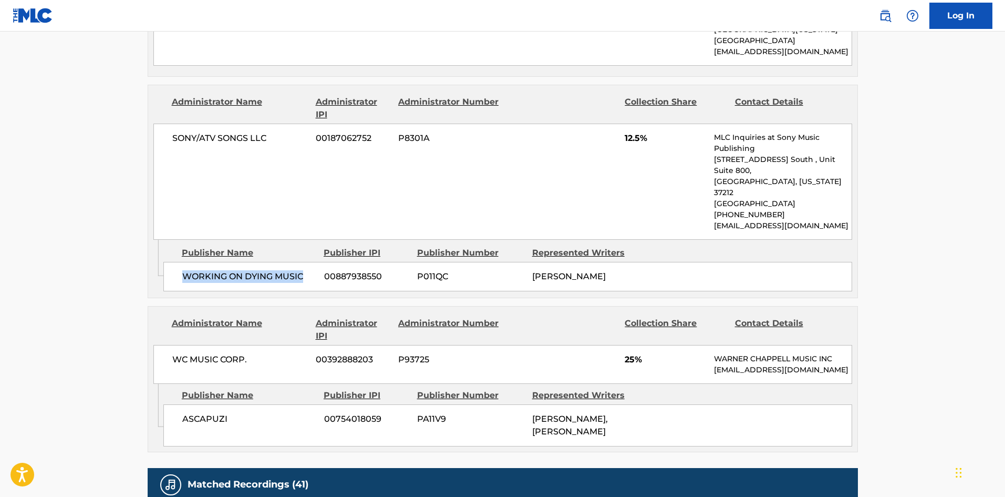
scroll to position [1104, 0]
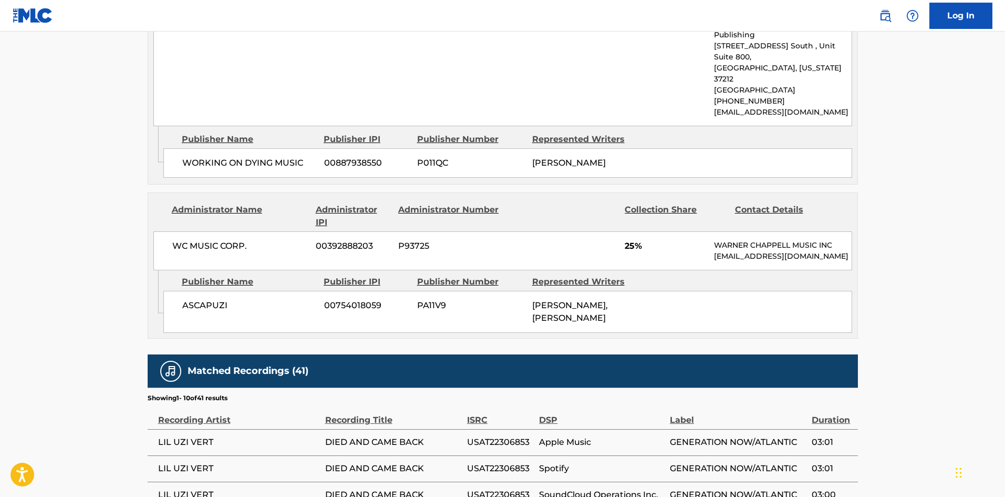
click at [184, 291] on div "ASCAPUZI 00754018059 PA11V9 [PERSON_NAME], [PERSON_NAME]" at bounding box center [507, 312] width 689 height 42
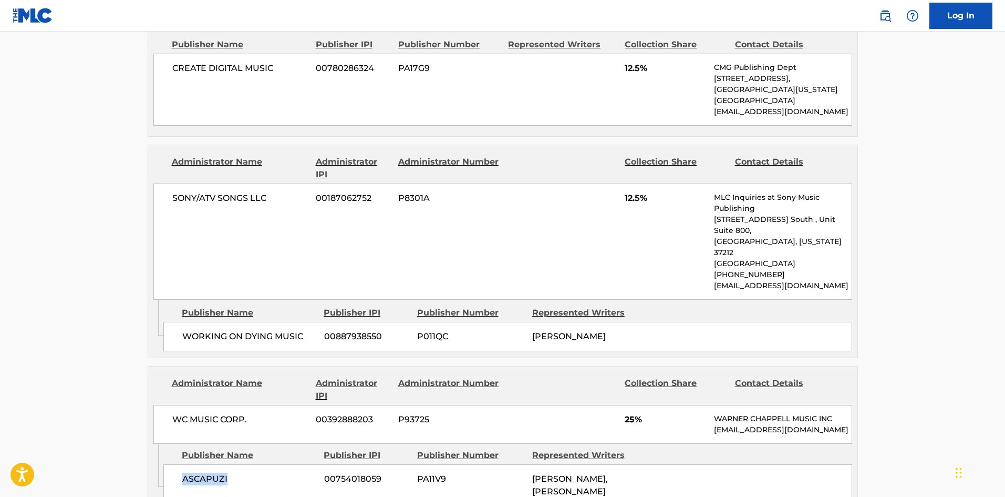
scroll to position [946, 0]
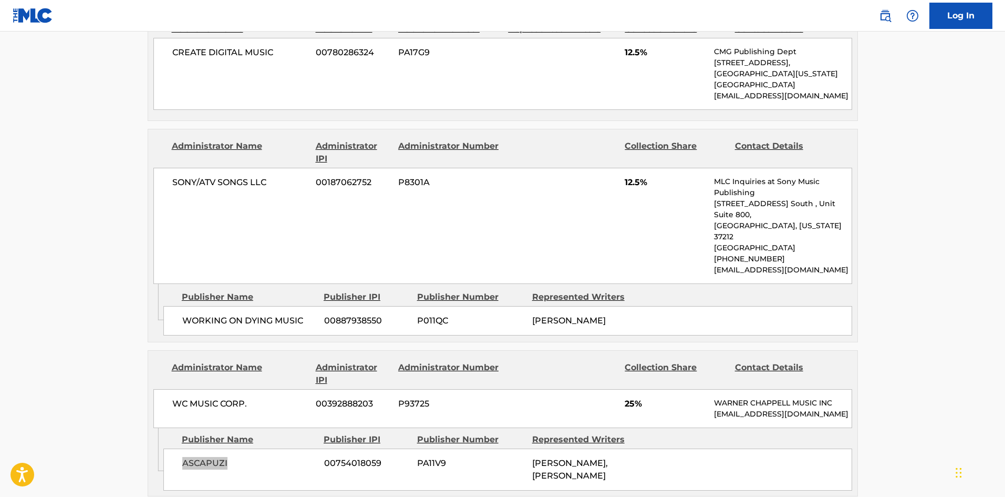
scroll to position [158, 0]
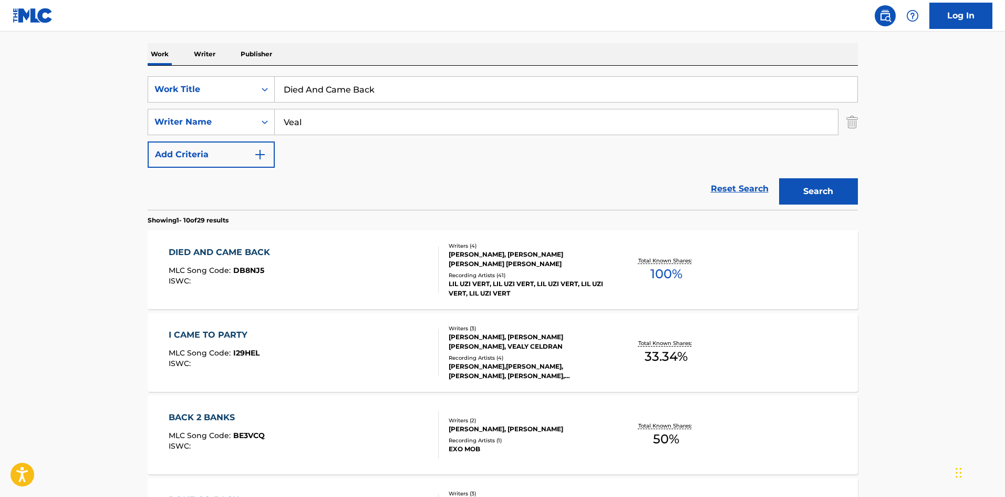
click at [348, 94] on input "Died And Came Back" at bounding box center [566, 89] width 583 height 25
paste input "One Of Them Ones"
type input "One Of Them Ones"
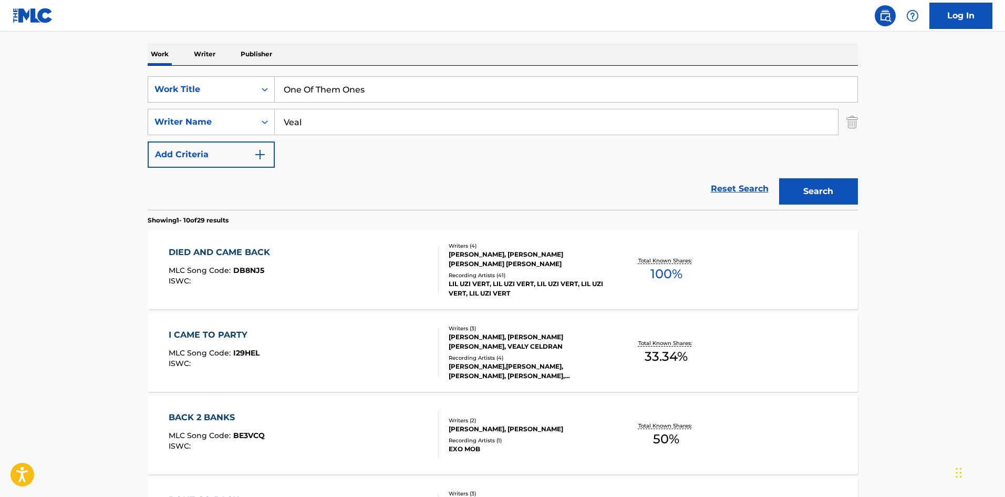
click at [444, 146] on div "SearchWithCriteria8c72781e-12d8-4705-97e9-5c90e46ba7c7 Work Title One Of Them O…" at bounding box center [503, 121] width 711 height 91
click at [460, 121] on input "Veal" at bounding box center [556, 121] width 563 height 25
paste input "Balding"
type input "Balding"
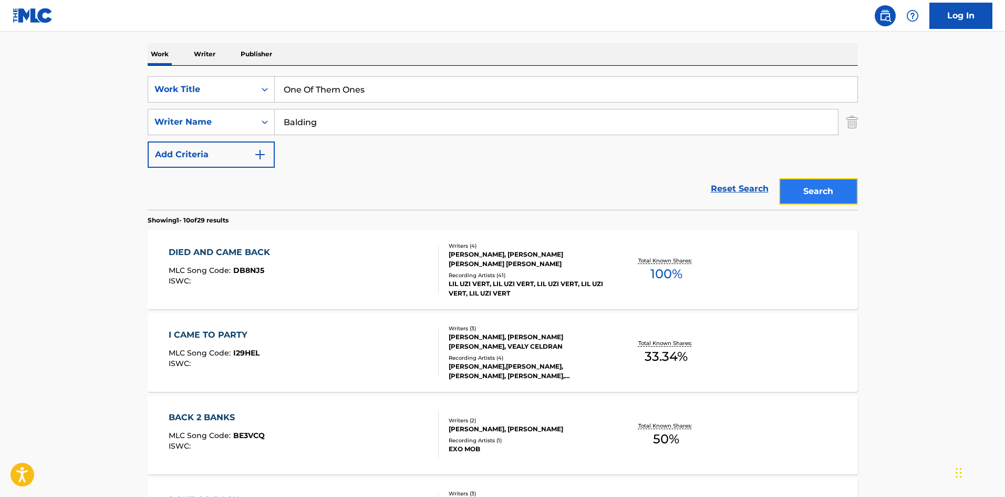
click at [827, 198] on button "Search" at bounding box center [818, 191] width 79 height 26
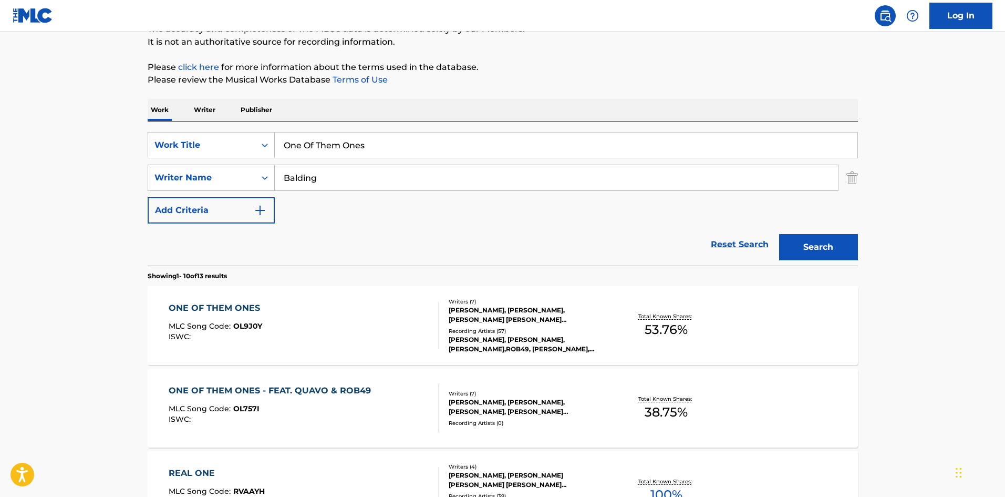
scroll to position [105, 0]
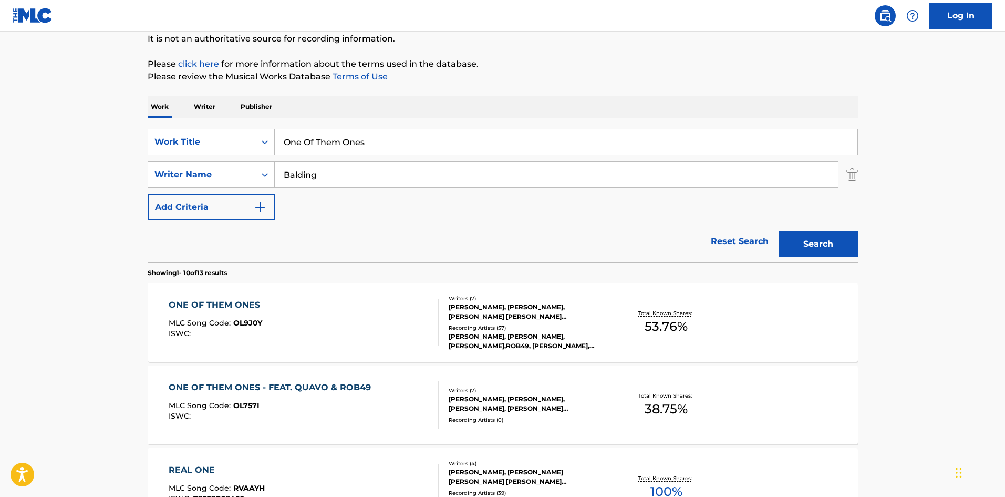
click at [345, 336] on div "ONE OF THEM ONES MLC Song Code : OL9J0Y ISWC :" at bounding box center [304, 322] width 270 height 47
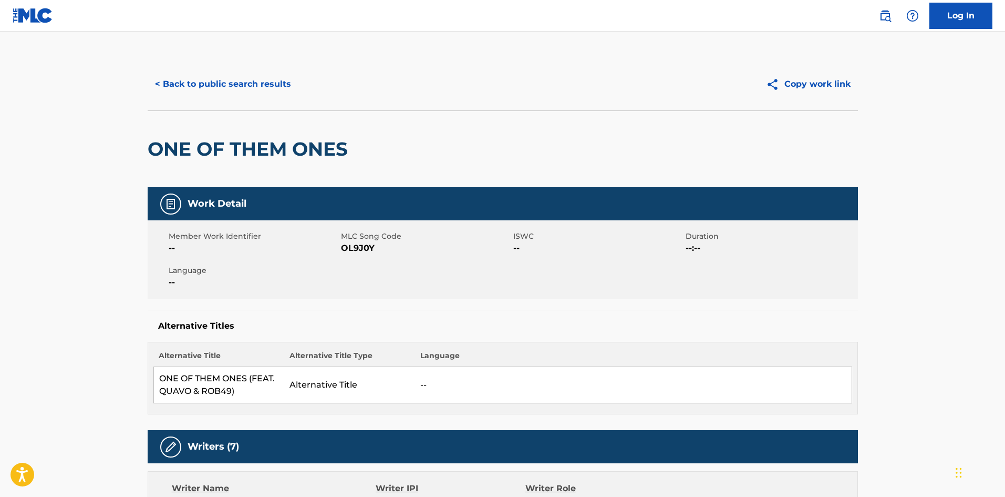
scroll to position [105, 0]
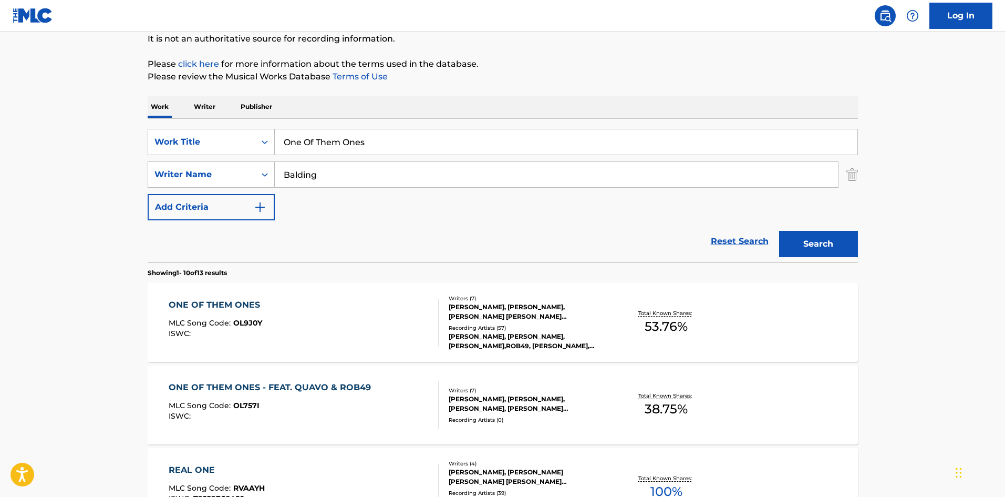
click at [421, 151] on input "One Of Them Ones" at bounding box center [566, 141] width 583 height 25
paste input "[PERSON_NAME] And Doodoo"
type input "[PERSON_NAME] And Doodoo"
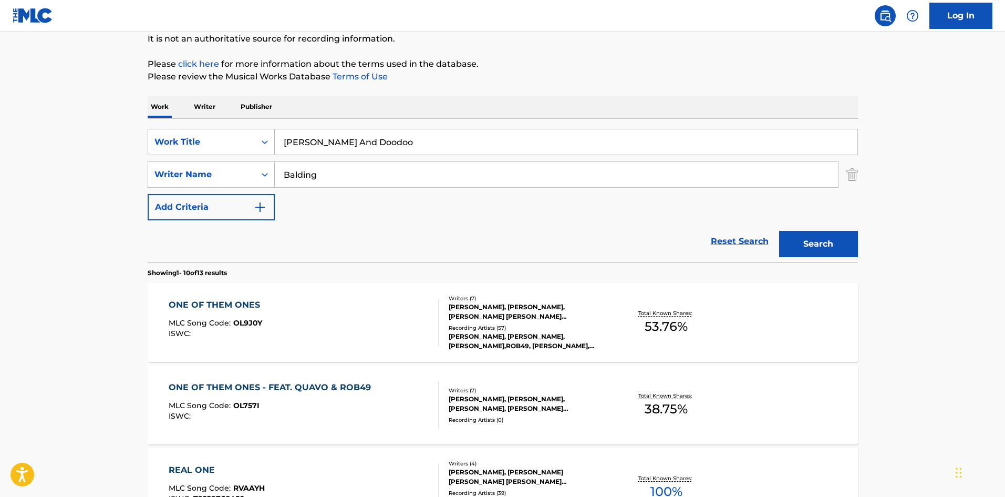
click at [436, 171] on input "Balding" at bounding box center [556, 174] width 563 height 25
drag, startPoint x: 436, startPoint y: 171, endPoint x: 801, endPoint y: 278, distance: 380.5
click at [437, 171] on input "Balding" at bounding box center [556, 174] width 563 height 25
paste input "[PERSON_NAME]"
type input "[PERSON_NAME]"
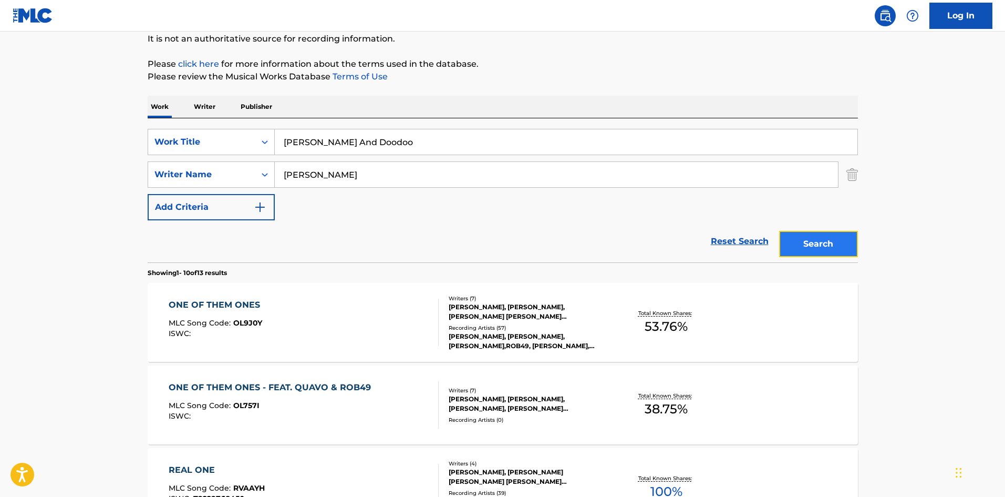
click at [832, 244] on button "Search" at bounding box center [818, 244] width 79 height 26
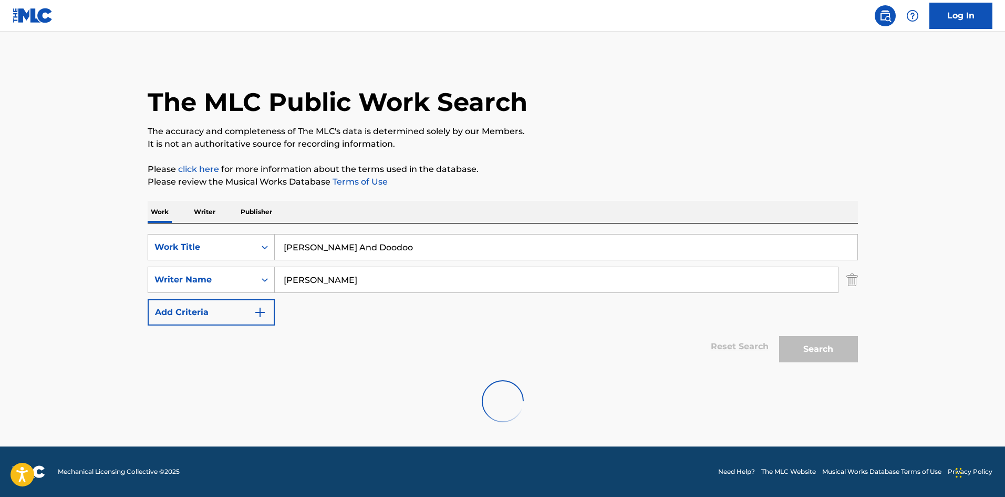
scroll to position [0, 0]
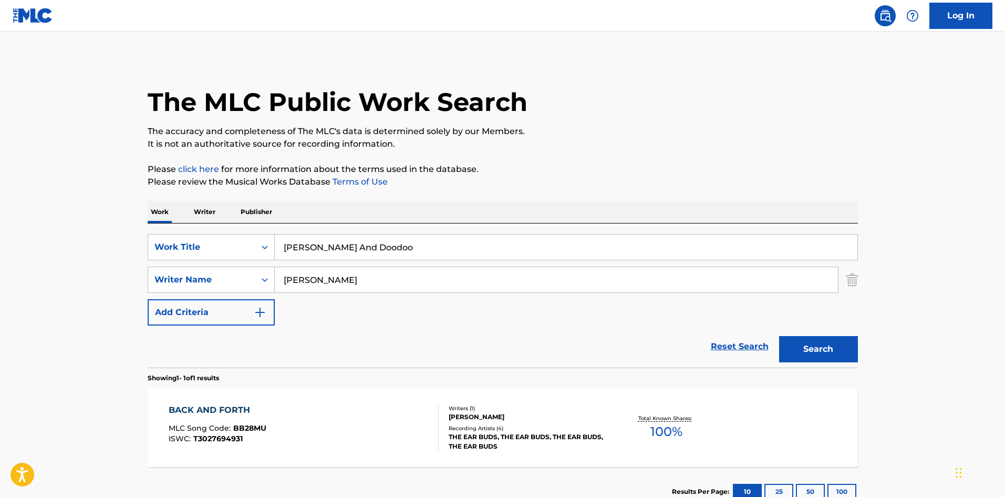
click at [366, 282] on input "[PERSON_NAME]" at bounding box center [556, 279] width 563 height 25
click at [779, 336] on button "Search" at bounding box center [818, 349] width 79 height 26
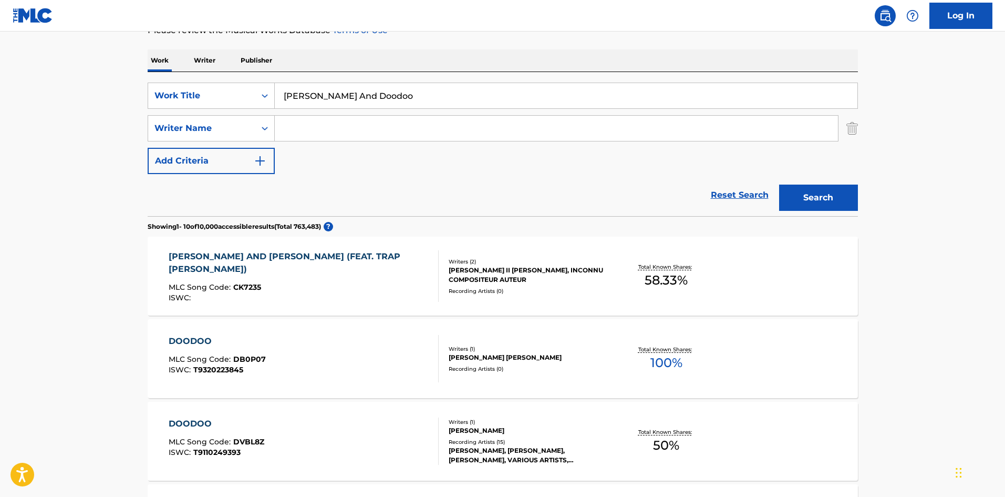
scroll to position [158, 0]
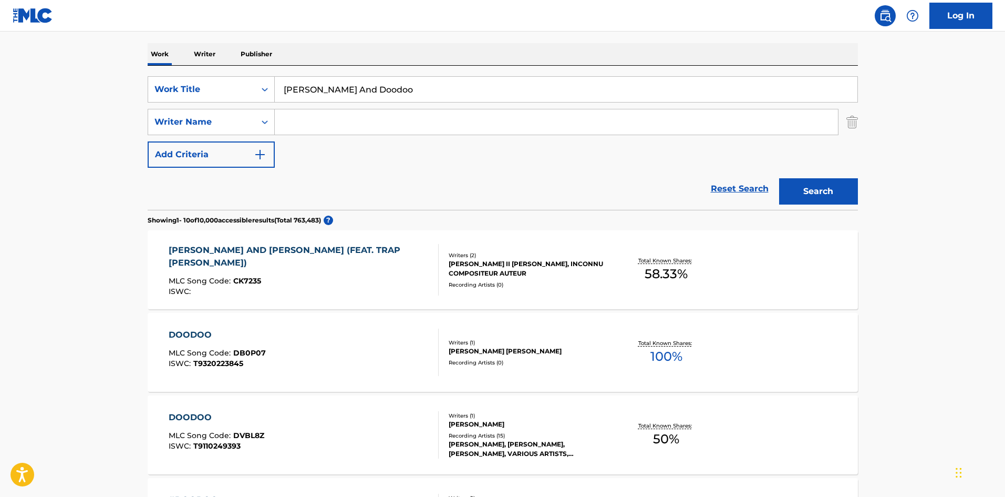
click at [324, 277] on div "MLC Song Code : CK7235" at bounding box center [299, 282] width 261 height 11
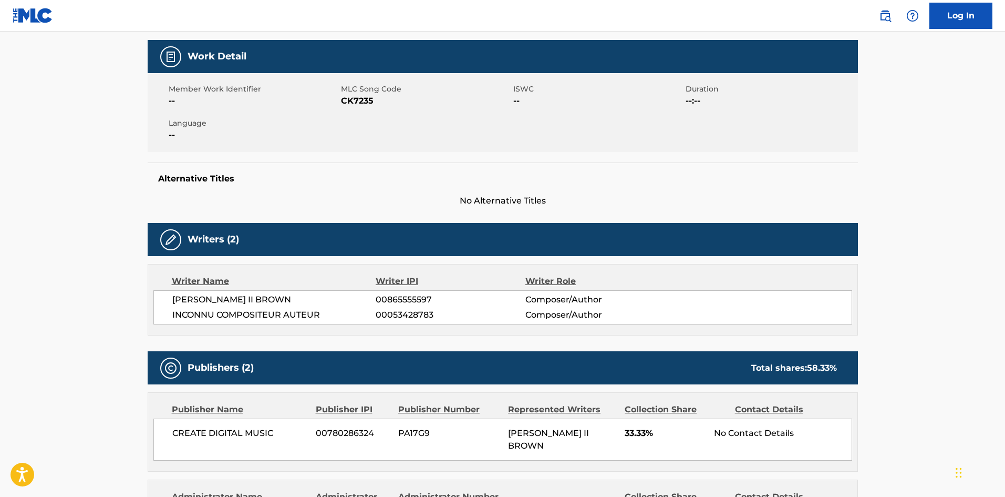
scroll to position [315, 0]
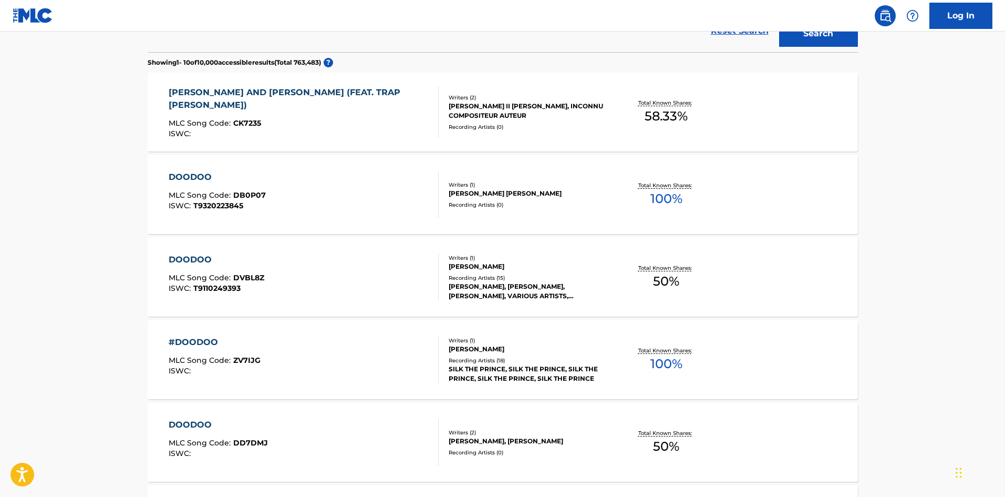
scroll to position [158, 0]
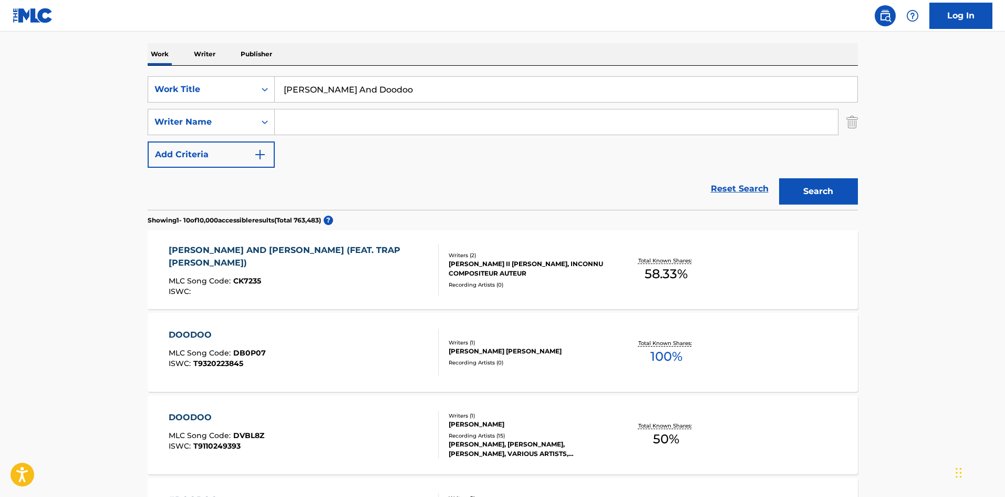
click at [375, 78] on input "[PERSON_NAME] And Doodoo" at bounding box center [566, 89] width 583 height 25
paste input "Austin"
type input "Austin"
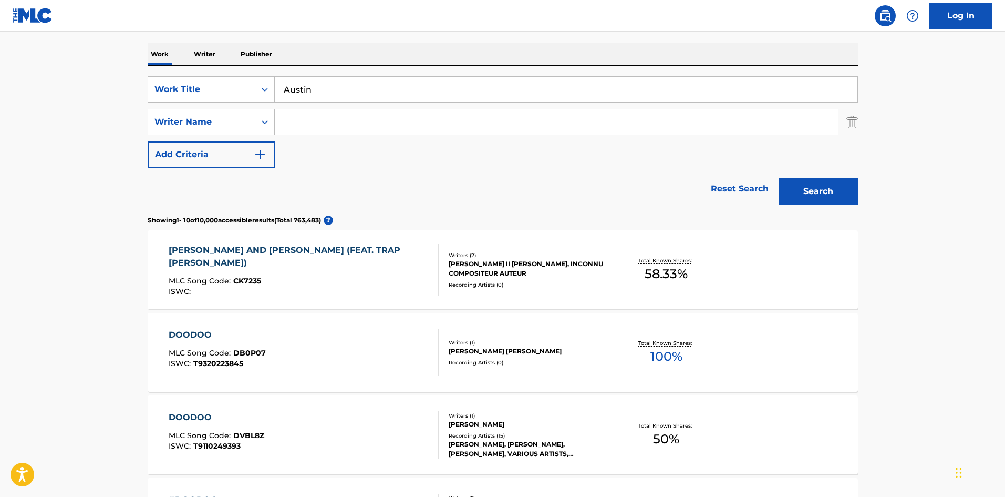
click at [383, 126] on input "Search Form" at bounding box center [556, 121] width 563 height 25
paste input "[PERSON_NAME]"
type input "[PERSON_NAME]"
click at [836, 190] on button "Search" at bounding box center [818, 191] width 79 height 26
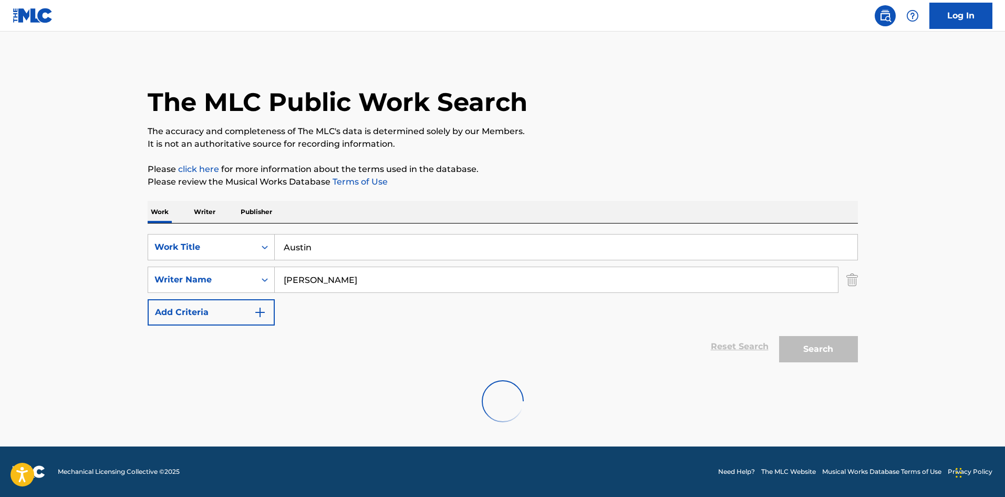
scroll to position [0, 0]
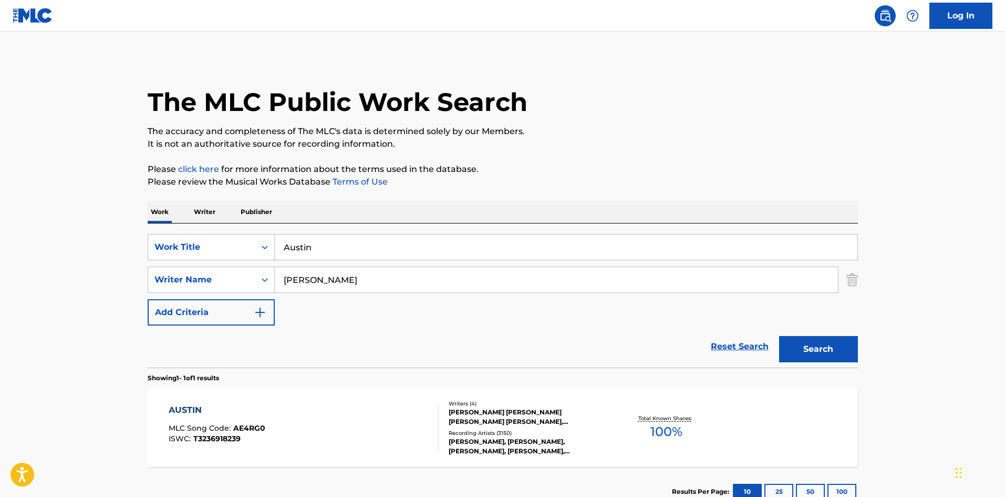
click at [338, 423] on div "AUSTIN MLC Song Code : AE4RG0 ISWC : T3236918239" at bounding box center [304, 427] width 270 height 47
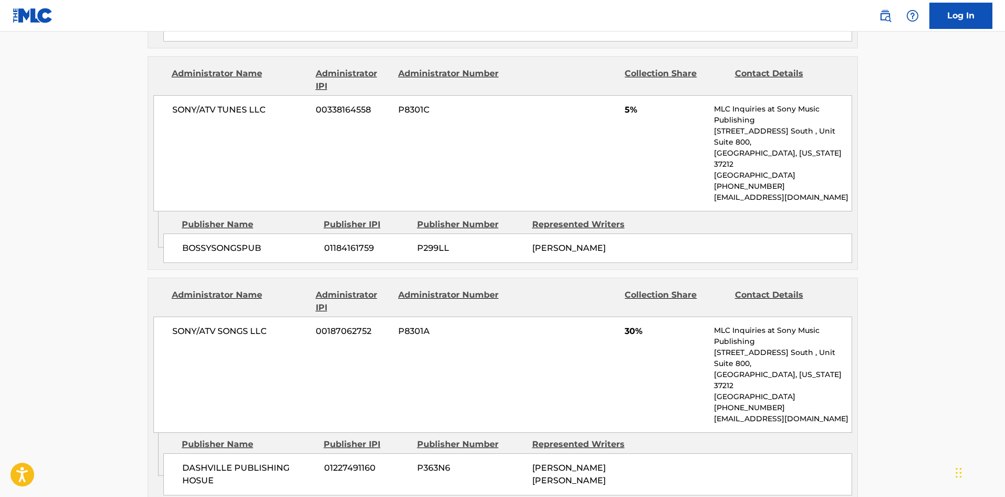
scroll to position [1734, 0]
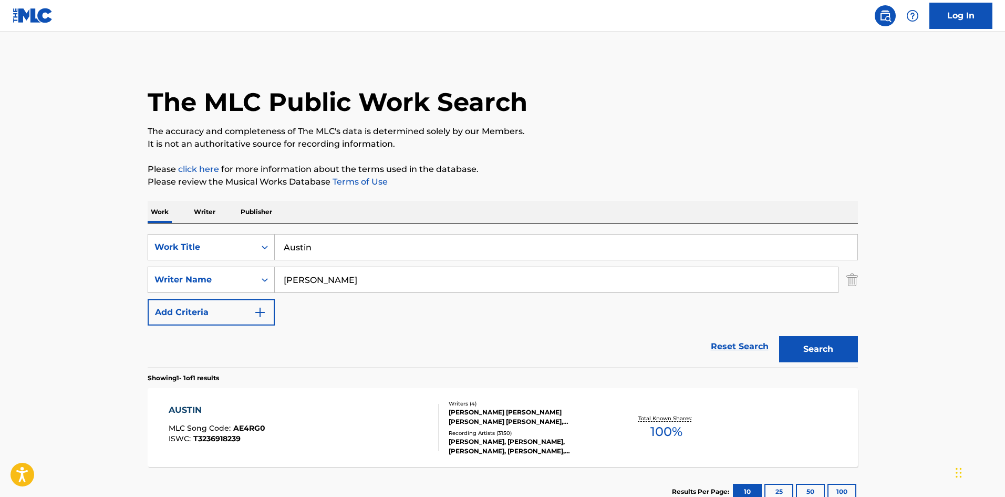
click at [359, 247] on input "Austin" at bounding box center [566, 246] width 583 height 25
paste input "Holy Smokes"
type input "Holy Smokes"
click at [358, 276] on input "[PERSON_NAME]" at bounding box center [556, 279] width 563 height 25
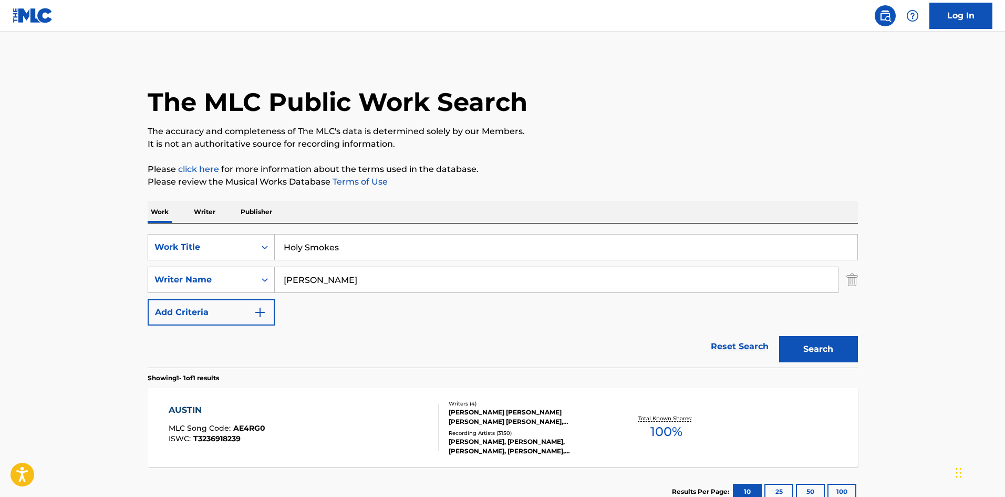
click at [358, 276] on input "[PERSON_NAME]" at bounding box center [556, 279] width 563 height 25
paste input "Holy Smokes"
click at [432, 296] on div "SearchWithCriteria8c72781e-12d8-4705-97e9-5c90e46ba7c7 Work Title Holy Smokes S…" at bounding box center [503, 279] width 711 height 91
click at [439, 282] on input "Holy Smokes" at bounding box center [556, 279] width 563 height 25
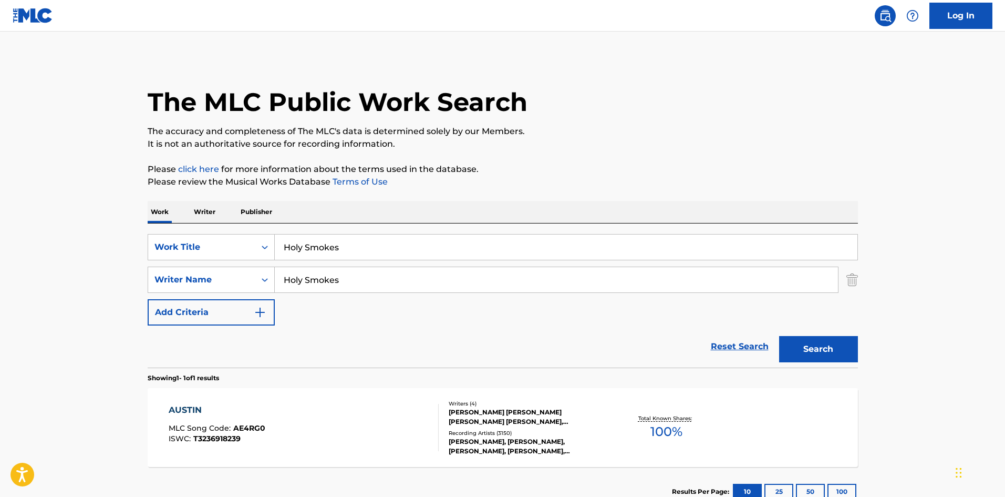
click at [439, 282] on input "Holy Smokes" at bounding box center [556, 279] width 563 height 25
paste input "Wood"
type input "[PERSON_NAME]"
click at [835, 358] on button "Search" at bounding box center [818, 349] width 79 height 26
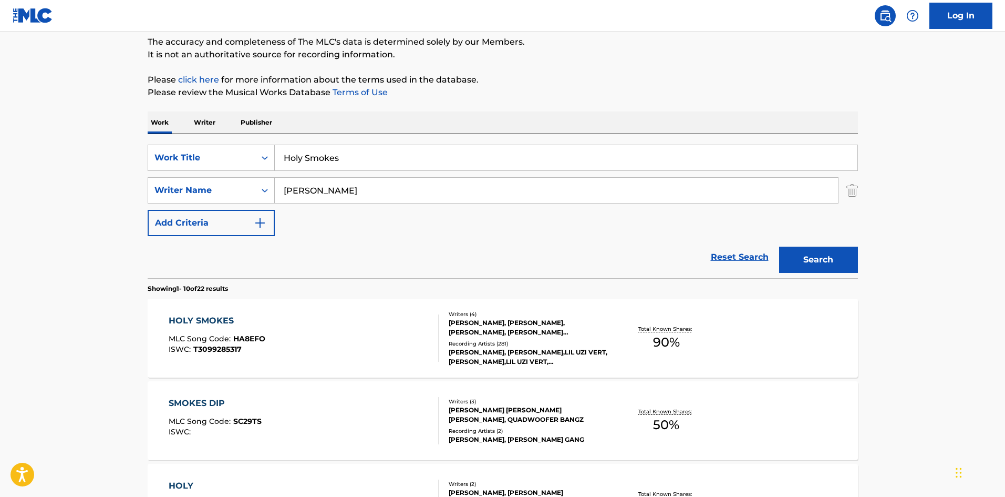
scroll to position [105, 0]
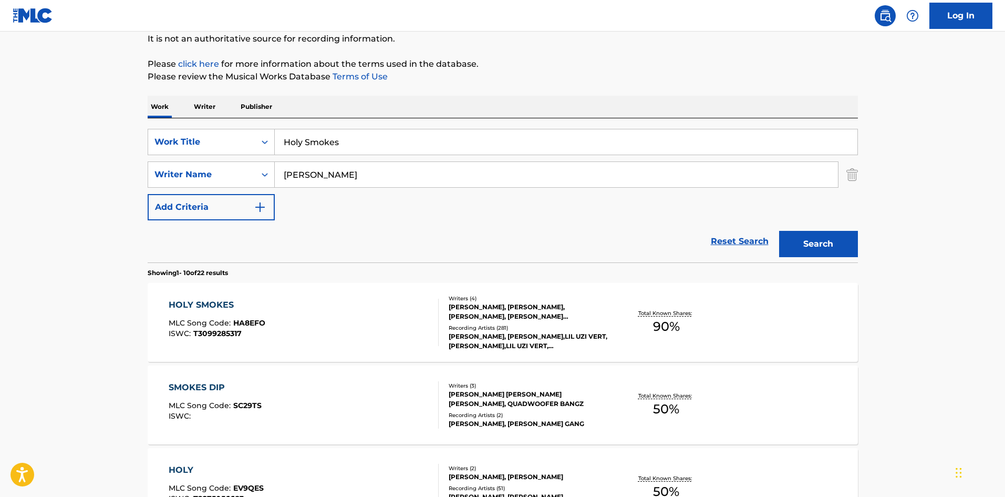
click at [326, 335] on div "HOLY SMOKES MLC Song Code : HA8EFO ISWC : T3099285317" at bounding box center [304, 322] width 270 height 47
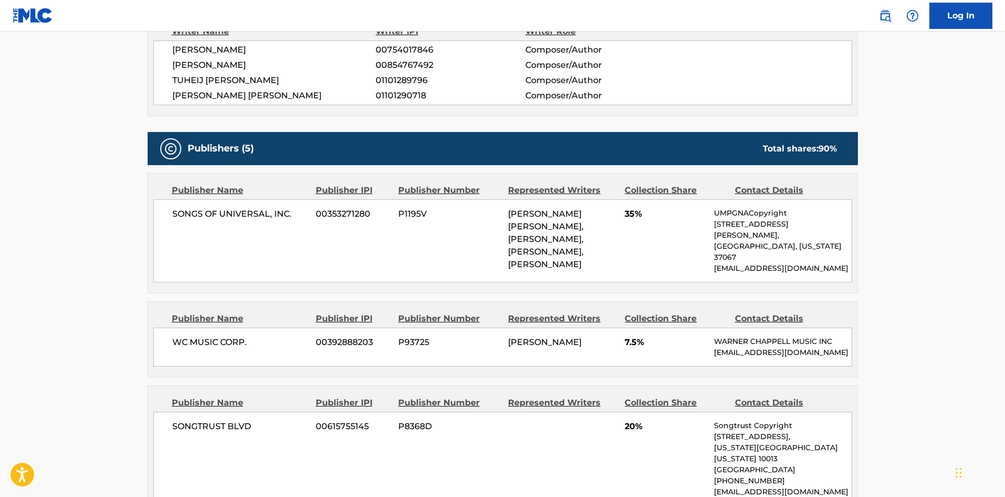
scroll to position [378, 0]
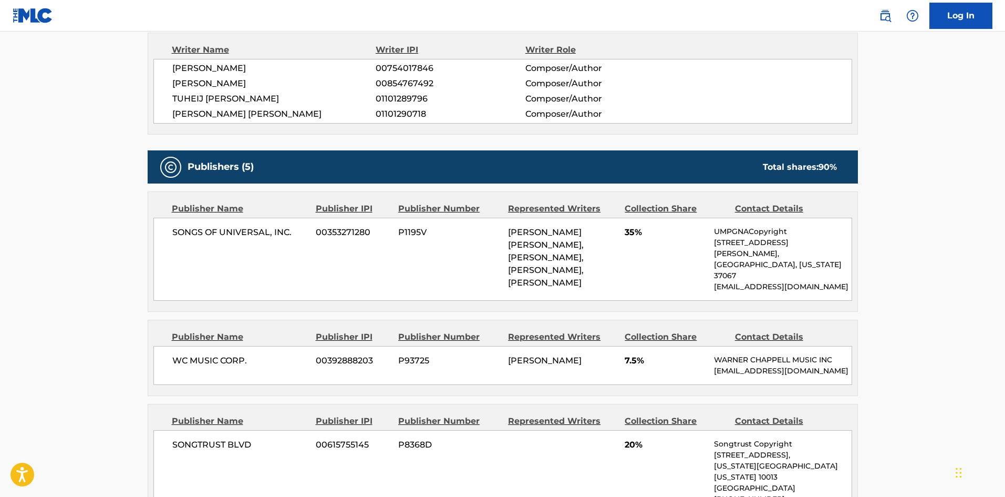
click at [164, 228] on div "SONGS OF UNIVERSAL, INC. 00353271280 P1195V [PERSON_NAME] [PERSON_NAME], [PERSO…" at bounding box center [502, 259] width 699 height 83
drag, startPoint x: 164, startPoint y: 228, endPoint x: 289, endPoint y: 223, distance: 124.6
click at [289, 223] on div "SONGS OF UNIVERSAL, INC. 00353271280 P1195V [PERSON_NAME] [PERSON_NAME], [PERSO…" at bounding box center [502, 259] width 699 height 83
click at [178, 366] on div "WC MUSIC CORP. 00392888203 P93725 [PERSON_NAME] 7.5% [PERSON_NAME] MUSIC INC [E…" at bounding box center [502, 365] width 699 height 39
drag, startPoint x: 178, startPoint y: 366, endPoint x: 240, endPoint y: 358, distance: 62.6
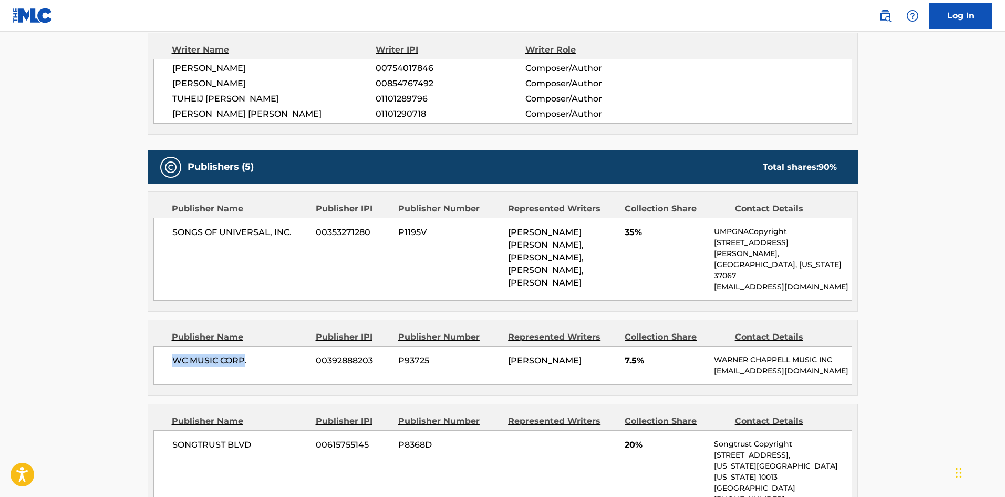
click at [240, 358] on div "WC MUSIC CORP. 00392888203 P93725 [PERSON_NAME] 7.5% [PERSON_NAME] MUSIC INC [E…" at bounding box center [502, 365] width 699 height 39
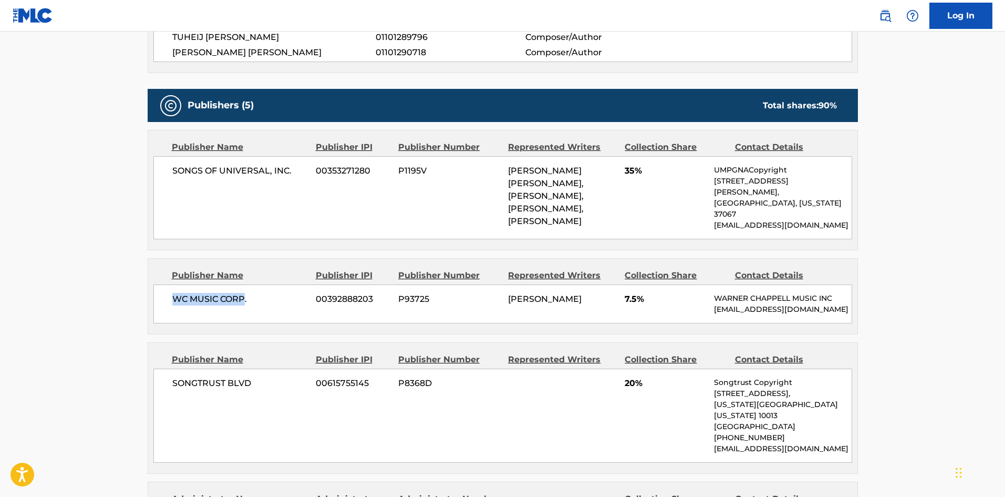
scroll to position [536, 0]
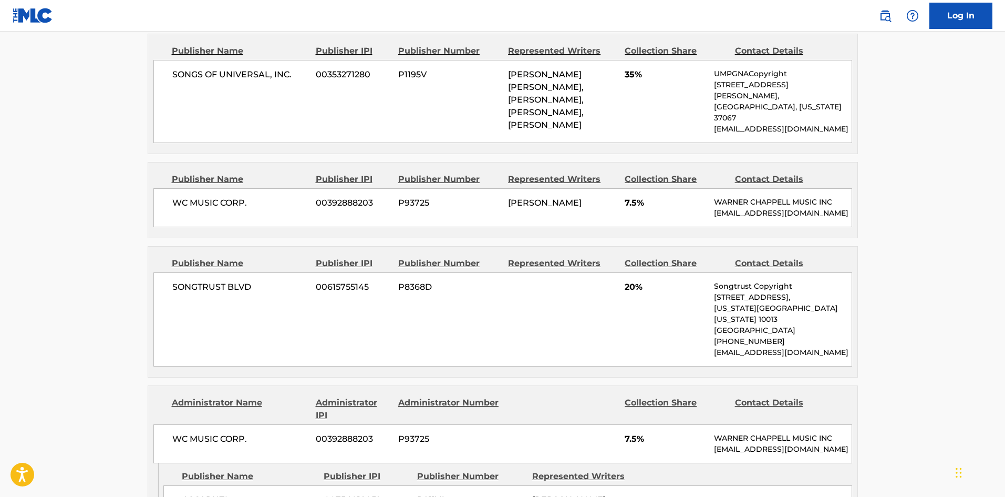
click at [178, 282] on div "SONGTRUST BLVD 00615755145 P8368D 20% Songtrust Copyright [STREET_ADDRESS][US_S…" at bounding box center [502, 319] width 699 height 94
drag, startPoint x: 178, startPoint y: 282, endPoint x: 241, endPoint y: 288, distance: 63.3
click at [241, 288] on div "SONGTRUST BLVD 00615755145 P8368D 20% Songtrust Copyright [STREET_ADDRESS][US_S…" at bounding box center [502, 319] width 699 height 94
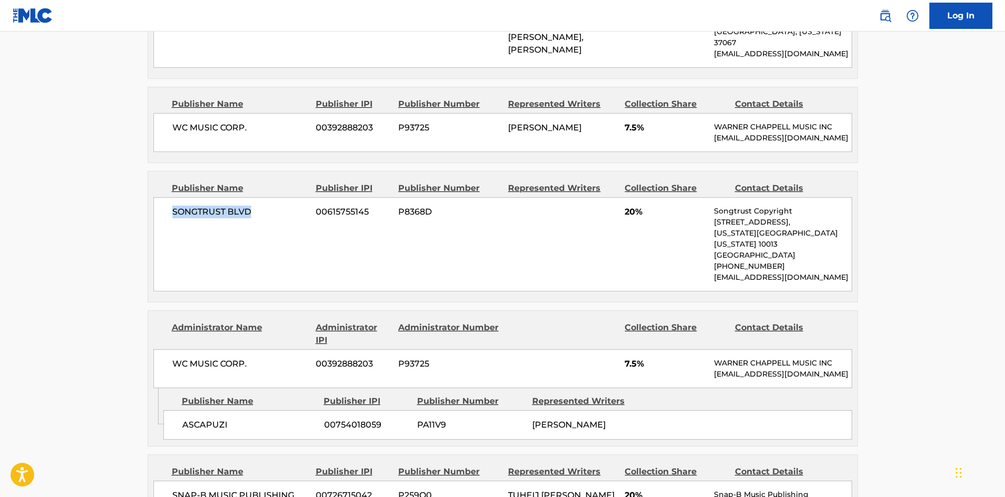
scroll to position [746, 0]
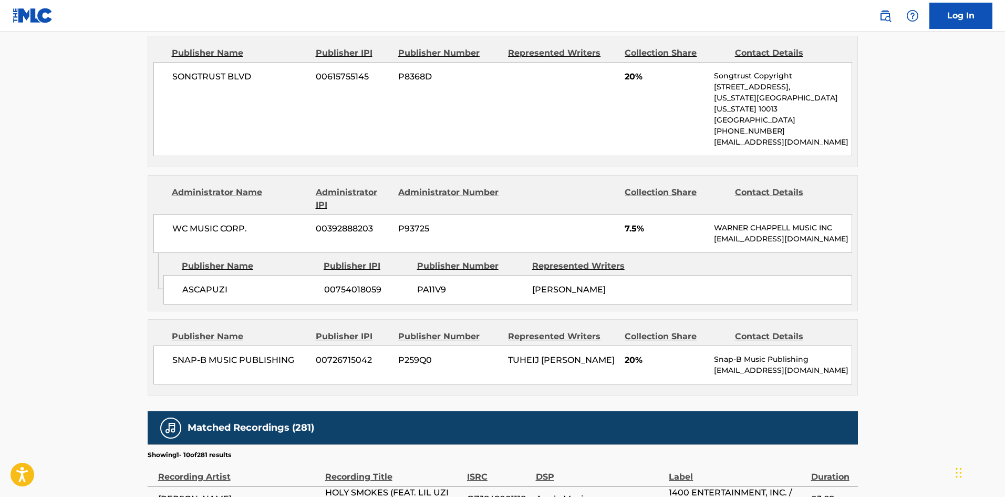
click at [186, 288] on div "ASCAPUZI 00754018059 PA11V9 [PERSON_NAME]" at bounding box center [507, 289] width 689 height 29
click at [178, 366] on span "SNAP-B MUSIC PUBLISHING" at bounding box center [240, 360] width 136 height 13
drag, startPoint x: 178, startPoint y: 366, endPoint x: 278, endPoint y: 358, distance: 100.6
click at [260, 359] on div "SNAP-B MUSIC PUBLISHING 00726715042 P259Q0 [PERSON_NAME] 20% Snap-B Music Publi…" at bounding box center [502, 364] width 699 height 39
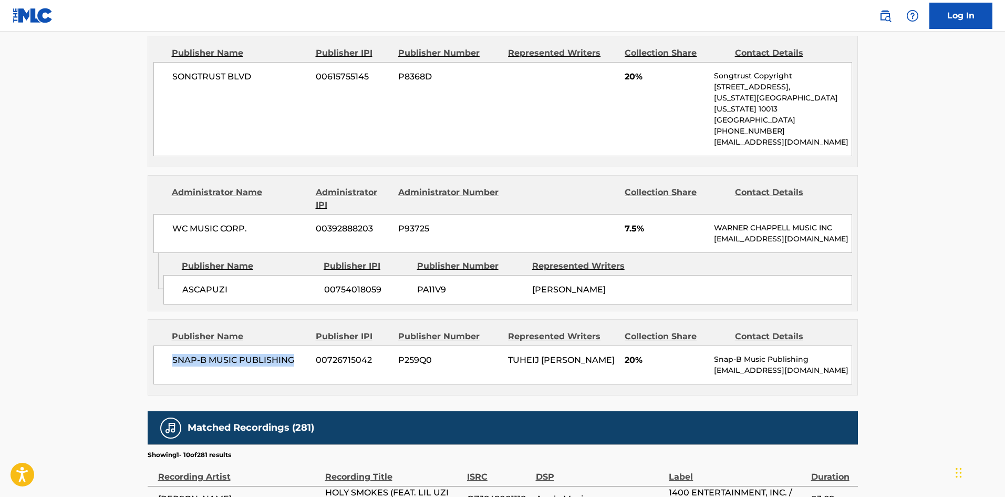
click at [279, 358] on div "SNAP-B MUSIC PUBLISHING 00726715042 P259Q0 [PERSON_NAME] 20% Snap-B Music Publi…" at bounding box center [502, 364] width 699 height 39
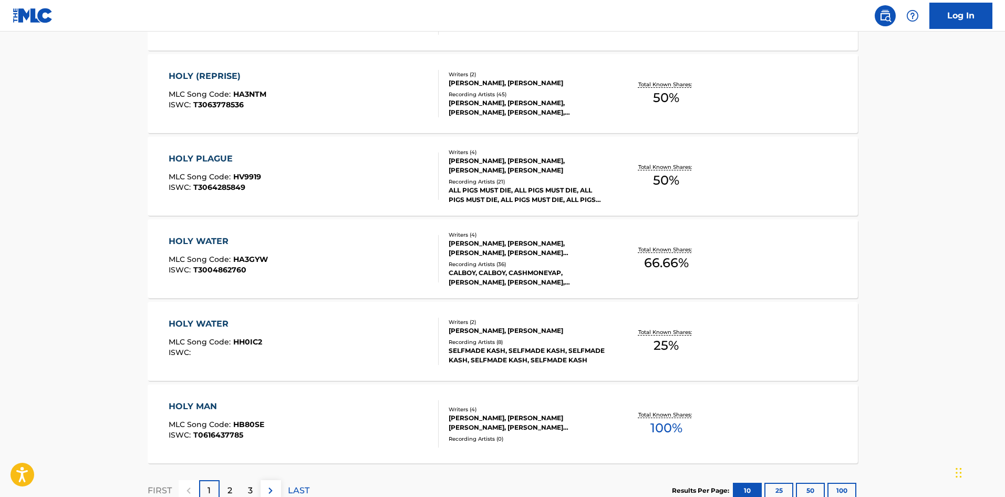
scroll to position [105, 0]
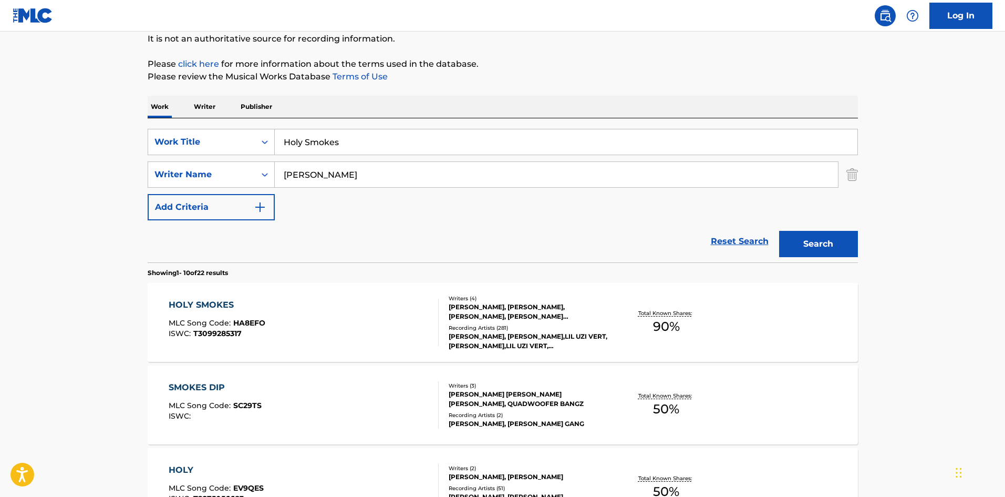
click at [291, 336] on div "HOLY SMOKES MLC Song Code : HA8EFO ISWC : T3099285317" at bounding box center [304, 322] width 270 height 47
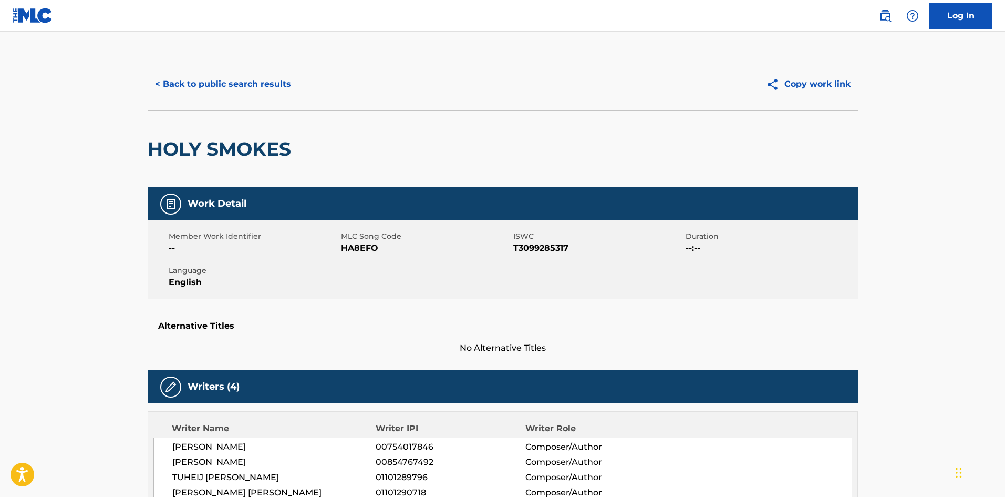
scroll to position [105, 0]
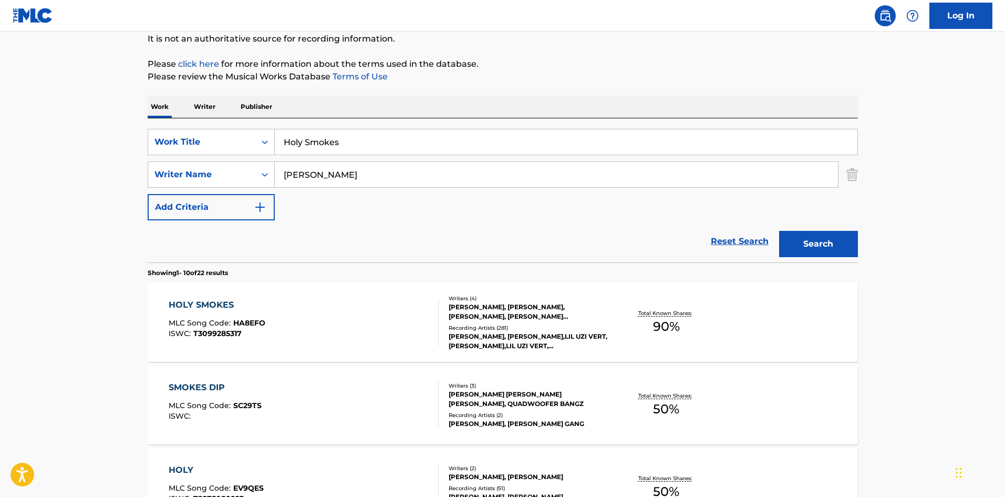
click at [326, 133] on input "Holy Smokes" at bounding box center [566, 141] width 583 height 25
paste input "All Went Wrong"
type input "All Went Wrong"
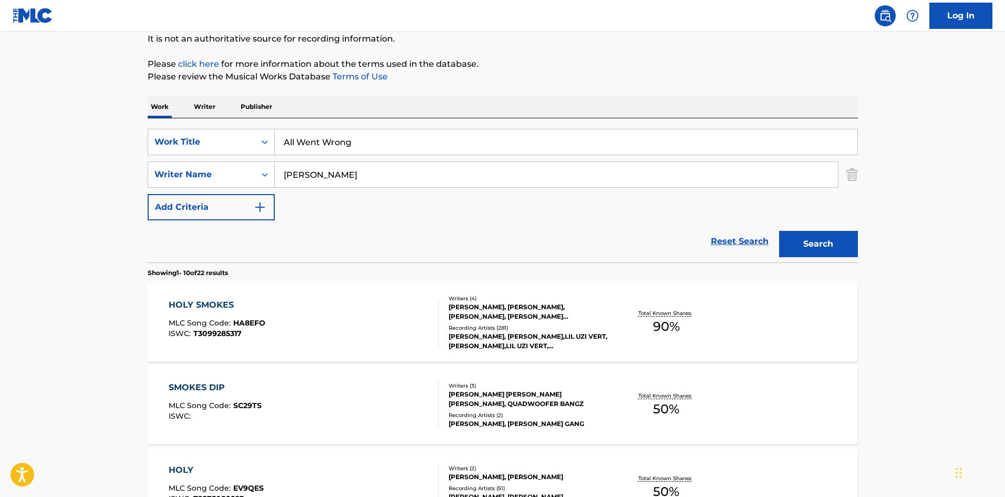
click at [392, 171] on input "[PERSON_NAME]" at bounding box center [556, 174] width 563 height 25
paste input "[PERSON_NAME]"
click at [808, 240] on button "Search" at bounding box center [818, 244] width 79 height 26
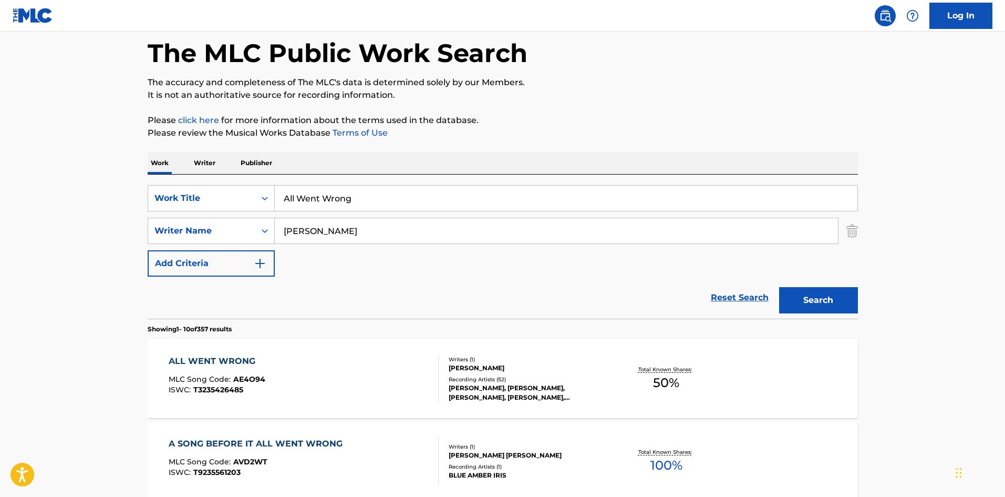
scroll to position [158, 0]
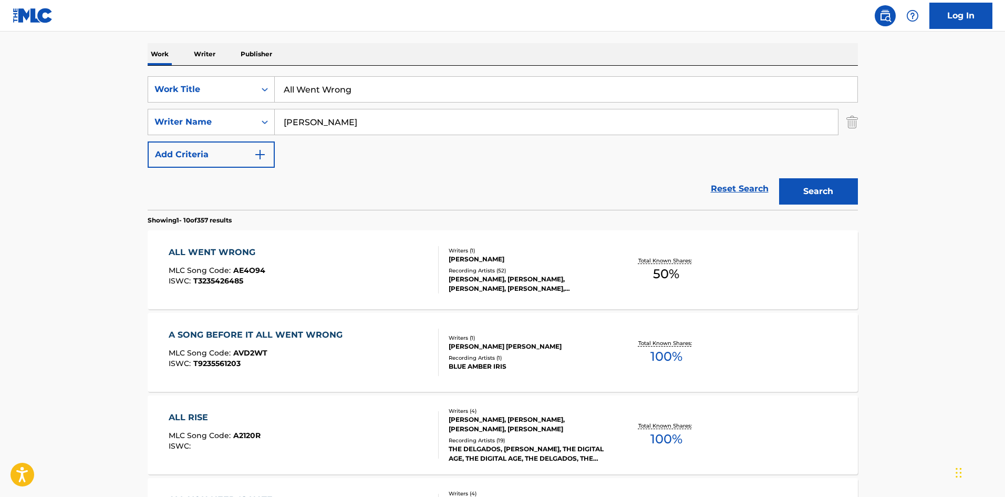
click at [433, 97] on input "All Went Wrong" at bounding box center [566, 89] width 583 height 25
click at [425, 139] on div "SearchWithCriteria8c72781e-12d8-4705-97e9-5c90e46ba7c7 Work Title All Went Wron…" at bounding box center [503, 121] width 711 height 91
click at [444, 112] on input "[PERSON_NAME]" at bounding box center [556, 121] width 563 height 25
paste input "Butt"
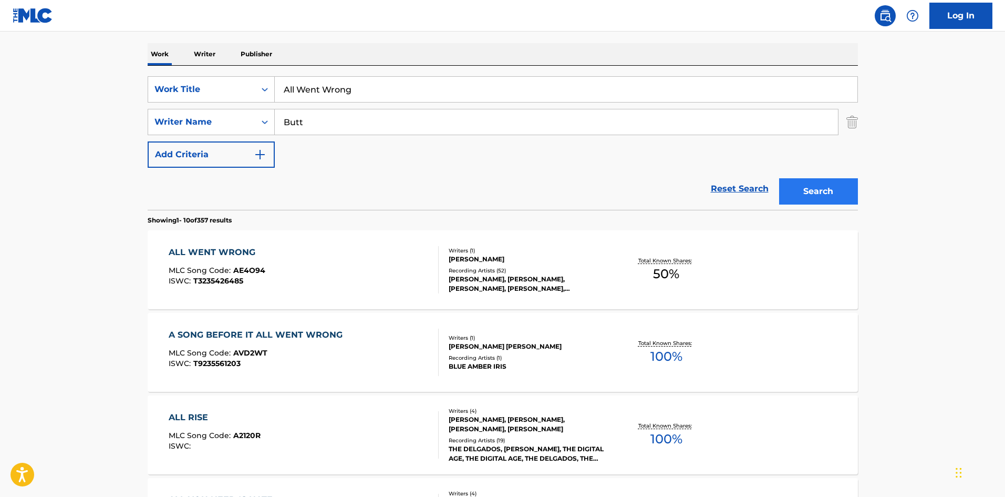
type input "Butt"
click at [857, 200] on button "Search" at bounding box center [818, 191] width 79 height 26
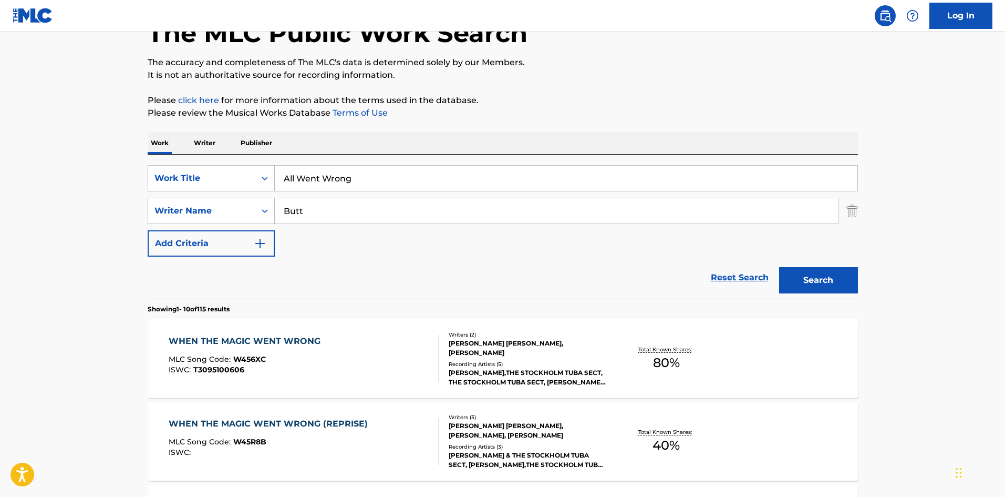
scroll to position [210, 0]
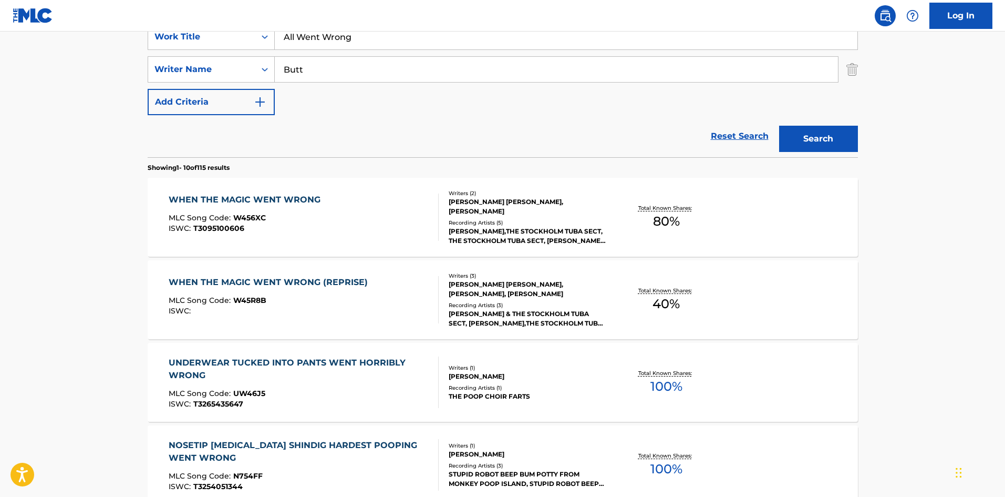
click at [328, 27] on nav "Log In" at bounding box center [502, 16] width 1005 height 32
click at [328, 35] on input "All Went Wrong" at bounding box center [566, 36] width 583 height 25
paste input "Rehab"
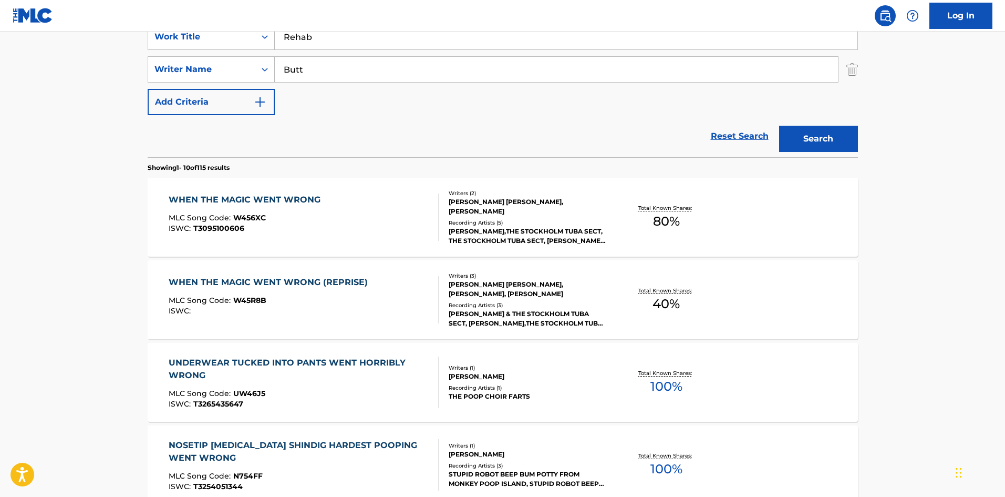
type input "Rehab"
click at [408, 76] on input "Butt" at bounding box center [556, 69] width 563 height 25
paste input "[PERSON_NAME]"
type input "[PERSON_NAME]"
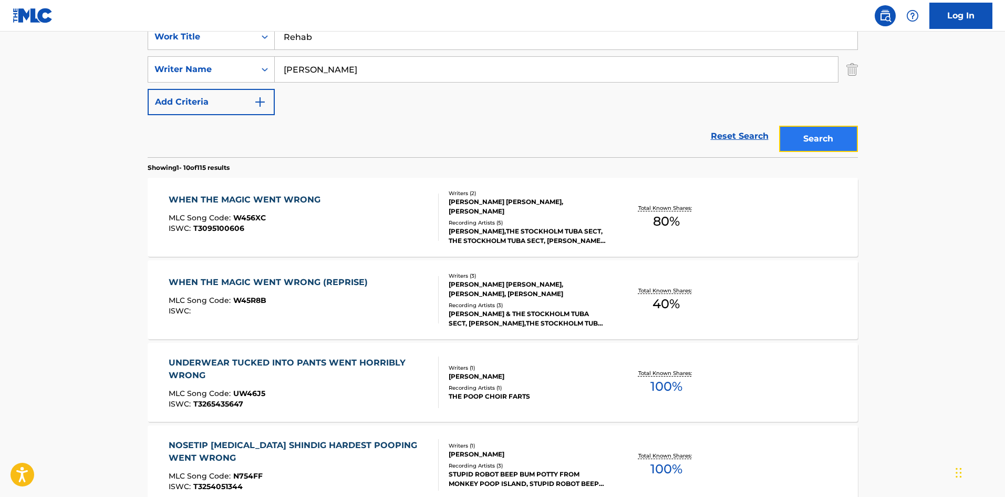
click at [834, 132] on button "Search" at bounding box center [818, 139] width 79 height 26
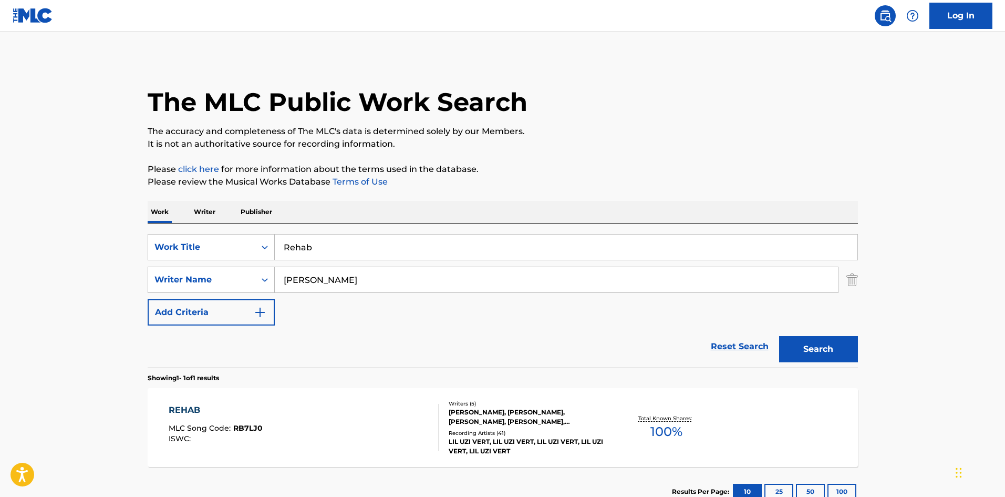
click at [352, 441] on div "REHAB MLC Song Code : RB7LJ0 ISWC :" at bounding box center [304, 427] width 270 height 47
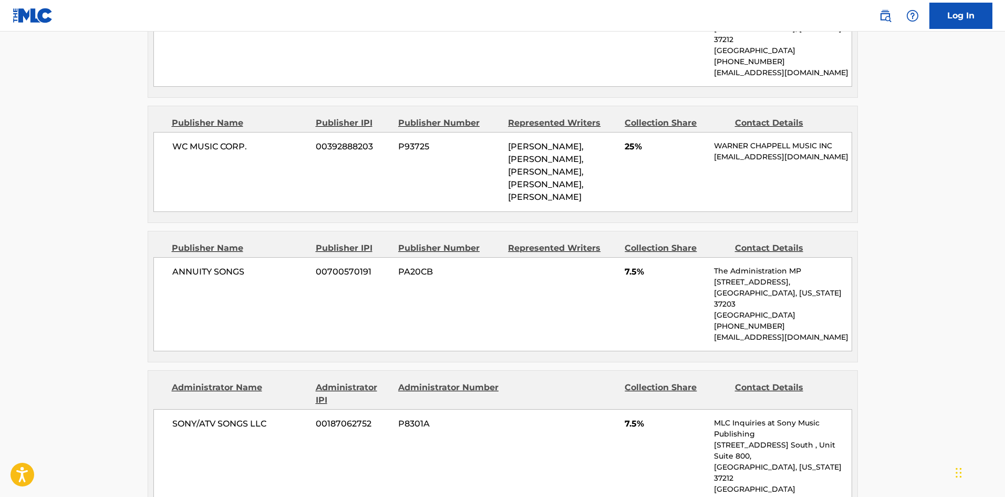
scroll to position [631, 0]
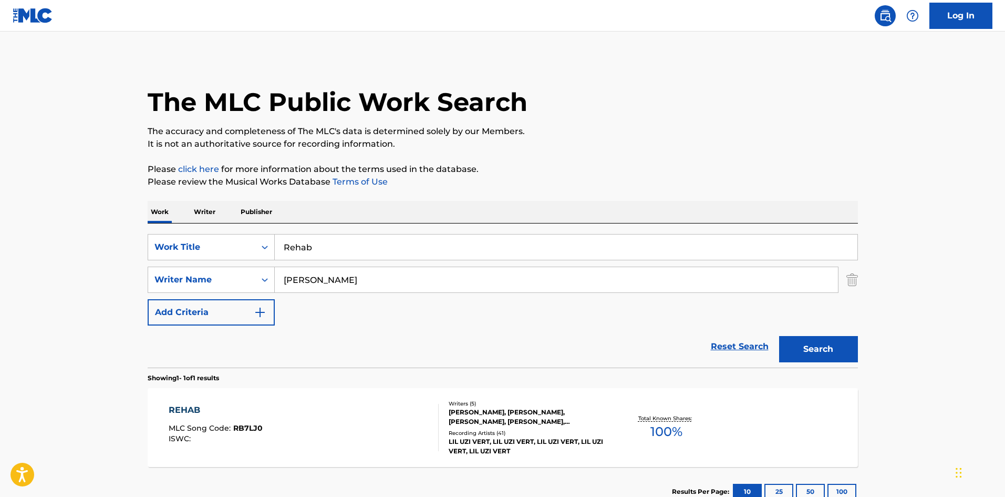
click at [323, 265] on div "SearchWithCriteria8c72781e-12d8-4705-97e9-5c90e46ba7c7 Work Title Rehab SearchW…" at bounding box center [503, 279] width 711 height 91
click at [332, 246] on input "Rehab" at bounding box center [566, 246] width 583 height 25
paste input "Proud Of Me"
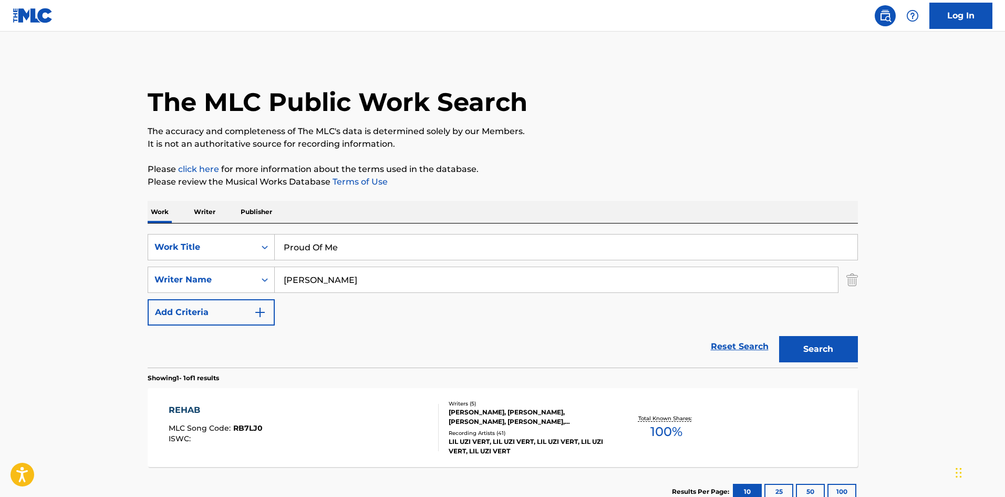
type input "Proud Of Me"
click at [408, 281] on input "[PERSON_NAME]" at bounding box center [556, 279] width 563 height 25
paste input "Iatrou"
type input "Iatrou"
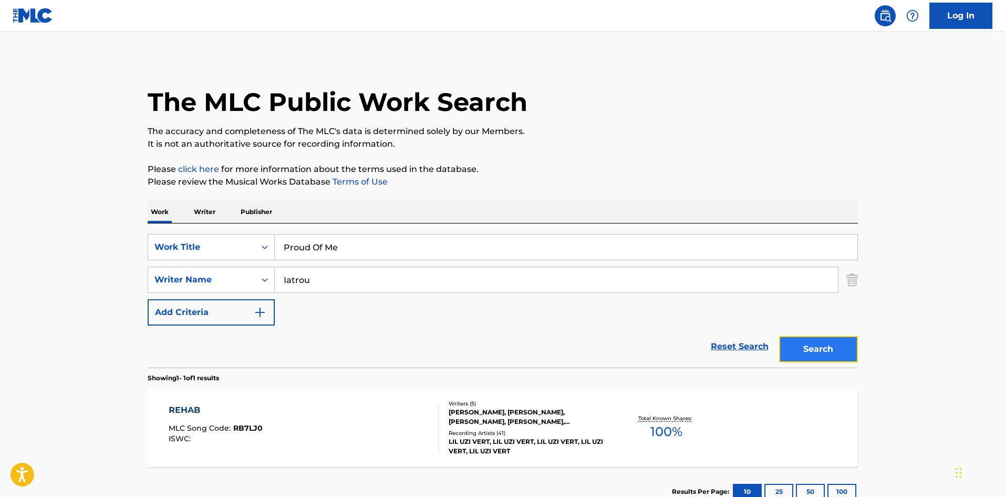
click at [838, 359] on button "Search" at bounding box center [818, 349] width 79 height 26
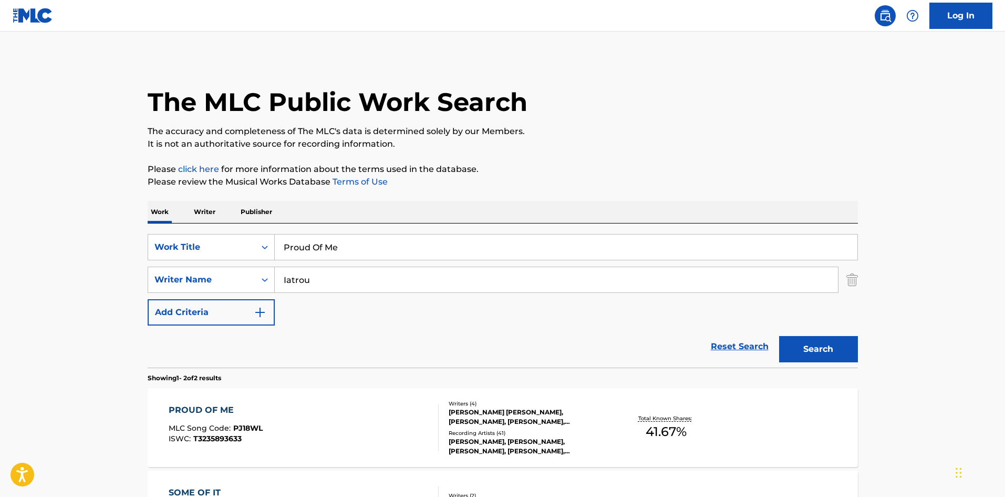
click at [342, 411] on div "PROUD OF ME MLC Song Code : PJ18WL ISWC : T3235893633" at bounding box center [304, 427] width 270 height 47
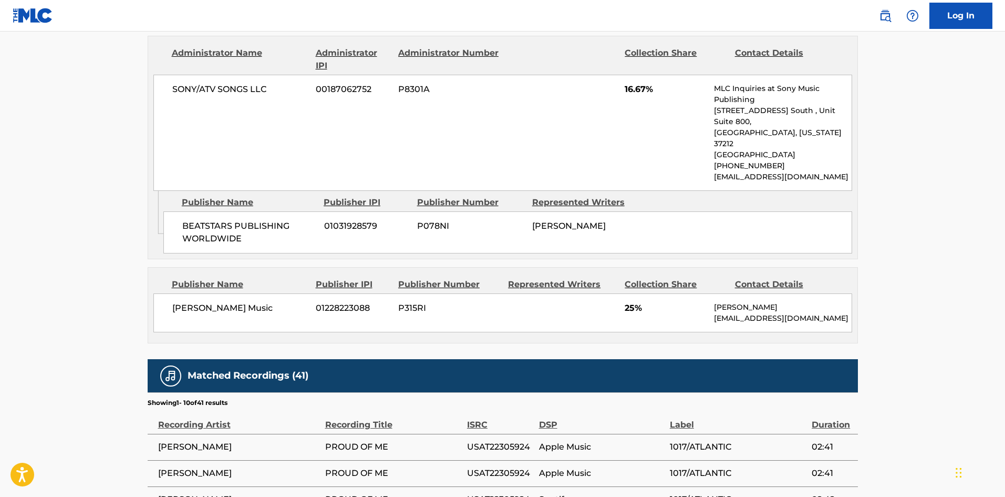
scroll to position [572, 0]
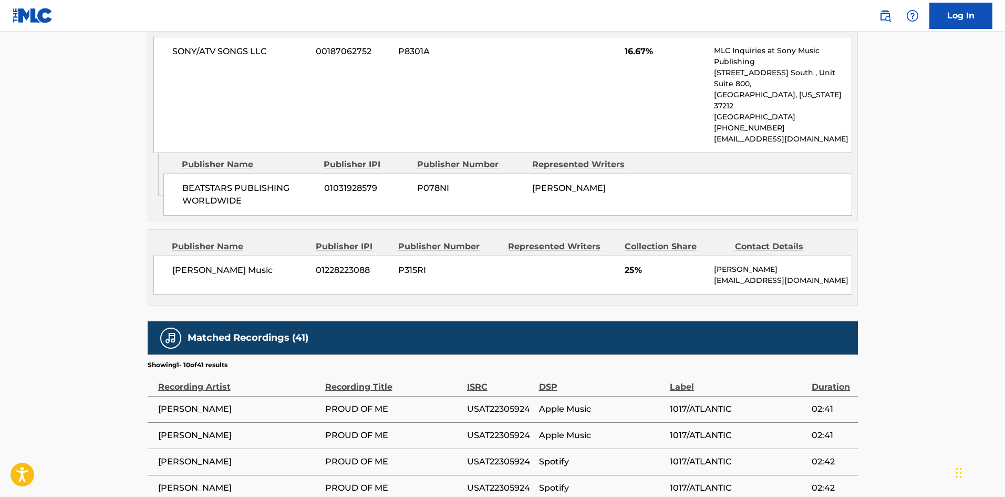
click at [174, 264] on span "[PERSON_NAME] Music" at bounding box center [240, 270] width 136 height 13
drag, startPoint x: 174, startPoint y: 252, endPoint x: 214, endPoint y: 252, distance: 39.4
click at [214, 264] on span "[PERSON_NAME] Music" at bounding box center [240, 270] width 136 height 13
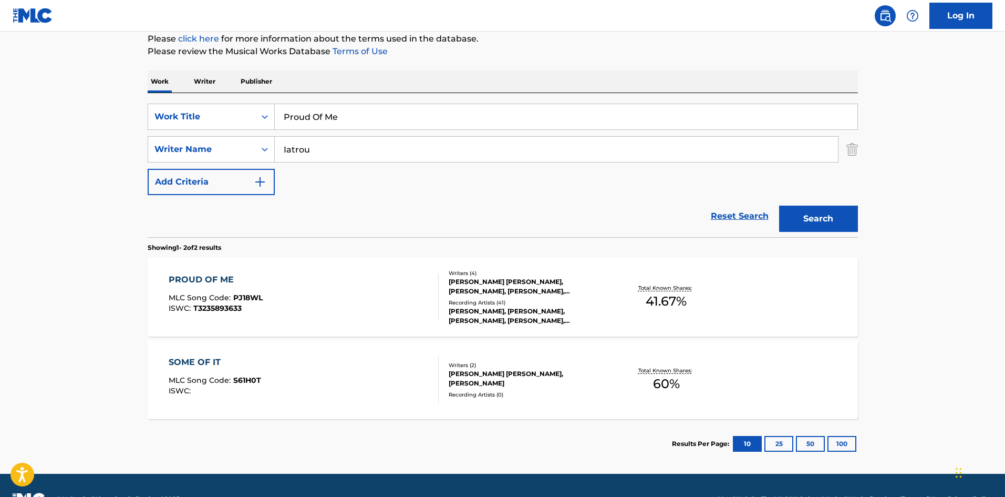
scroll to position [158, 0]
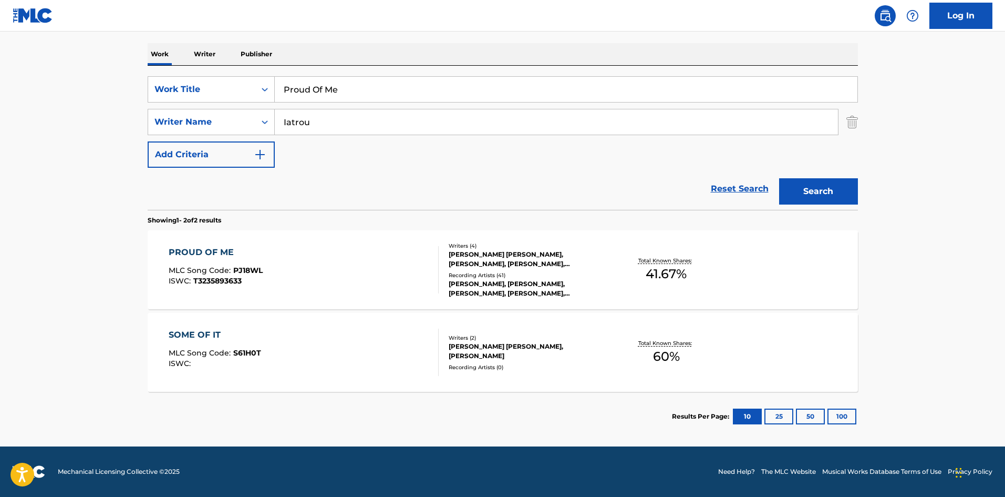
click at [398, 83] on input "Proud Of Me" at bounding box center [566, 89] width 583 height 25
paste input "All Went Wrong"
type input "All Went Wrong"
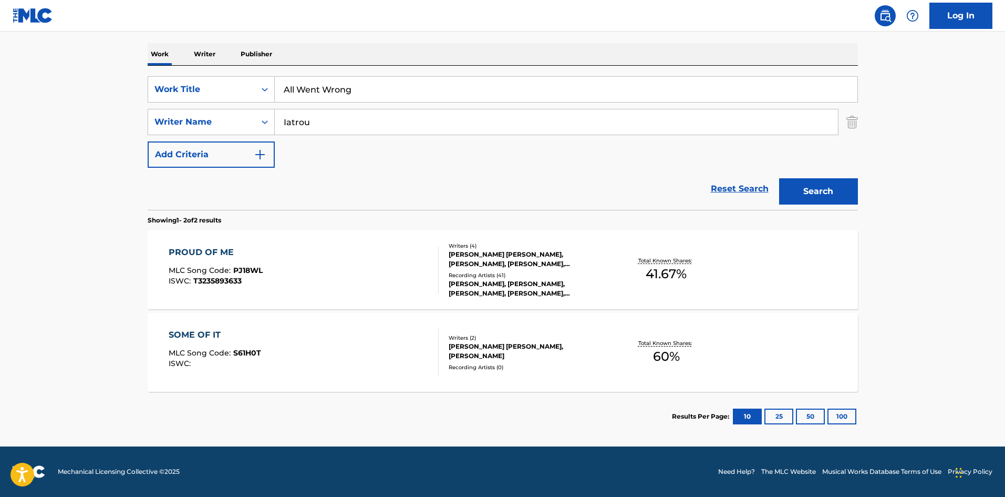
click at [447, 125] on input "Iatrou" at bounding box center [556, 121] width 563 height 25
paste input "[PERSON_NAME]"
type input "[PERSON_NAME]"
click at [787, 199] on button "Search" at bounding box center [818, 191] width 79 height 26
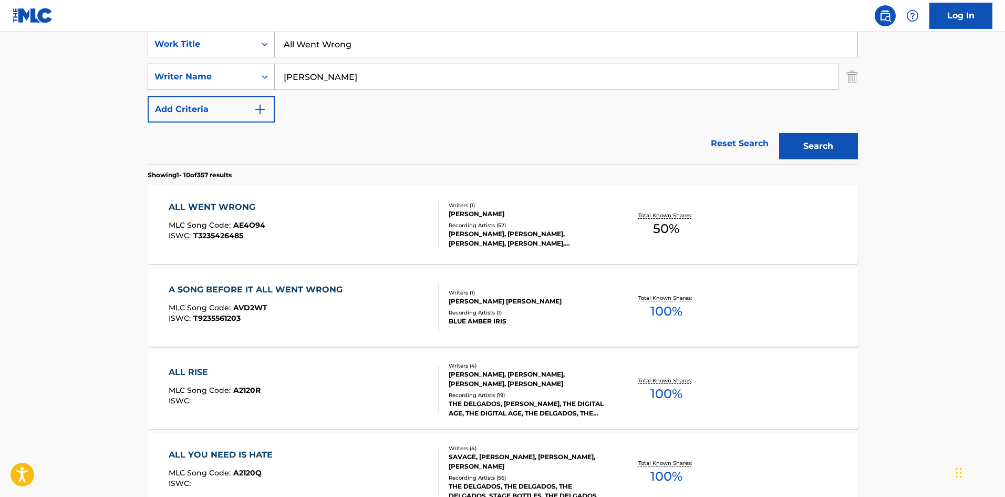
scroll to position [210, 0]
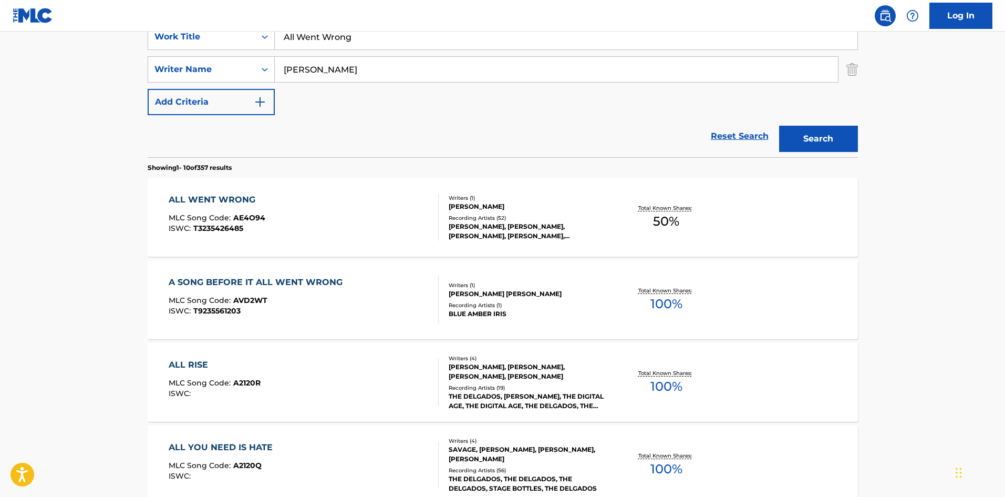
click at [334, 41] on input "All Went Wrong" at bounding box center [566, 36] width 583 height 25
paste input "Thank Me"
type input "Thank Me"
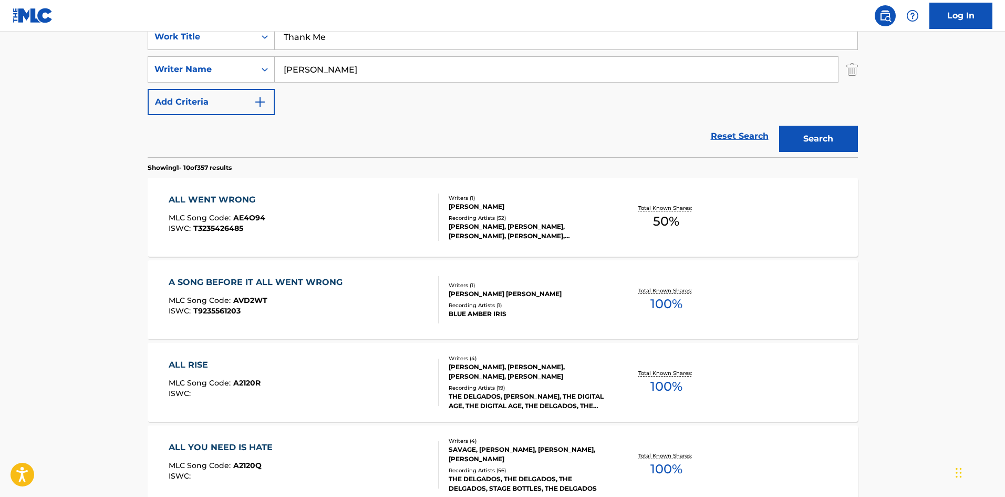
click at [371, 81] on input "[PERSON_NAME]" at bounding box center [556, 69] width 563 height 25
paste input "Shaheed"
type input "Shaheed"
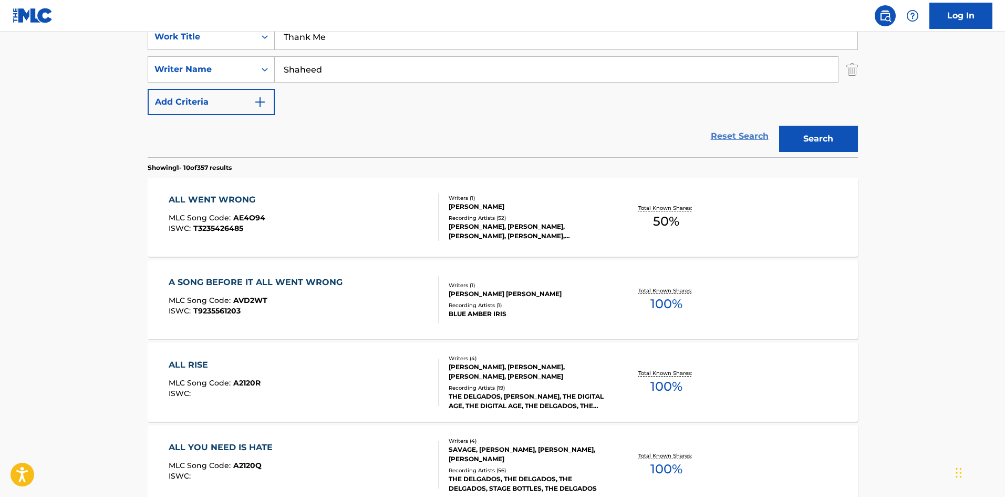
click at [767, 126] on link "Reset Search" at bounding box center [740, 136] width 68 height 23
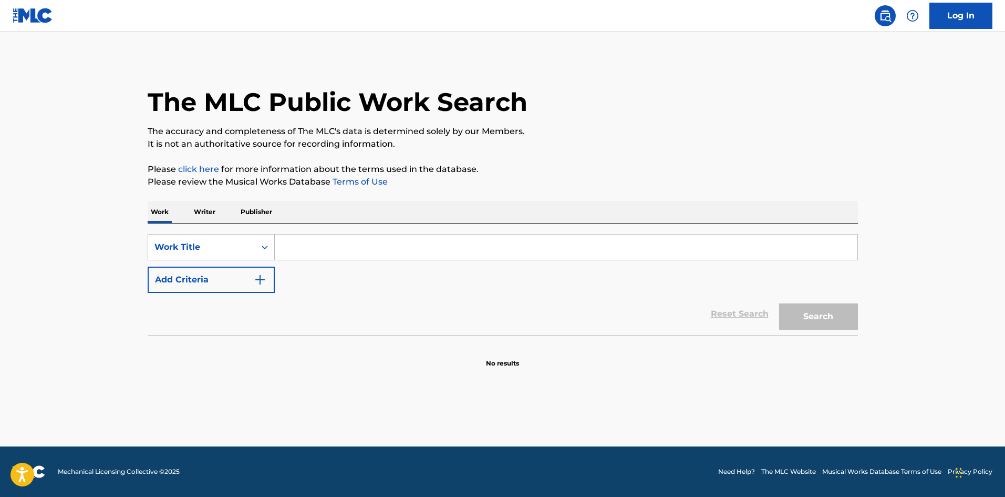
click at [811, 129] on p "The accuracy and completeness of The MLC's data is determined solely by our Mem…" at bounding box center [503, 131] width 711 height 13
click at [223, 274] on button "Add Criteria" at bounding box center [211, 279] width 127 height 26
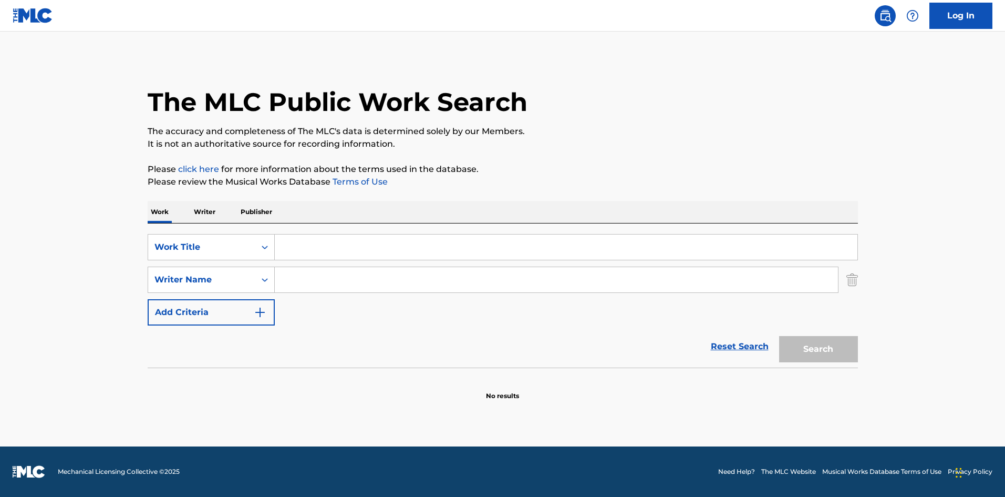
click at [328, 275] on input "Search Form" at bounding box center [556, 279] width 563 height 25
paste input "Shaheed"
type input "Shaheed"
click at [367, 253] on input "Search Form" at bounding box center [566, 246] width 583 height 25
paste input "Thank Me"
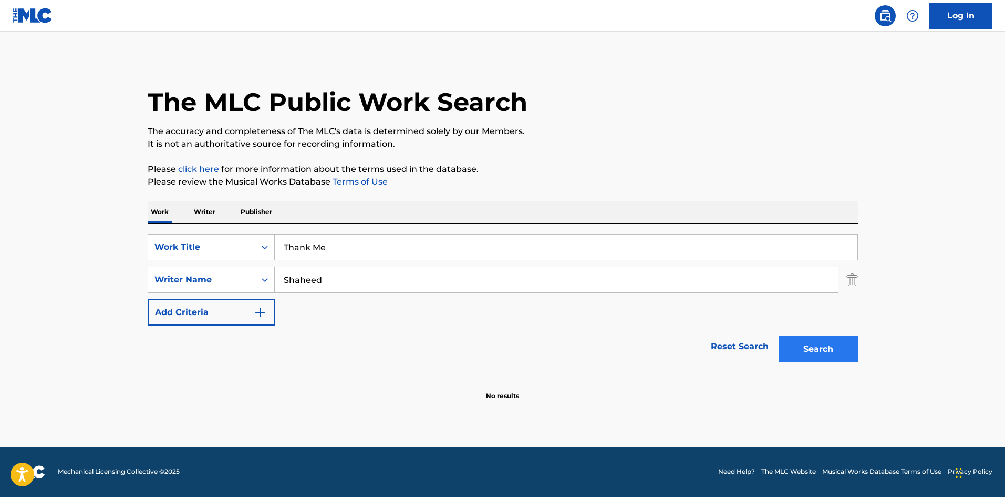
type input "Thank Me"
click at [819, 343] on button "Search" at bounding box center [818, 349] width 79 height 26
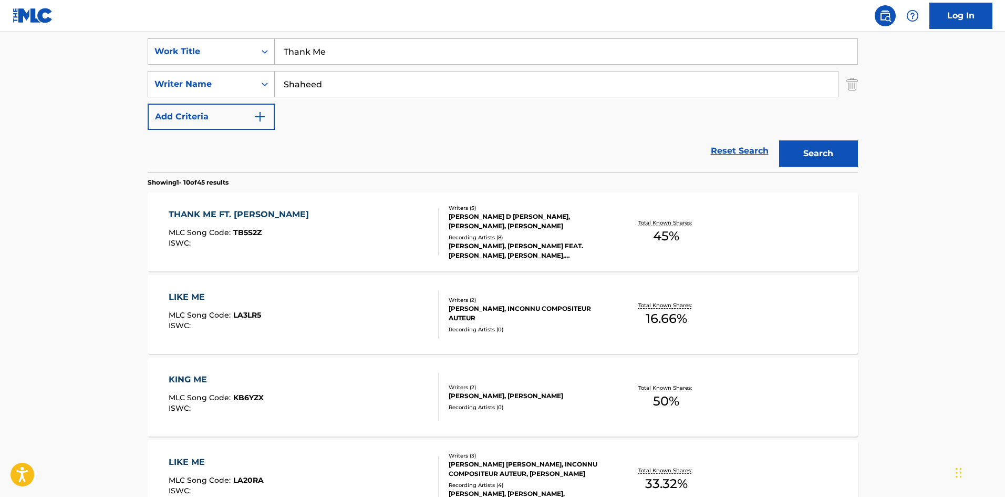
scroll to position [210, 0]
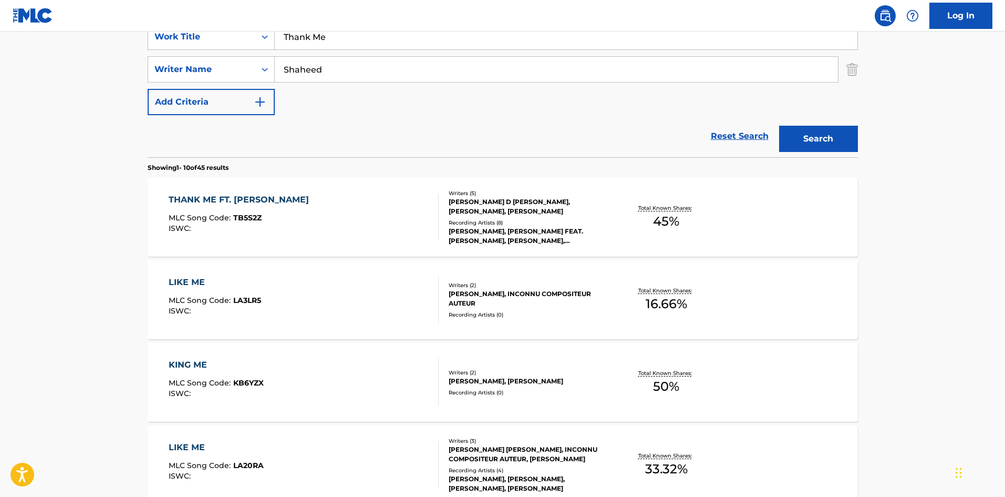
click at [275, 233] on div "THANK ME FT. [PERSON_NAME] MLC Song Code : TB5S2Z ISWC :" at bounding box center [242, 216] width 146 height 47
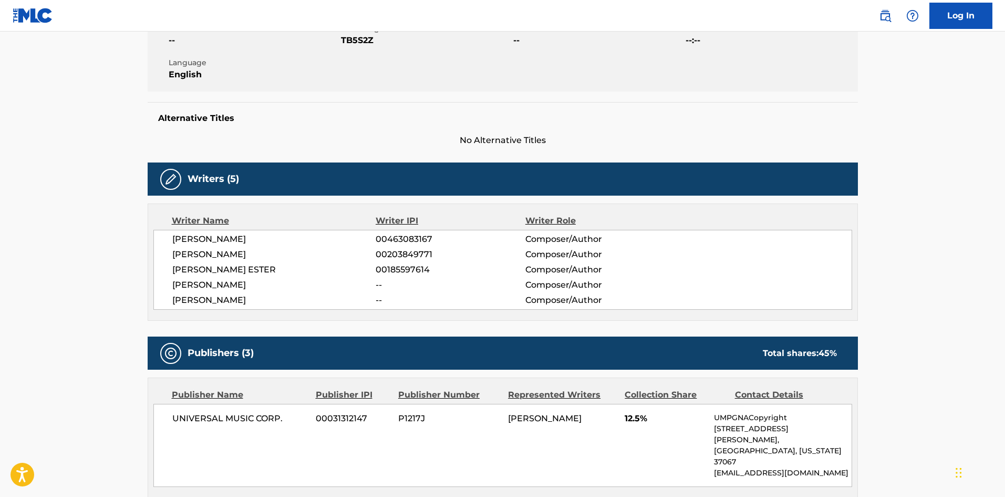
scroll to position [315, 0]
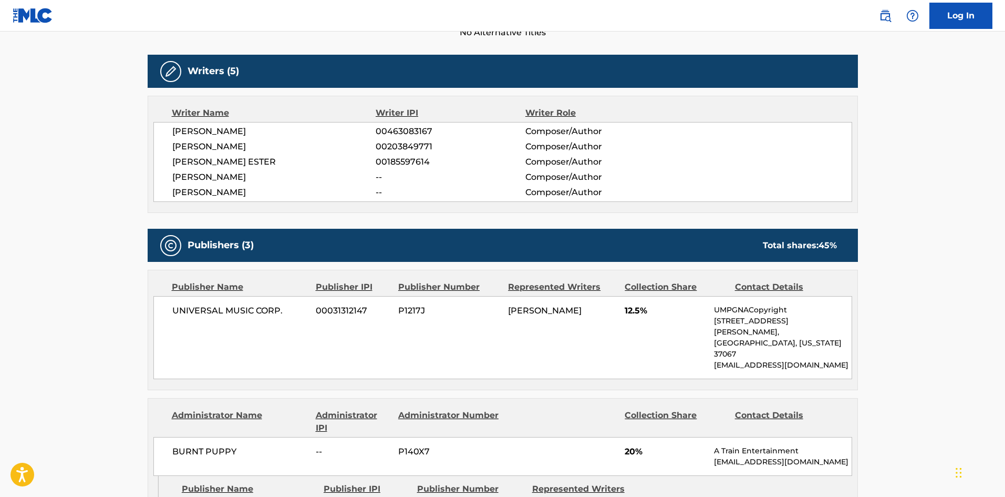
click at [165, 302] on div "UNIVERSAL MUSIC CORP. 00031312147 P1217J [PERSON_NAME] 12.5% UMPGNACopyright [S…" at bounding box center [502, 337] width 699 height 83
drag, startPoint x: 165, startPoint y: 302, endPoint x: 280, endPoint y: 306, distance: 114.7
click at [280, 306] on div "UNIVERSAL MUSIC CORP. 00031312147 P1217J [PERSON_NAME] 12.5% UMPGNACopyright [S…" at bounding box center [502, 337] width 699 height 83
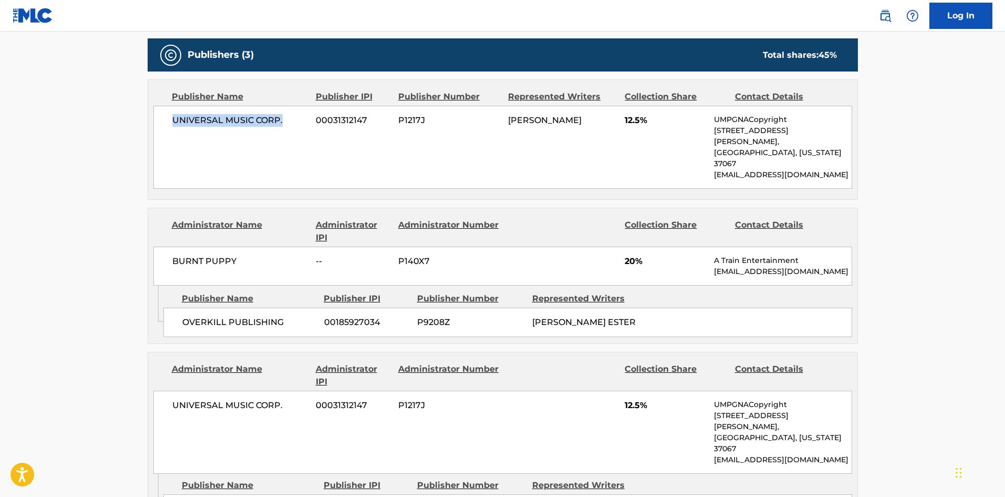
scroll to position [526, 0]
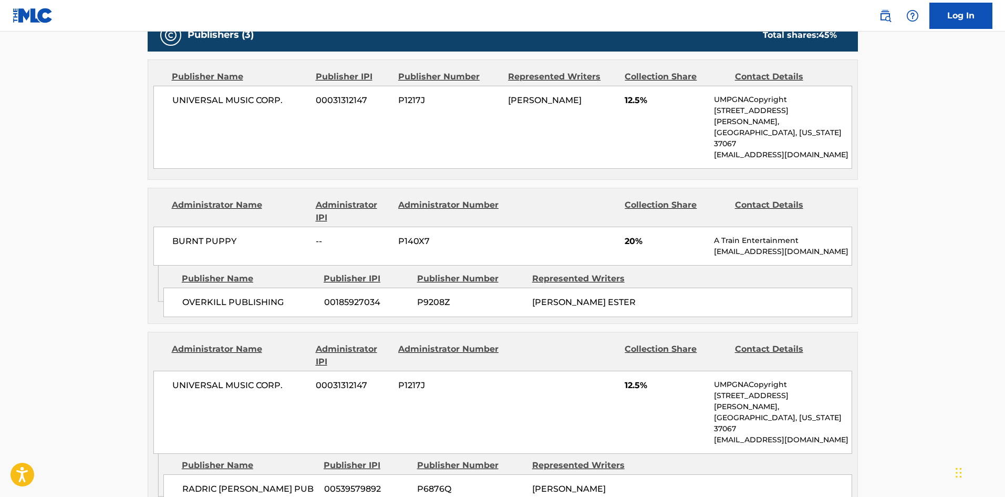
click at [190, 296] on span "OVERKILL PUBLISHING" at bounding box center [249, 302] width 134 height 13
drag, startPoint x: 190, startPoint y: 286, endPoint x: 278, endPoint y: 282, distance: 87.8
click at [278, 296] on span "OVERKILL PUBLISHING" at bounding box center [249, 302] width 134 height 13
click at [189, 474] on div "RADRIC [PERSON_NAME] PUB LLC 00539579892 P6876Q [PERSON_NAME]" at bounding box center [507, 495] width 689 height 42
drag, startPoint x: 189, startPoint y: 456, endPoint x: 277, endPoint y: 449, distance: 88.5
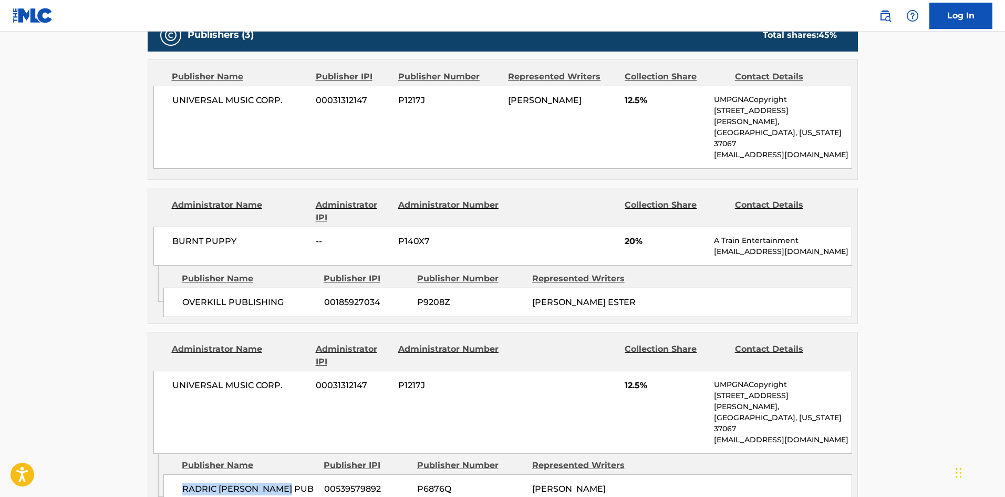
click at [277, 474] on div "RADRIC [PERSON_NAME] PUB LLC 00539579892 P6876Q [PERSON_NAME]" at bounding box center [507, 495] width 689 height 42
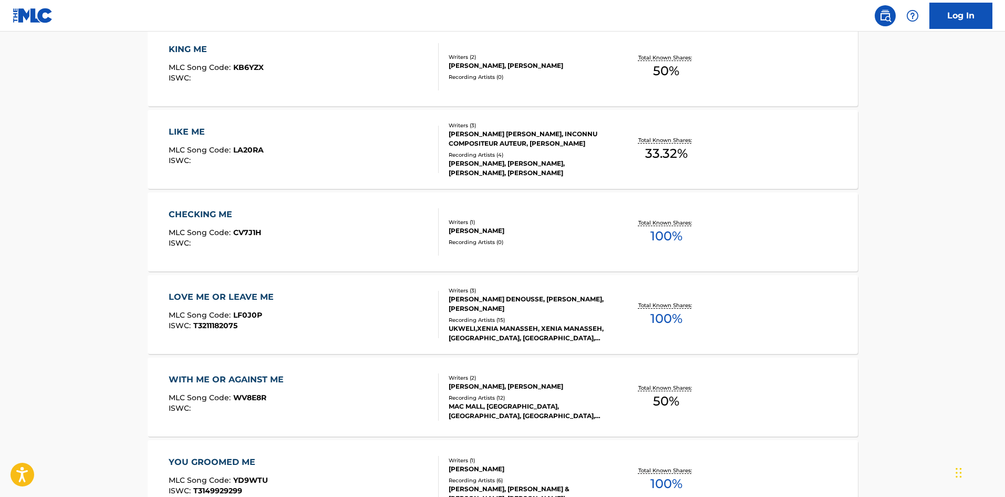
scroll to position [210, 0]
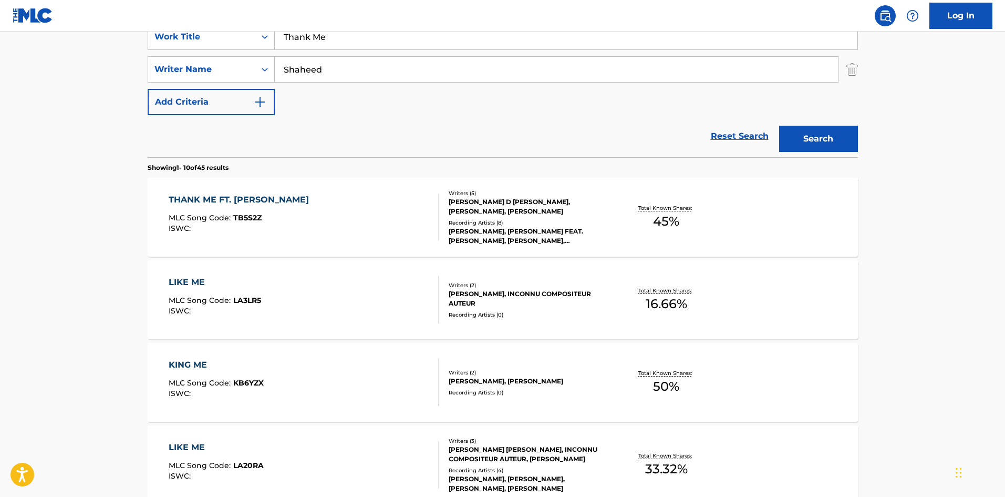
click at [378, 45] on input "Thank Me" at bounding box center [566, 36] width 583 height 25
paste input "Forever To"
type input "Forever To Me"
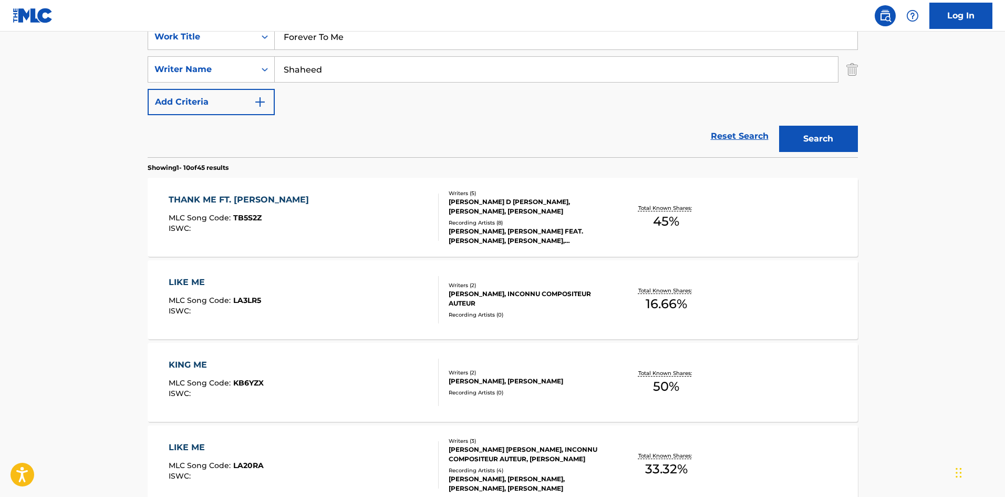
click at [347, 79] on input "Shaheed" at bounding box center [556, 69] width 563 height 25
click at [779, 126] on button "Search" at bounding box center [818, 139] width 79 height 26
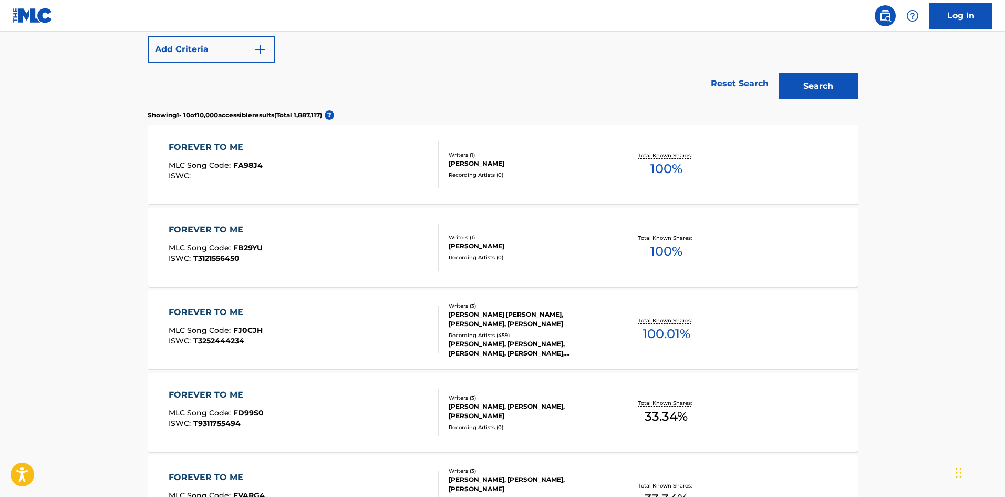
scroll to position [105, 0]
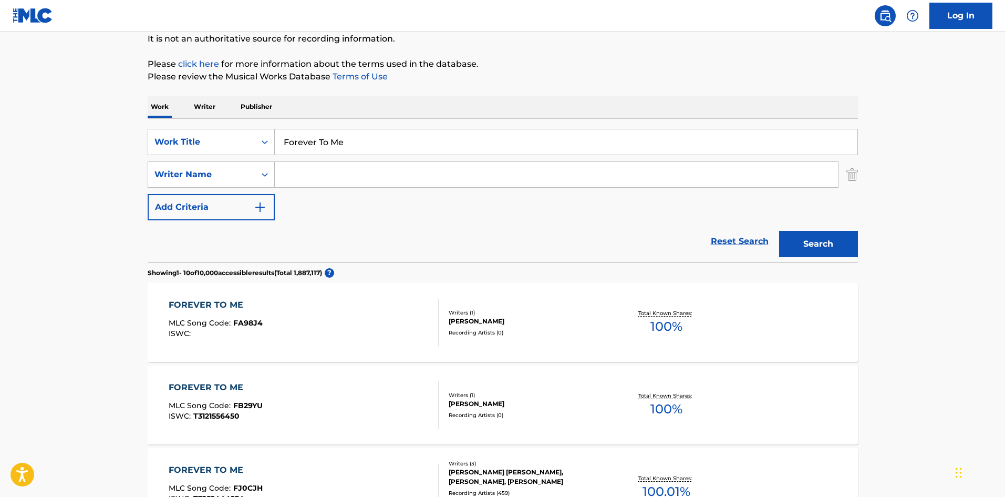
click at [342, 137] on input "Forever To Me" at bounding box center [566, 141] width 583 height 25
paste input "Take Out"
type input "Take Out"
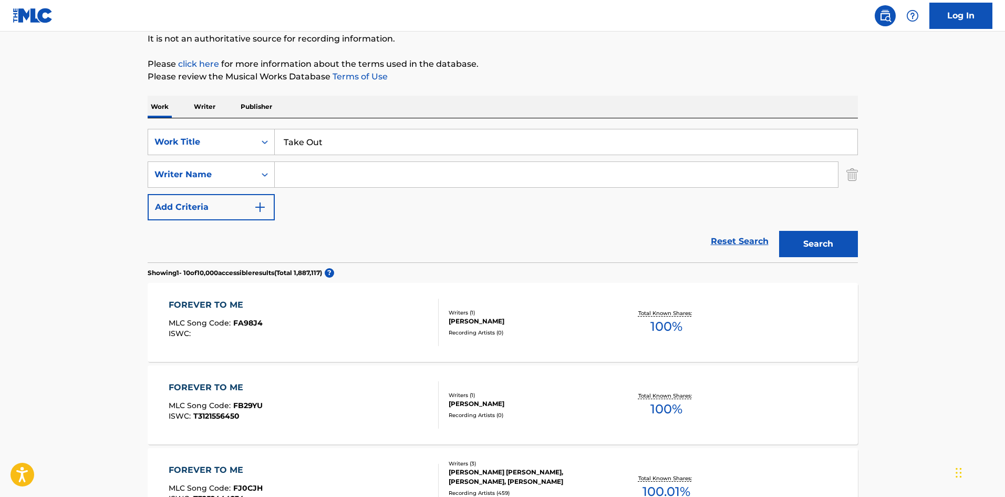
click at [459, 172] on input "Search Form" at bounding box center [556, 174] width 563 height 25
paste input "Breezy"
click at [831, 243] on button "Search" at bounding box center [818, 244] width 79 height 26
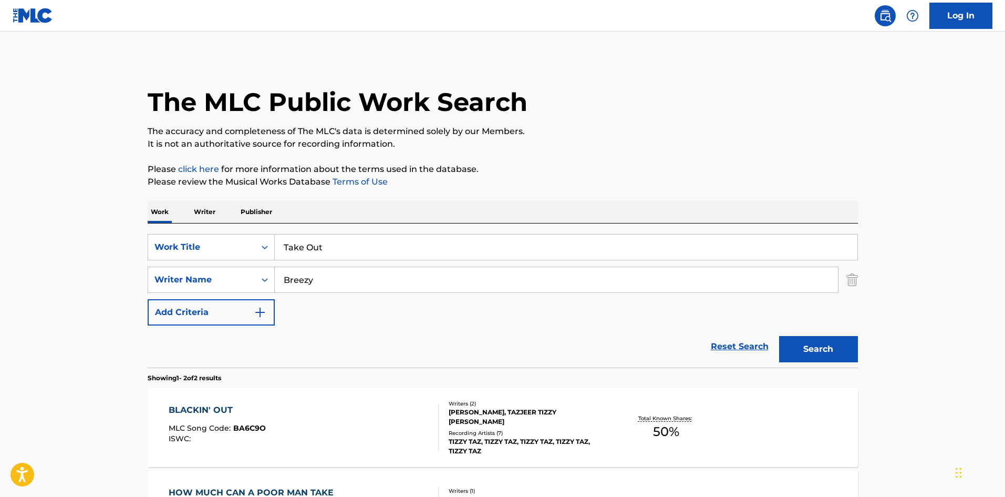
click at [363, 289] on input "Breezy" at bounding box center [556, 279] width 563 height 25
paste input "Choppa"
type input "Choppa"
click at [803, 341] on button "Search" at bounding box center [818, 349] width 79 height 26
